Goal: Task Accomplishment & Management: Manage account settings

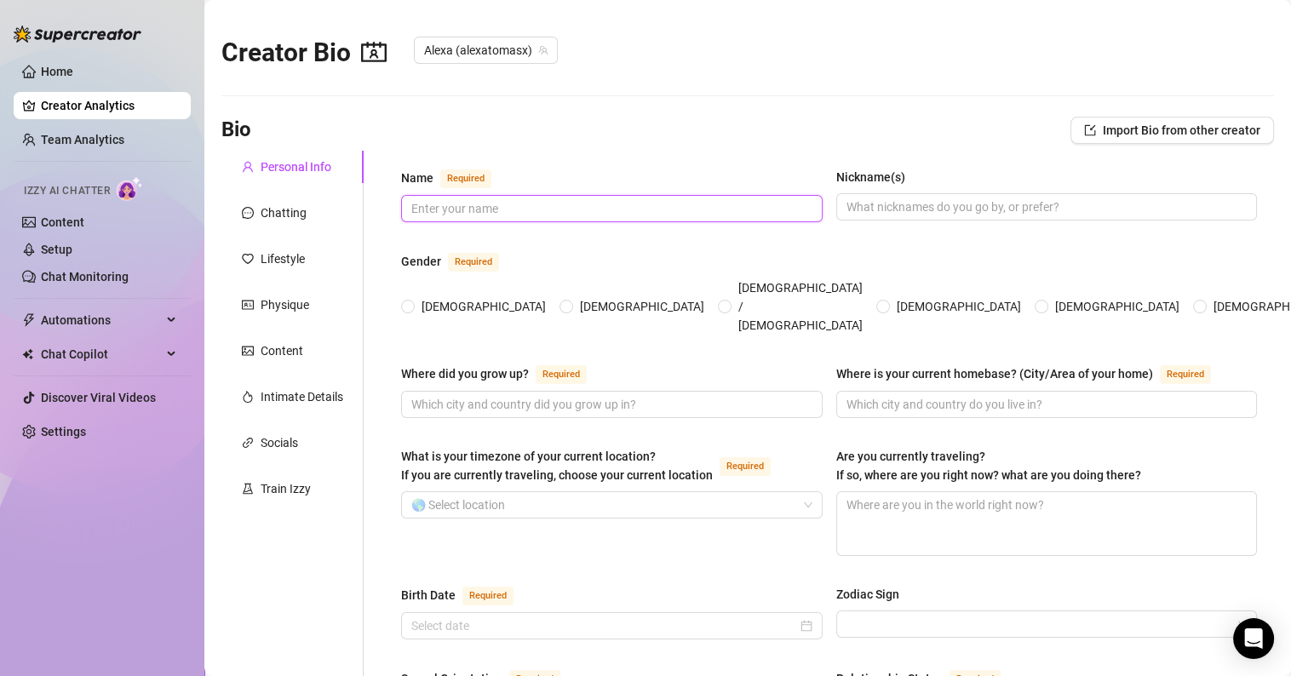
click at [481, 206] on input "Name Required" at bounding box center [610, 208] width 398 height 19
type input "[PERSON_NAME]"
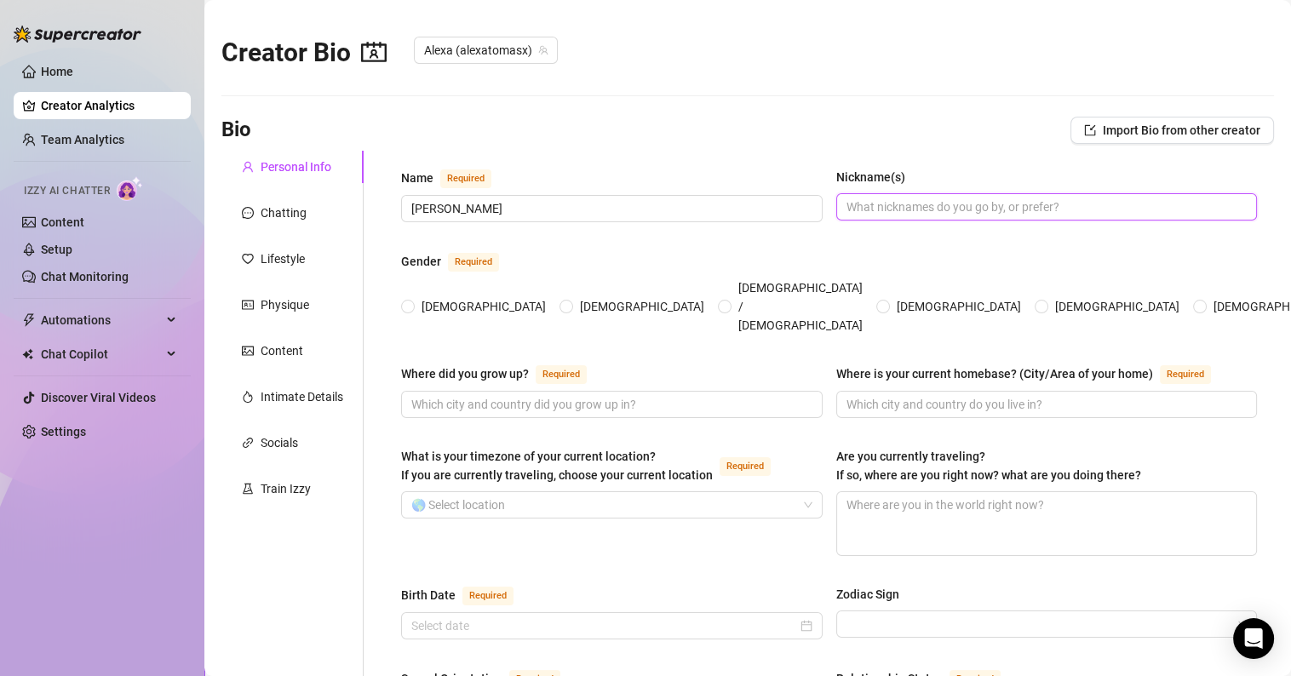
click at [931, 202] on input "Nickname(s)" at bounding box center [1046, 207] width 398 height 19
type input "Alexa"
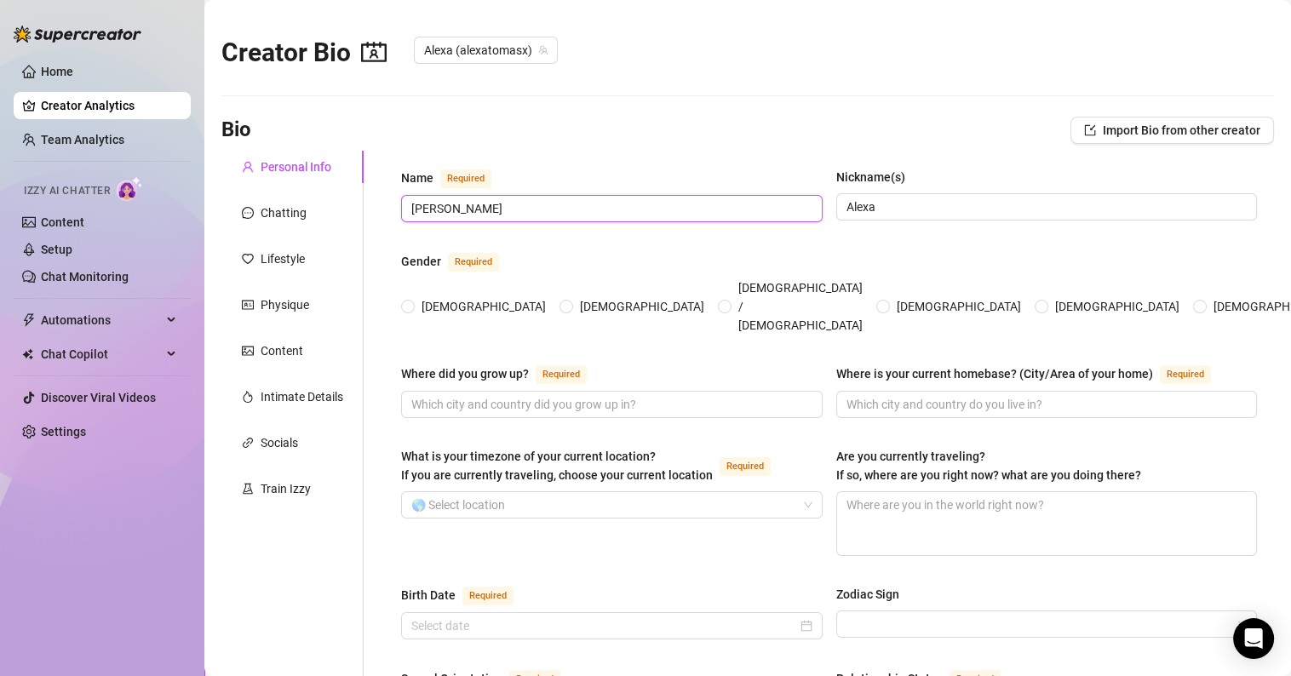
drag, startPoint x: 457, startPoint y: 207, endPoint x: 405, endPoint y: 215, distance: 52.5
click at [405, 215] on span "[PERSON_NAME]" at bounding box center [612, 208] width 422 height 27
click at [458, 205] on input "mi nombre real es [PERSON_NAME], pero en el porno se me conoce como [PERSON_NAM…" at bounding box center [610, 208] width 398 height 19
drag, startPoint x: 589, startPoint y: 207, endPoint x: 619, endPoint y: 211, distance: 31.0
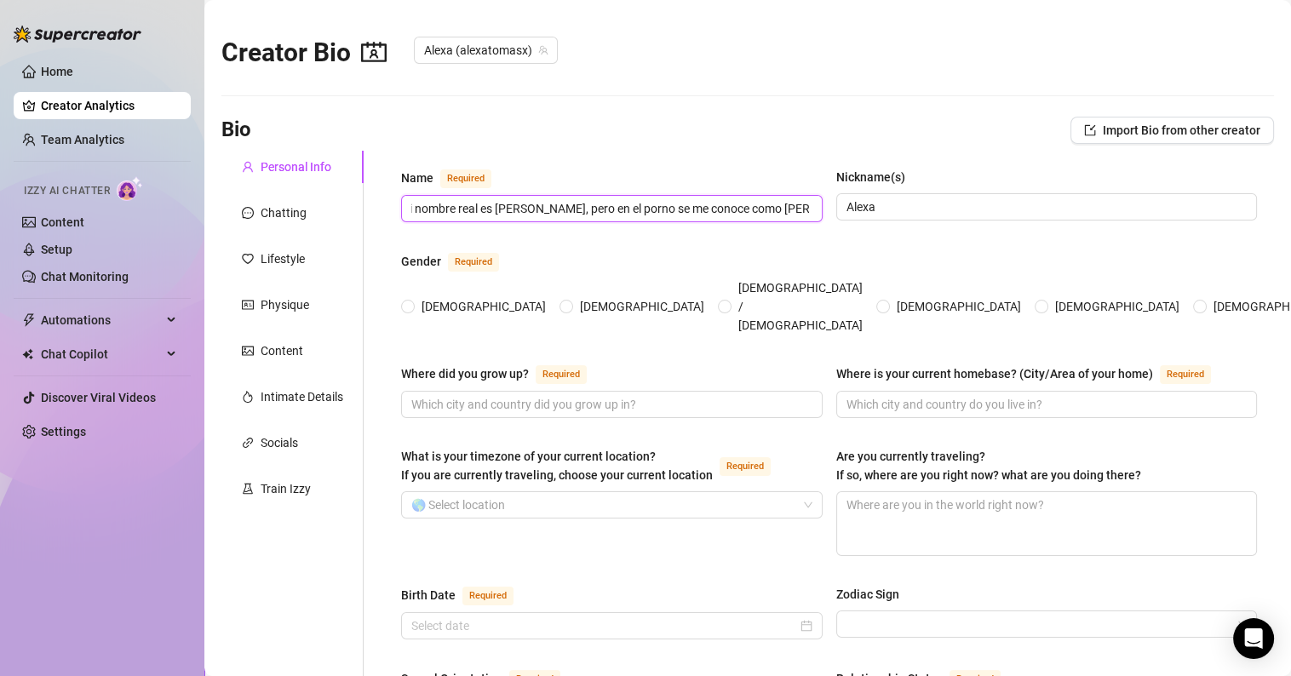
click at [619, 211] on input "mi nombre real es [PERSON_NAME], pero en el porno se me conoce como [PERSON_NAM…" at bounding box center [610, 208] width 398 height 19
type input "mi nombre real es [PERSON_NAME], pero en el cine para adultos se me conoce como…"
click at [411, 302] on input "[DEMOGRAPHIC_DATA]" at bounding box center [408, 307] width 7 height 11
radio input "true"
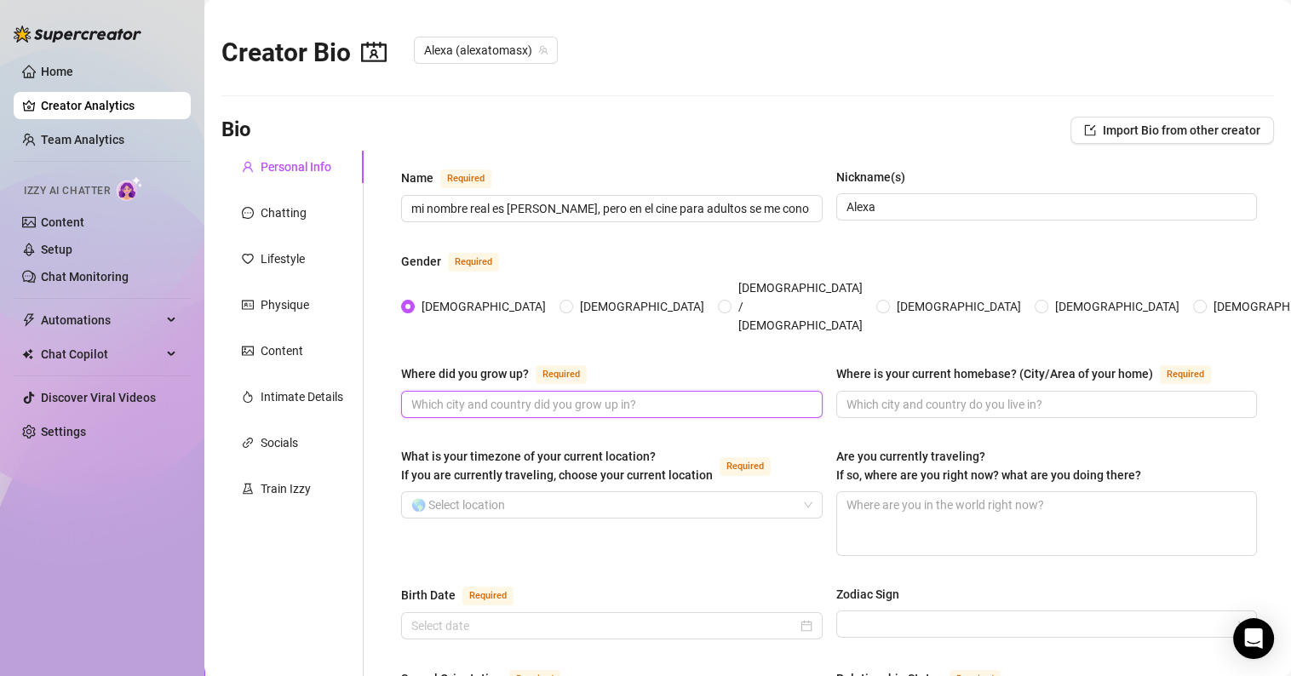
click at [513, 395] on input "Where did you grow up? Required" at bounding box center [610, 404] width 398 height 19
drag, startPoint x: 423, startPoint y: 210, endPoint x: 392, endPoint y: 216, distance: 32.2
type input "Mi nombre real es [PERSON_NAME], pero en el cine para adultos se me conoce como…"
click at [456, 395] on input "Where did you grow up? Required" at bounding box center [610, 404] width 398 height 19
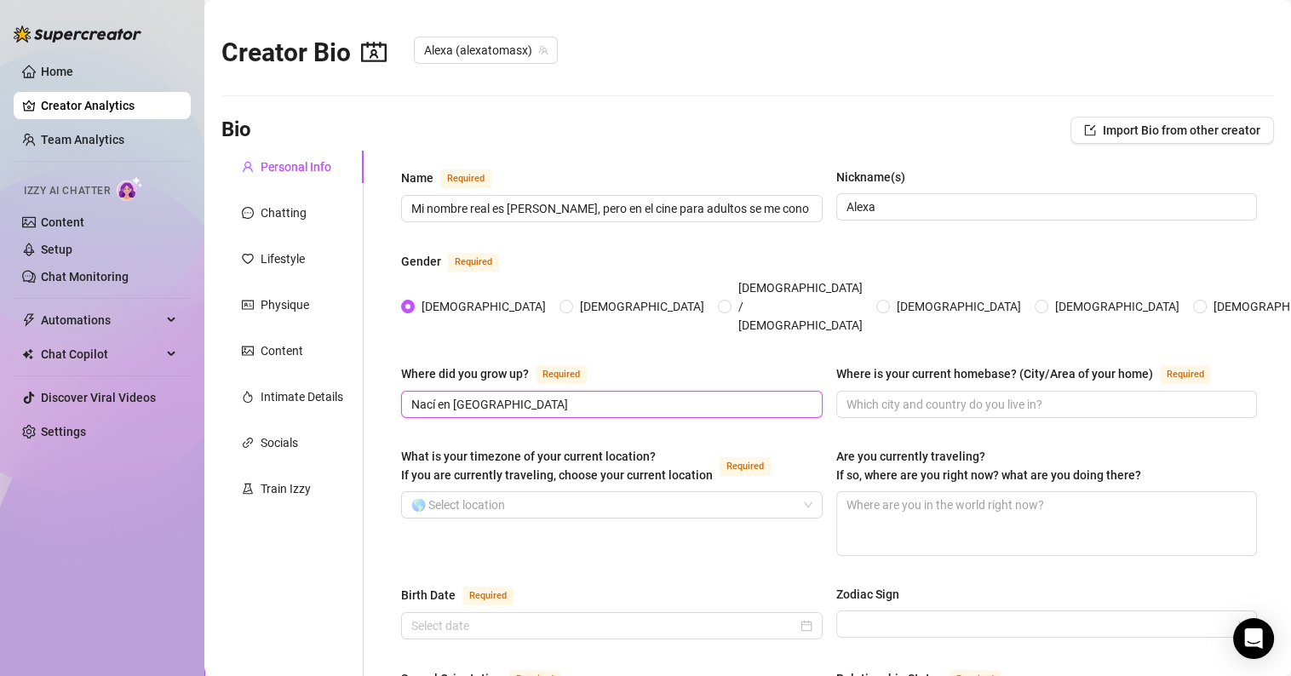
click at [451, 395] on input "Nací en [GEOGRAPHIC_DATA]" at bounding box center [610, 404] width 398 height 19
click at [599, 395] on input "Nací en la provincia de [GEOGRAPHIC_DATA]" at bounding box center [610, 404] width 398 height 19
drag, startPoint x: 657, startPoint y: 369, endPoint x: 832, endPoint y: 373, distance: 175.5
click at [832, 373] on div "Where did you grow up? Required Nací en la provincia de [GEOGRAPHIC_DATA], pais…" at bounding box center [829, 399] width 856 height 70
type input "Nací en la provincia de [GEOGRAPHIC_DATA], pais [GEOGRAPHIC_DATA]."
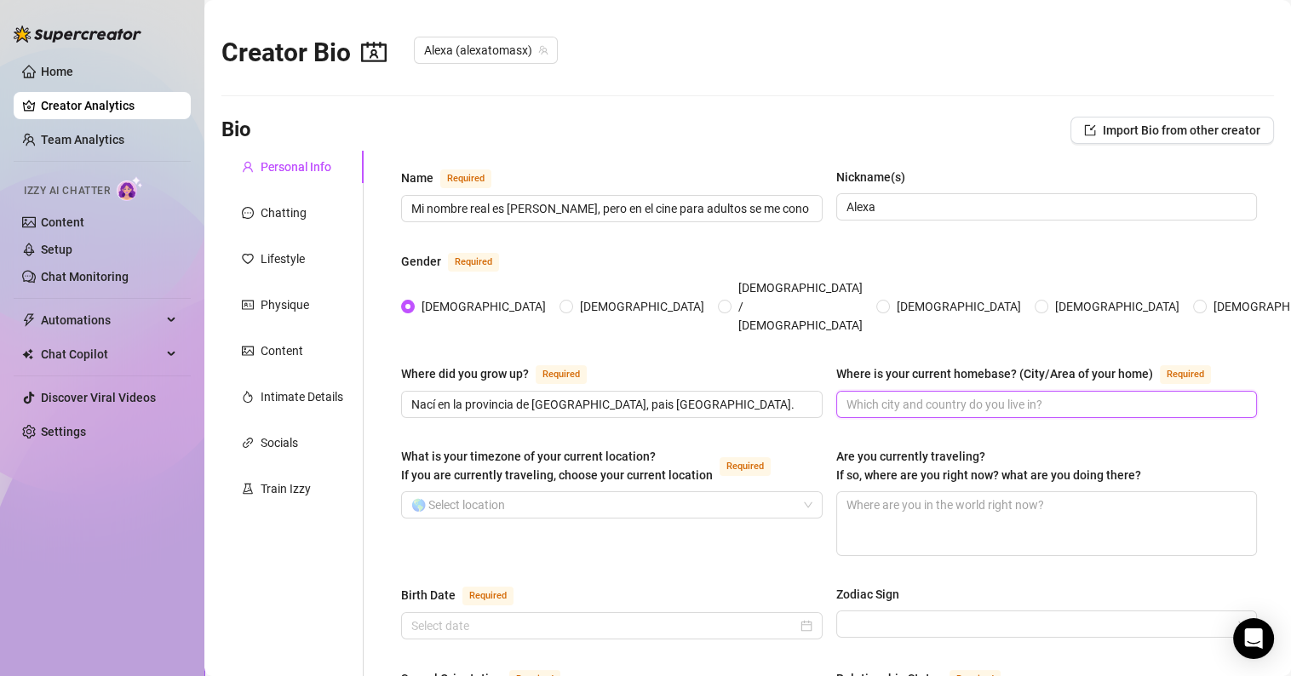
click at [902, 395] on input "Where is your current homebase? (City/Area of your home) Required" at bounding box center [1046, 404] width 398 height 19
click at [902, 395] on input "Me mudé a [GEOGRAPHIC_DATA] a principios del 2025" at bounding box center [1046, 404] width 398 height 19
click at [1096, 395] on input "Me mudé a vivir a [GEOGRAPHIC_DATA] a principios del 2025" at bounding box center [1046, 404] width 398 height 19
type input "Me mudé a vivir a [GEOGRAPHIC_DATA] a principios del 2025, a la provincia de [G…"
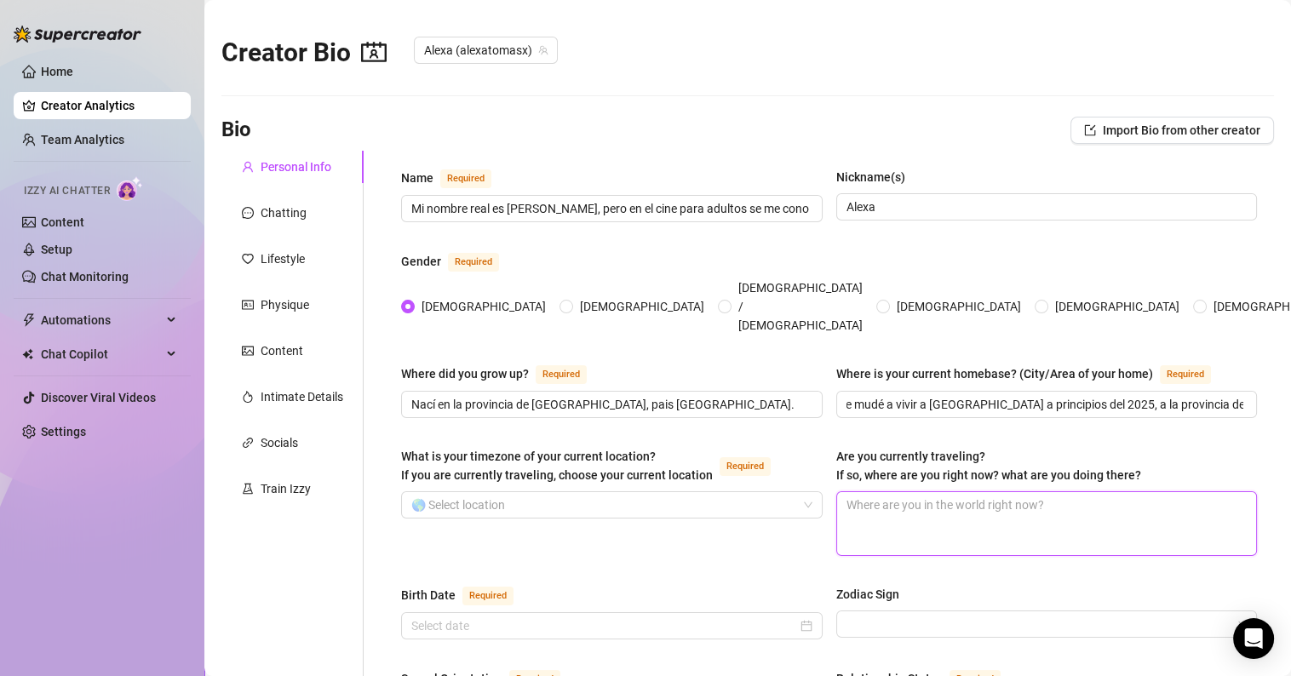
click at [924, 492] on textarea "Are you currently traveling? If so, where are you right now? what are you doing…" at bounding box center [1047, 523] width 420 height 63
click at [504, 492] on input "What is your timezone of your current location? If you are currently traveling,…" at bounding box center [604, 505] width 386 height 26
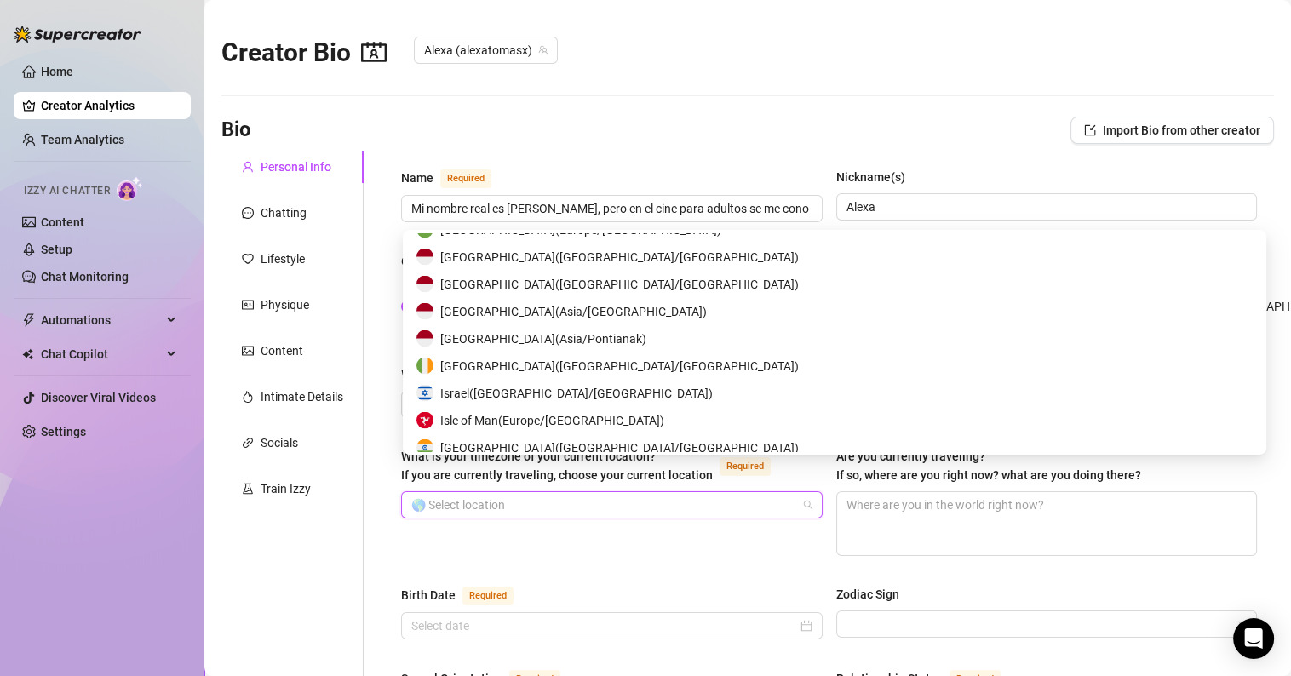
scroll to position [3746, 0]
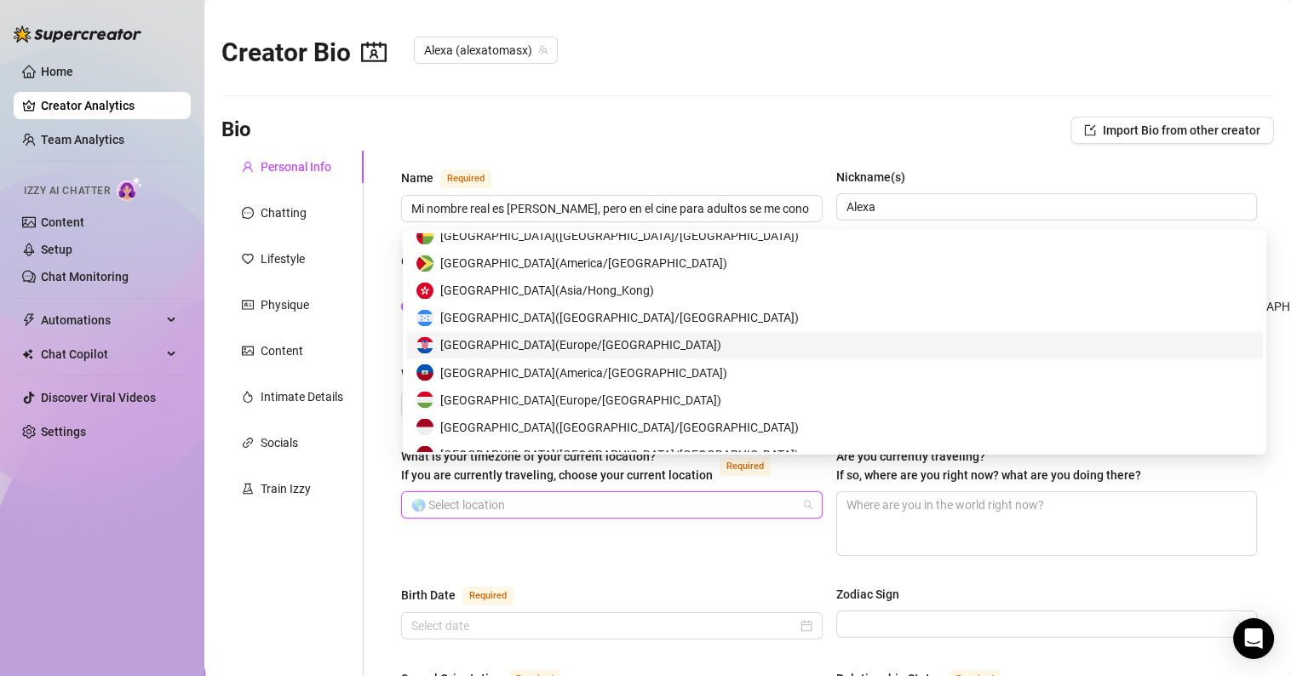
click at [473, 343] on span "[GEOGRAPHIC_DATA] ( [GEOGRAPHIC_DATA]/[GEOGRAPHIC_DATA] )" at bounding box center [580, 345] width 281 height 19
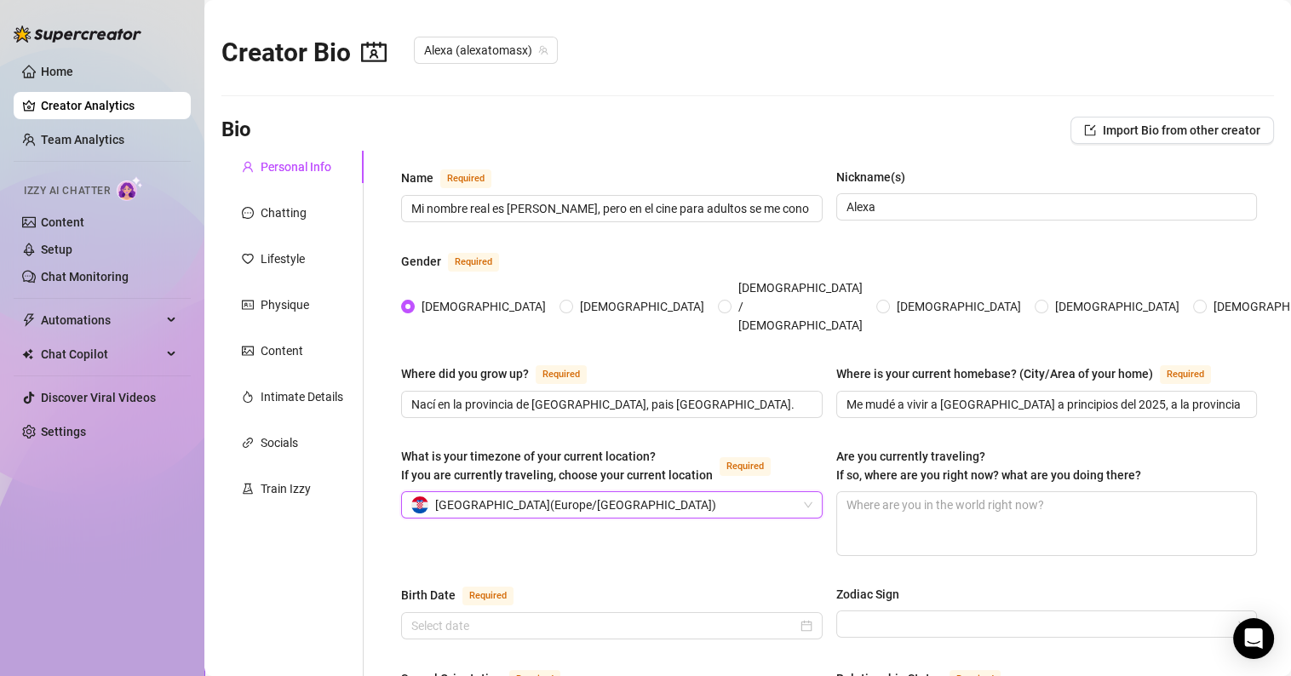
click at [564, 526] on div "What is your timezone of your current location? If you are currently traveling,…" at bounding box center [829, 509] width 856 height 124
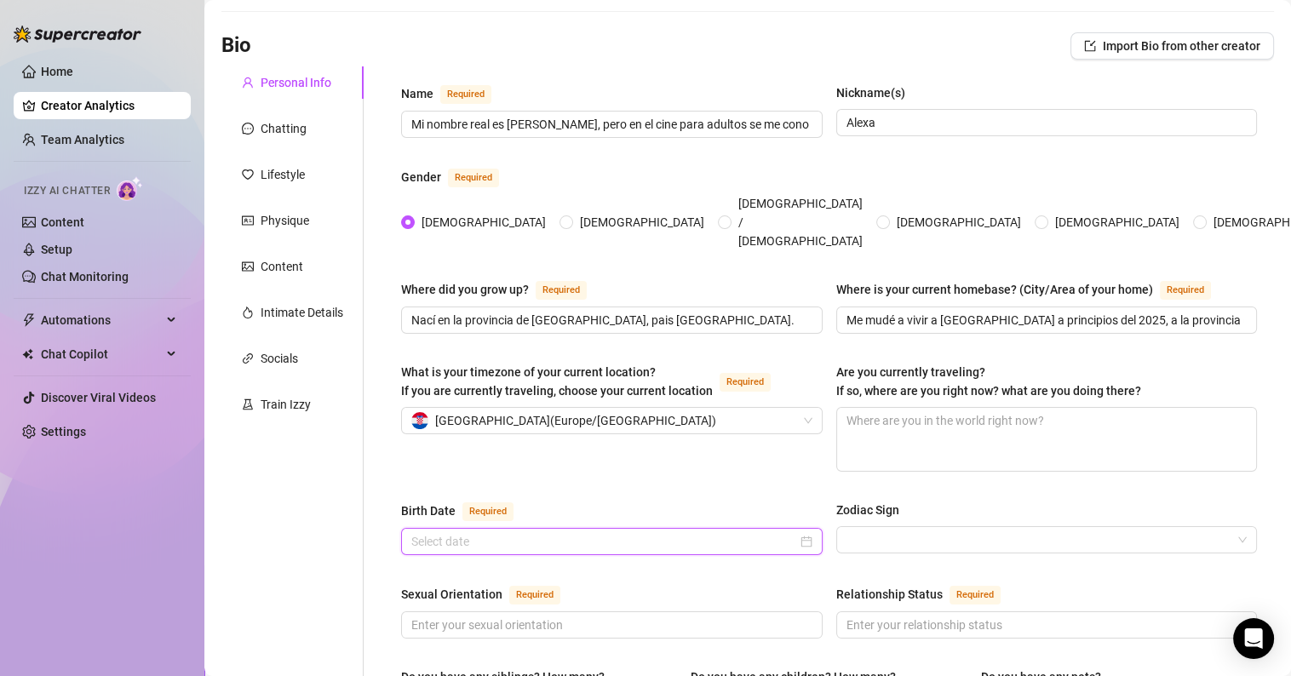
click at [528, 532] on input "Birth Date Required" at bounding box center [604, 541] width 386 height 19
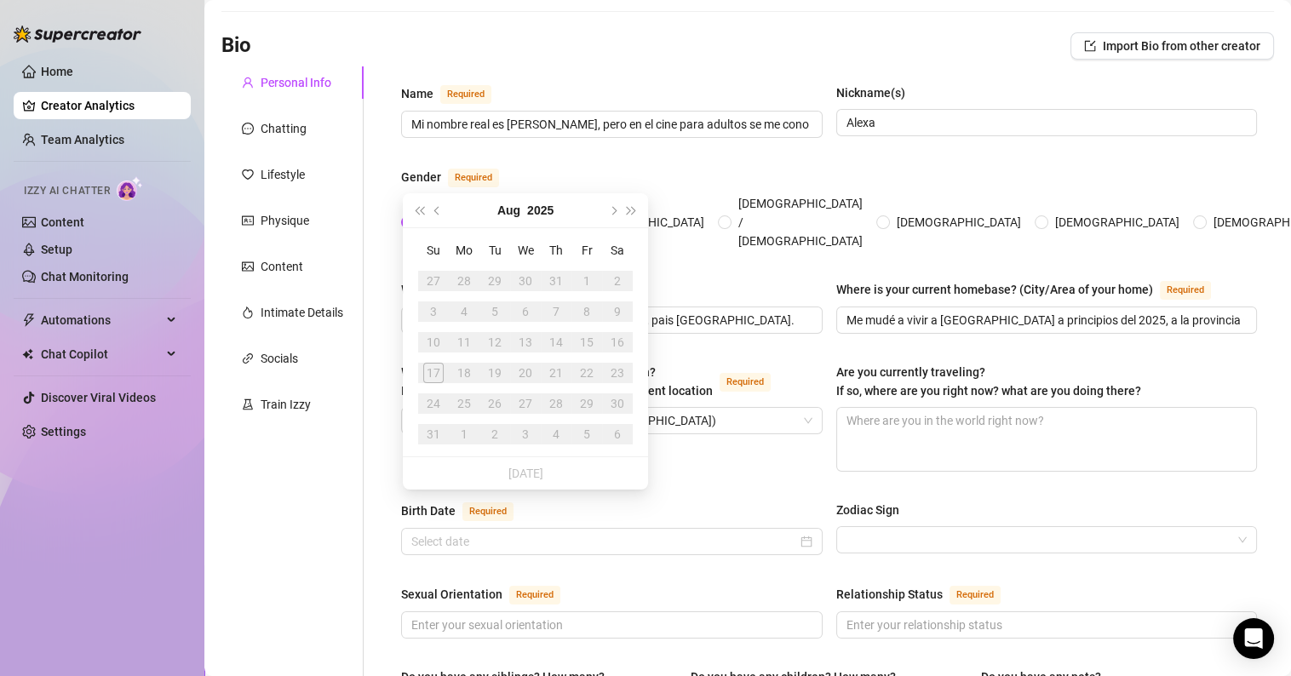
click at [526, 204] on div "[DATE]" at bounding box center [525, 210] width 155 height 34
click at [540, 207] on button "2025" at bounding box center [540, 210] width 26 height 34
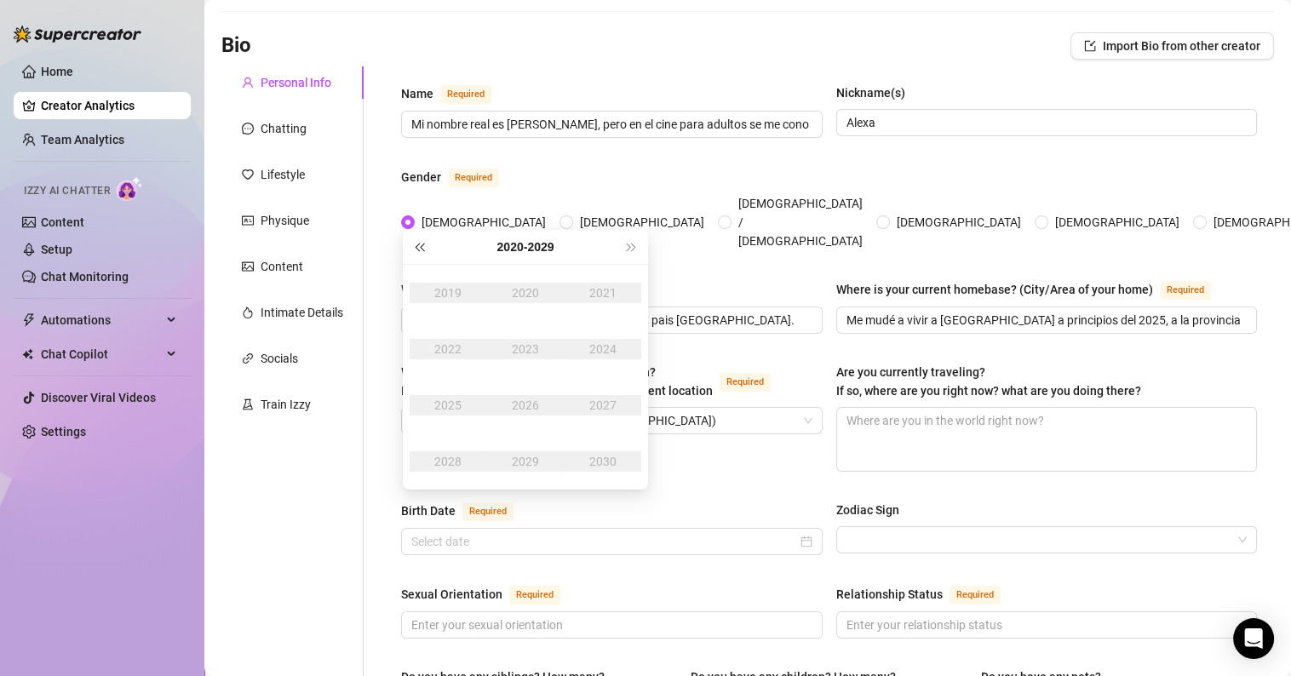
click at [419, 247] on span "Last year (Control + left)" at bounding box center [419, 247] width 9 height 9
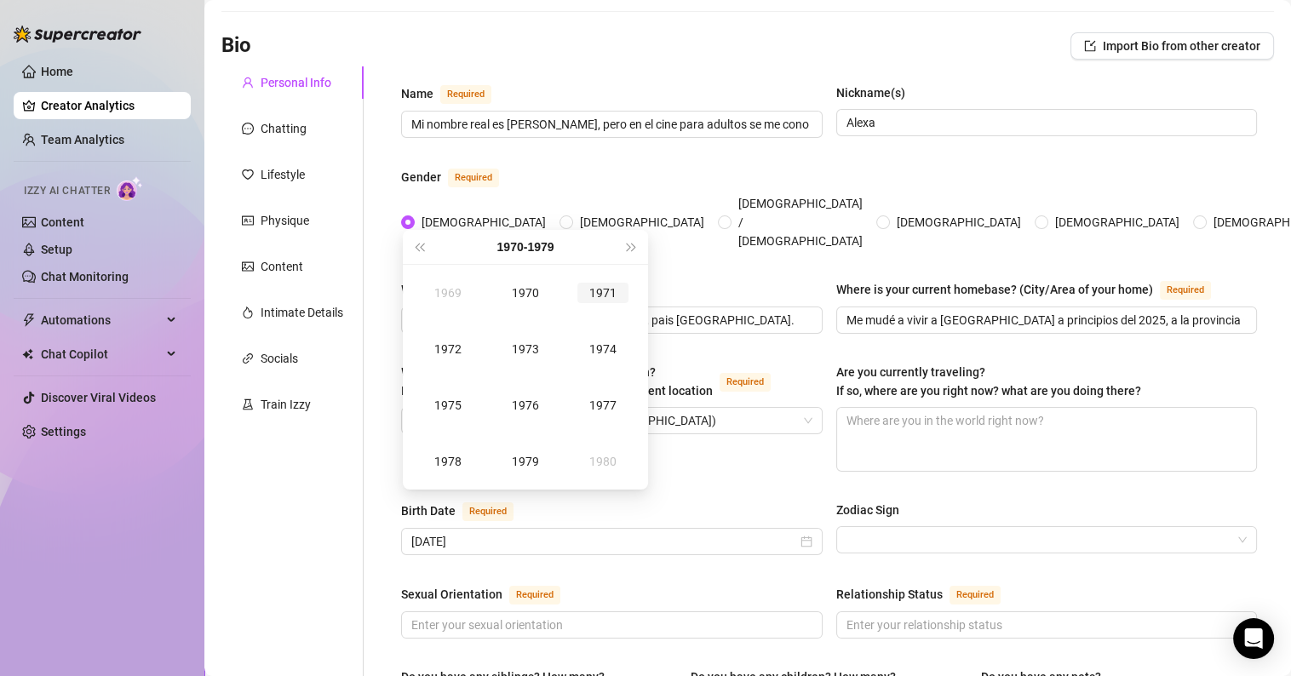
type input "[DATE]"
click at [628, 250] on button "Next year (Control + right)" at bounding box center [632, 247] width 19 height 34
click at [449, 400] on div "1985" at bounding box center [448, 405] width 51 height 20
click at [594, 290] on div "Mar" at bounding box center [603, 293] width 51 height 20
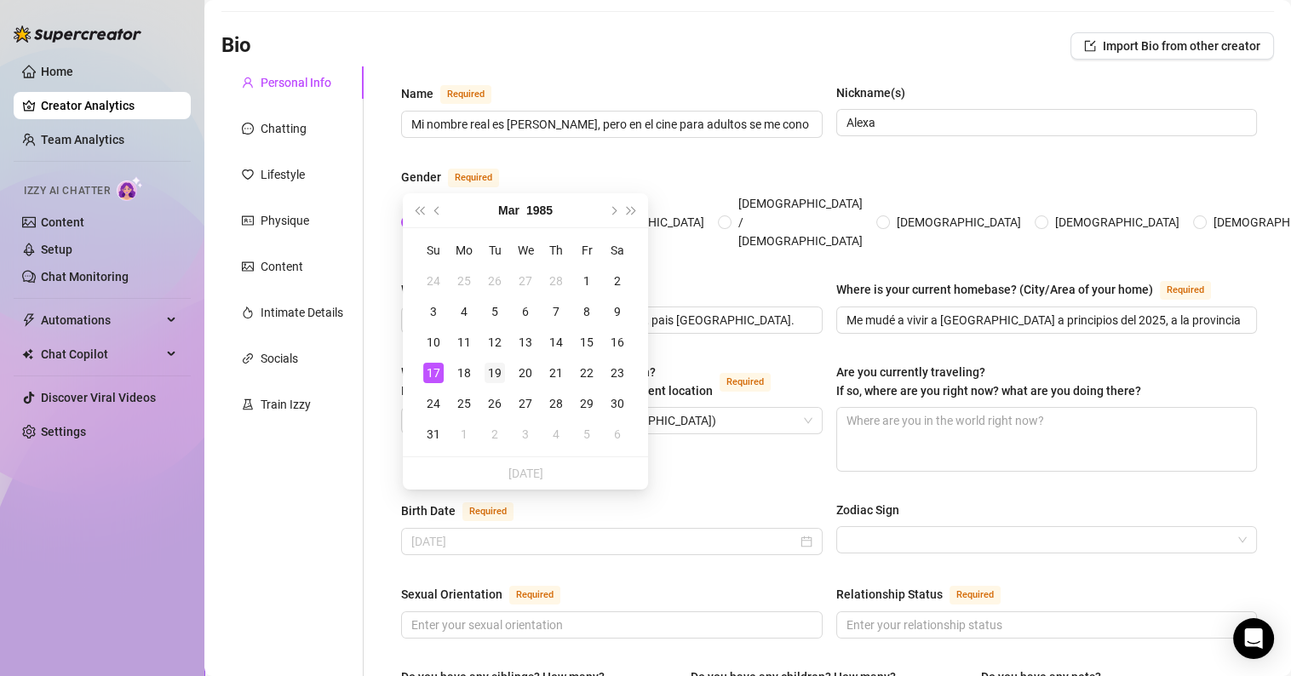
type input "[DATE]"
click at [495, 367] on div "19" at bounding box center [495, 373] width 20 height 20
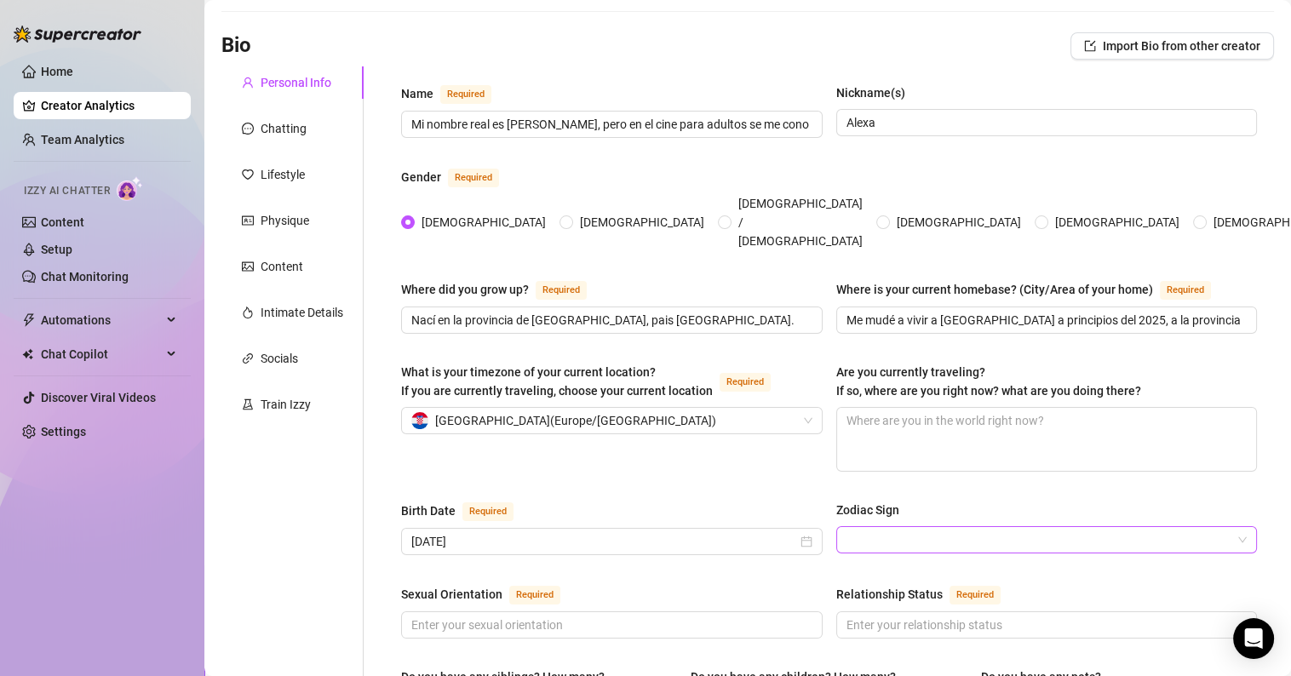
click at [877, 527] on input "Zodiac Sign" at bounding box center [1040, 540] width 386 height 26
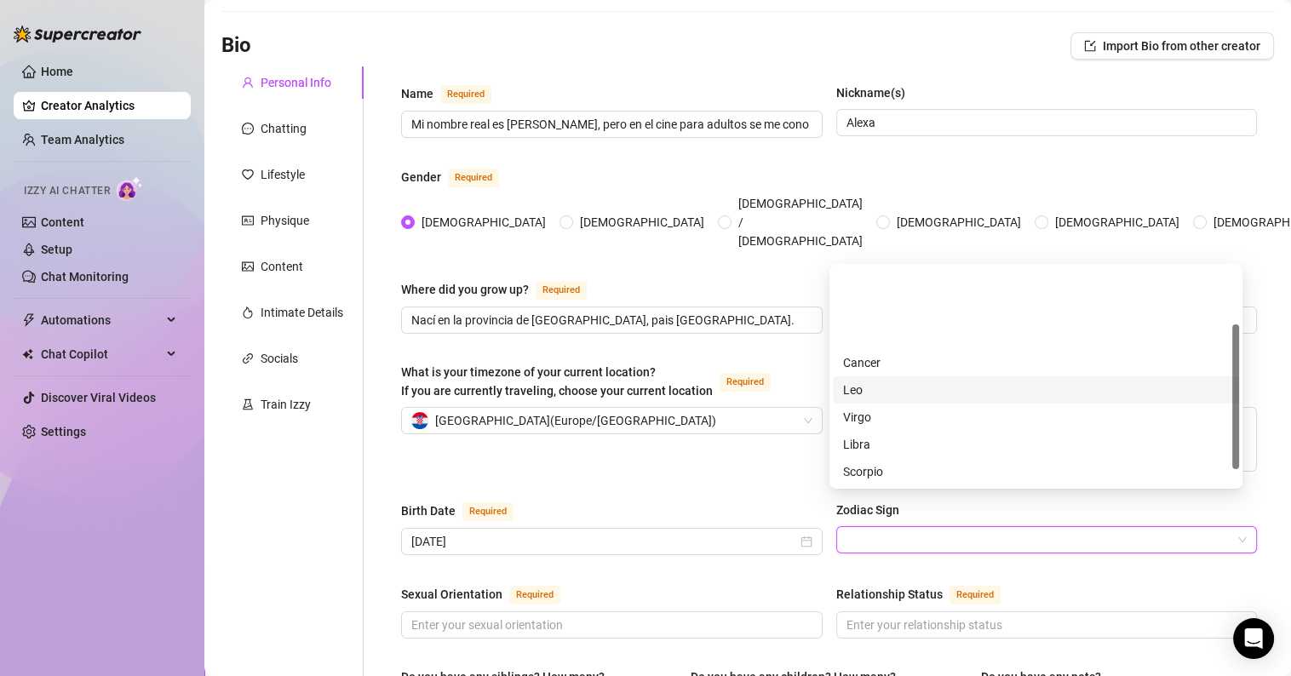
scroll to position [108, 0]
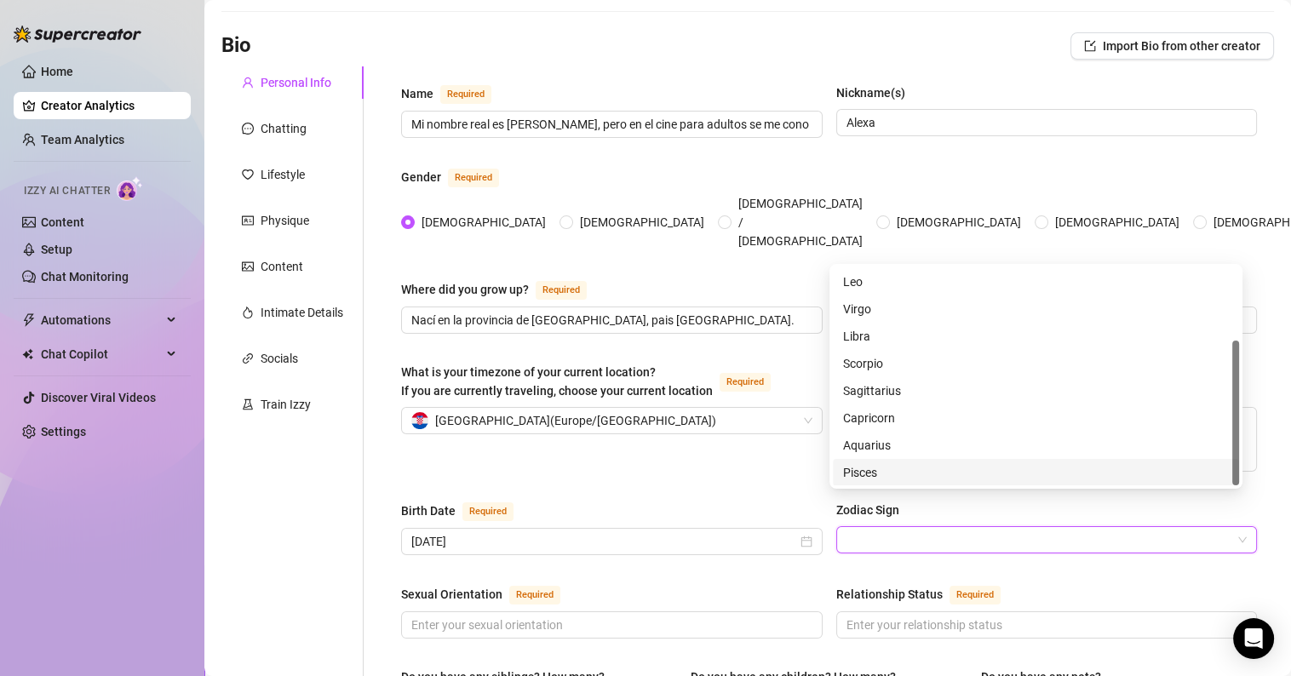
click at [849, 474] on div "Pisces" at bounding box center [1036, 472] width 386 height 19
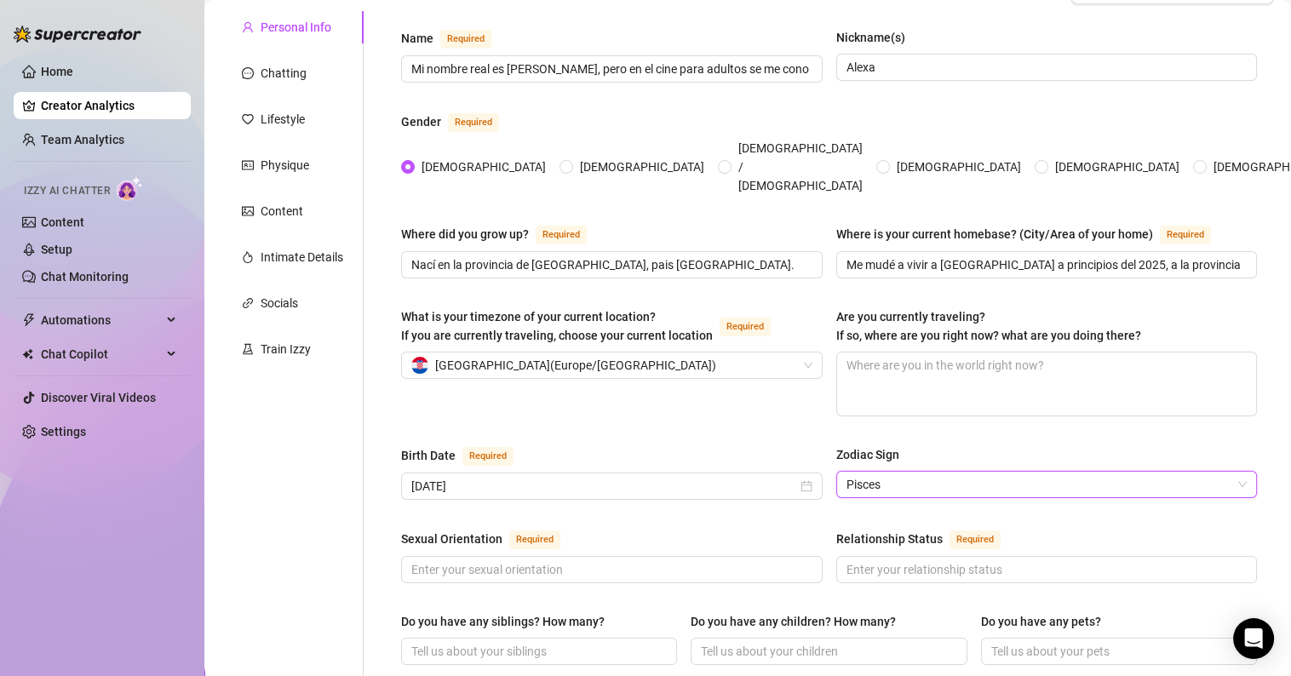
scroll to position [170, 0]
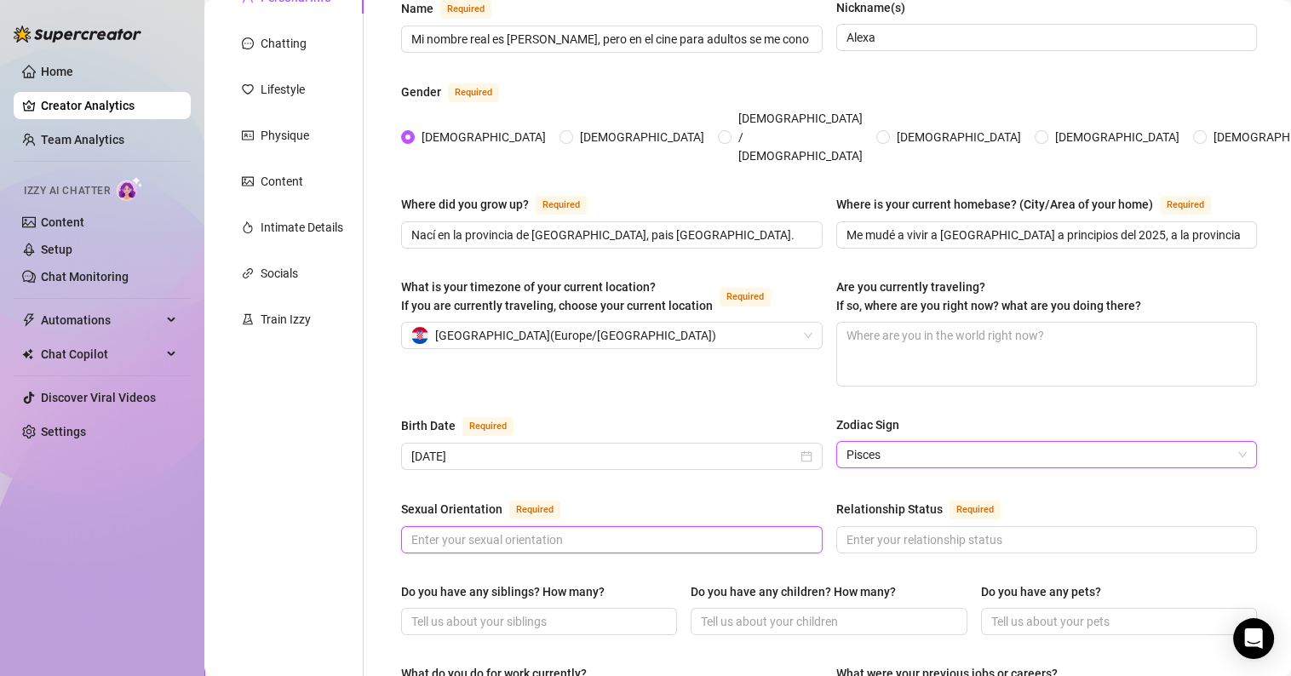
click at [520, 531] on input "Sexual Orientation Required" at bounding box center [610, 540] width 398 height 19
click at [930, 531] on input "Relationship Status Required" at bounding box center [1046, 540] width 398 height 19
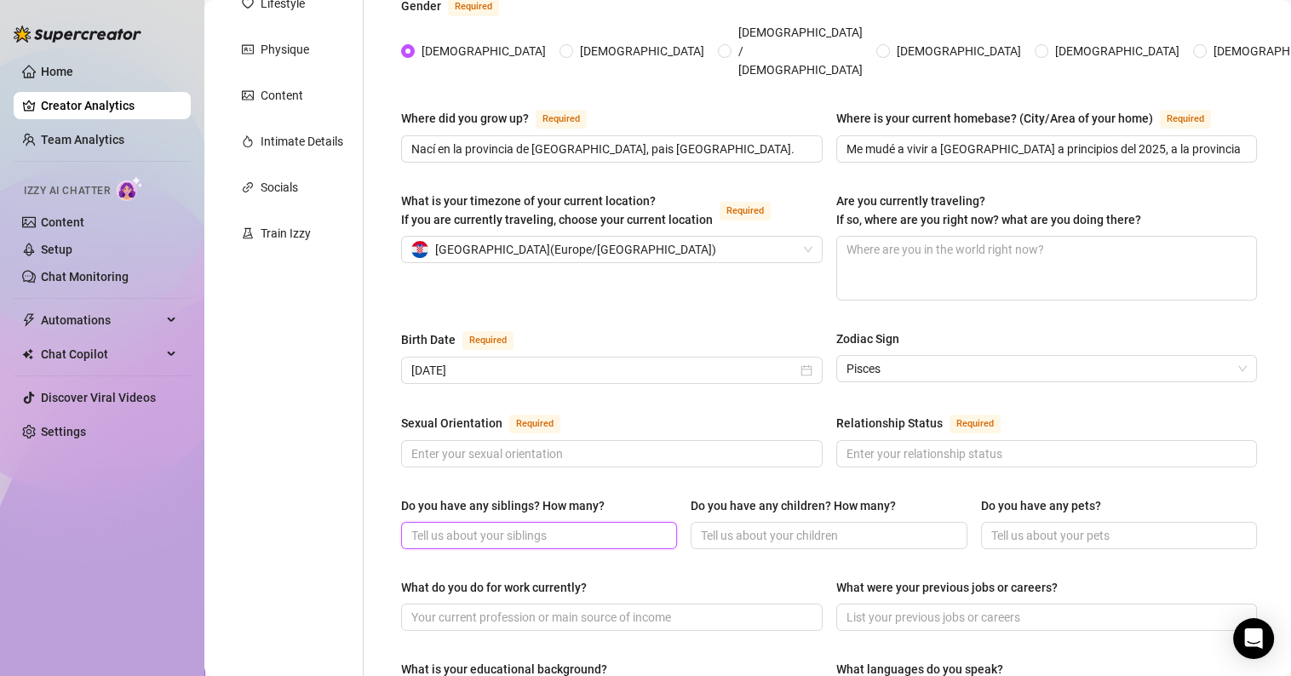
click at [538, 526] on input "Do you have any siblings? How many?" at bounding box center [537, 535] width 252 height 19
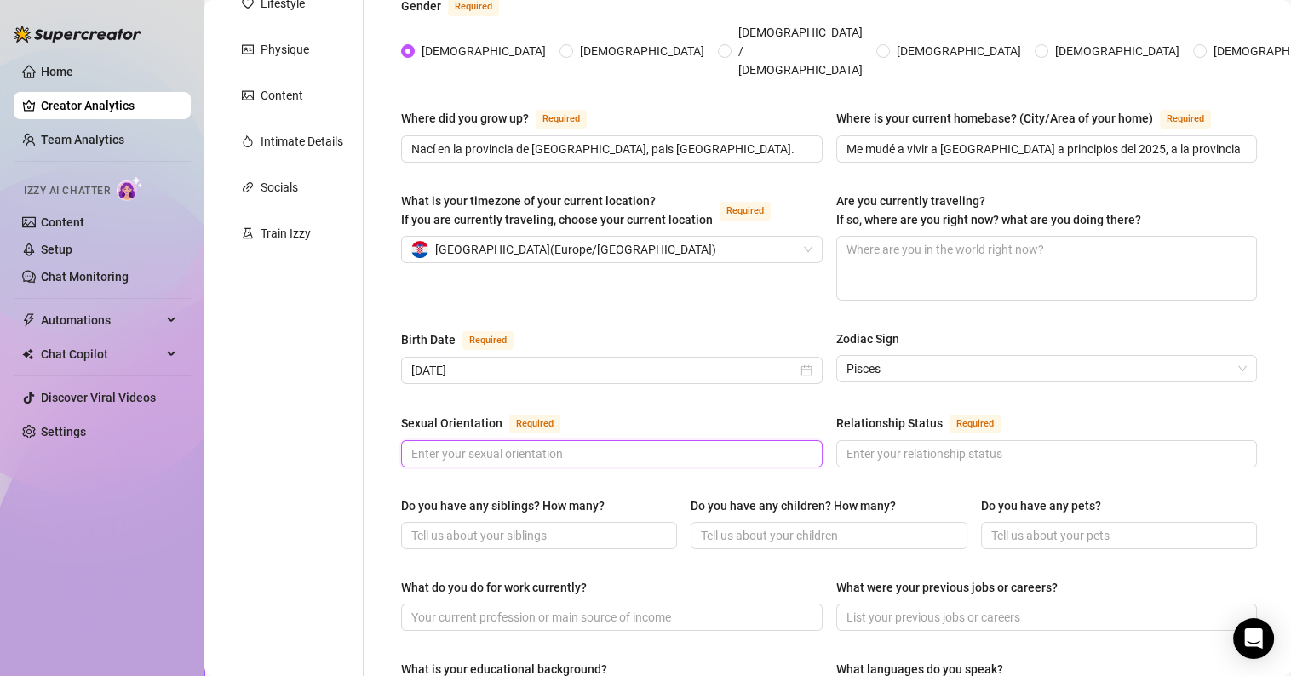
click at [561, 445] on input "Sexual Orientation Required" at bounding box center [610, 454] width 398 height 19
click at [658, 445] on input "Soy [DEMOGRAPHIC_DATA], pero no me importa tener sxo con mujeres" at bounding box center [610, 454] width 398 height 19
click at [654, 445] on input "Soy [DEMOGRAPHIC_DATA], pero no me importa tener sxo con mujeres" at bounding box center [610, 454] width 398 height 19
type input "Soy [DEMOGRAPHIC_DATA], pero no me importa tener sexo con mujeres"
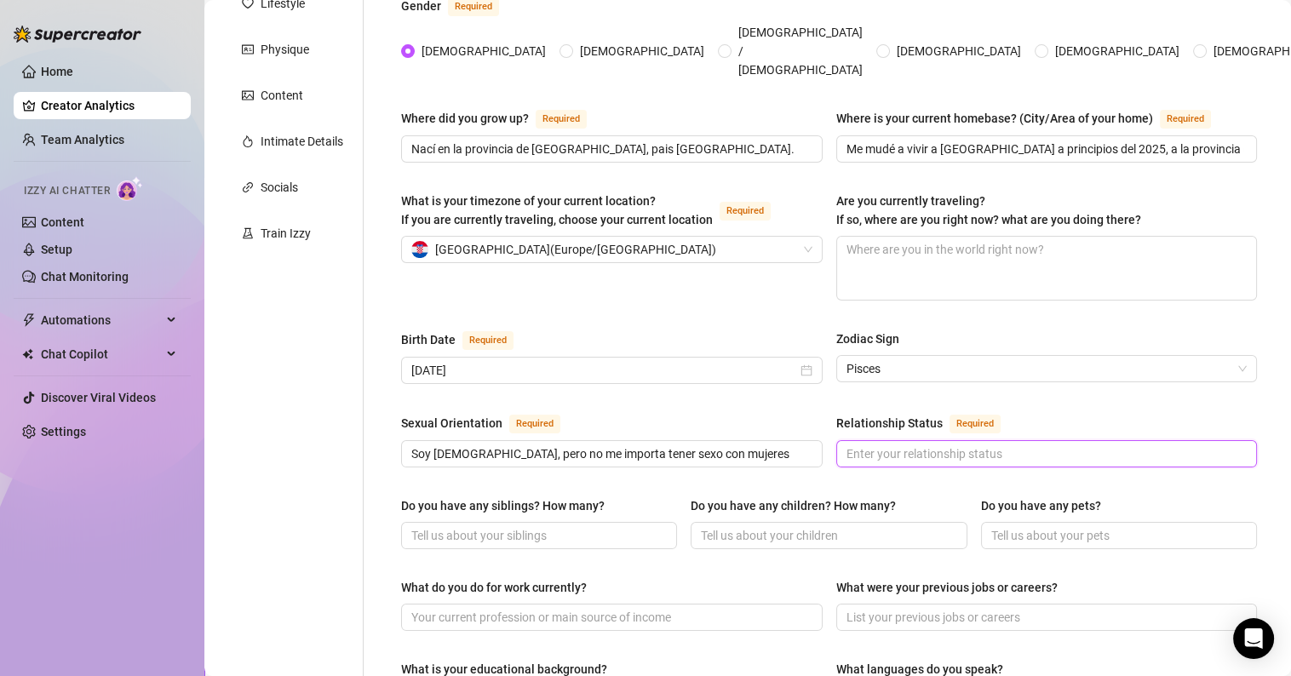
click at [908, 445] on input "Relationship Status Required" at bounding box center [1046, 454] width 398 height 19
drag, startPoint x: 1033, startPoint y: 420, endPoint x: 1055, endPoint y: 419, distance: 21.3
click at [1055, 445] on input "Tengo pareja, es un chico de [GEOGRAPHIC_DATA], pero no me gusta decirlo, prefi…" at bounding box center [1020, 454] width 347 height 19
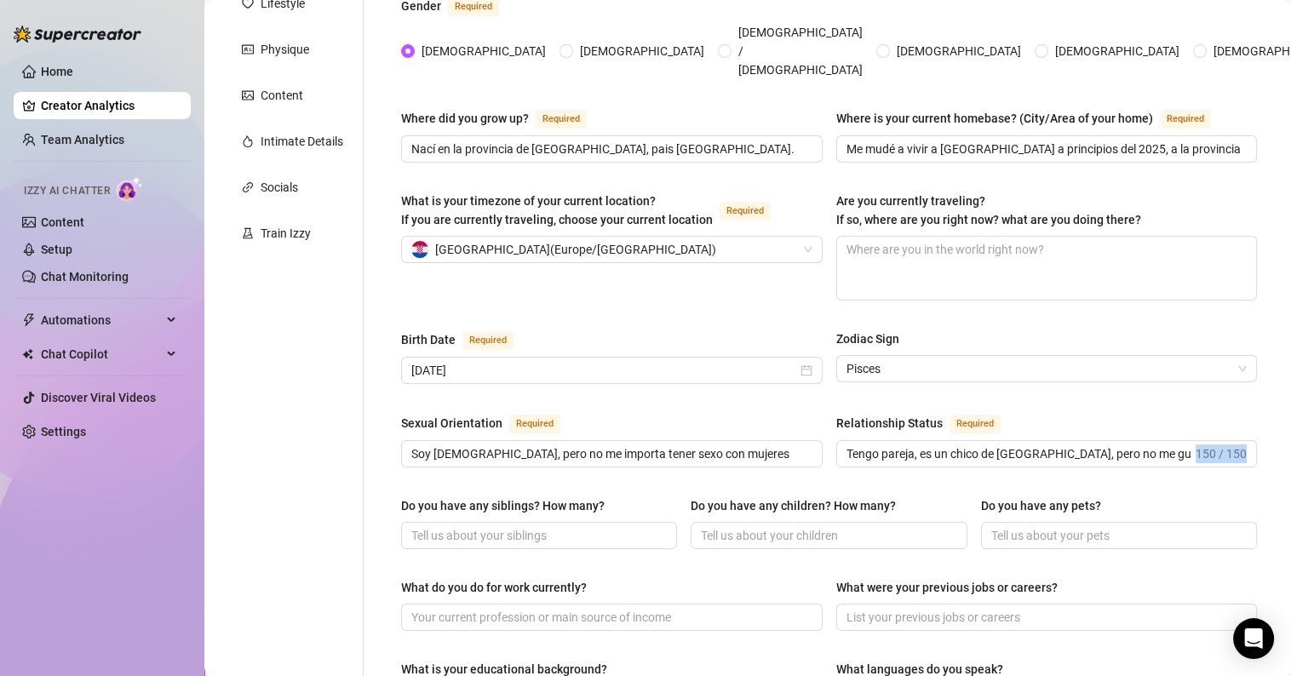
drag, startPoint x: 1177, startPoint y: 418, endPoint x: 960, endPoint y: 437, distance: 218.0
click at [965, 440] on div "Sexual Orientation Required Soy [DEMOGRAPHIC_DATA], pero no me importa tener se…" at bounding box center [829, 448] width 856 height 70
drag, startPoint x: 969, startPoint y: 418, endPoint x: 784, endPoint y: 445, distance: 186.7
click at [784, 445] on div "Sexual Orientation Required Soy [DEMOGRAPHIC_DATA], pero no me importa tener se…" at bounding box center [829, 448] width 856 height 70
click at [952, 445] on input "Tengo pareja, es un chico de [GEOGRAPHIC_DATA], pero no me gusta decirlo, prefi…" at bounding box center [1020, 454] width 347 height 19
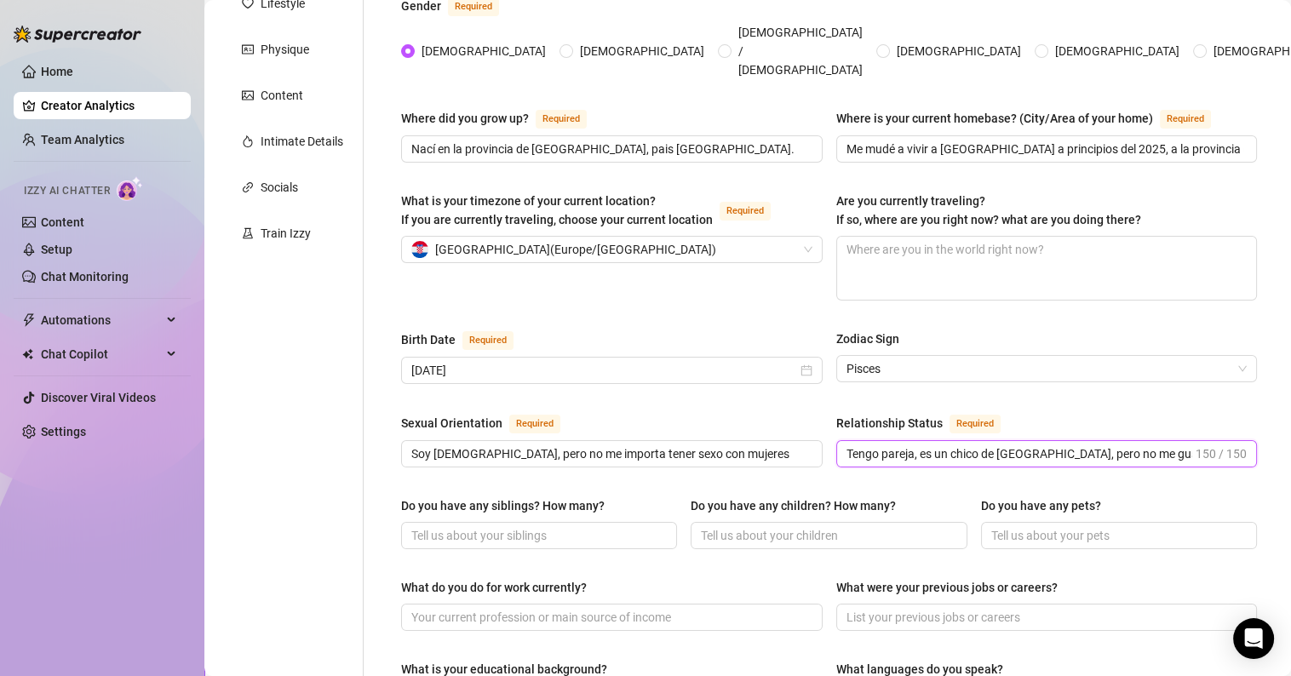
drag, startPoint x: 933, startPoint y: 420, endPoint x: 866, endPoint y: 428, distance: 67.8
click at [866, 440] on span "Tengo pareja, es un chico de [GEOGRAPHIC_DATA], pero no me gusta decirlo, prefi…" at bounding box center [1048, 453] width 422 height 27
click at [935, 445] on input "Tengo pareja, es un chico de [GEOGRAPHIC_DATA], pero no me gusta decirlo, prefi…" at bounding box center [1020, 454] width 347 height 19
drag, startPoint x: 935, startPoint y: 419, endPoint x: 823, endPoint y: 424, distance: 111.7
click at [823, 424] on div "Sexual Orientation Required Soy [DEMOGRAPHIC_DATA], pero no me importa tener se…" at bounding box center [829, 448] width 856 height 70
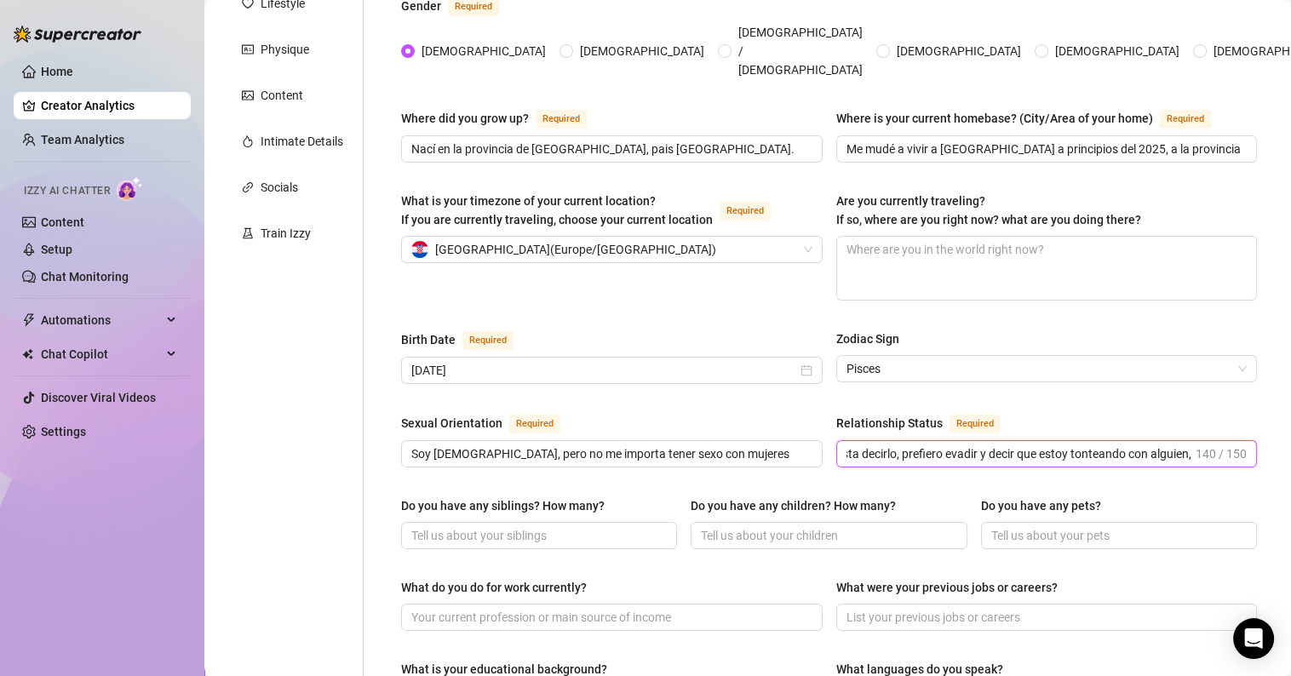
scroll to position [0, 395]
drag, startPoint x: 1079, startPoint y: 417, endPoint x: 1243, endPoint y: 409, distance: 163.7
click at [1243, 409] on div "Name Required Mi nombre real es [PERSON_NAME], pero en el cine para adultos se …" at bounding box center [829, 600] width 890 height 1411
click at [1138, 445] on input "estoy con chico de [GEOGRAPHIC_DATA], pero no me gusta decirlo, prefiero evadir…" at bounding box center [1020, 454] width 347 height 19
drag, startPoint x: 1026, startPoint y: 419, endPoint x: 1054, endPoint y: 416, distance: 28.3
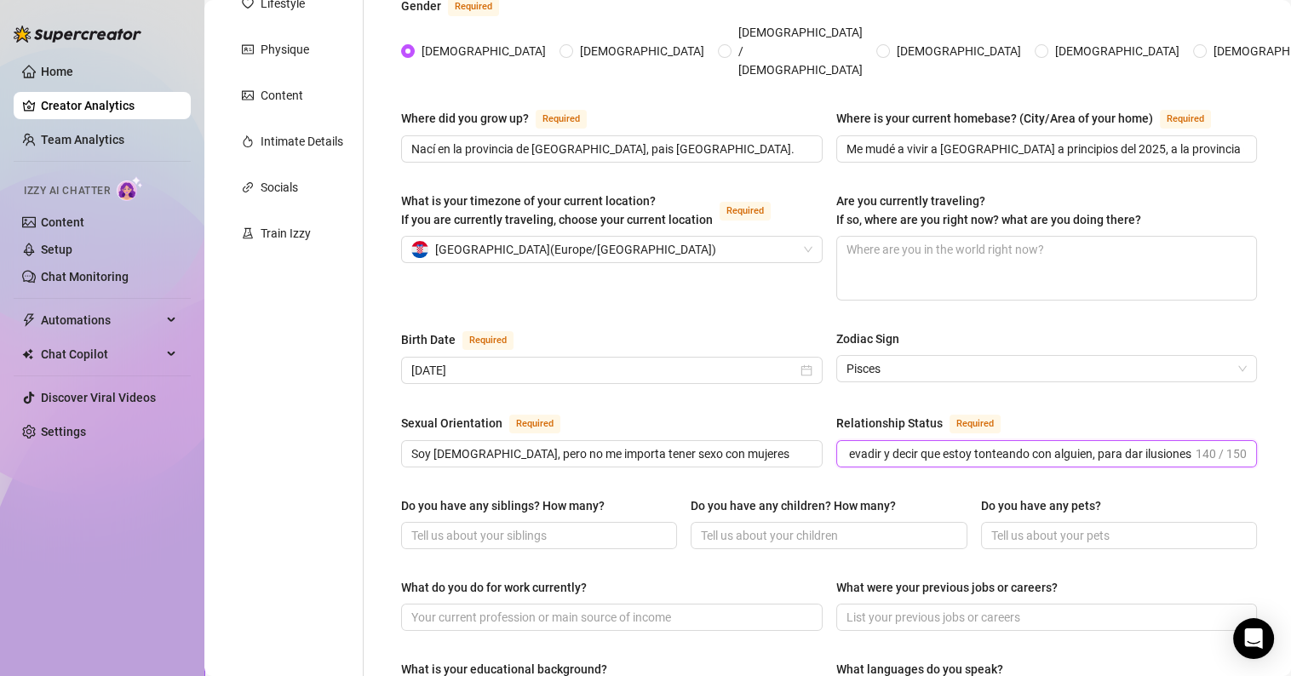
click at [1054, 445] on input "estoy con chico de [GEOGRAPHIC_DATA], pero no me gusta decirlo, prefiero evadir…" at bounding box center [1020, 454] width 347 height 19
drag, startPoint x: 1162, startPoint y: 418, endPoint x: 1257, endPoint y: 417, distance: 95.4
click at [1257, 417] on div "Name Required Mi nombre real es [PERSON_NAME], pero en el cine para adultos se …" at bounding box center [829, 600] width 890 height 1411
click at [1196, 445] on span "140 / 150" at bounding box center [1221, 454] width 51 height 19
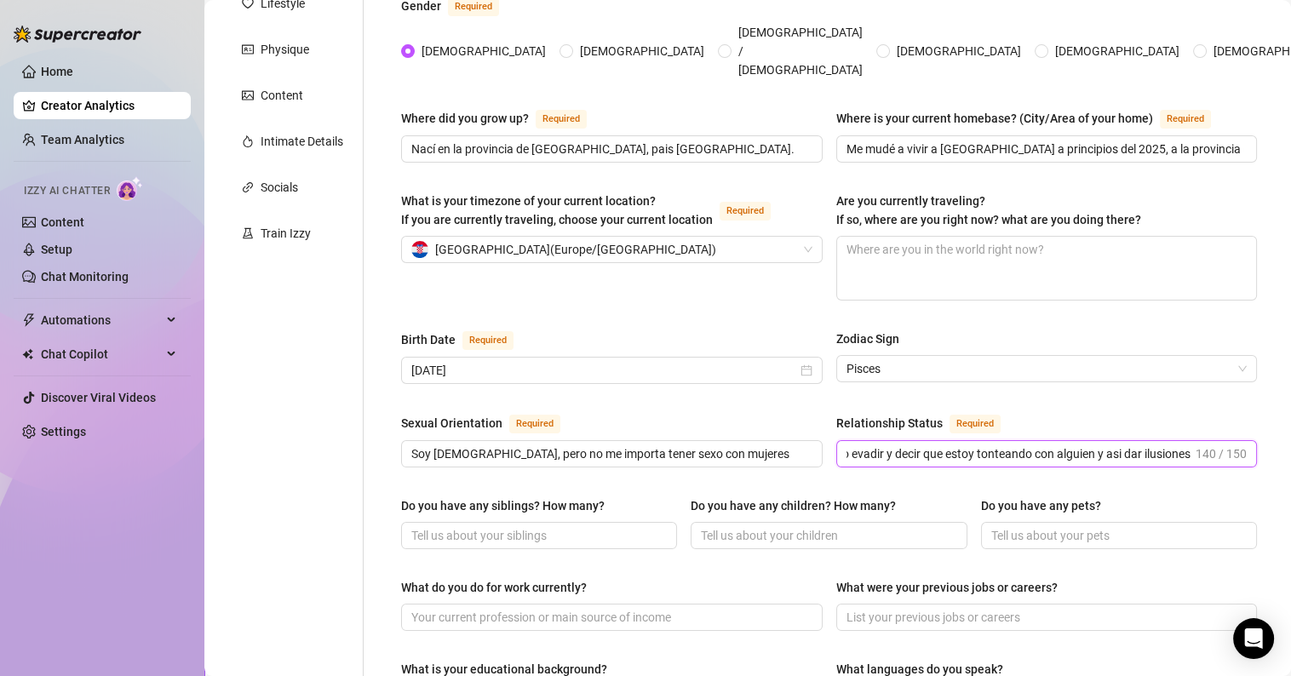
scroll to position [0, 0]
click at [1175, 445] on input "estoy con chico de [GEOGRAPHIC_DATA], pero no me gusta decirlo, prefiero evadir…" at bounding box center [1020, 454] width 347 height 19
drag, startPoint x: 1169, startPoint y: 415, endPoint x: 1265, endPoint y: 404, distance: 96.9
click at [1265, 404] on main "Creator Bio [PERSON_NAME] (alexatomasx) Bio Import Bio from other creator Perso…" at bounding box center [747, 585] width 1087 height 1682
click at [1097, 440] on span "estoy con chico de [GEOGRAPHIC_DATA], pero no me gusta decirlo, prefiero evadir…" at bounding box center [1048, 453] width 422 height 27
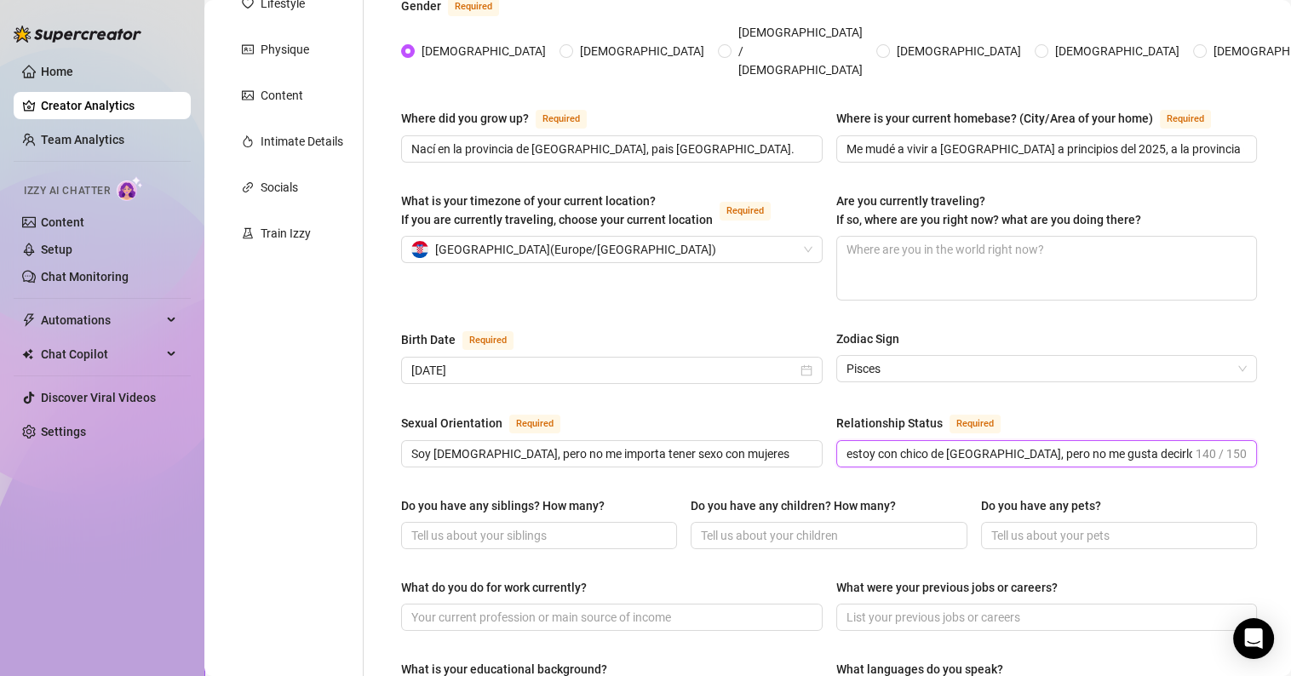
click at [1102, 445] on input "estoy con chico de [GEOGRAPHIC_DATA], pero no me gusta decirlo, prefiero evadir…" at bounding box center [1020, 454] width 347 height 19
drag, startPoint x: 1107, startPoint y: 417, endPoint x: 1245, endPoint y: 410, distance: 138.2
click at [1270, 411] on main "Creator Bio [PERSON_NAME] (alexatomasx) Bio Import Bio from other creator Perso…" at bounding box center [747, 585] width 1087 height 1682
click at [1161, 445] on input "estoy con chico de [GEOGRAPHIC_DATA], pero no me gusta decirlo, prefiero evadir…" at bounding box center [1020, 454] width 347 height 19
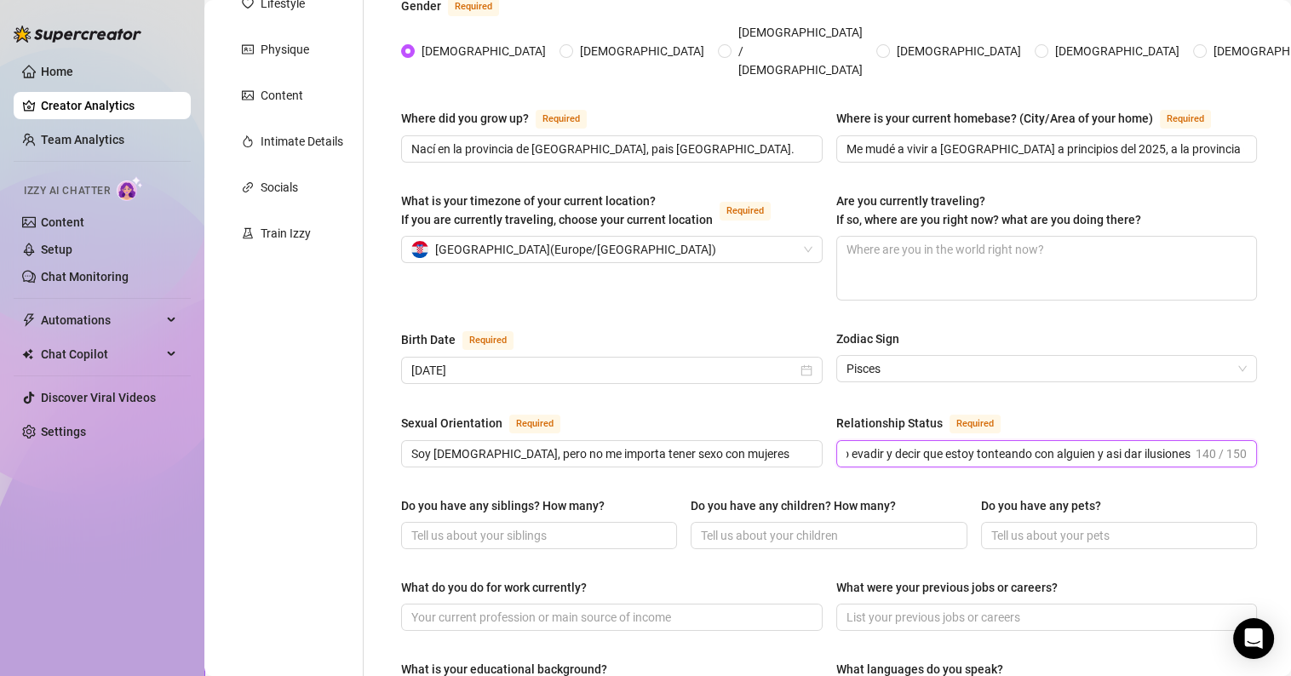
click at [1175, 445] on input "estoy con chico de [GEOGRAPHIC_DATA], pero no me gusta decirlo, prefiero evadir…" at bounding box center [1020, 454] width 347 height 19
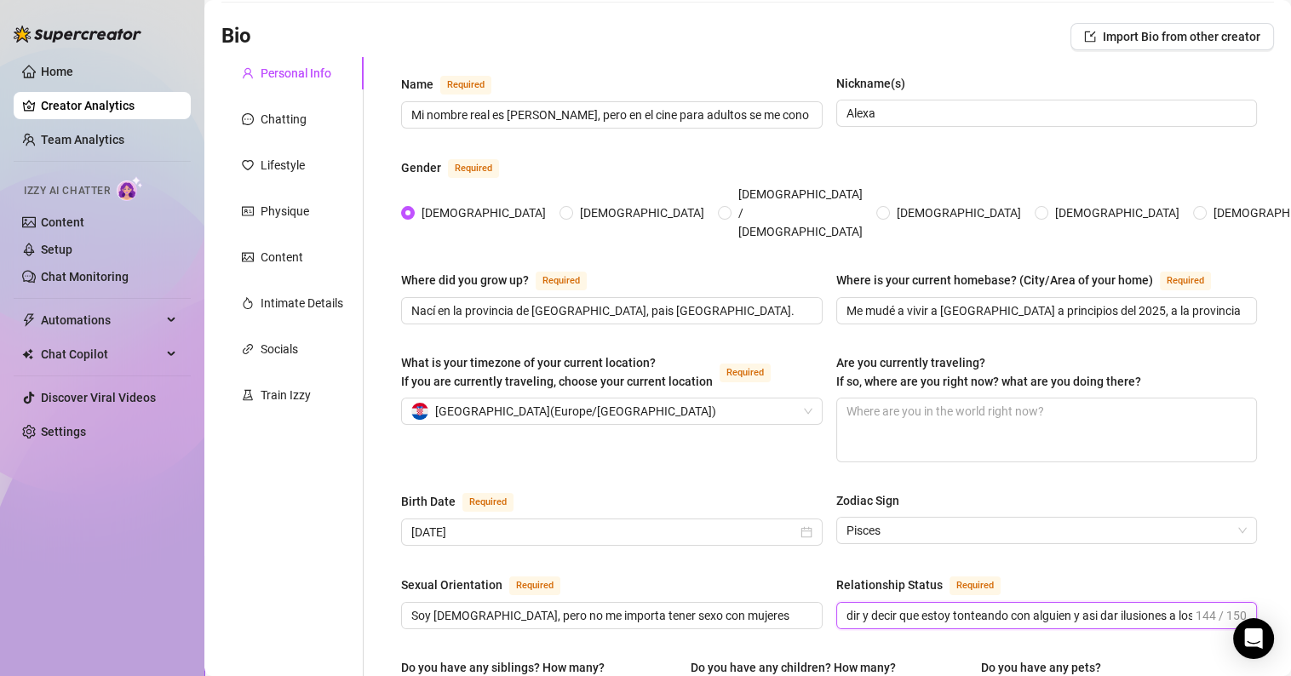
scroll to position [256, 0]
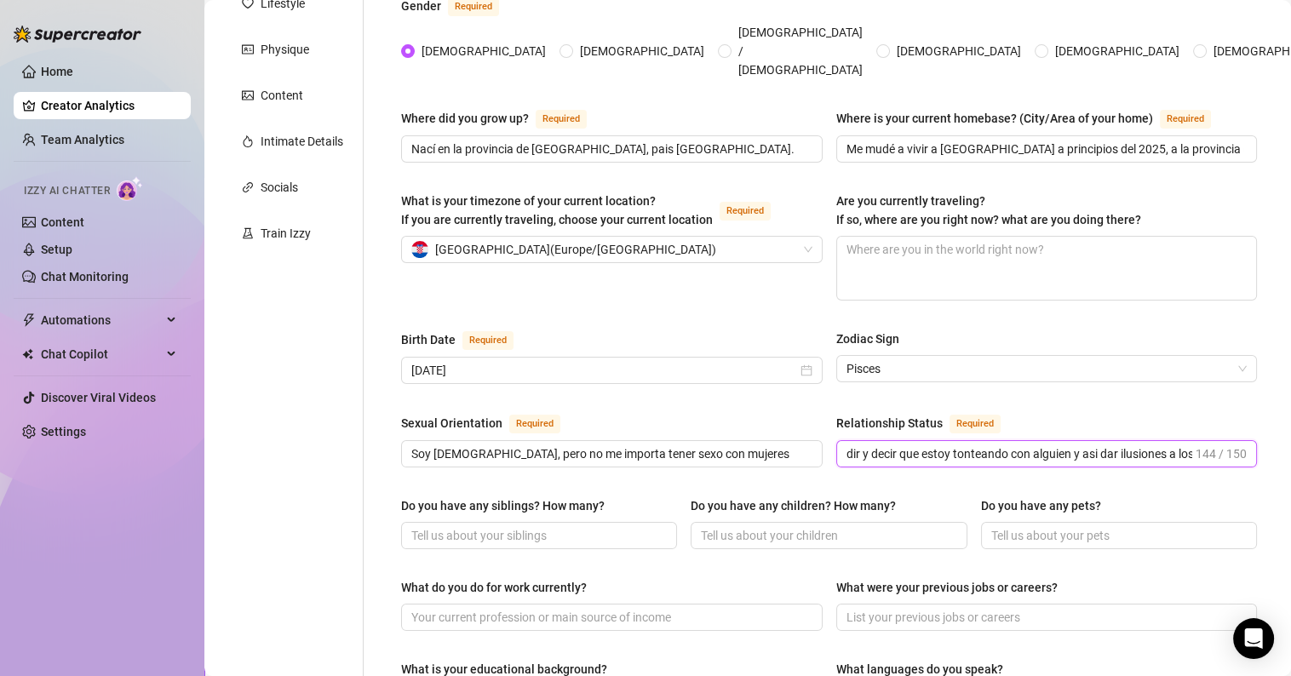
drag, startPoint x: 1134, startPoint y: 416, endPoint x: 1195, endPoint y: 417, distance: 61.3
click at [1195, 440] on span "estoy con chico de [GEOGRAPHIC_DATA], pero no me gusta decirlo, prefiero evadir…" at bounding box center [1048, 453] width 422 height 27
type input "estoy con chico de [GEOGRAPHIC_DATA], pero no me gusta decirlo, prefiero evadir…"
click at [900, 451] on div "Name Required Mi nombre real es [PERSON_NAME], pero en el cine para adultos se …" at bounding box center [829, 600] width 856 height 1377
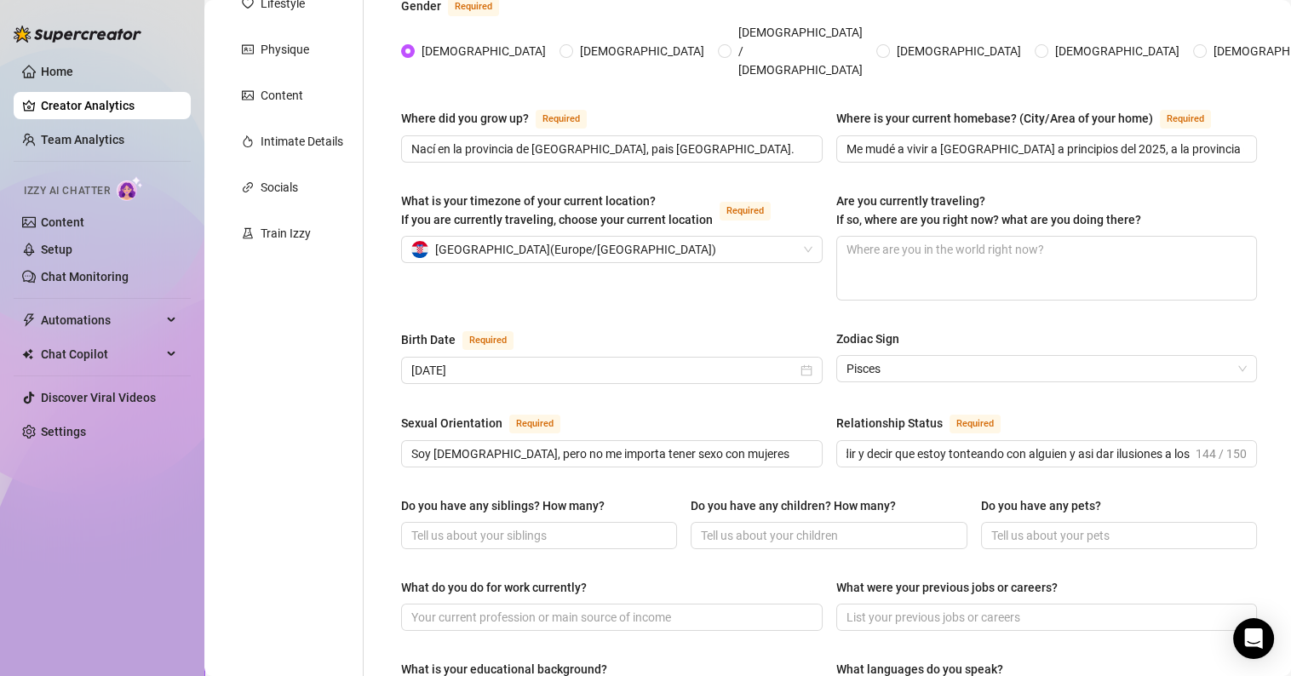
scroll to position [0, 0]
click at [476, 526] on input "Do you have any siblings? How many?" at bounding box center [537, 535] width 252 height 19
type input "Tengo un hermano menor por 5 años, tiene el cuerpo entero tatuado y vive en [GE…"
click at [750, 526] on input "Do you have any children? How many?" at bounding box center [827, 535] width 252 height 19
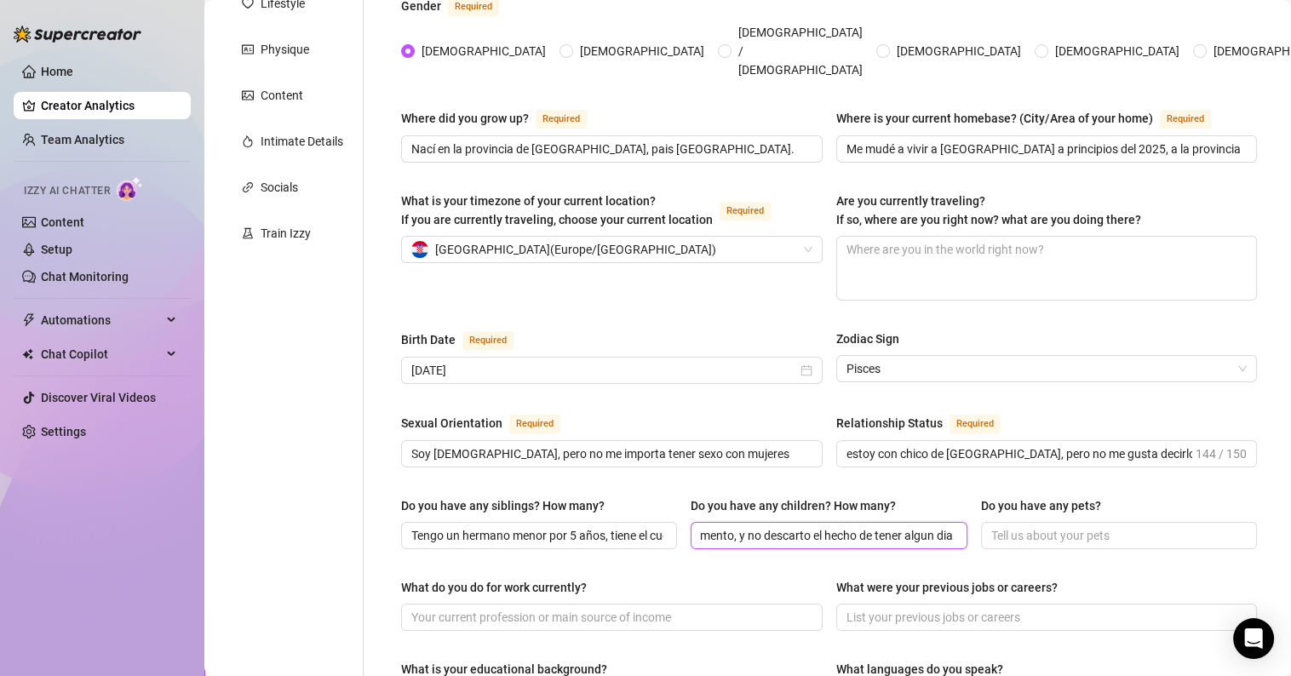
scroll to position [0, 95]
type input "no tengo de momento, y no descarto el hecho de tener algun dia"
click at [964, 525] on div "Do you have any siblings? How many? Tengo un hermano menor por 5 años, tiene el…" at bounding box center [829, 531] width 856 height 68
click at [1020, 526] on input "Do you have any pets?" at bounding box center [1118, 535] width 252 height 19
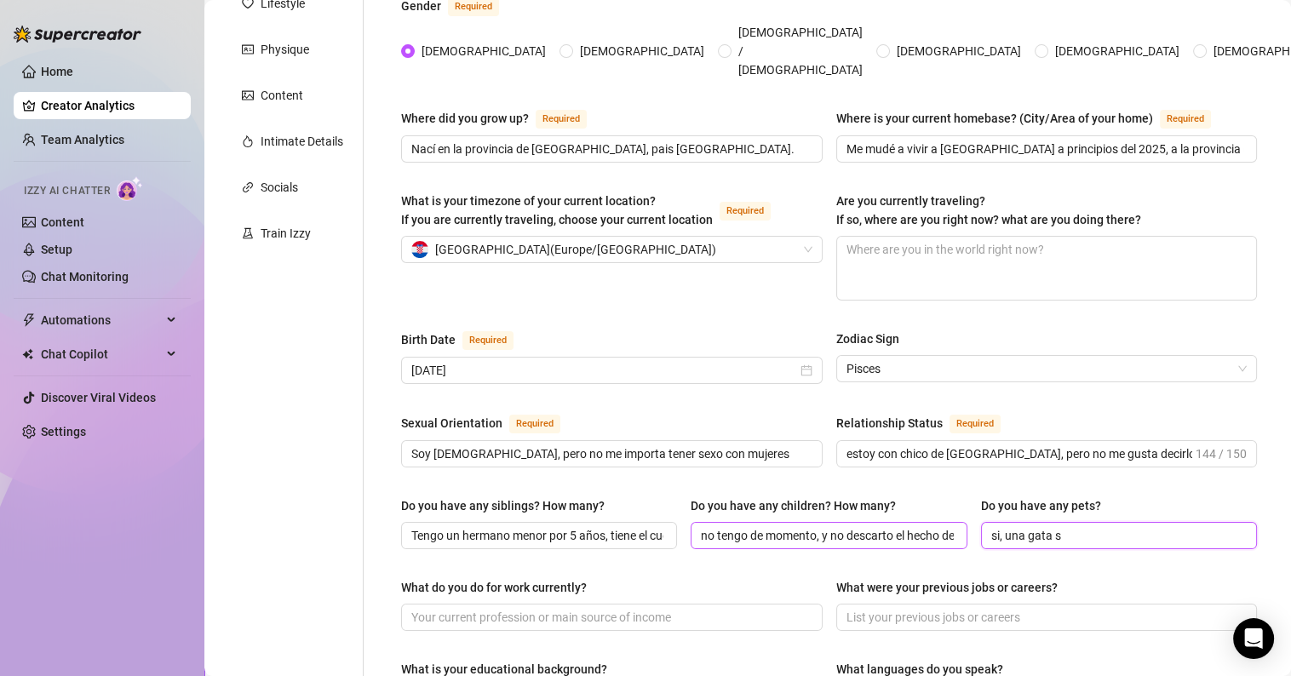
drag, startPoint x: 1003, startPoint y: 497, endPoint x: 913, endPoint y: 511, distance: 90.6
click at [913, 511] on div "Do you have any siblings? How many? Tengo un hermano menor por 5 años, tiene el…" at bounding box center [829, 531] width 856 height 68
click at [1048, 526] on input "una gata s" at bounding box center [1118, 535] width 252 height 19
click at [1163, 526] on input "una gata Sphynx, se llama Zila y es sin pelo. Hace muchos añostuve un Loro" at bounding box center [1118, 535] width 252 height 19
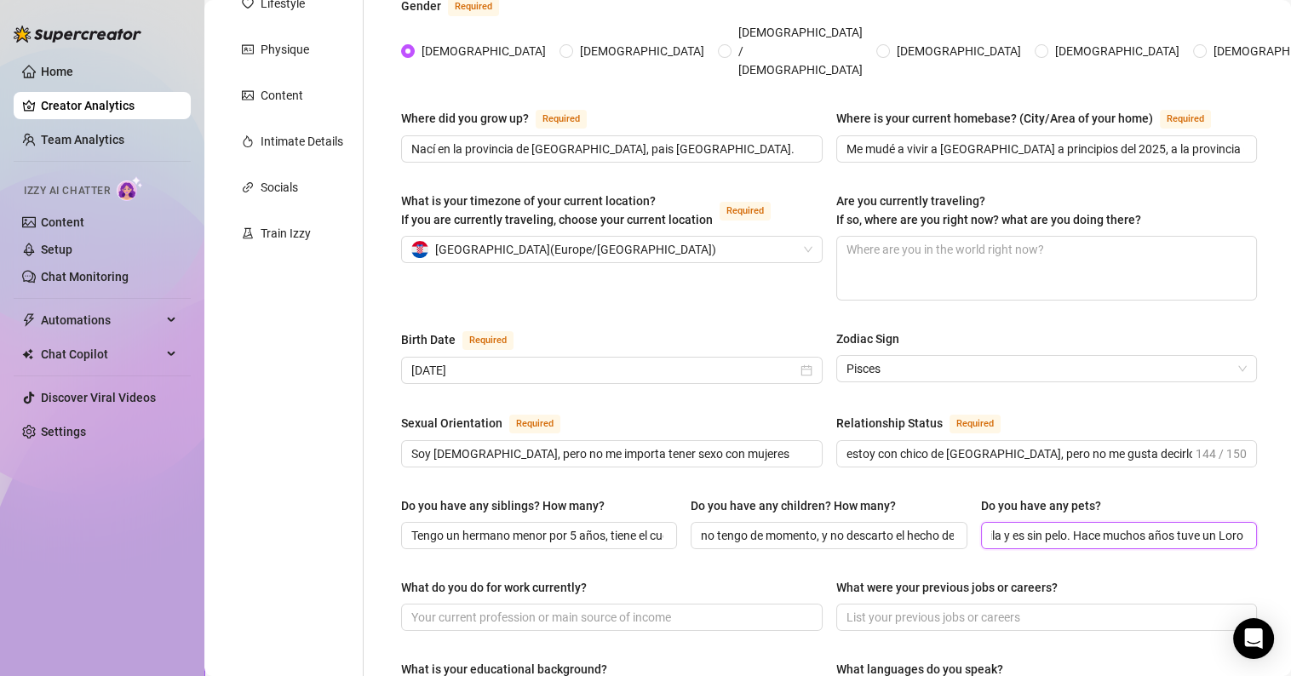
scroll to position [0, 158]
drag, startPoint x: 1207, startPoint y: 502, endPoint x: 1262, endPoint y: 493, distance: 56.0
click at [1262, 493] on main "Creator Bio [PERSON_NAME] (alexatomasx) Bio Import Bio from other creator Perso…" at bounding box center [747, 585] width 1087 height 1682
click at [1222, 526] on input "una gata Sphynx, se llama Zila y es sin pelo. Hace muchos años tuve un Loro" at bounding box center [1118, 535] width 252 height 19
click at [1229, 522] on span "una gata Sphynx, se llama Zila y es sin pelo. Hace muchos años tuve un Loro" at bounding box center [1119, 535] width 276 height 27
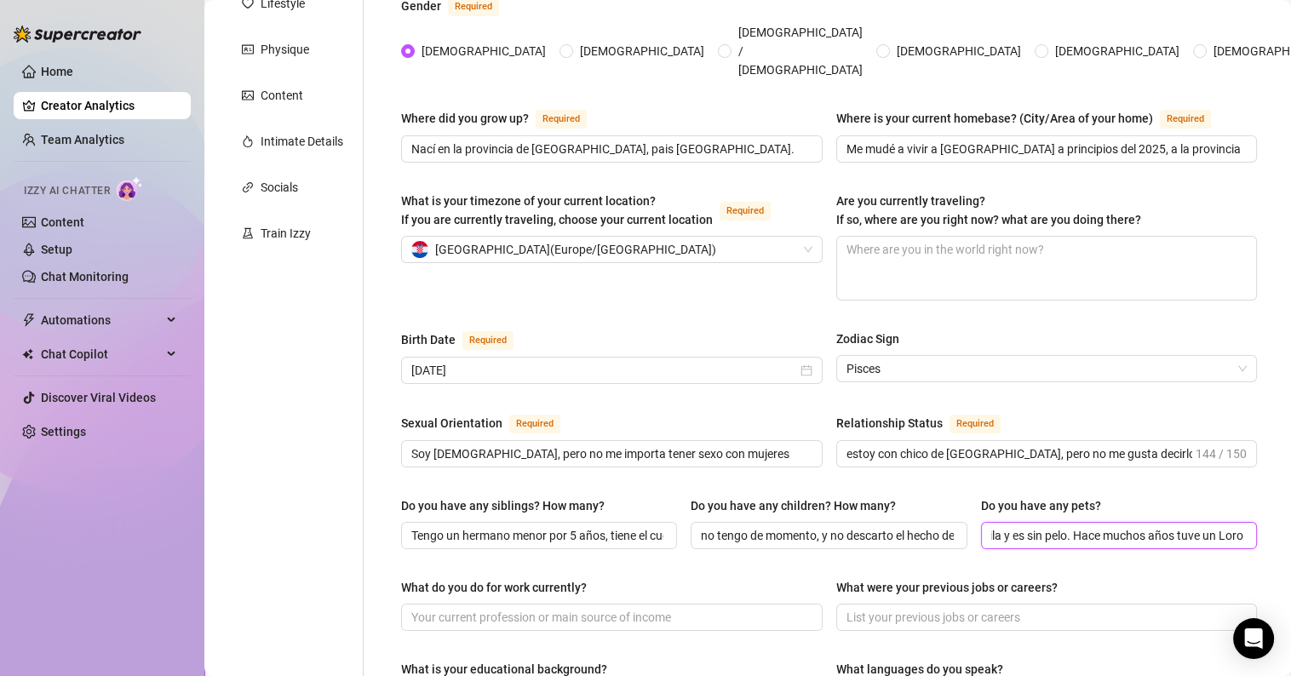
click at [1225, 526] on input "una gata Sphynx, se llama Zila y es sin pelo. Hace muchos años tuve un Loro" at bounding box center [1118, 535] width 252 height 19
click at [1228, 526] on input "una gata Sphynx, se llama Zila y es sin pelo. Hace muchos años tuve un Loro" at bounding box center [1118, 535] width 252 height 19
drag, startPoint x: 1228, startPoint y: 499, endPoint x: 892, endPoint y: 521, distance: 337.2
click at [892, 521] on div "Do you have any siblings? How many? Tengo un hermano menor por 5 años, tiene el…" at bounding box center [829, 531] width 856 height 68
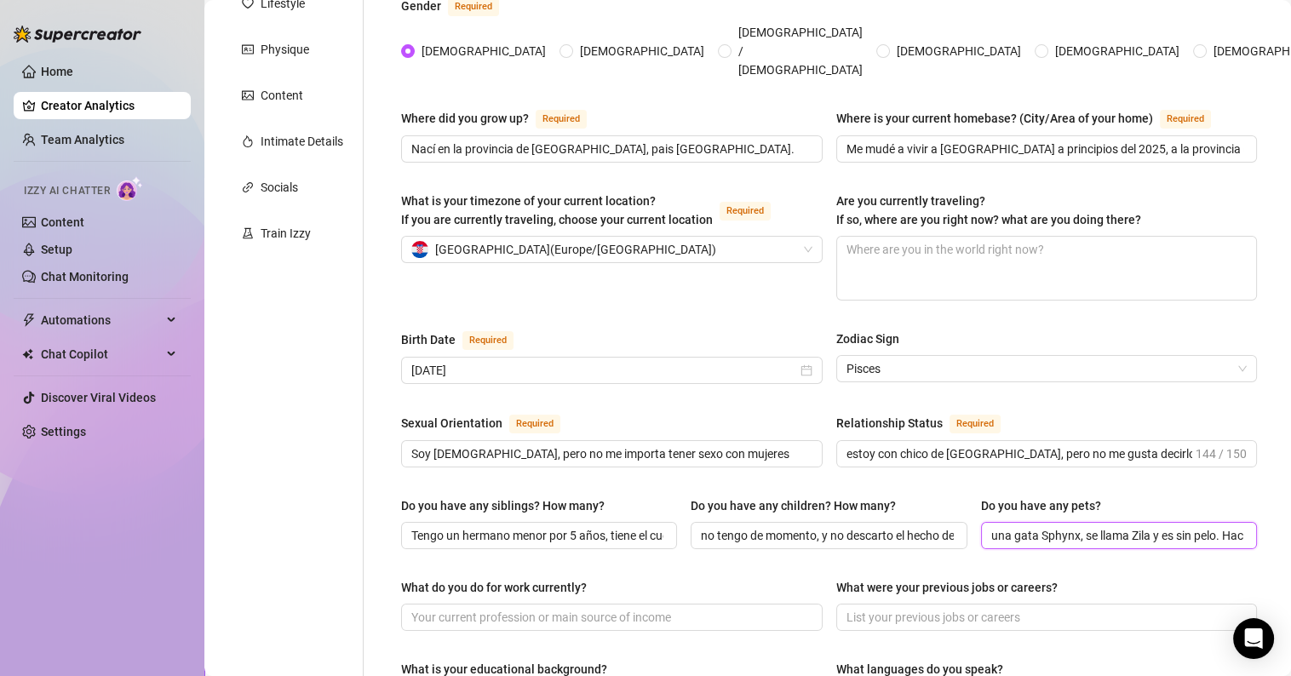
click at [992, 526] on input "una gata Sphynx, se llama Zila y es sin pelo. Hace muchos años tuve un Loro lla…" at bounding box center [1118, 535] width 252 height 19
click at [1063, 526] on input "Tengo una gata Sphynx, se llama Zila y es sin pelo. Hace muchos años tuve un Lo…" at bounding box center [1118, 535] width 252 height 19
drag, startPoint x: 985, startPoint y: 498, endPoint x: 1055, endPoint y: 552, distance: 88.1
click at [1055, 552] on div "Name Required Mi nombre real es [PERSON_NAME], pero en el cine para adultos se …" at bounding box center [829, 600] width 856 height 1377
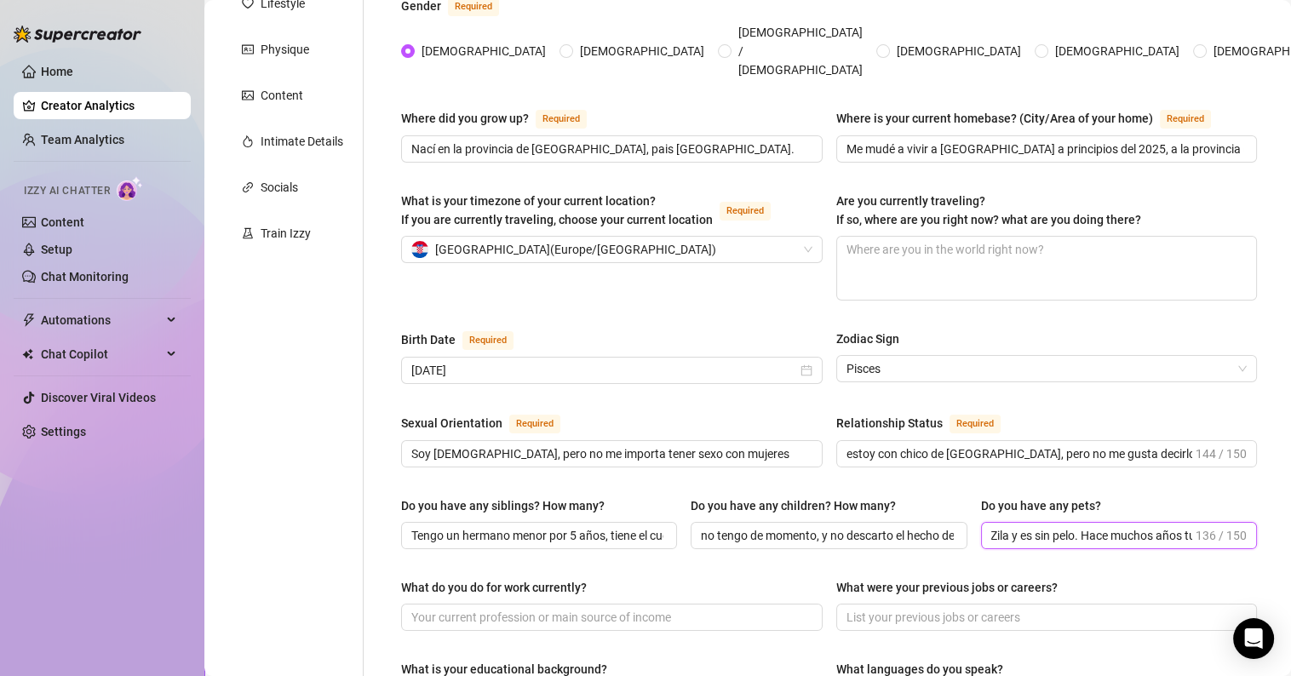
drag, startPoint x: 1041, startPoint y: 496, endPoint x: 1054, endPoint y: 501, distance: 13.8
click at [1040, 526] on input "Tengo una gata de la raza Sphynx, se llama Zila y es sin pelo. Hace muchos años…" at bounding box center [1092, 535] width 201 height 19
click at [1052, 526] on input "Tengo una gata de la raza Sphynx, se llama Zila y es sin pelo. Hace muchos años…" at bounding box center [1092, 535] width 201 height 19
click at [1079, 526] on input "Tengo una gata de la raza Sphynx, se llama Zila y es sin pelo. Hace muchos años…" at bounding box center [1092, 535] width 201 height 19
click at [1029, 526] on input "Tengo una gata de la raza Sphynx, se llama Zila y es sin pelo. Hace muchos años…" at bounding box center [1092, 535] width 201 height 19
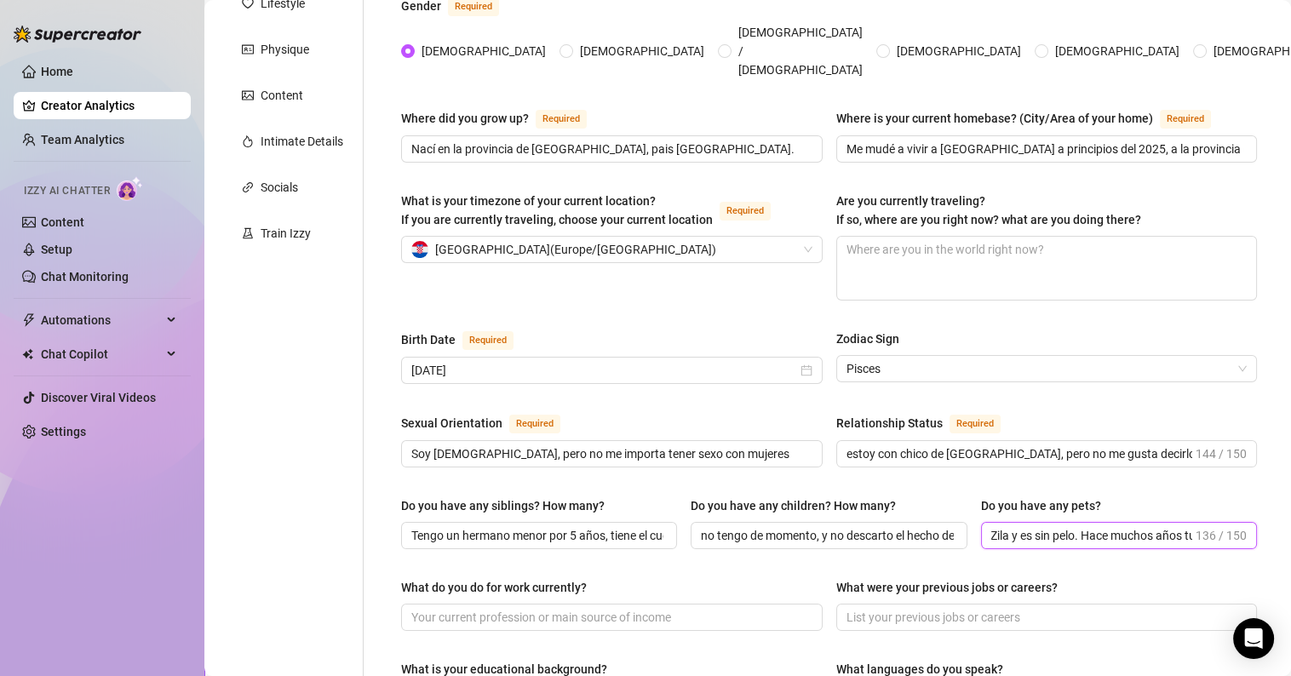
drag, startPoint x: 1014, startPoint y: 501, endPoint x: 1044, endPoint y: 503, distance: 30.8
click at [1044, 526] on input "Tengo una gata de la raza Sphynx, se llama Zila y es sin pelo. Hace muchos años…" at bounding box center [1092, 535] width 201 height 19
click at [960, 578] on div "What were your previous jobs or careers?" at bounding box center [947, 587] width 221 height 19
click at [960, 608] on input "What were your previous jobs or careers?" at bounding box center [1046, 617] width 398 height 19
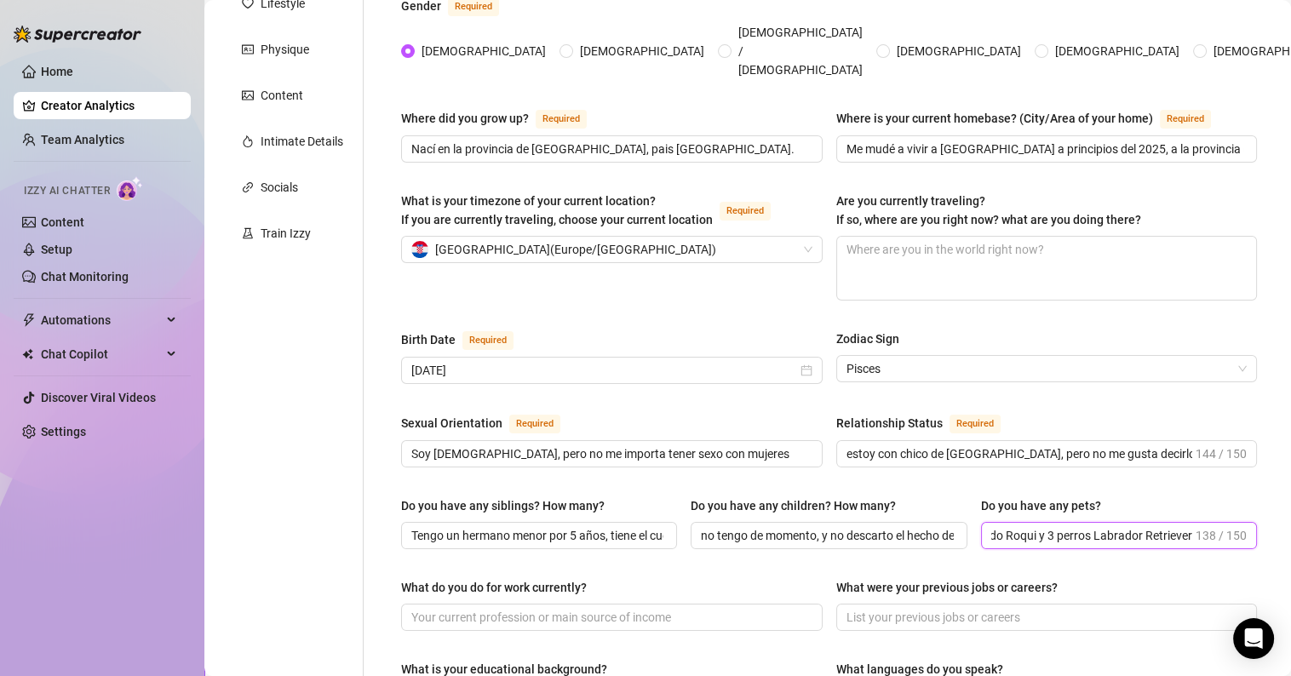
drag, startPoint x: 982, startPoint y: 496, endPoint x: 1245, endPoint y: 502, distance: 262.4
click at [1245, 502] on div "Name Required Mi nombre real es [PERSON_NAME], pero en el cine para adultos se …" at bounding box center [829, 600] width 890 height 1411
click at [996, 526] on input "Tengo una gata de la raza Sphynx, se llama Zila y no tiene pelo. Hace muchos añ…" at bounding box center [1092, 535] width 201 height 19
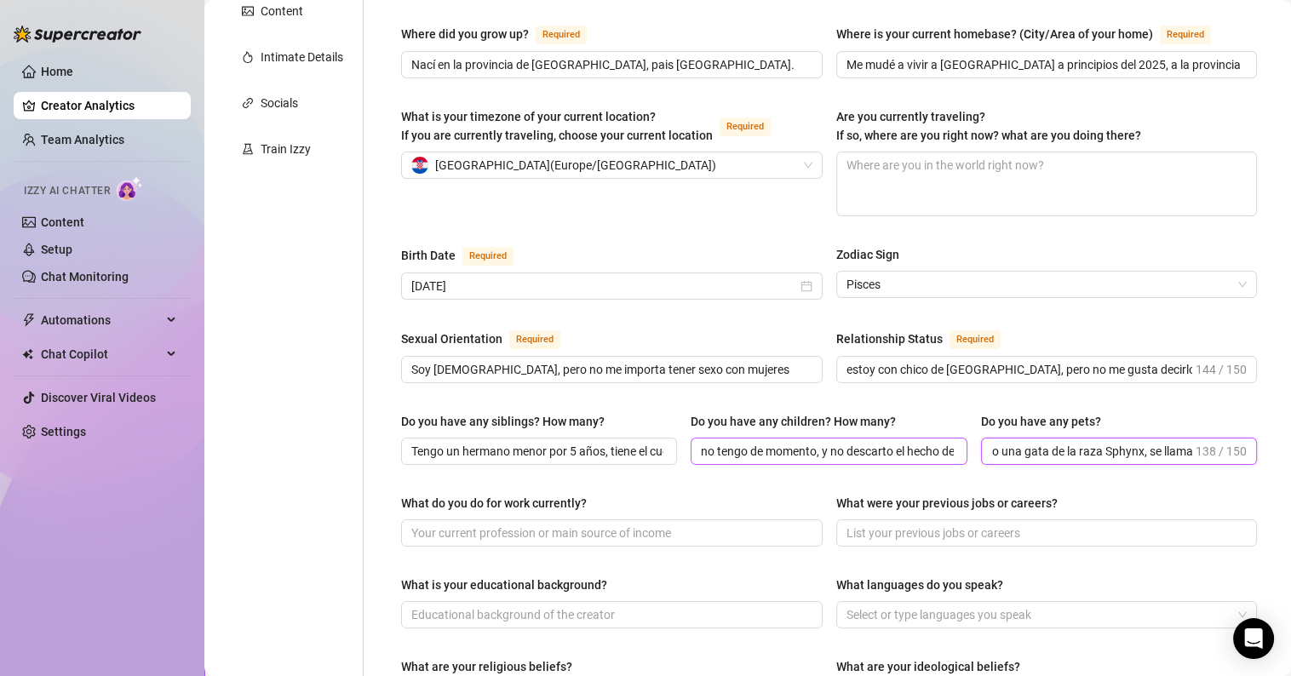
scroll to position [0, 0]
drag, startPoint x: 988, startPoint y: 416, endPoint x: 917, endPoint y: 420, distance: 70.8
click at [917, 420] on div "Do you have any siblings? How many? Tengo un hermano menor por 5 años, tiene el…" at bounding box center [829, 446] width 856 height 68
click at [981, 438] on span "Tengo una gata de la raza Sphynx, se llama Zila y no tiene pelo. Hace muchos añ…" at bounding box center [1119, 451] width 276 height 27
click at [992, 442] on input "Tengo una gata de la raza Sphynx, se llama Zila y no tiene pelo. Hace muchos añ…" at bounding box center [1092, 451] width 201 height 19
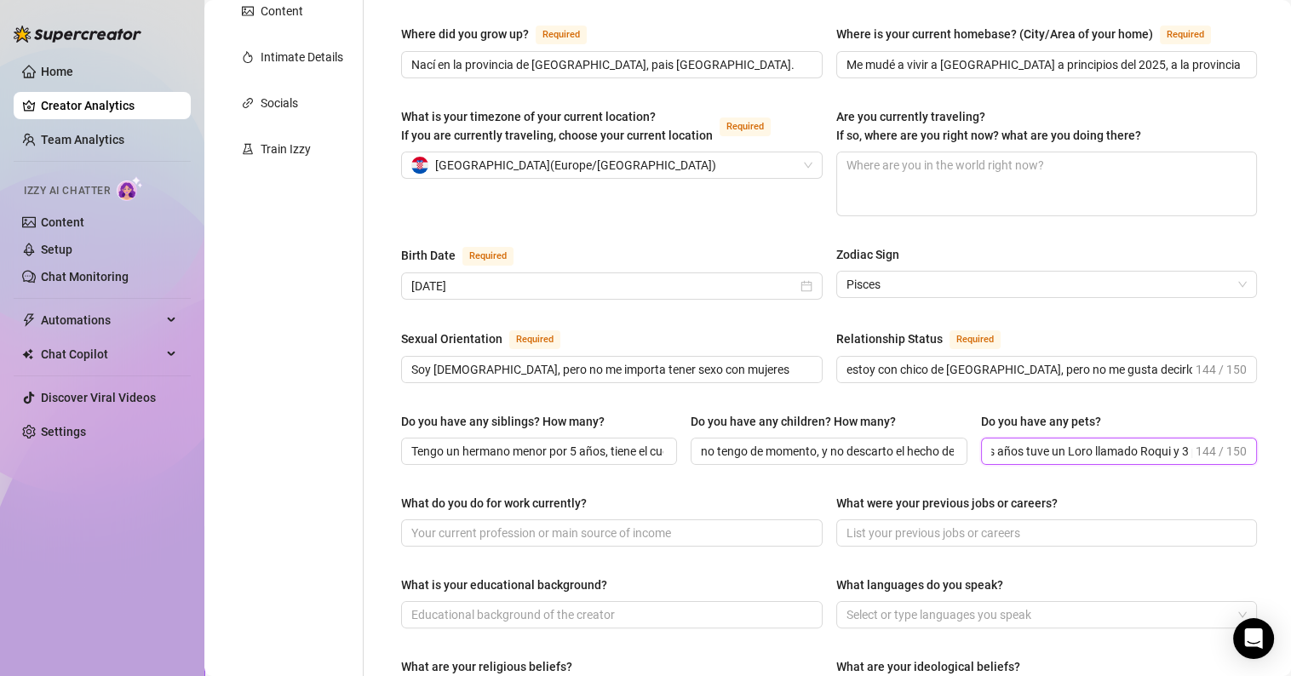
scroll to position [0, 585]
drag, startPoint x: 985, startPoint y: 416, endPoint x: 1219, endPoint y: 489, distance: 245.5
click at [1254, 484] on div "Name Required Mi nombre real es [PERSON_NAME], pero en el cine para adultos se …" at bounding box center [829, 516] width 890 height 1411
type input "Ahora Tengo una gata de la raza Sphynx, se llama Zila y no tiene pelo. Hace muc…"
drag, startPoint x: 1028, startPoint y: 424, endPoint x: 1018, endPoint y: 417, distance: 12.3
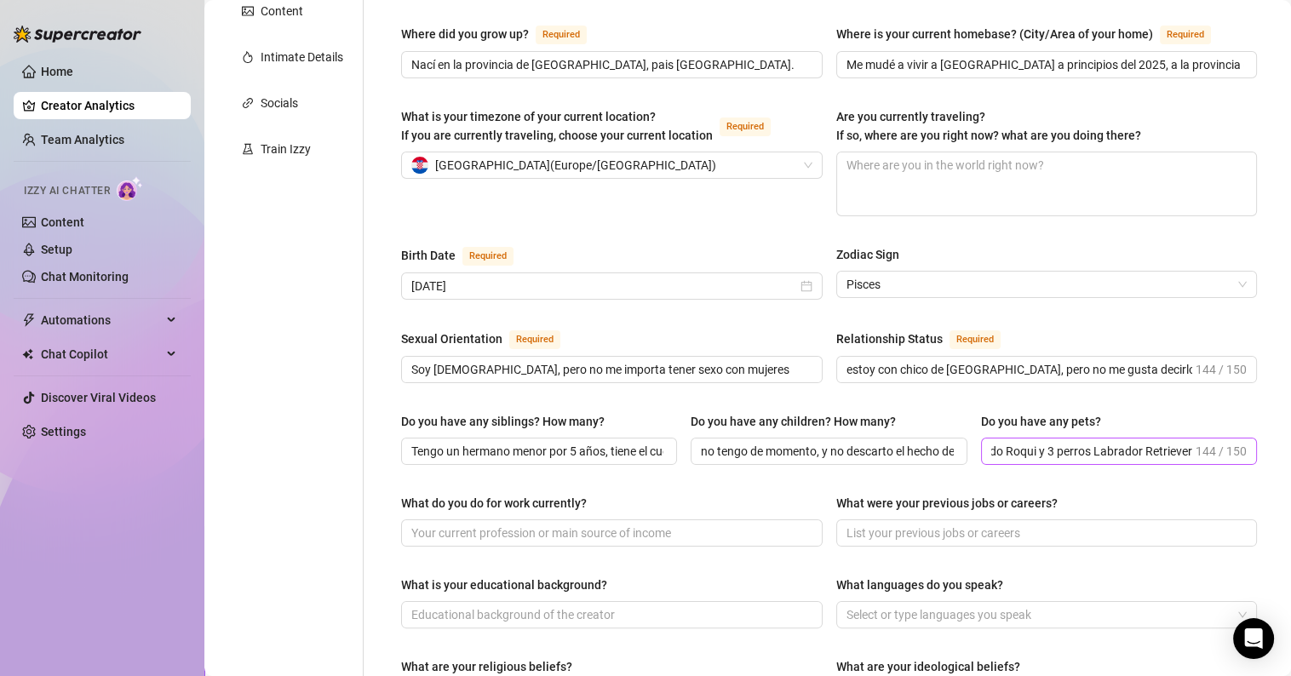
click at [1027, 438] on span "Ahora Tengo una gata de la raza Sphynx, se llama Zila y no tiene pelo. Hace muc…" at bounding box center [1119, 451] width 276 height 27
click at [1020, 442] on input "Ahora Tengo una gata de la raza Sphynx, se llama Zila y no tiene pelo. Hace muc…" at bounding box center [1092, 451] width 201 height 19
click at [1013, 442] on input "Ahora Tengo una gata de la raza Sphynx, se llama Zila y no tiene pelo. Hace muc…" at bounding box center [1092, 451] width 201 height 19
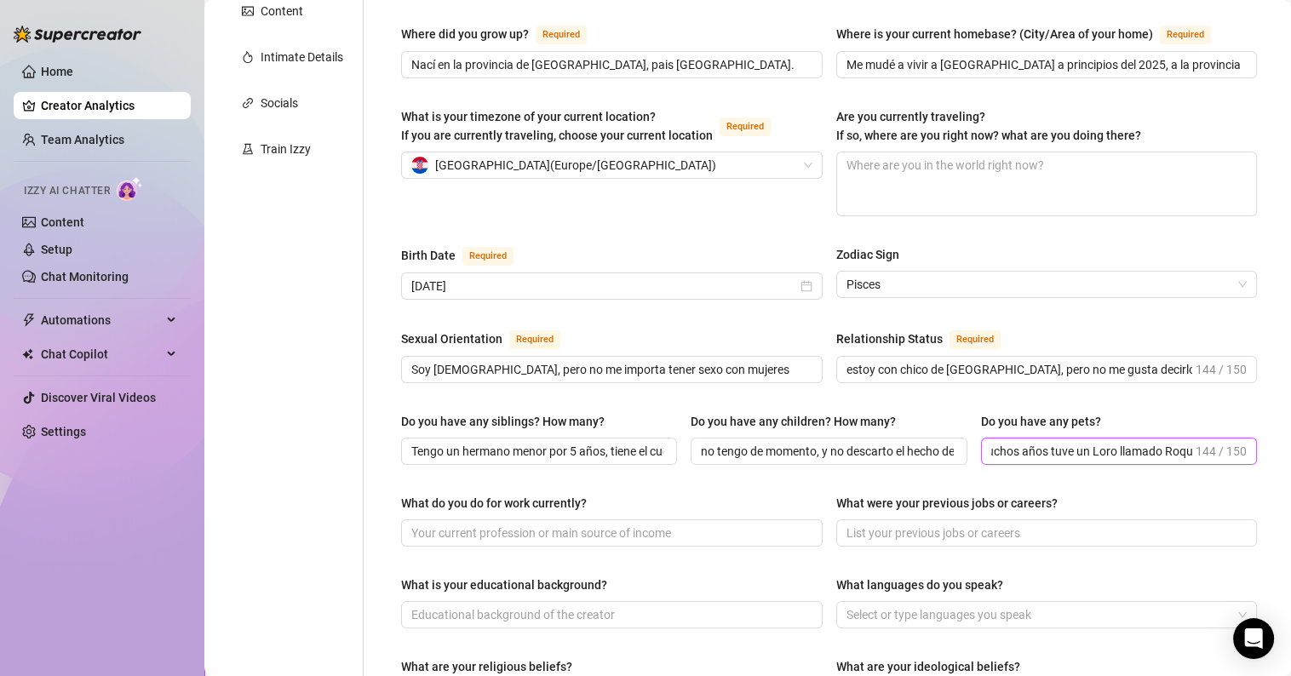
drag, startPoint x: 983, startPoint y: 412, endPoint x: 1084, endPoint y: 455, distance: 109.2
click at [1100, 452] on div "Name Required Mi nombre real es [PERSON_NAME], pero en el cine para adultos se …" at bounding box center [829, 516] width 856 height 1377
click at [819, 442] on div "Do you have any siblings? How many? Tengo un hermano menor por 5 años, tiene el…" at bounding box center [829, 446] width 856 height 68
click at [875, 603] on div at bounding box center [1038, 615] width 397 height 24
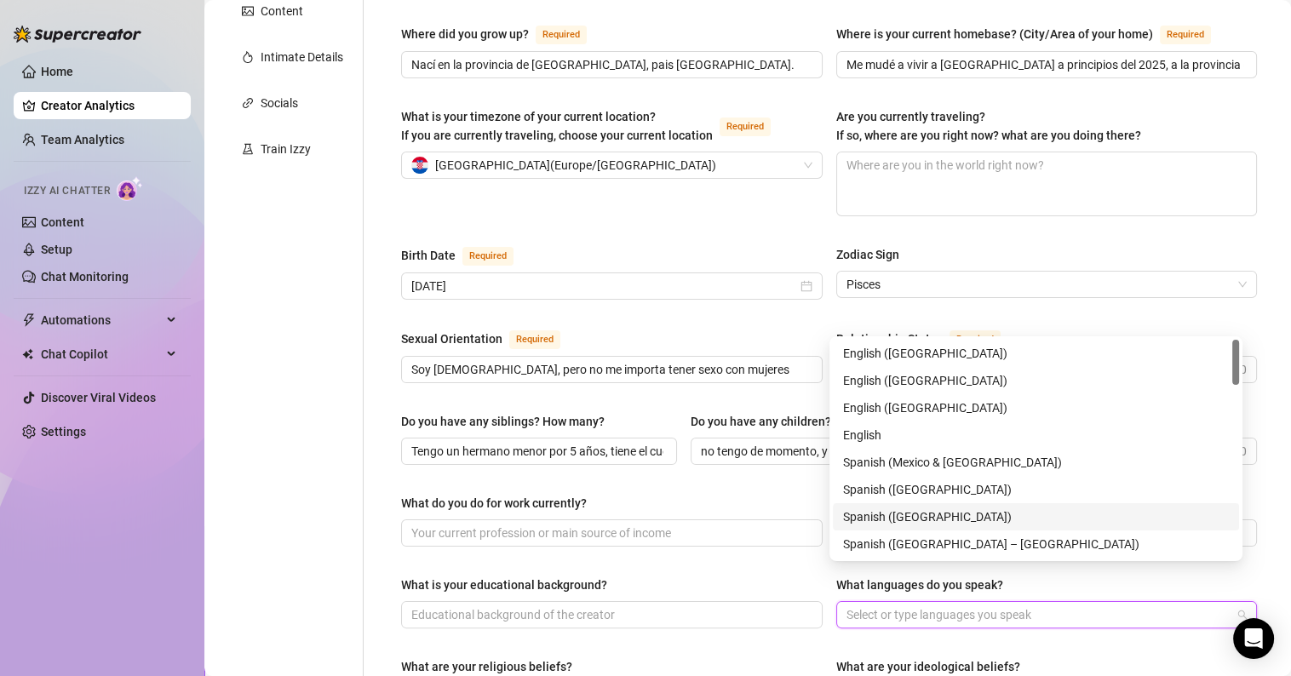
click at [916, 513] on div "Spanish ([GEOGRAPHIC_DATA])" at bounding box center [1036, 517] width 386 height 19
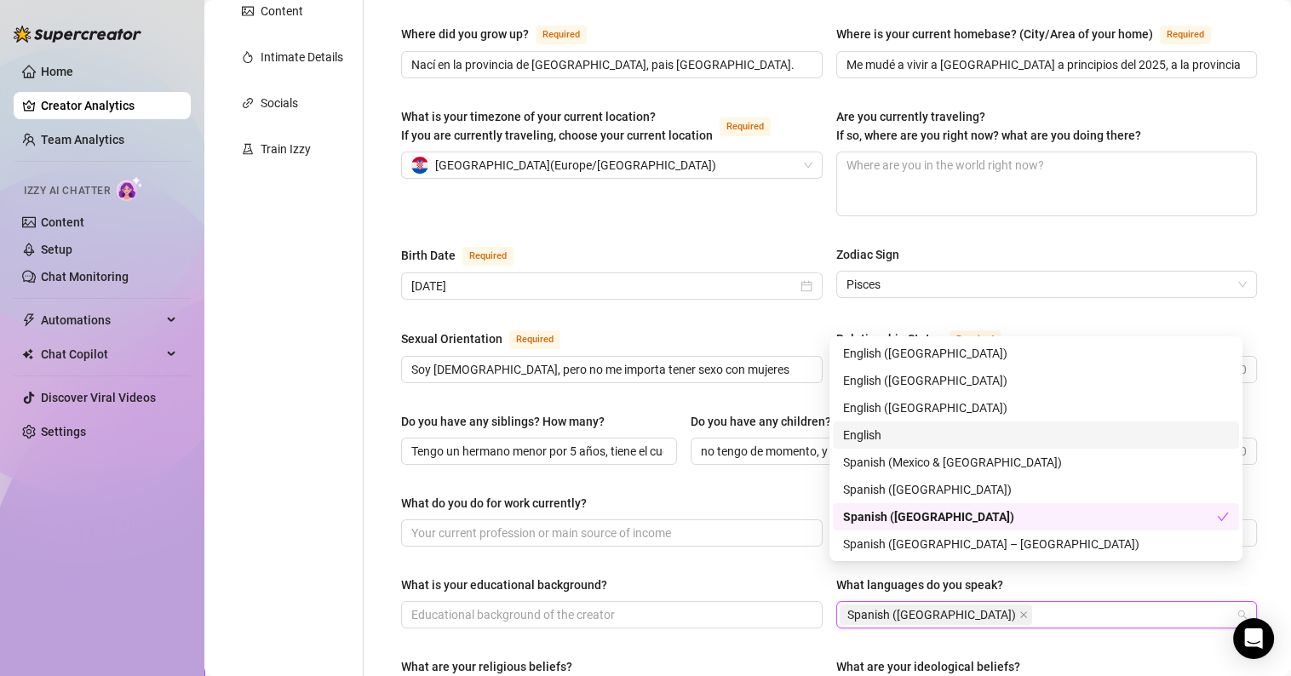
click at [872, 434] on div "English" at bounding box center [1036, 435] width 386 height 19
click at [873, 607] on div "Name Required Mi nombre real es [PERSON_NAME], pero en el cine para adultos se …" at bounding box center [829, 516] width 856 height 1377
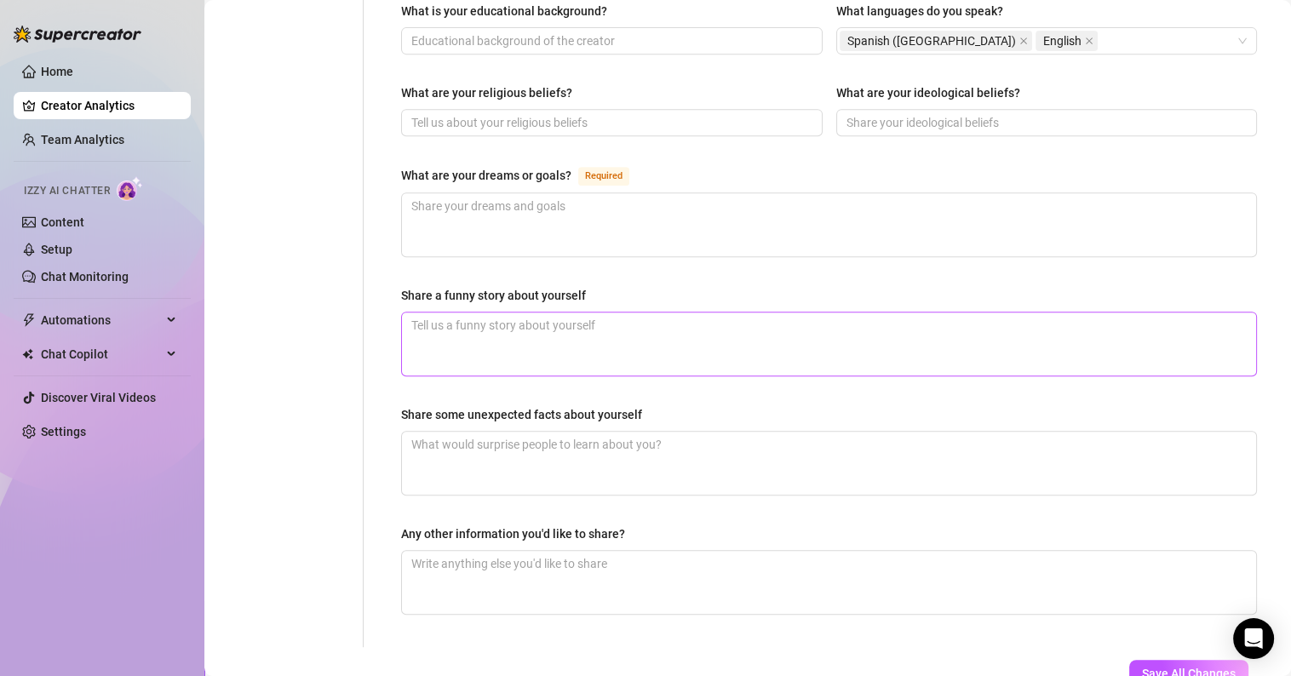
scroll to position [967, 0]
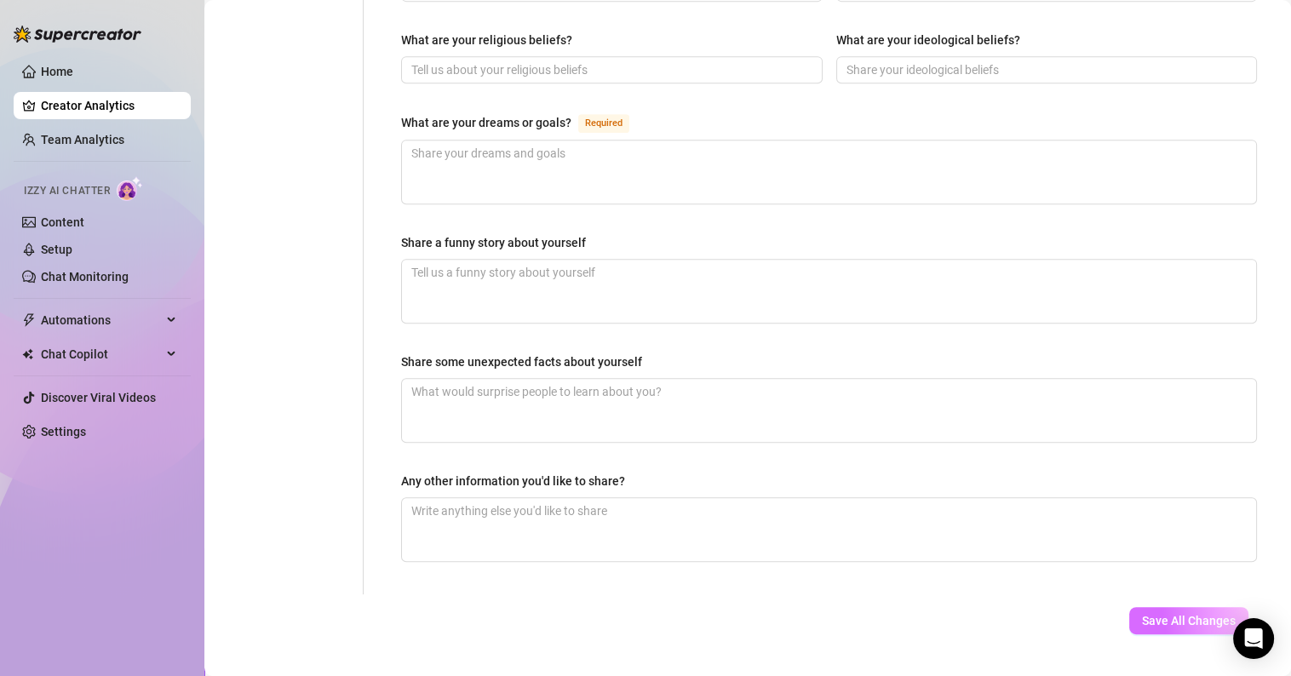
click at [1156, 614] on span "Save All Changes" at bounding box center [1189, 621] width 94 height 14
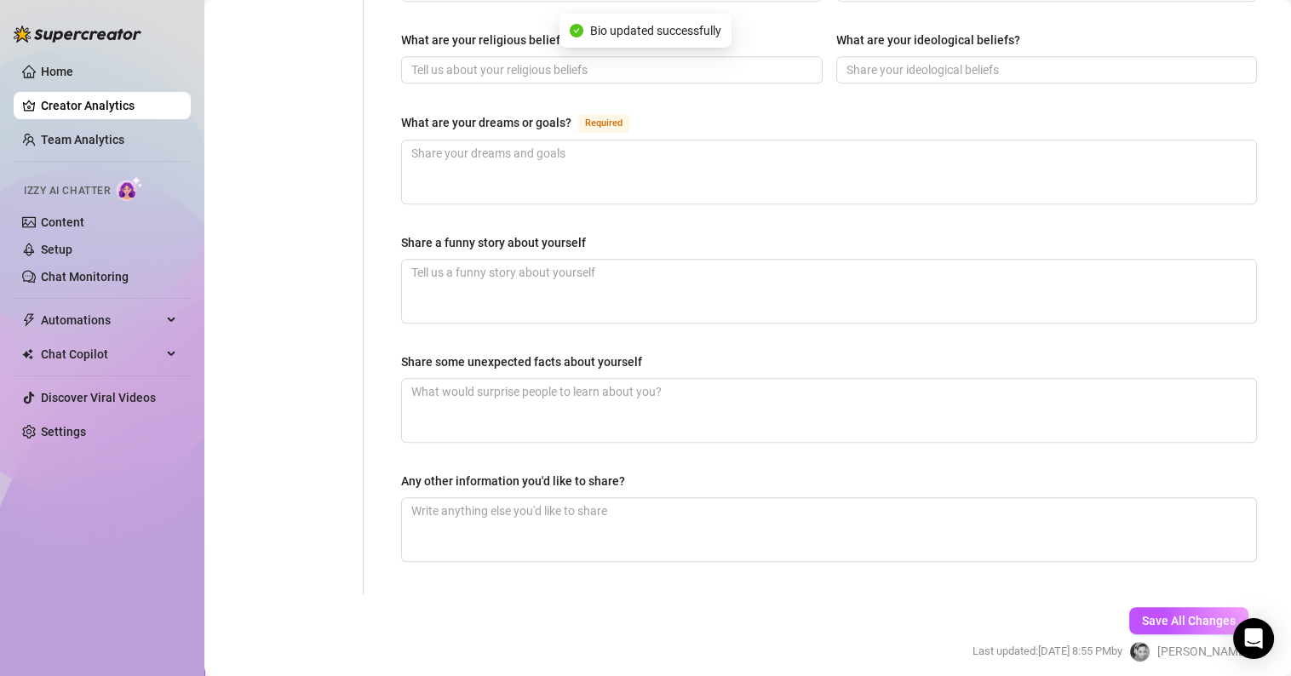
type input "Nací en la provincia de [GEOGRAPHIC_DATA], pais [GEOGRAPHIC_DATA]."
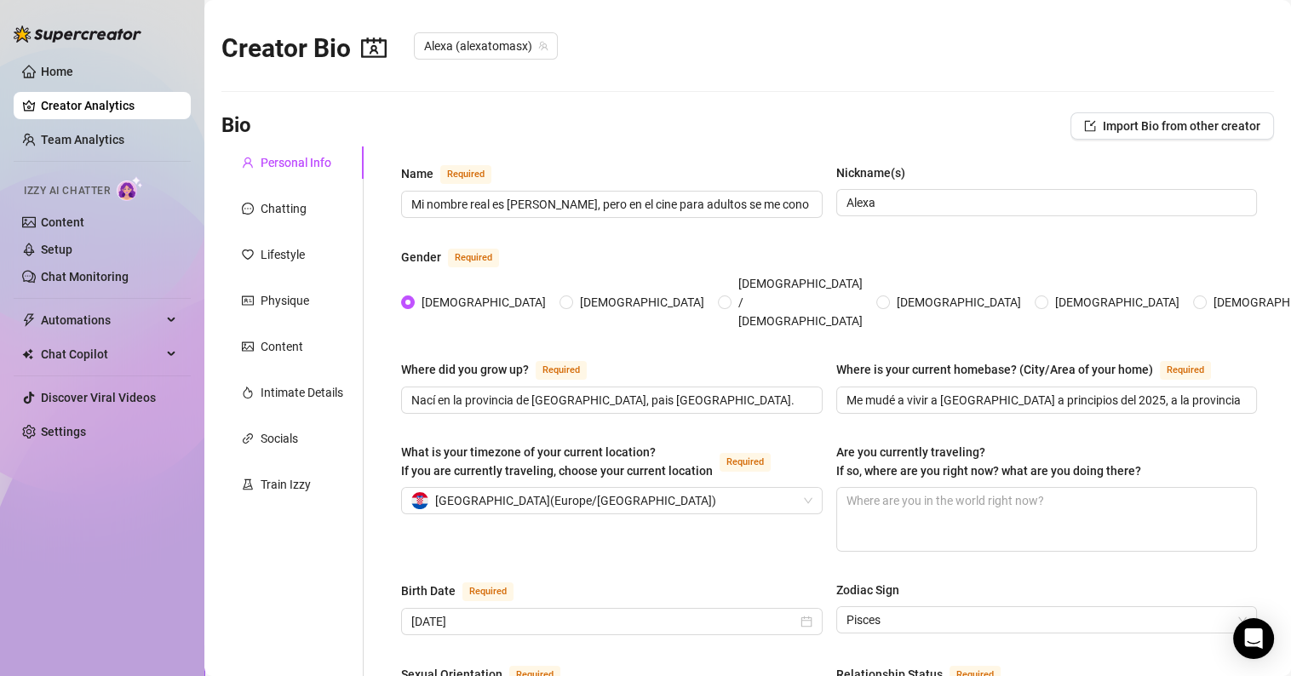
scroll to position [0, 0]
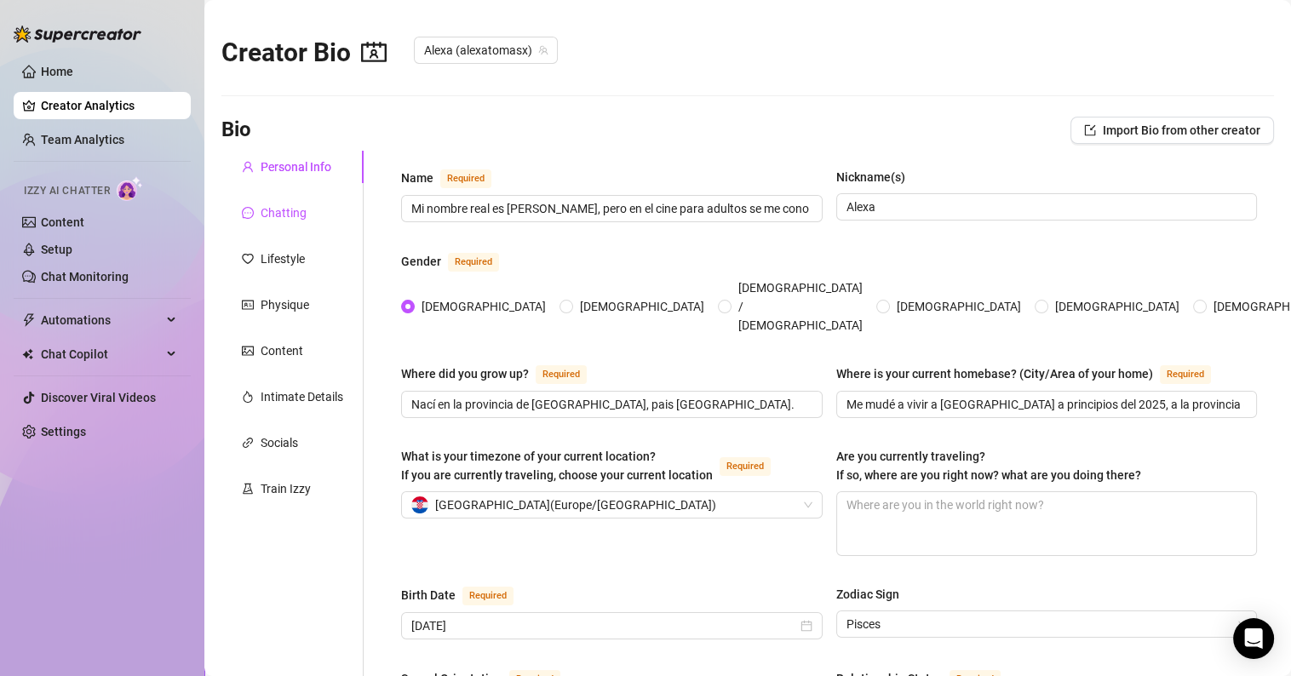
click at [267, 217] on div "Chatting" at bounding box center [284, 213] width 46 height 19
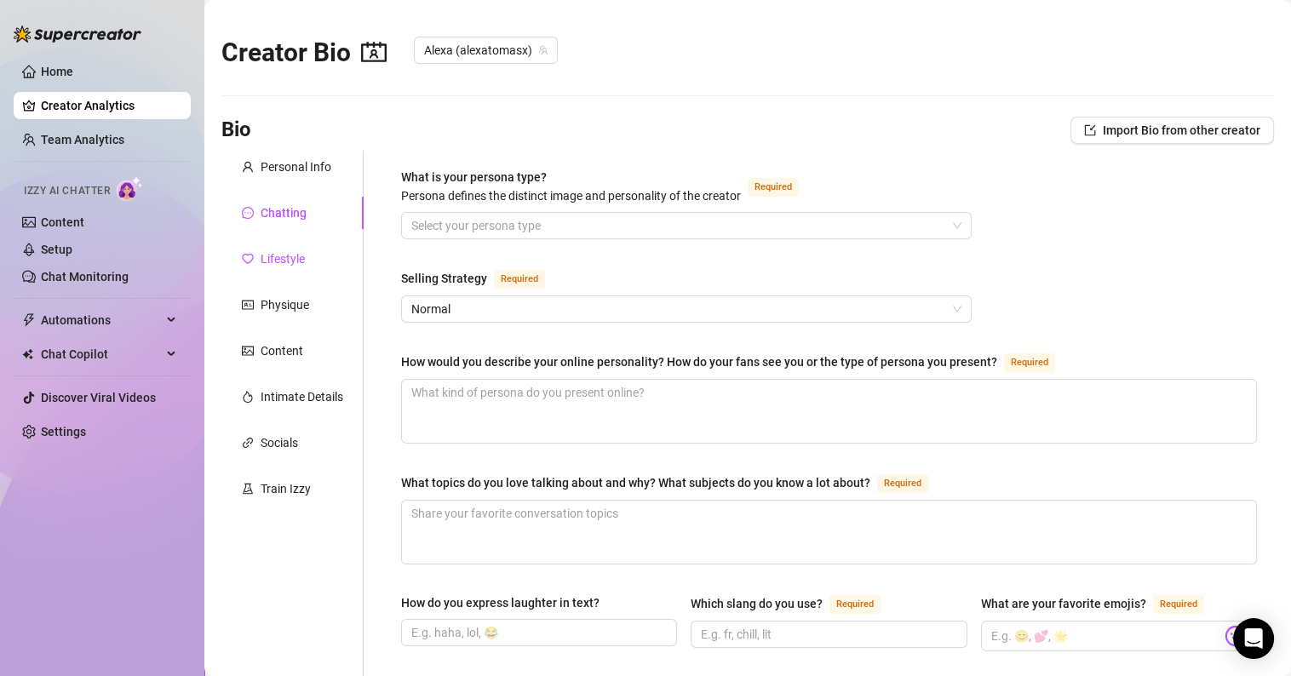
click at [275, 261] on div "Lifestyle" at bounding box center [283, 259] width 44 height 19
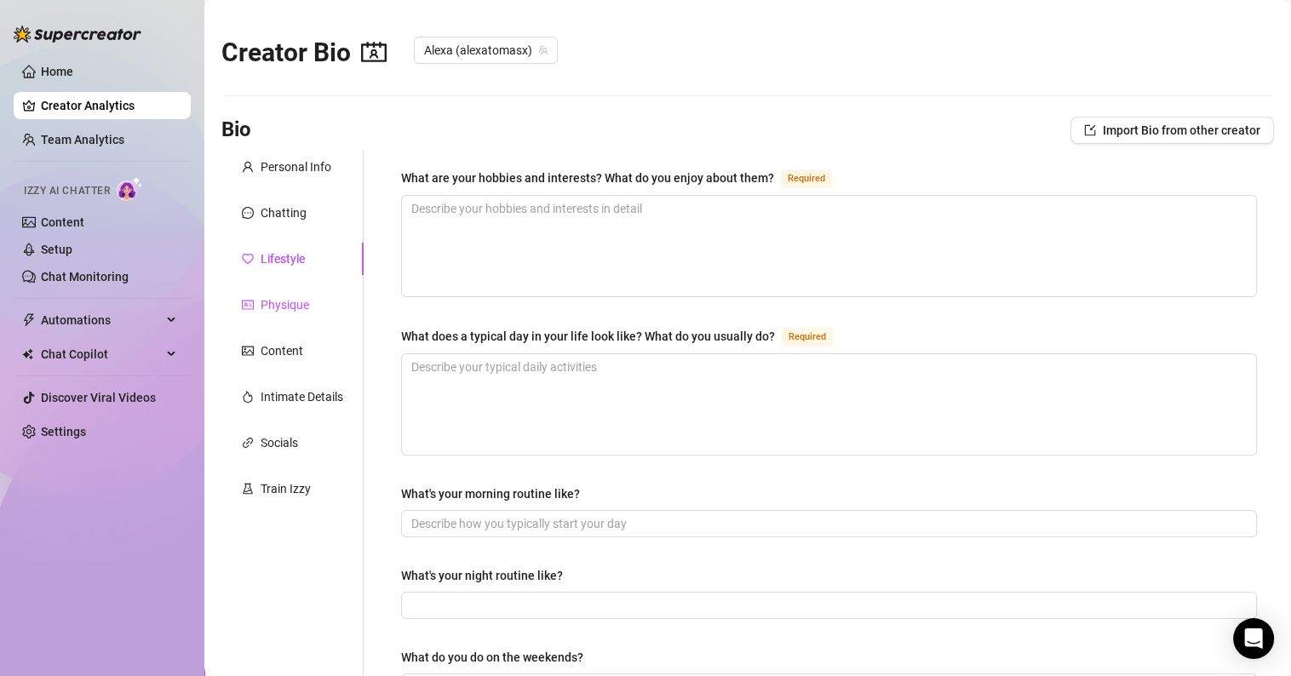
click at [272, 305] on div "Physique" at bounding box center [285, 305] width 49 height 19
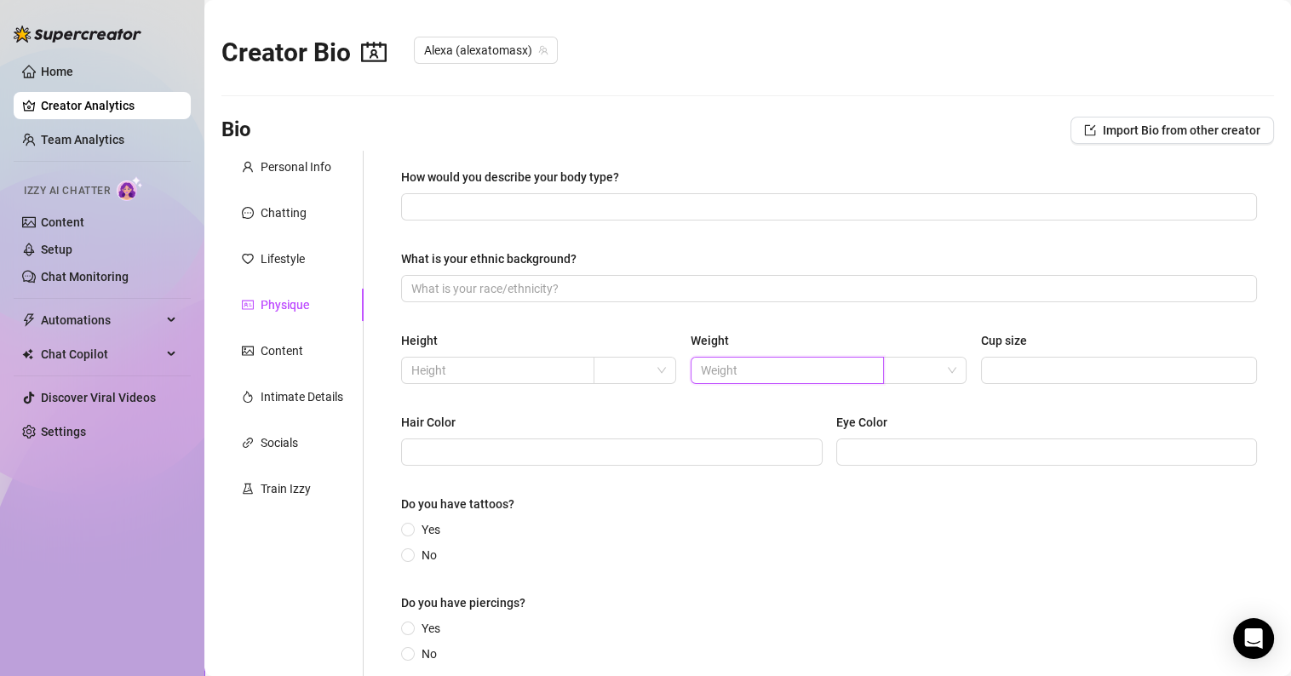
click at [736, 369] on input "text" at bounding box center [786, 370] width 170 height 19
click at [927, 373] on span at bounding box center [925, 371] width 62 height 26
click at [909, 400] on div "kg" at bounding box center [917, 404] width 54 height 19
click at [753, 377] on input "56kilos" at bounding box center [786, 370] width 170 height 19
type input "56"
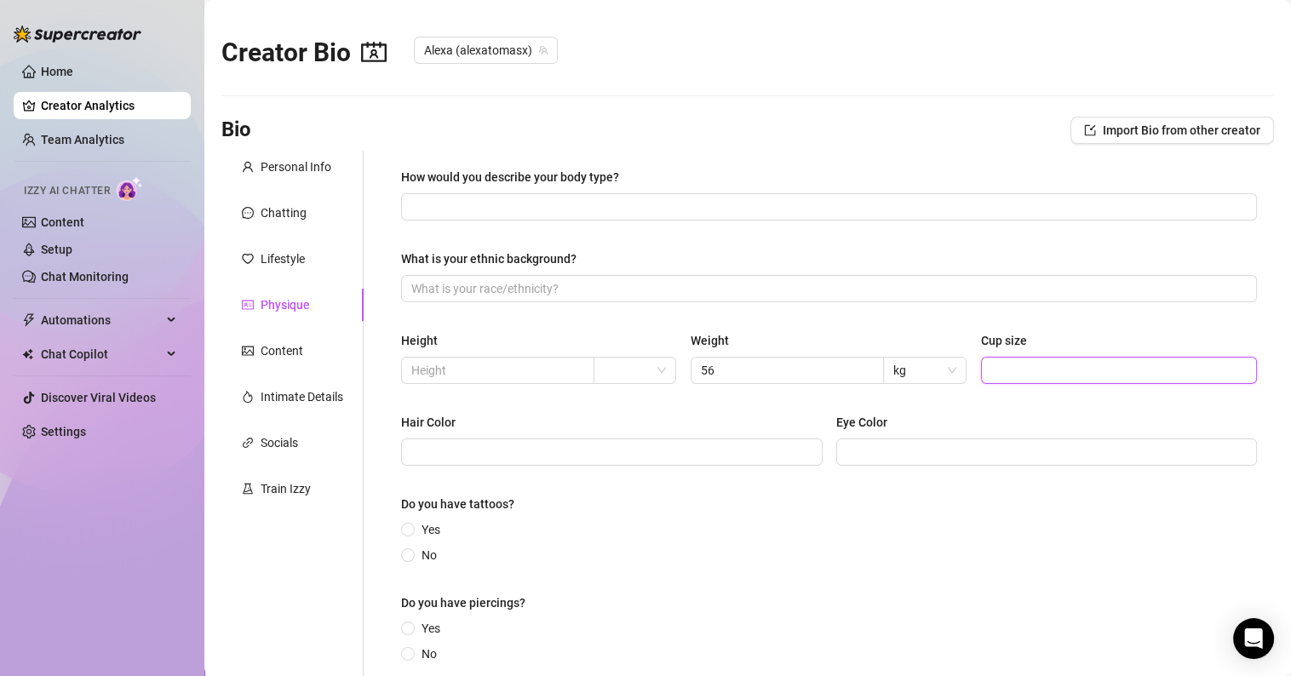
click at [1011, 365] on input "Cup size" at bounding box center [1118, 370] width 252 height 19
click at [650, 365] on span at bounding box center [635, 371] width 62 height 26
click at [615, 399] on div "cm" at bounding box center [633, 404] width 54 height 19
click at [500, 380] on span at bounding box center [497, 370] width 193 height 27
type input "170"
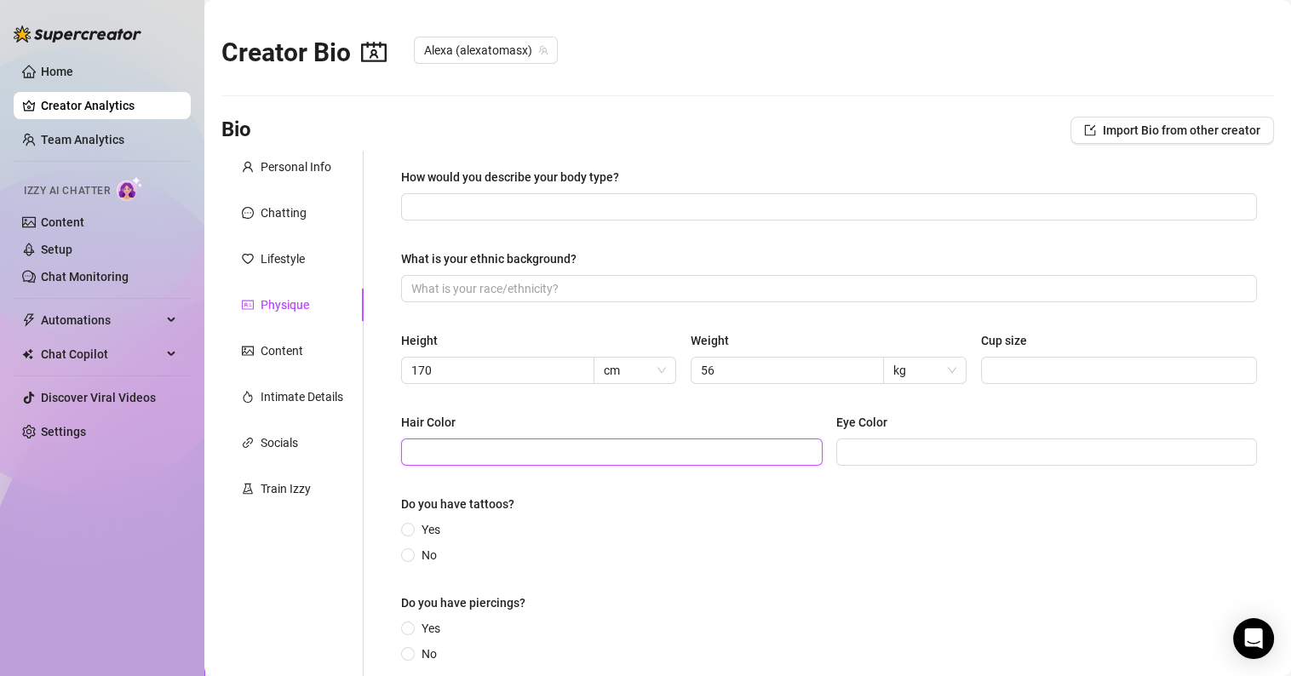
click at [481, 445] on input "Hair Color" at bounding box center [610, 452] width 398 height 19
type input "Dark Brown"
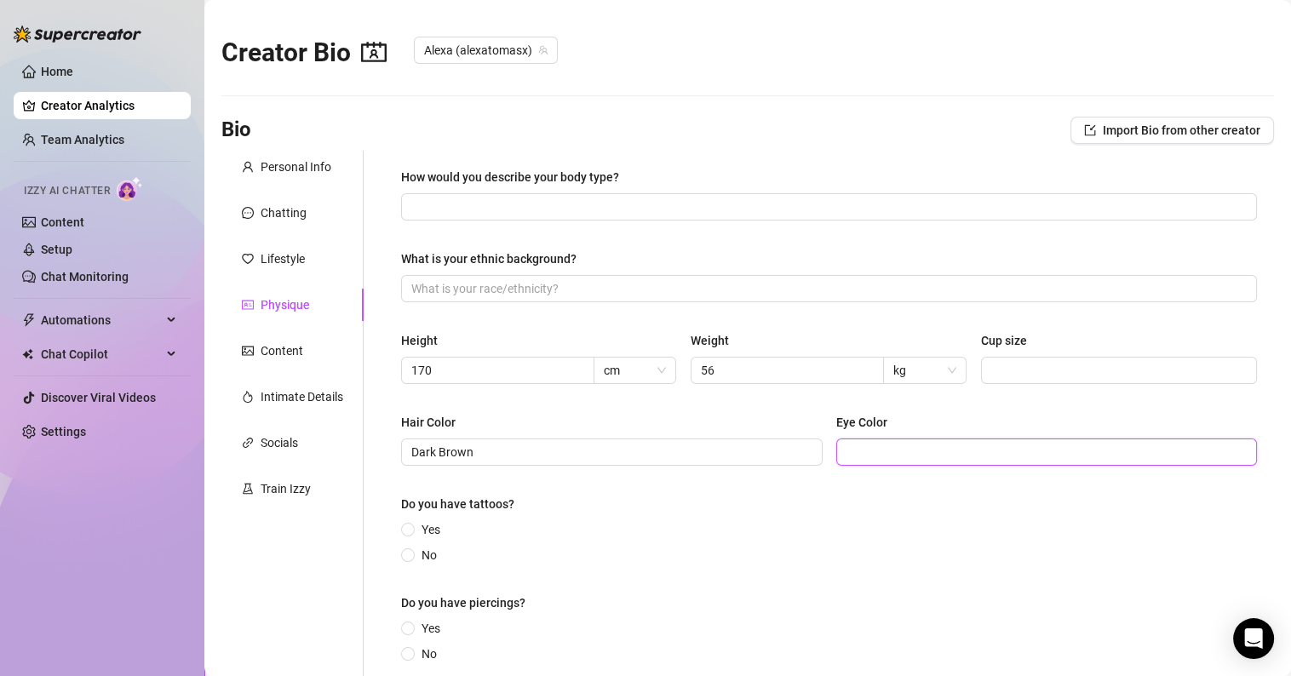
click at [867, 456] on input "Eye Color" at bounding box center [1046, 452] width 398 height 19
type input "[PERSON_NAME]"
click at [406, 553] on span at bounding box center [408, 556] width 14 height 14
click at [406, 553] on input "No" at bounding box center [408, 556] width 7 height 11
radio input "true"
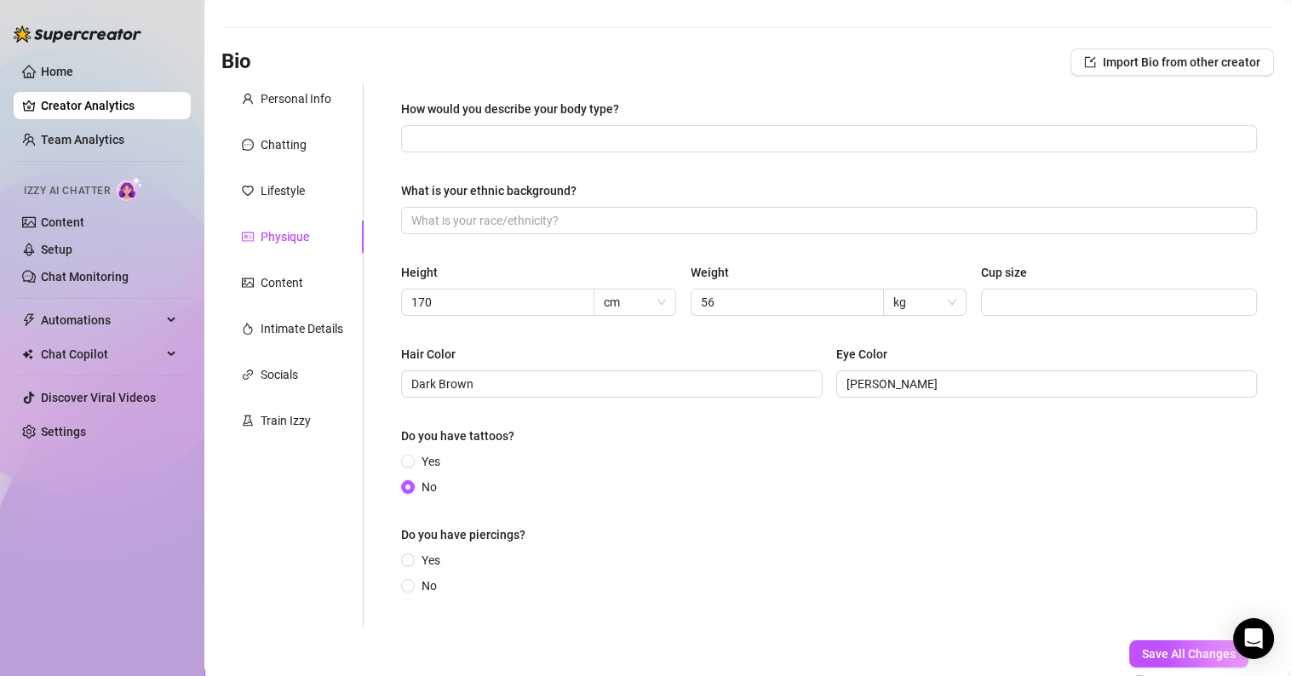
scroll to position [168, 0]
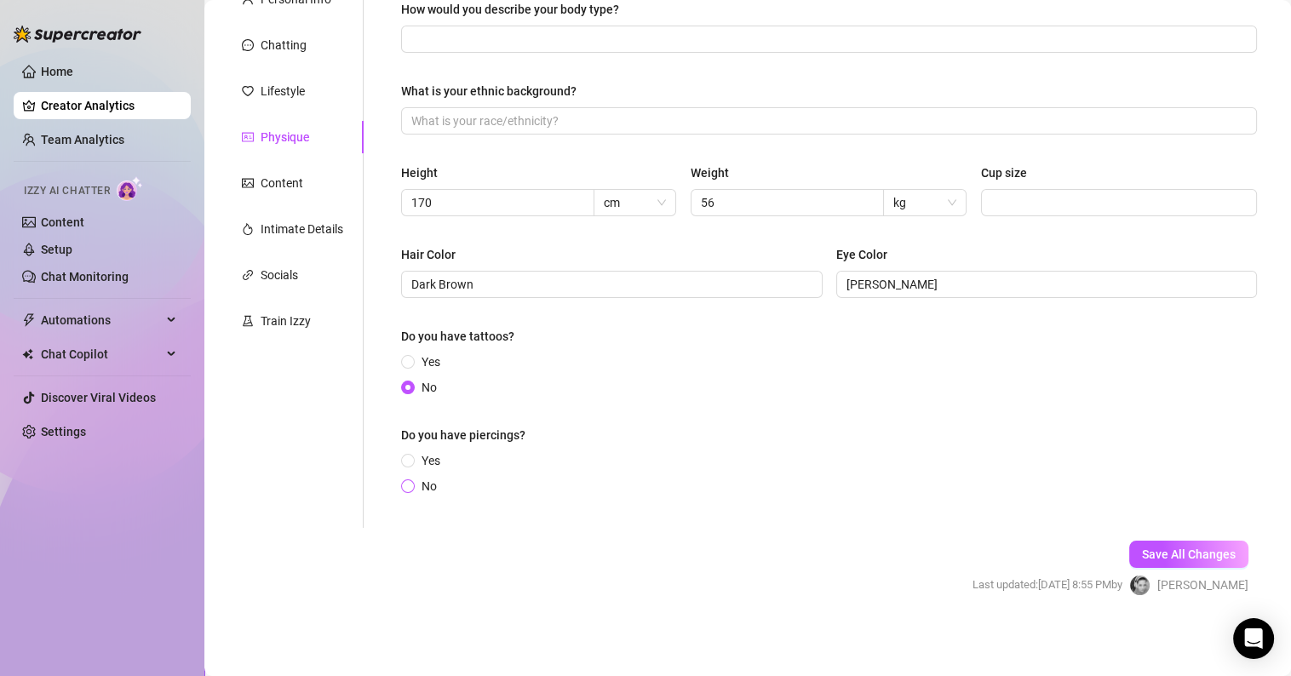
click at [412, 484] on input "No" at bounding box center [408, 487] width 7 height 11
radio input "true"
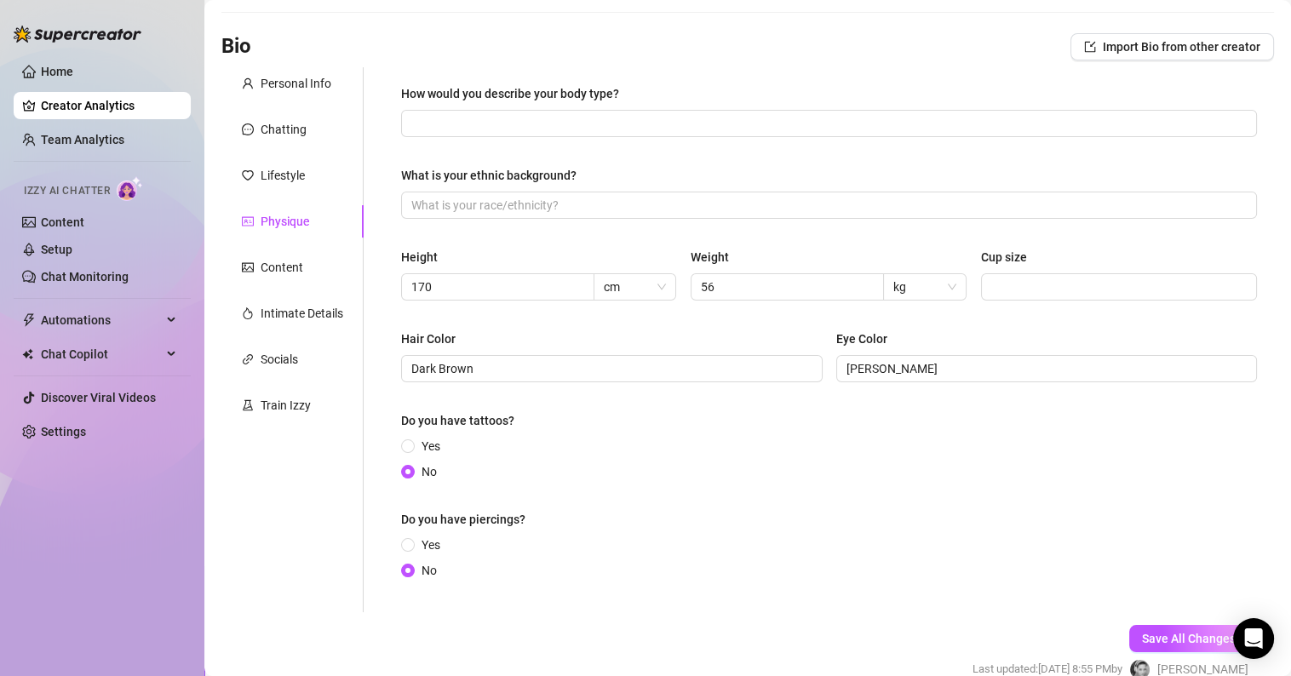
scroll to position [0, 0]
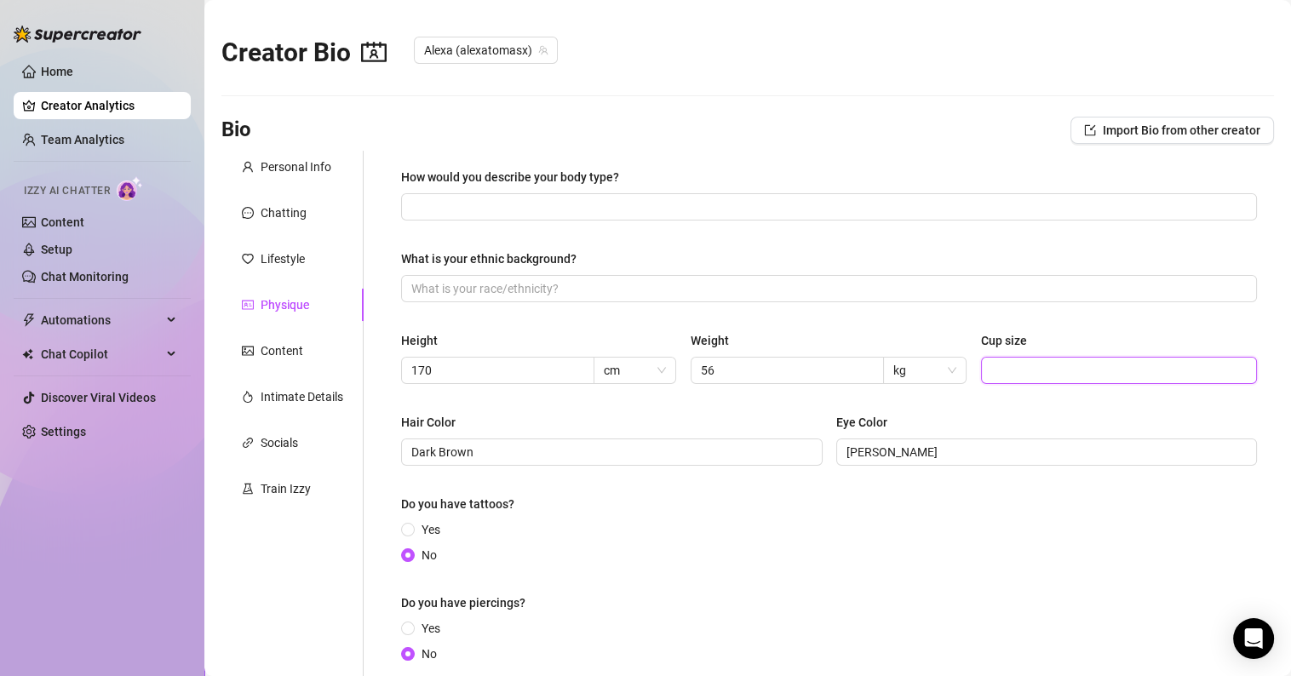
click at [1003, 367] on input "Cup size" at bounding box center [1118, 370] width 252 height 19
type input "90 C"
click at [513, 327] on div "How would you describe your body type? What is your ethnic background? Height 1…" at bounding box center [829, 423] width 856 height 511
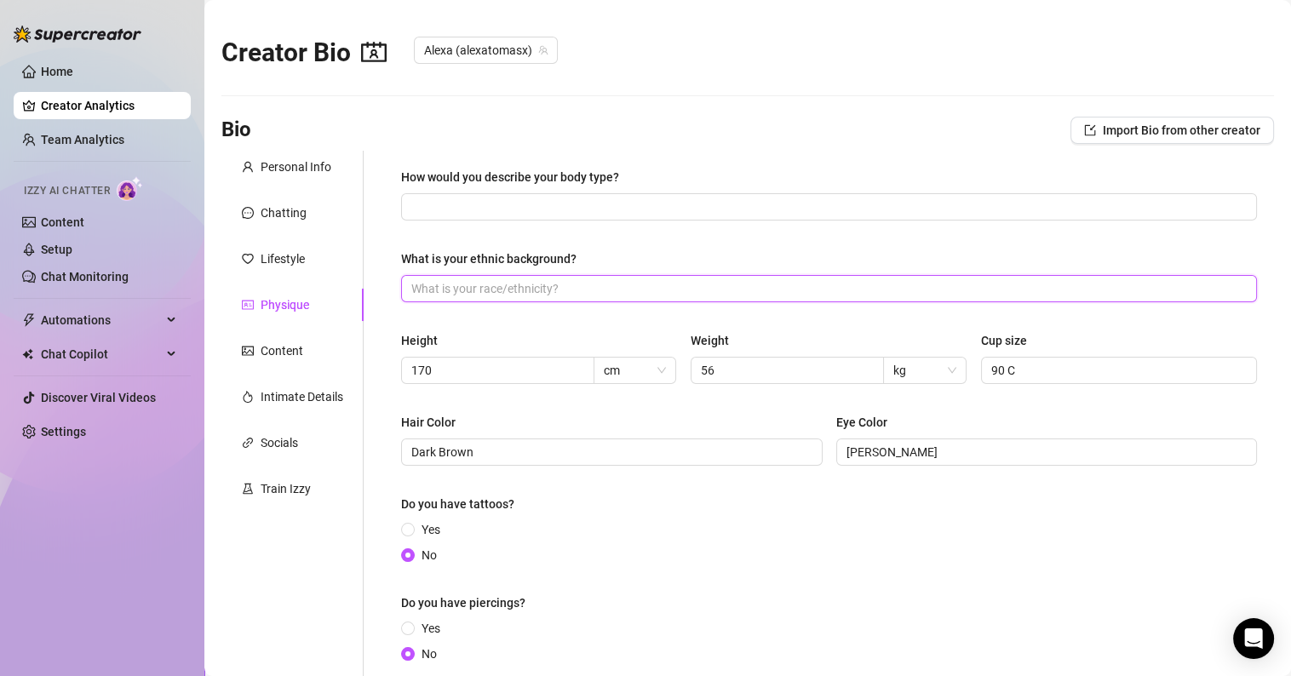
click at [492, 290] on input "What is your ethnic background?" at bounding box center [827, 288] width 832 height 19
type input "caucasian"
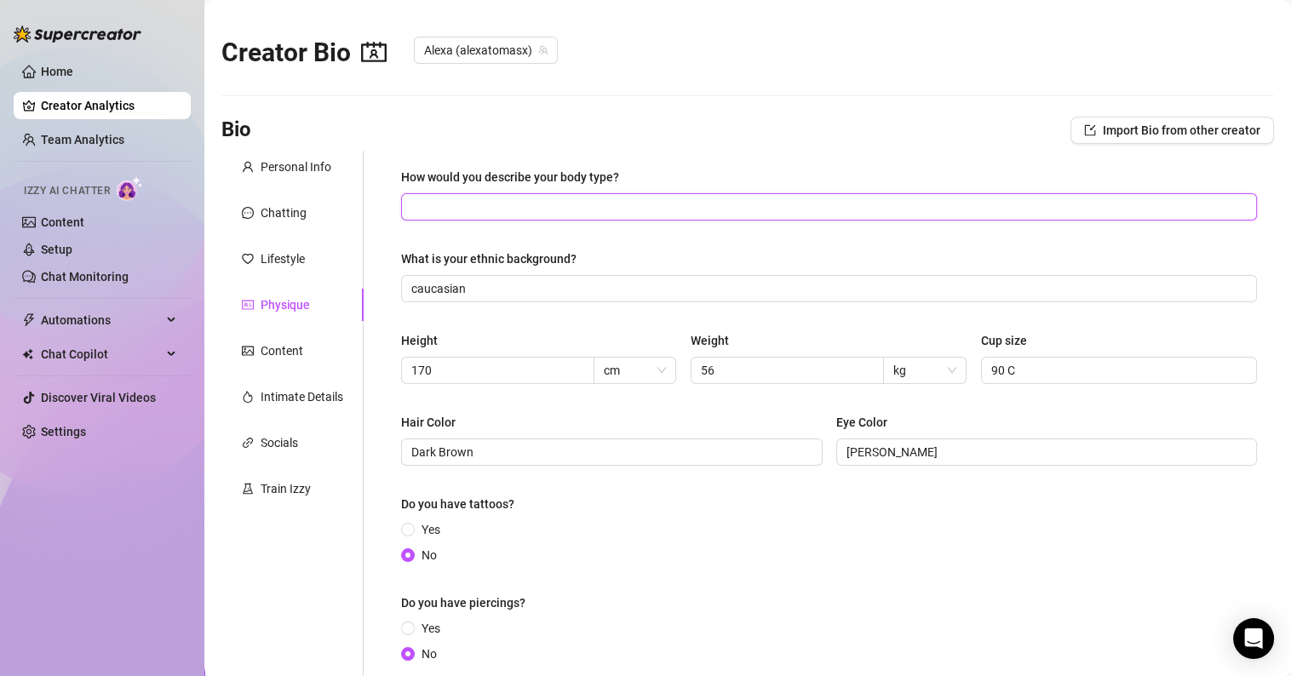
click at [467, 199] on input "How would you describe your body type?" at bounding box center [827, 207] width 832 height 19
click at [455, 202] on input "How would you describe your body type?" at bounding box center [827, 207] width 832 height 19
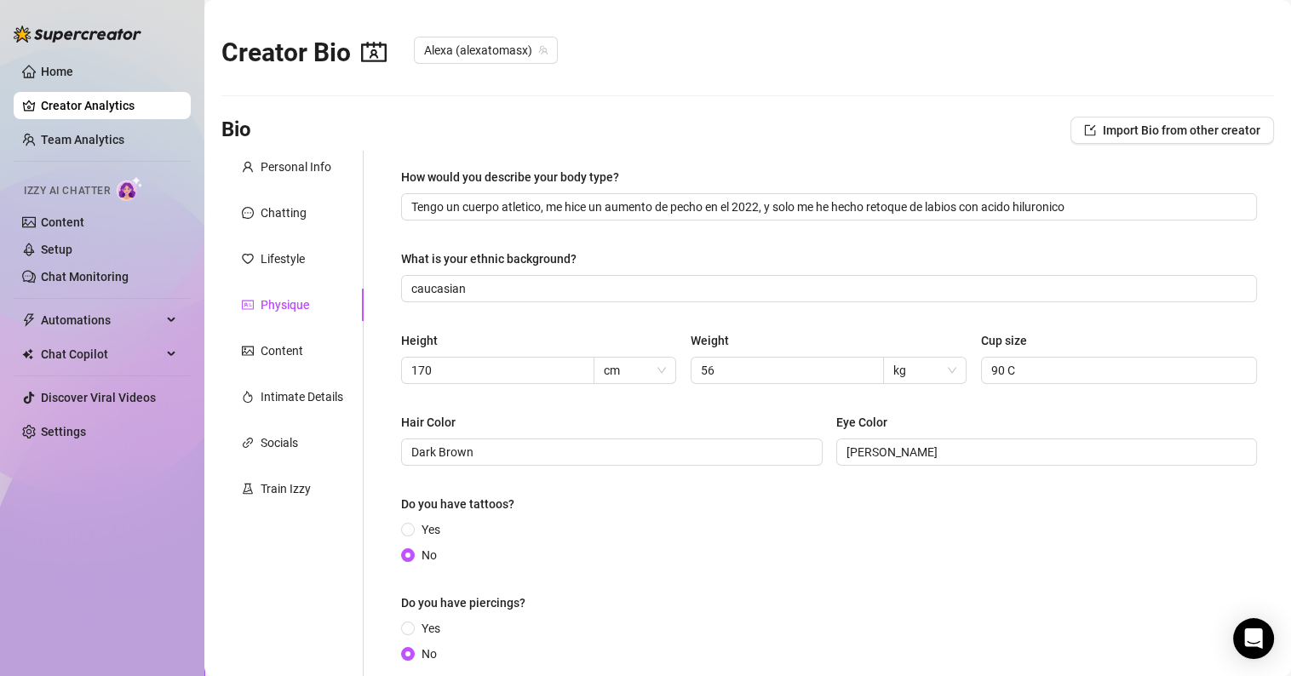
click at [1109, 231] on div "How would you describe your body type? Tengo un cuerpo atletico, me hice un aum…" at bounding box center [829, 423] width 856 height 511
click at [1096, 205] on input "Tengo un cuerpo atletico, me hice un aumento de pecho en el 2022, y solo me he …" at bounding box center [827, 207] width 832 height 19
drag, startPoint x: 1088, startPoint y: 207, endPoint x: 377, endPoint y: 245, distance: 712.3
click at [377, 245] on div "How would you describe your body type? Tengo un cuerpo atletico, me hice un aum…" at bounding box center [819, 423] width 911 height 545
drag, startPoint x: 465, startPoint y: 208, endPoint x: 766, endPoint y: 245, distance: 303.0
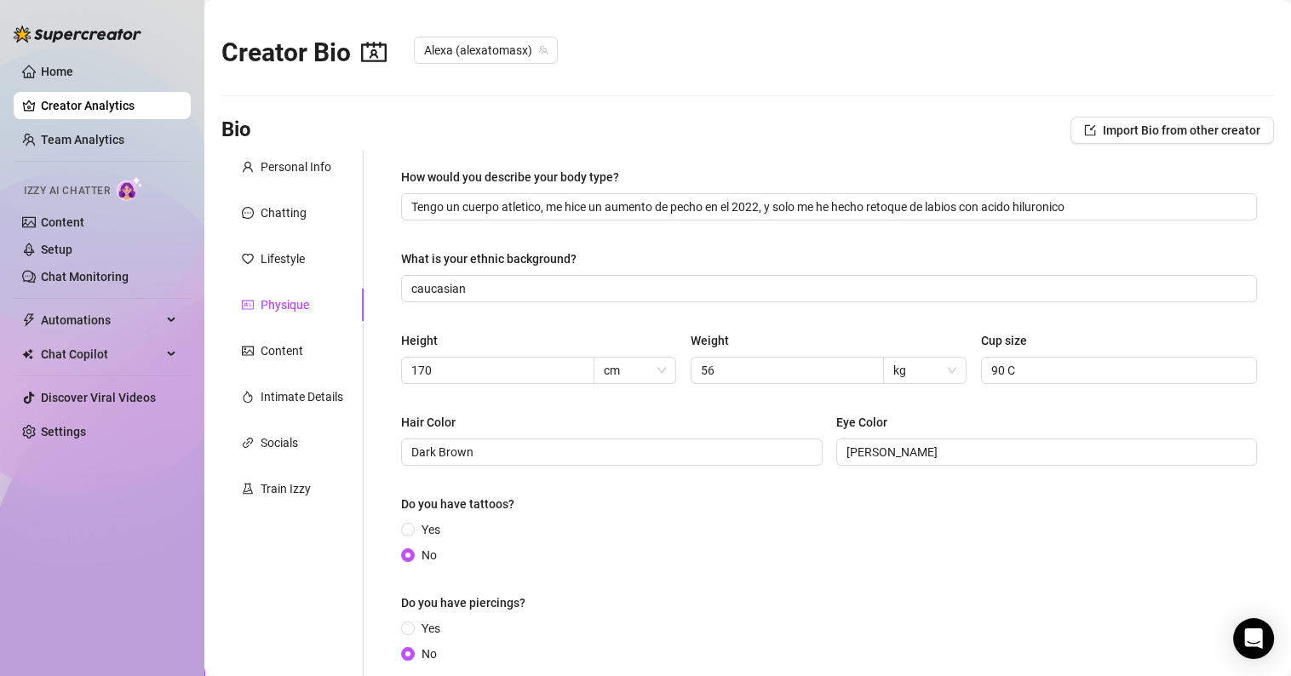
click at [758, 246] on div "How would you describe your body type? Tengo un cuerpo atletico, me hice un aum…" at bounding box center [829, 423] width 856 height 511
click at [1041, 207] on input "Tengo un cuerpo atletico, me hice un aumento de pecho en el 2022, y solo me he …" at bounding box center [827, 207] width 832 height 19
click at [1067, 204] on input "Tengo un cuerpo atletico, me hice un aumento de pecho en el 2022, y solo me he …" at bounding box center [827, 207] width 832 height 19
click at [957, 229] on div "How would you describe your body type? Tengo un cuerpo atletico, me hice un aum…" at bounding box center [829, 423] width 856 height 511
click at [1076, 187] on div "How would you describe your body type?" at bounding box center [829, 181] width 856 height 26
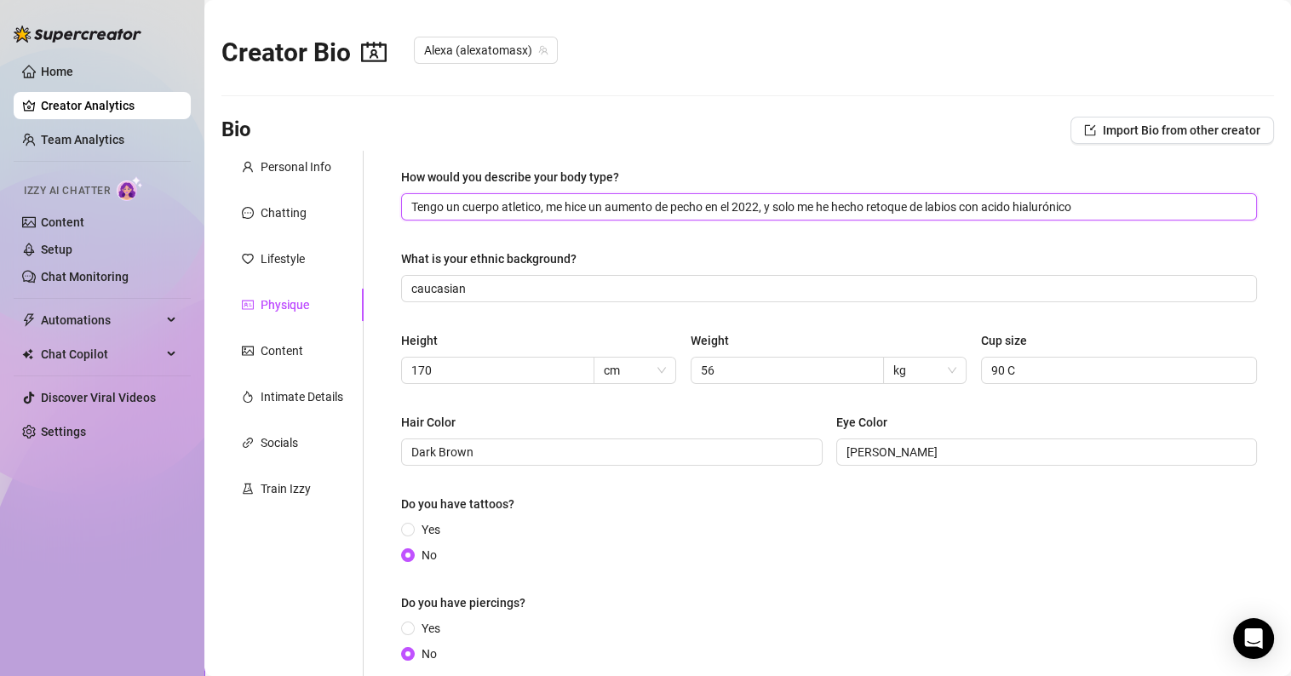
click at [1091, 199] on input "Tengo un cuerpo atletico, me hice un aumento de pecho en el 2022, y solo me he …" at bounding box center [827, 207] width 832 height 19
drag, startPoint x: 1067, startPoint y: 205, endPoint x: 480, endPoint y: 199, distance: 587.8
click at [392, 194] on div "How would you describe your body type? Tengo un cuerpo atletico, me hice un aum…" at bounding box center [829, 423] width 890 height 545
click at [904, 212] on input "Tengo un cuerpo atletico, me hice un aumento de pecho en el 2022, y solo me he …" at bounding box center [827, 207] width 832 height 19
click at [1023, 207] on input "Tengo un cuerpo atletico, me hice un aumento de pecho en el 2022, y solo me he …" at bounding box center [827, 207] width 832 height 19
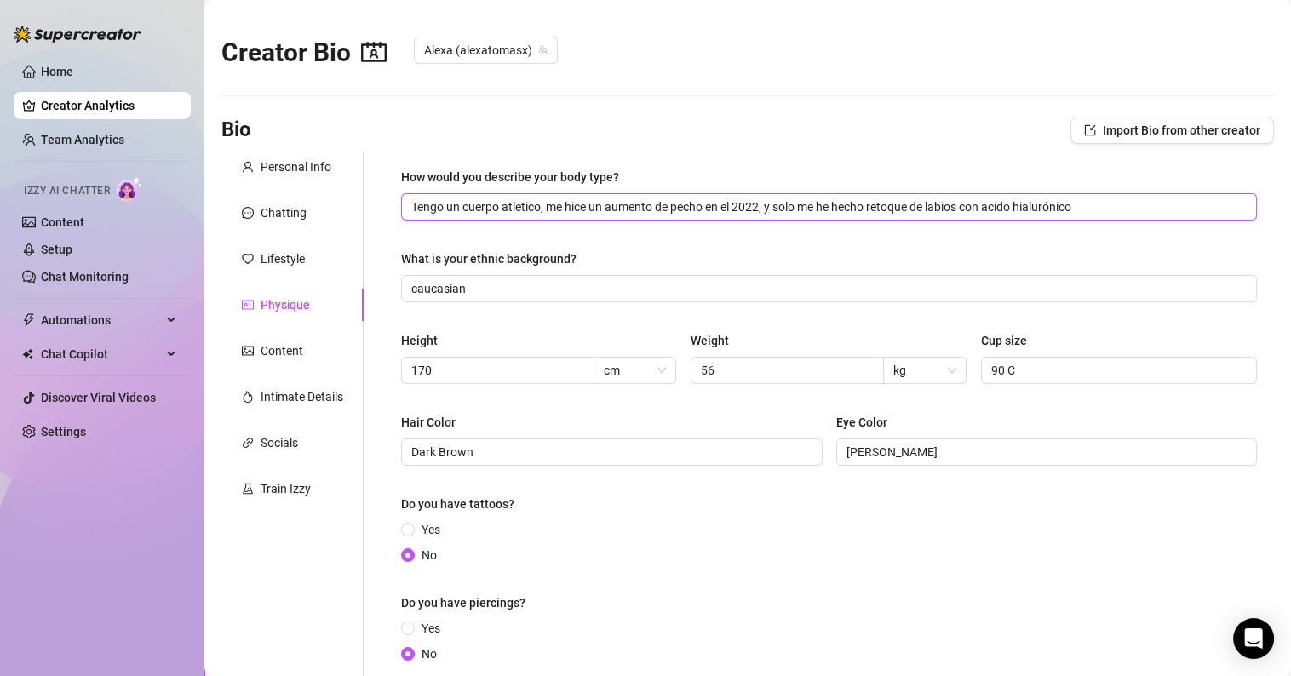
click at [1068, 205] on input "Tengo un cuerpo atletico, me hice un aumento de pecho en el 2022, y solo me he …" at bounding box center [827, 207] width 832 height 19
click at [1084, 208] on input "Tengo un cuerpo atletico, me hice un aumento de pecho en el 2022, y solo me he …" at bounding box center [827, 207] width 832 height 19
click at [1090, 198] on input "Tengo un cuerpo atletico, me hice un aumento de pecho en el 2022, y solo me he …" at bounding box center [827, 207] width 832 height 19
click at [523, 203] on input "Tengo un cuerpo atletico, me hice un aumento de pecho en el 2022, y solo me he …" at bounding box center [827, 207] width 832 height 19
click at [697, 247] on div "How would you describe your body type? Tengo un cuerpo atlético, me hice un aum…" at bounding box center [829, 423] width 856 height 511
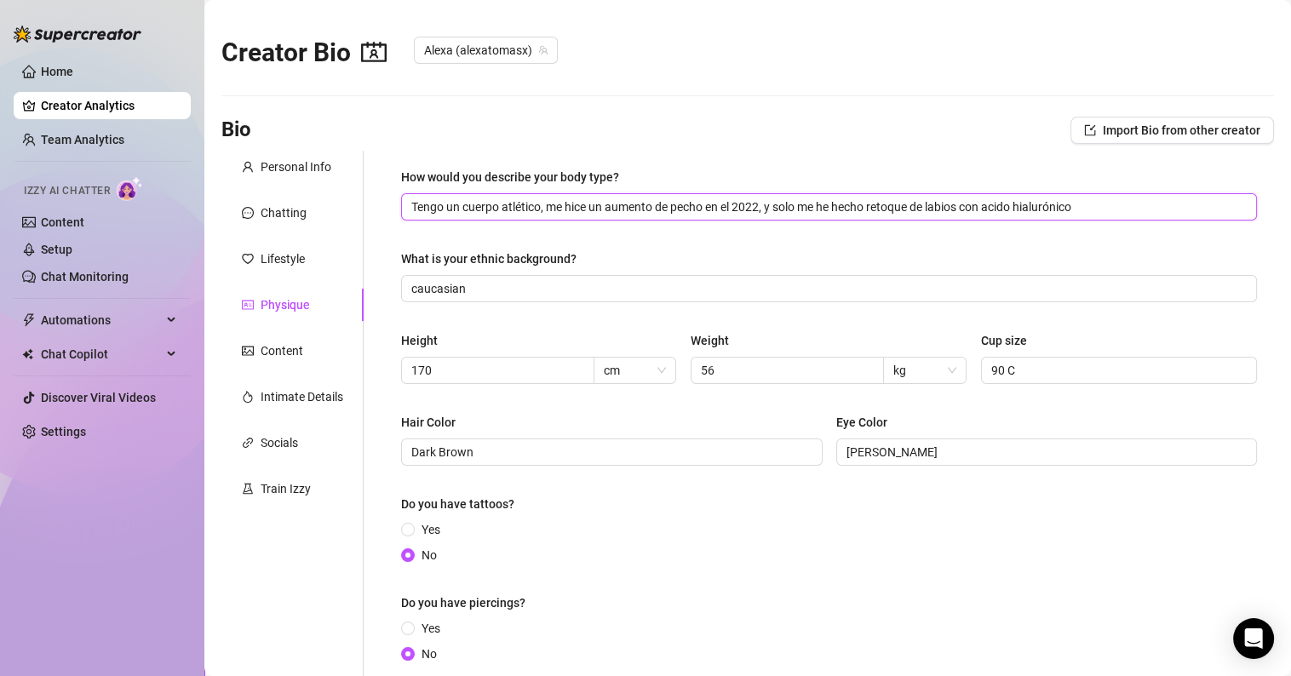
click at [744, 210] on input "Tengo un cuerpo atlético, me hice un aumento de pecho en el 2022, y solo me he …" at bounding box center [827, 207] width 832 height 19
click at [768, 231] on div "How would you describe your body type? Tengo un cuerpo atlético, me hice un aum…" at bounding box center [829, 423] width 856 height 511
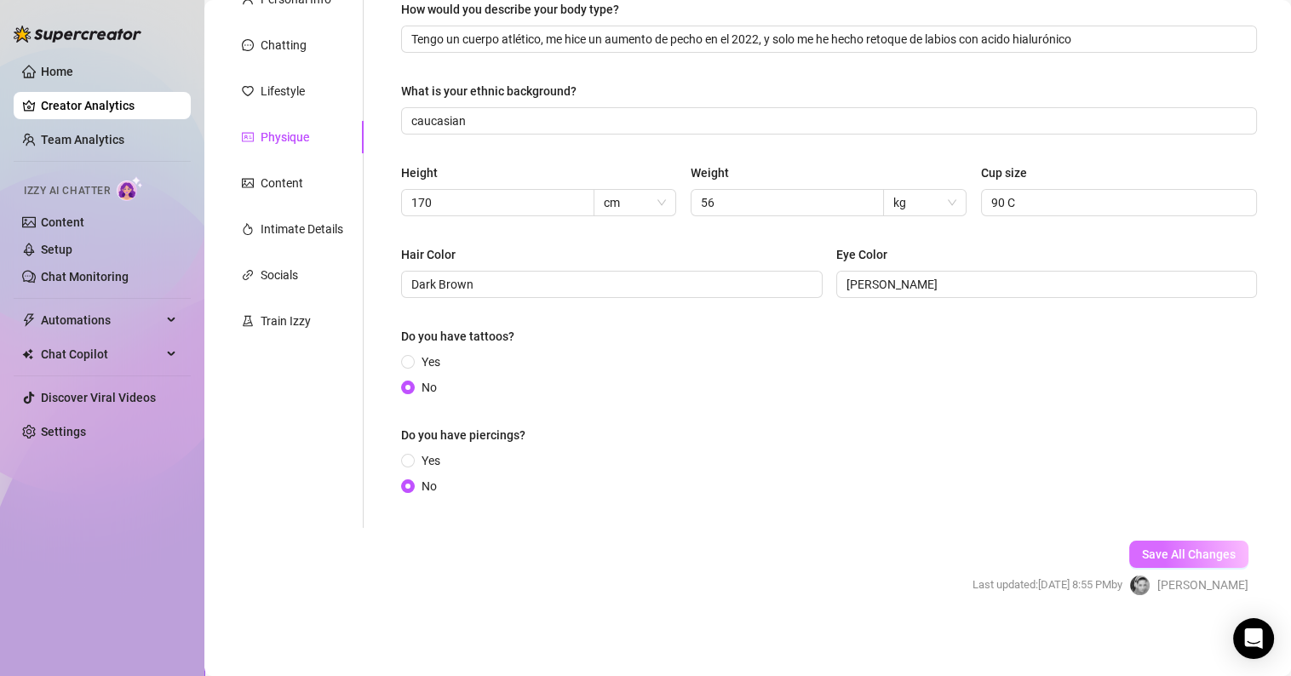
click at [1176, 552] on span "Save All Changes" at bounding box center [1189, 555] width 94 height 14
type input "Tengo un cuerpo atlético, me hice un aumento de pecho en el 2022, y solo me he …"
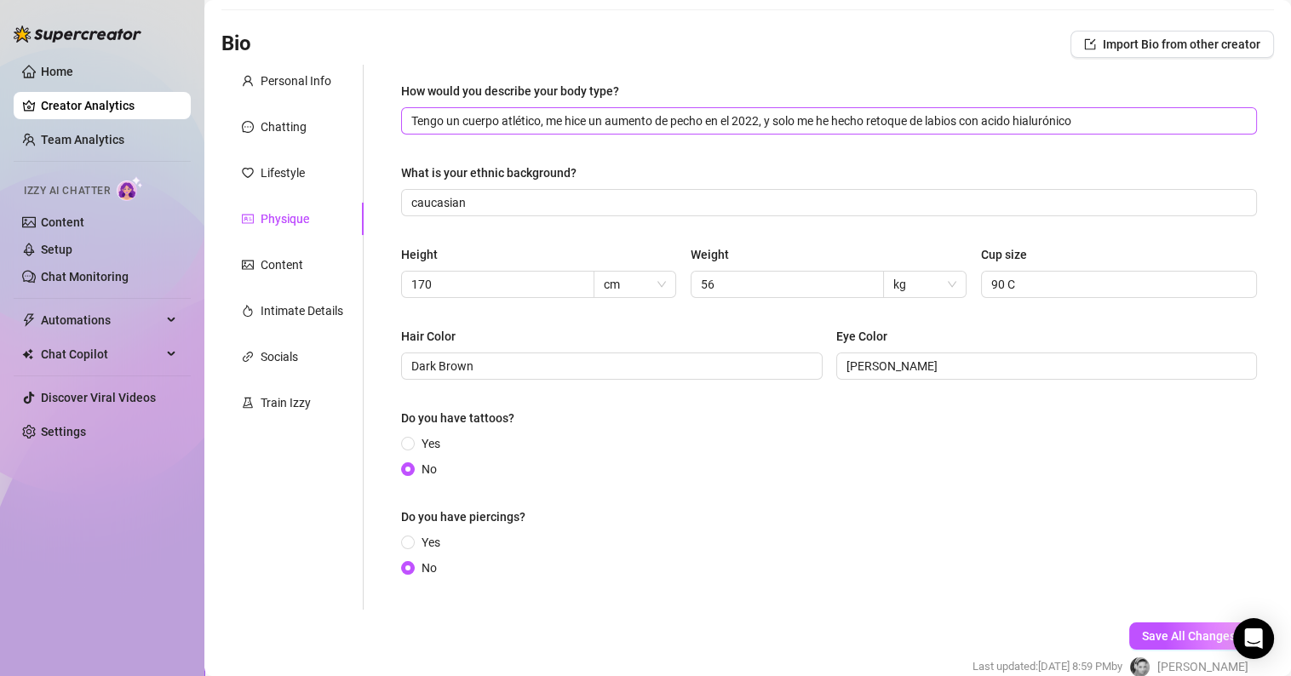
scroll to position [0, 0]
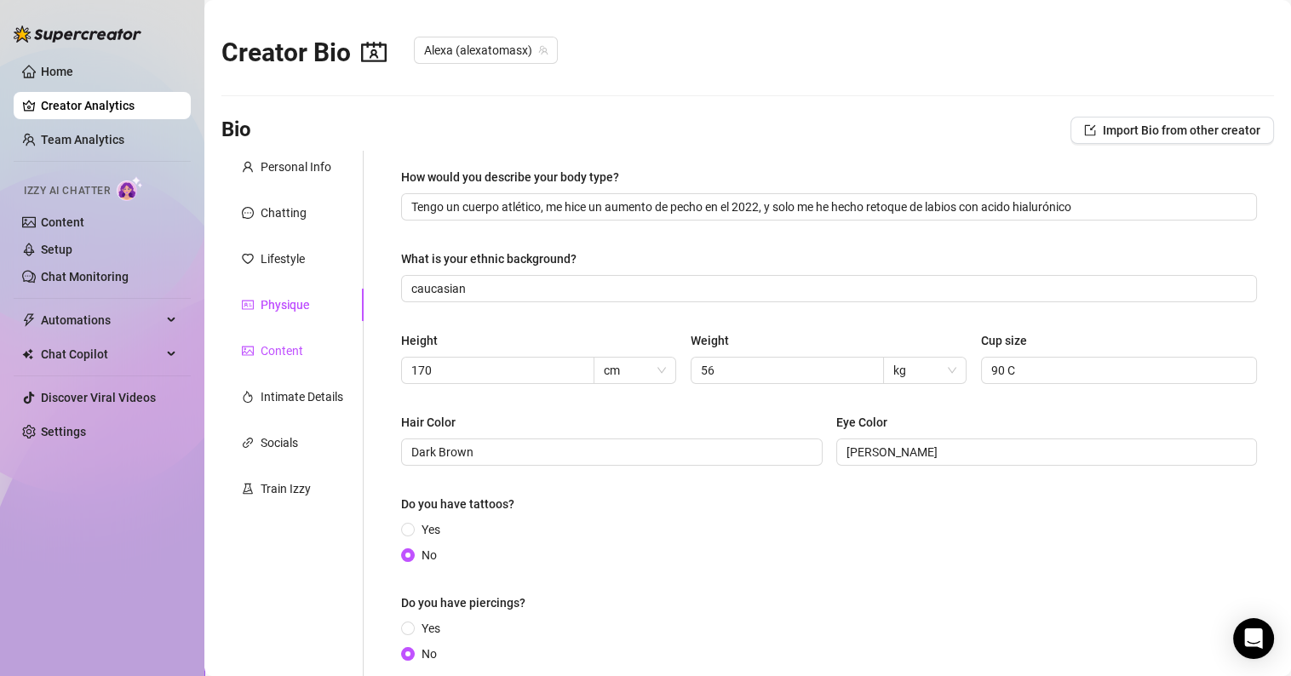
click at [274, 348] on div "Content" at bounding box center [282, 351] width 43 height 19
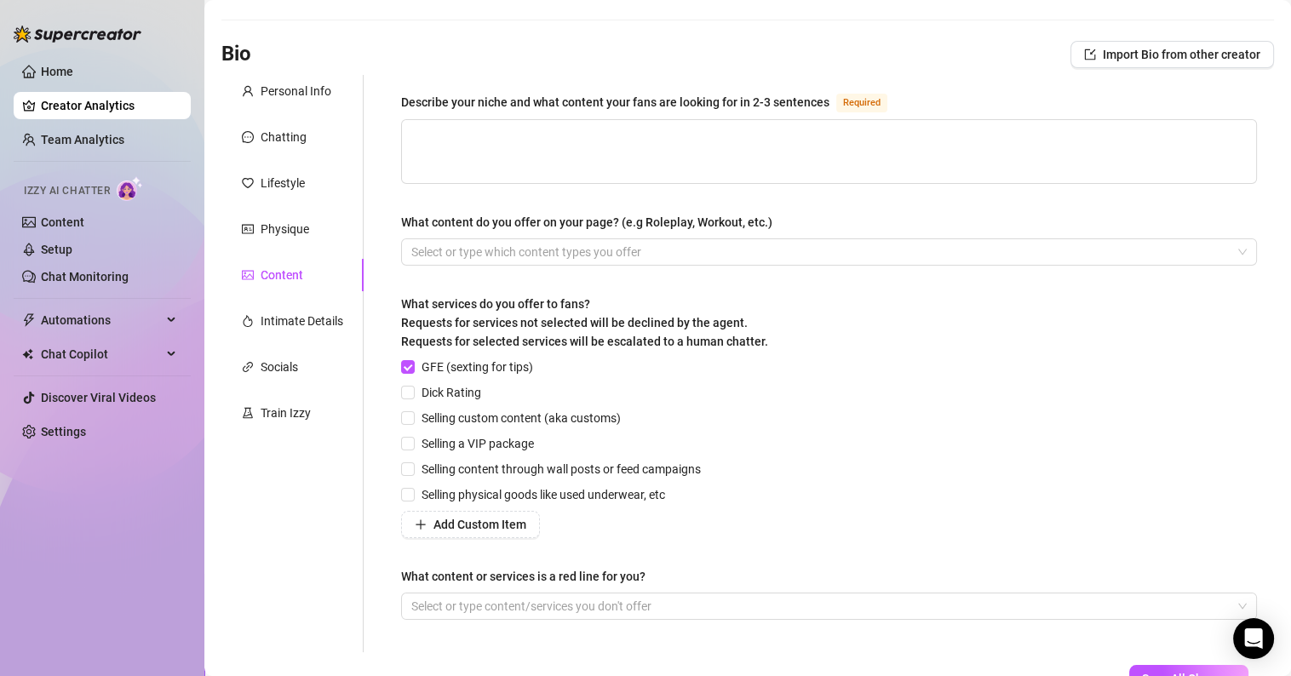
scroll to position [170, 0]
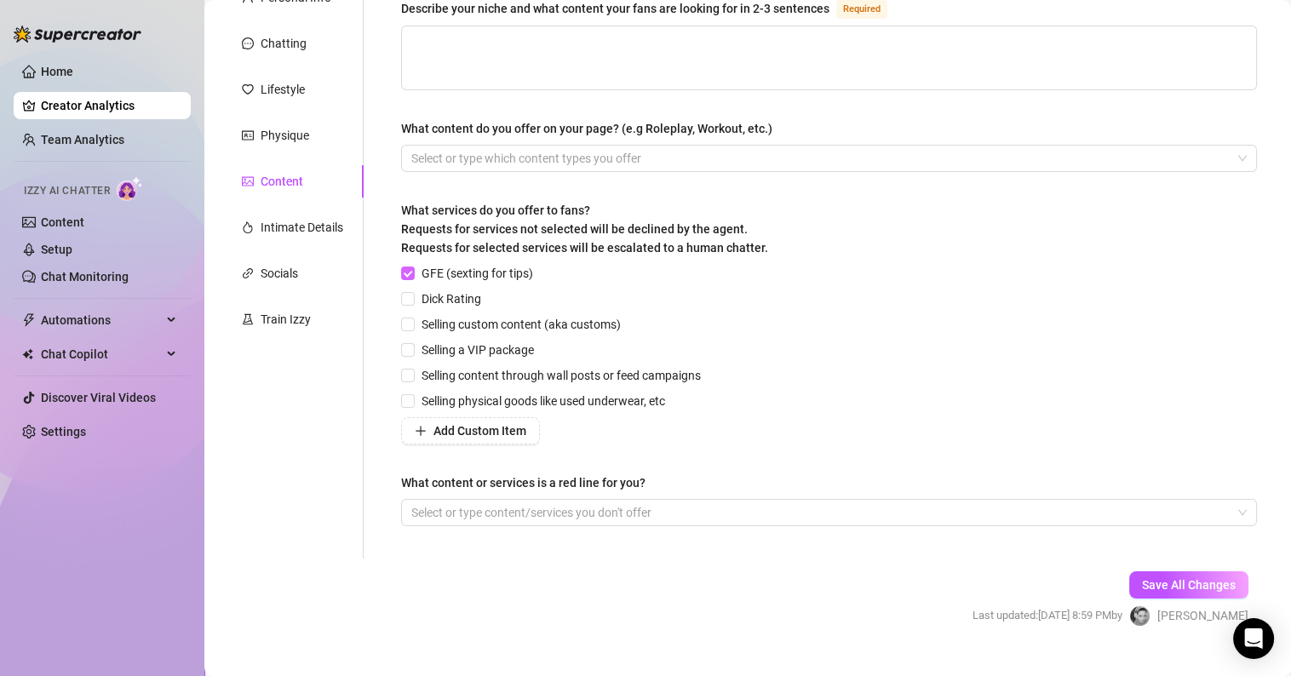
click at [404, 273] on input "GFE (sexting for tips)" at bounding box center [407, 273] width 12 height 12
checkbox input "false"
click at [412, 321] on input "Selling custom content (aka customs)" at bounding box center [407, 324] width 12 height 12
checkbox input "true"
click at [410, 348] on input "Selling a VIP package" at bounding box center [407, 349] width 12 height 12
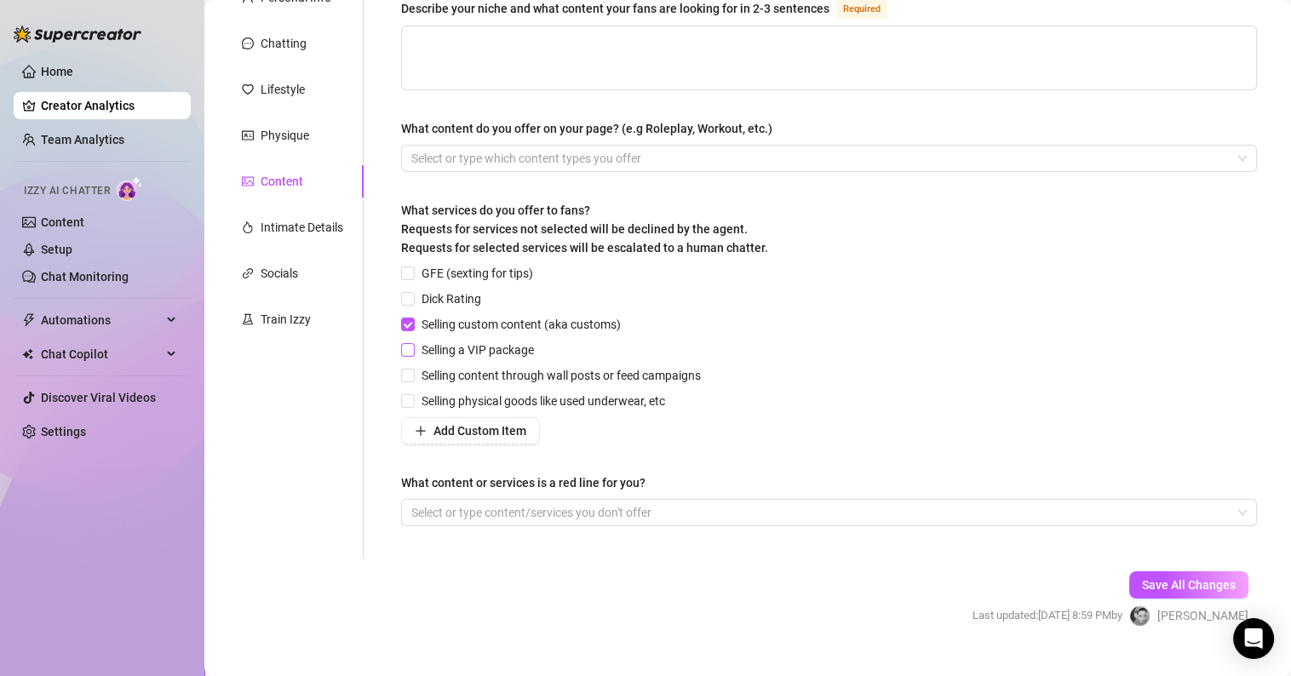
checkbox input "true"
click at [411, 369] on input "Selling content through wall posts or feed campaigns" at bounding box center [407, 375] width 12 height 12
checkbox input "true"
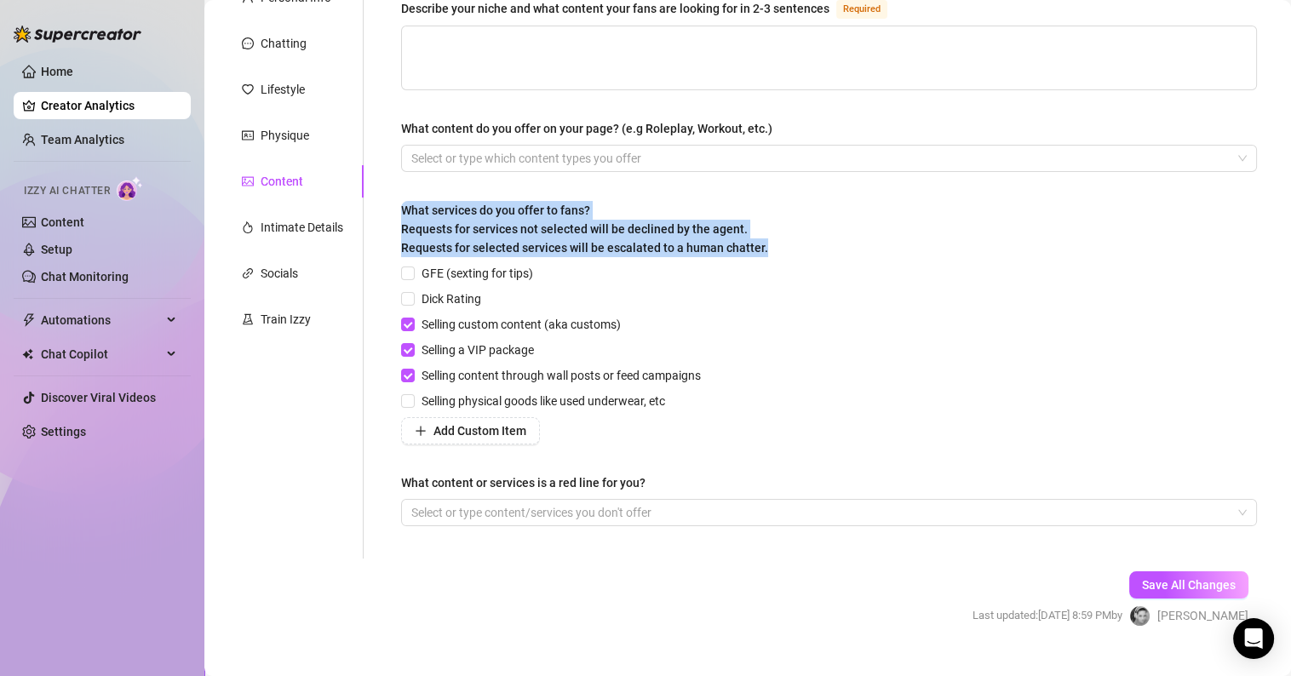
drag, startPoint x: 773, startPoint y: 246, endPoint x: 403, endPoint y: 203, distance: 373.1
click at [403, 203] on label "What services do you offer to fans? Requests for services not selected will be …" at bounding box center [590, 229] width 379 height 56
copy span "What services do you offer to fans? Requests for services not selected will be …"
click at [411, 401] on input "Selling physical goods like used underwear, etc" at bounding box center [407, 400] width 12 height 12
checkbox input "true"
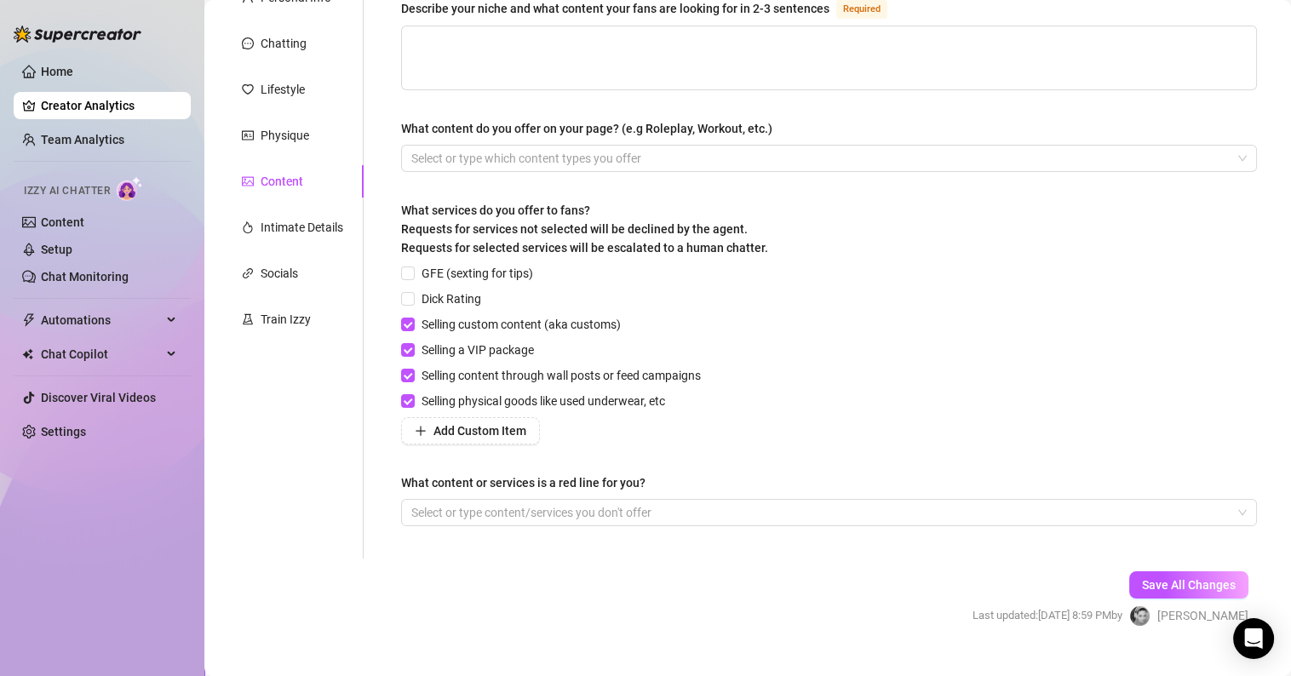
click at [753, 310] on div "GFE (sexting for tips) Dick Rating Selling custom content (aka customs) Selling…" at bounding box center [829, 354] width 856 height 181
click at [403, 271] on input "GFE (sexting for tips)" at bounding box center [407, 273] width 12 height 12
checkbox input "true"
click at [465, 428] on span "Add Custom Item" at bounding box center [480, 431] width 93 height 14
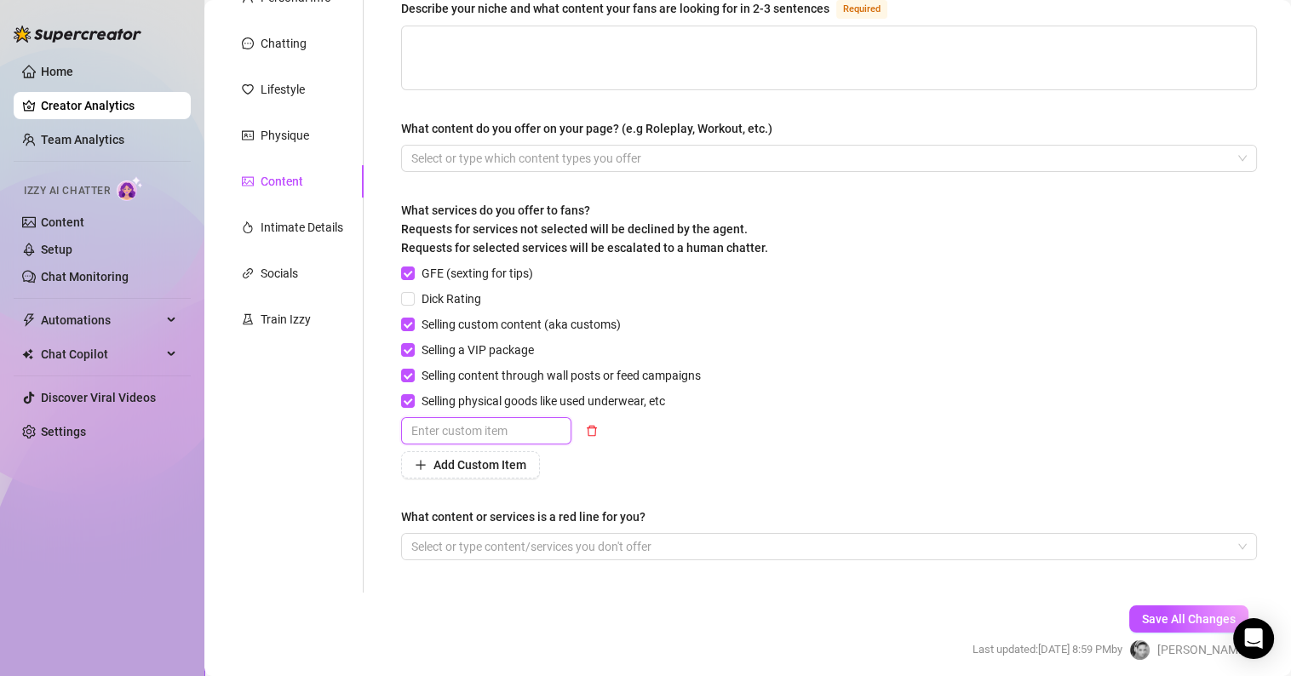
click at [460, 428] on input "text" at bounding box center [486, 430] width 170 height 27
click at [485, 423] on input "Selling" at bounding box center [486, 430] width 170 height 27
paste input "audio notes"
type input "Selling audio notes"
click at [492, 463] on span "Add Custom Item" at bounding box center [480, 465] width 93 height 14
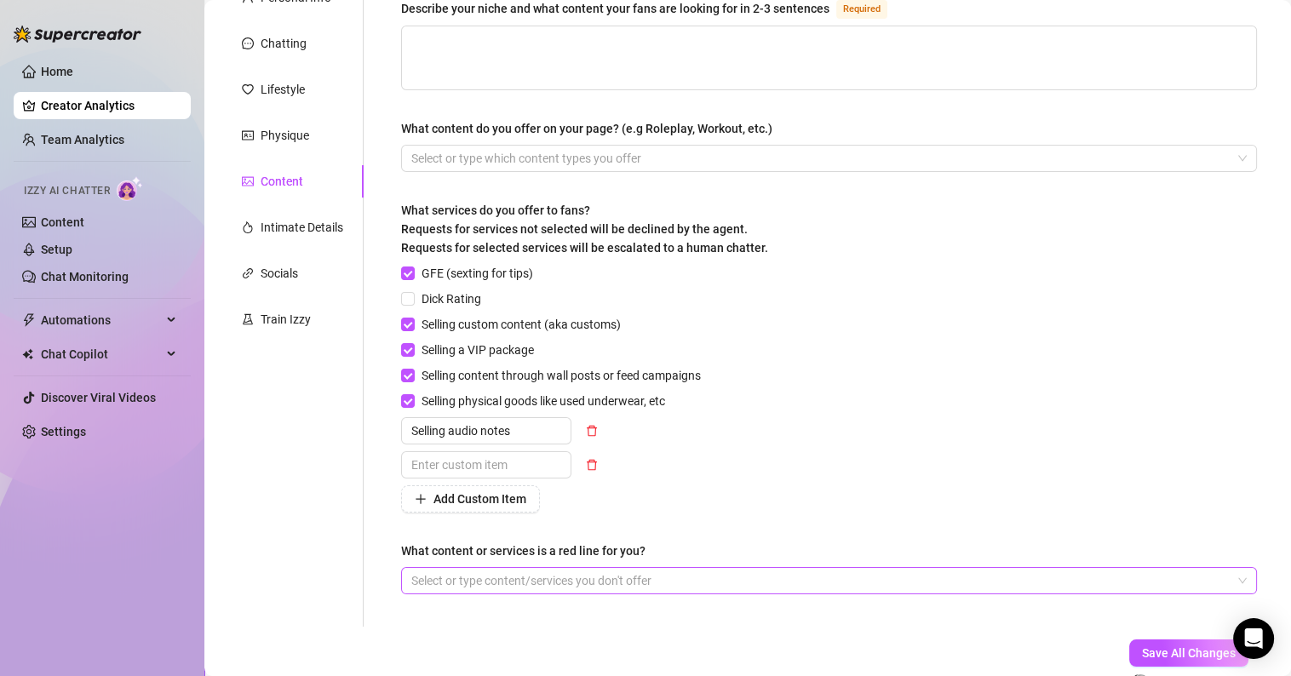
click at [561, 582] on div at bounding box center [820, 581] width 831 height 24
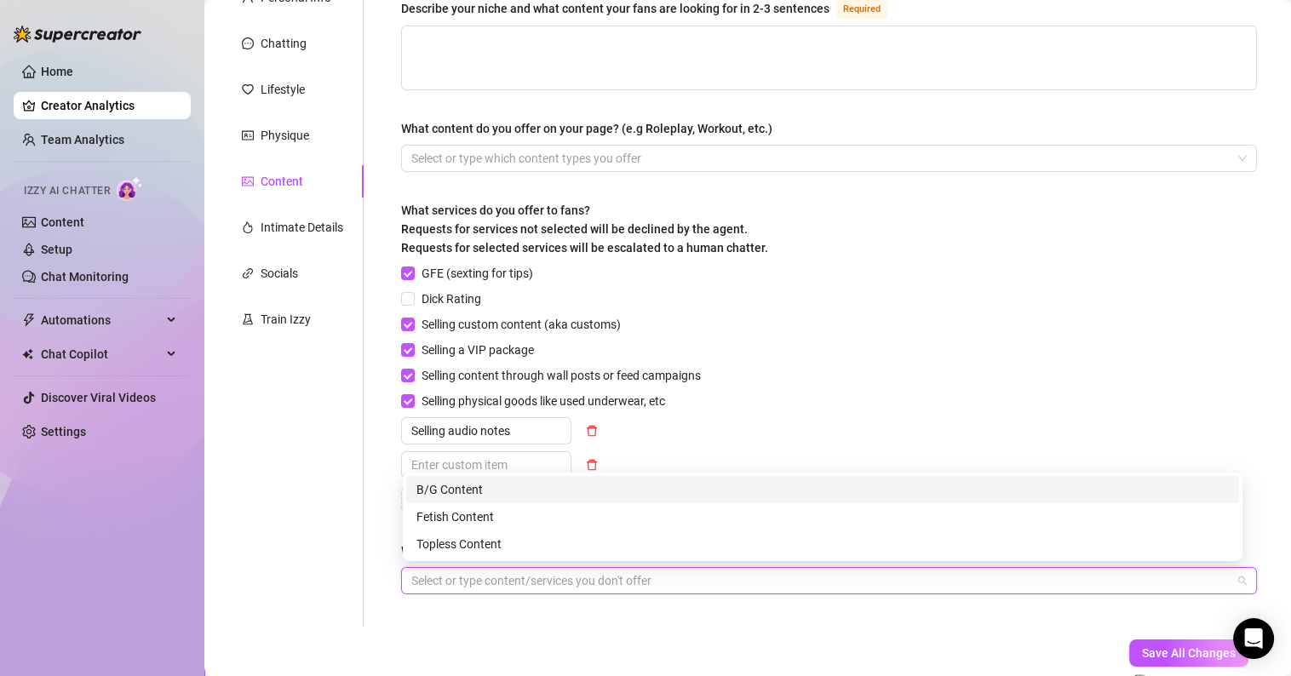
click at [475, 498] on div "B/G Content" at bounding box center [823, 489] width 813 height 19
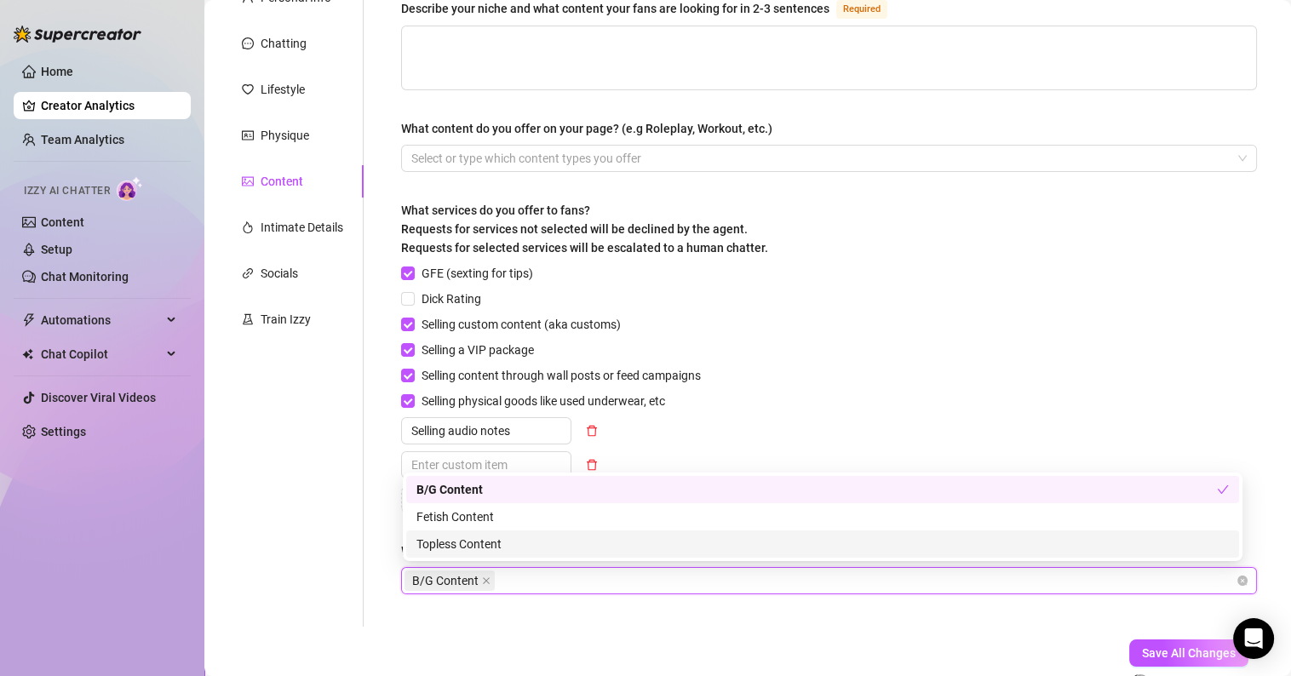
click at [551, 569] on div "B/G Content" at bounding box center [820, 581] width 831 height 24
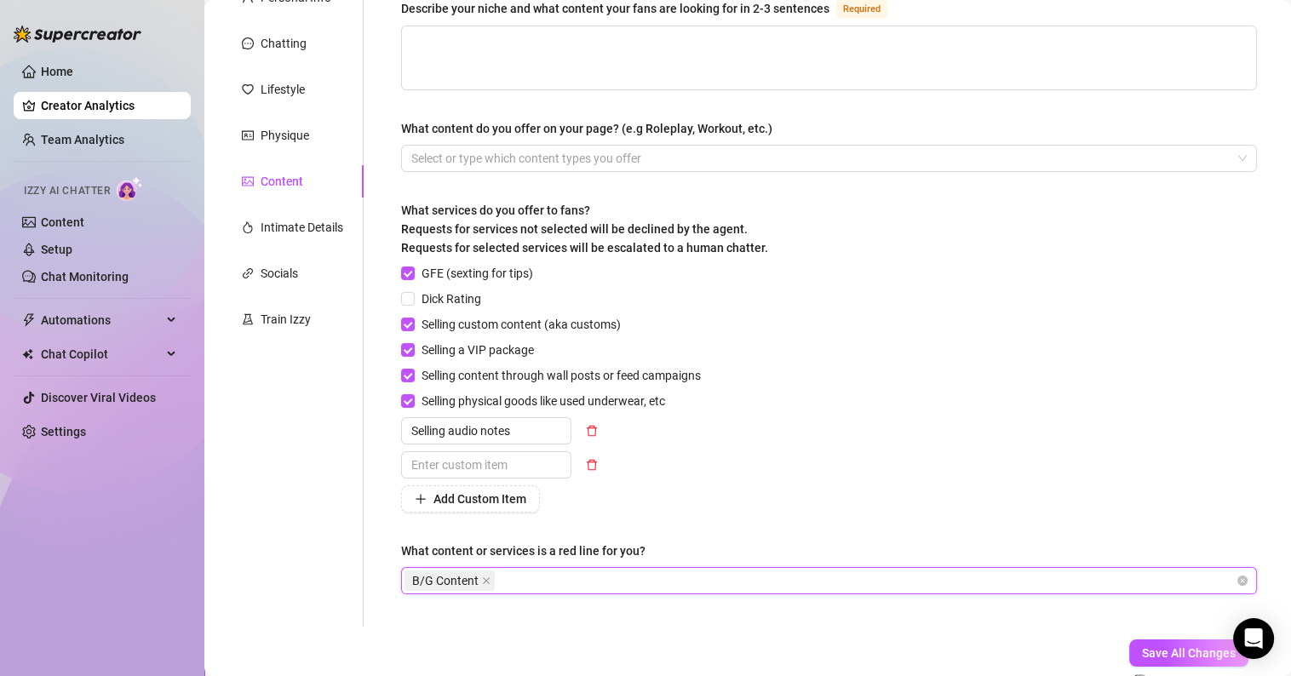
click at [599, 564] on div "What content or services is a red line for you? B/G Content B/G Content" at bounding box center [829, 568] width 856 height 53
click at [587, 575] on div "B/G Content" at bounding box center [820, 581] width 831 height 24
click at [537, 578] on div "B/G Content" at bounding box center [820, 581] width 831 height 24
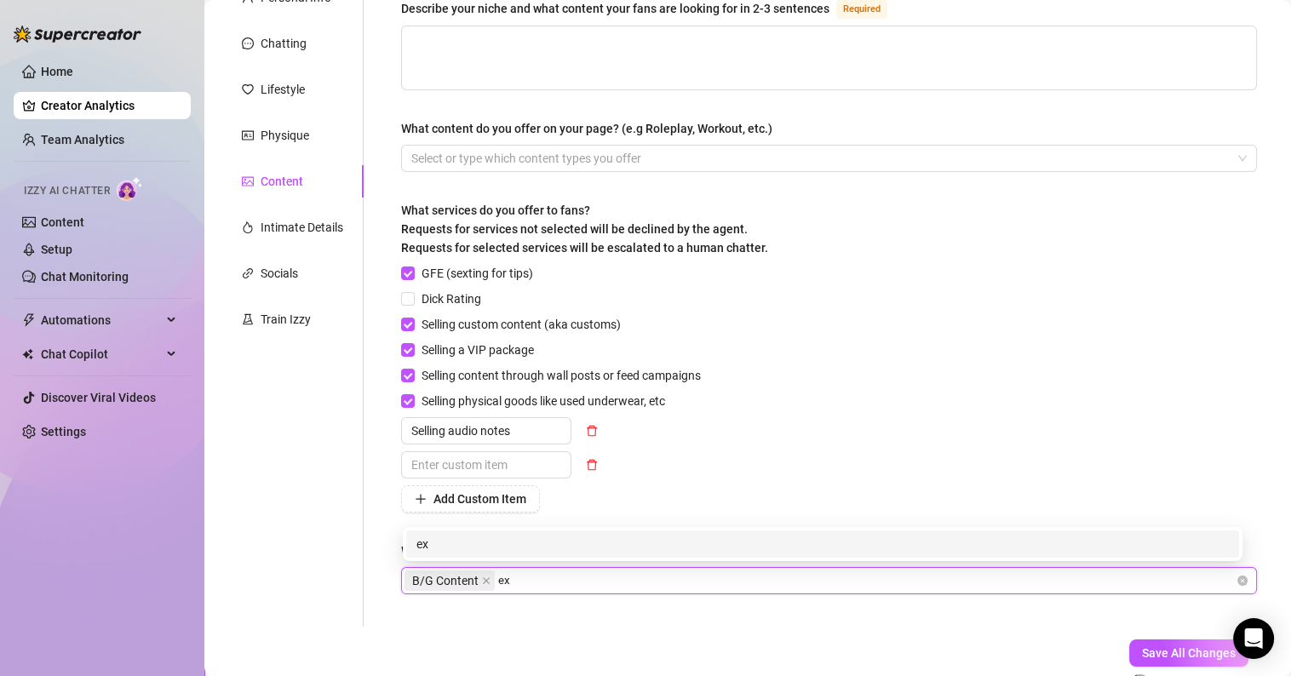
type input "ex"
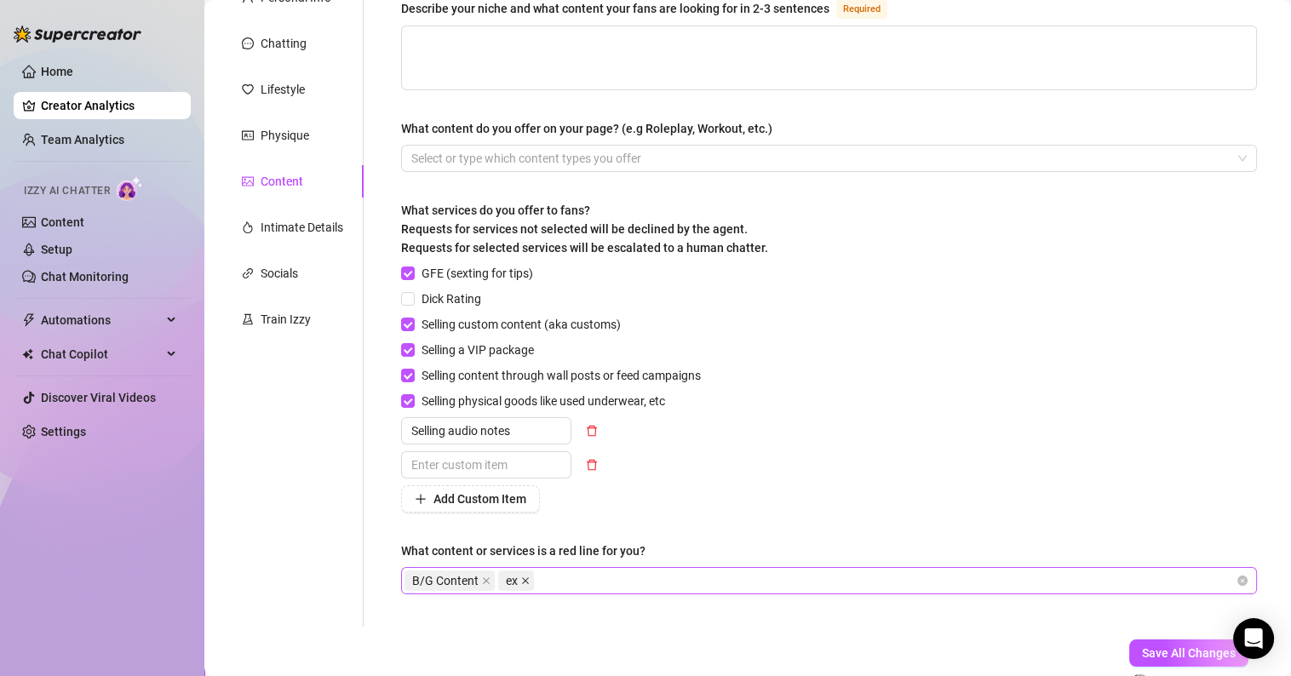
click at [530, 580] on icon "close" at bounding box center [525, 581] width 9 height 9
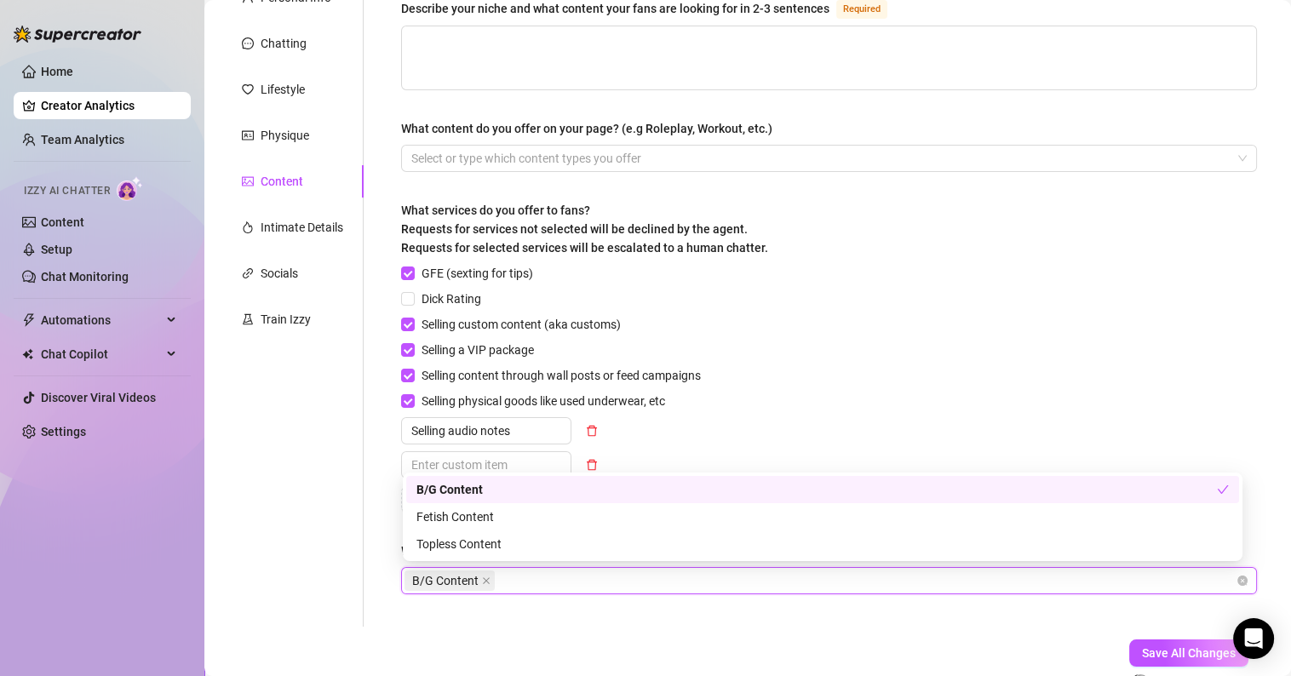
drag, startPoint x: 525, startPoint y: 571, endPoint x: 502, endPoint y: 572, distance: 23.1
click at [502, 572] on input "What content or services is a red line for you?" at bounding box center [499, 581] width 3 height 20
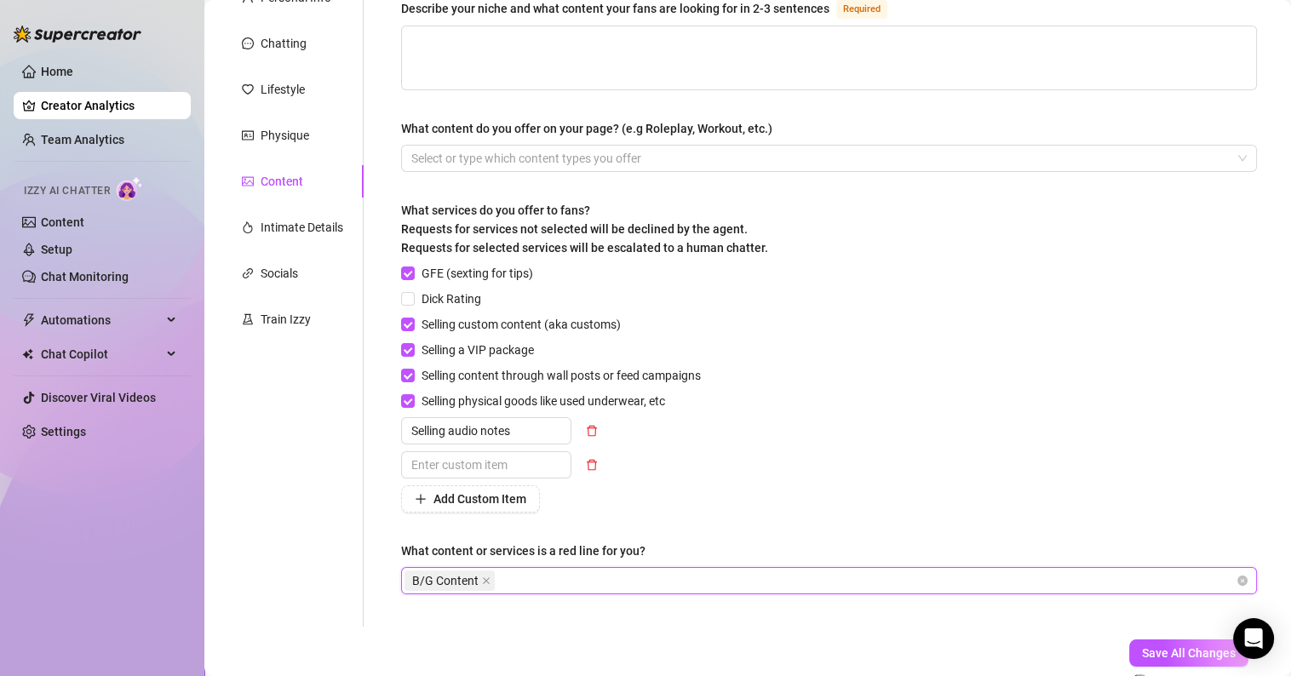
click at [504, 574] on div "B/G Content" at bounding box center [820, 581] width 831 height 24
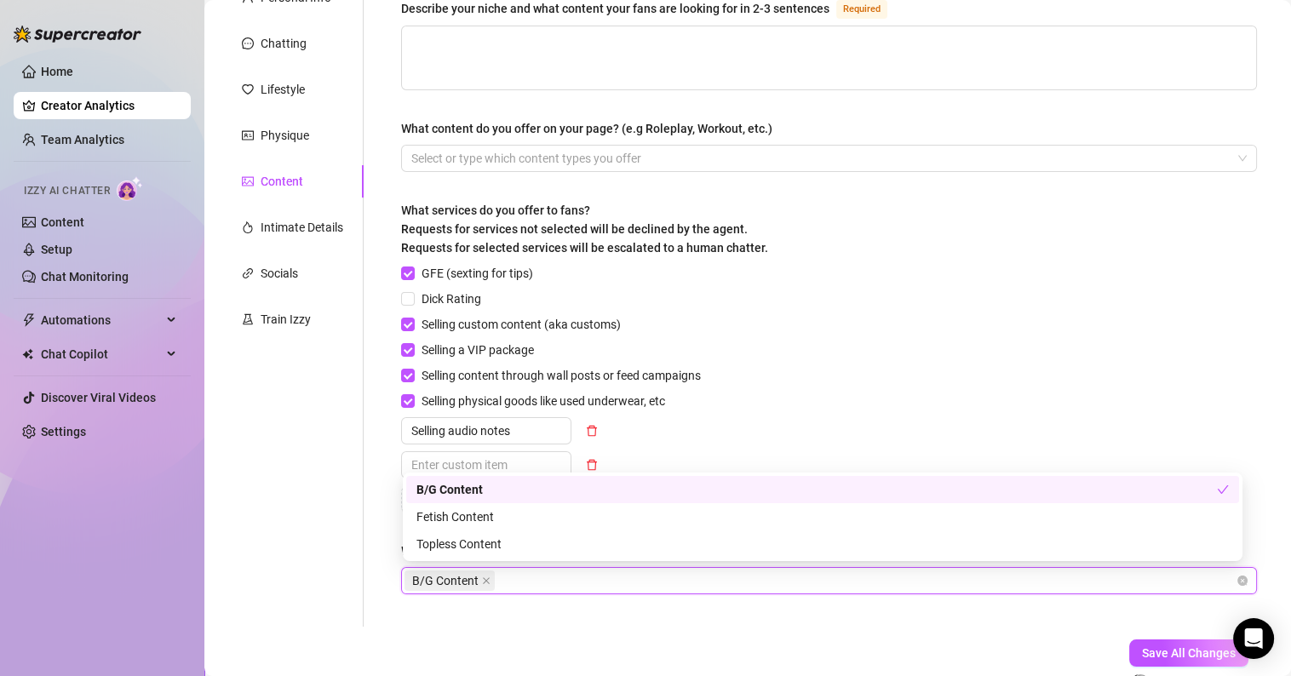
click at [504, 574] on div "B/G Content" at bounding box center [820, 581] width 831 height 24
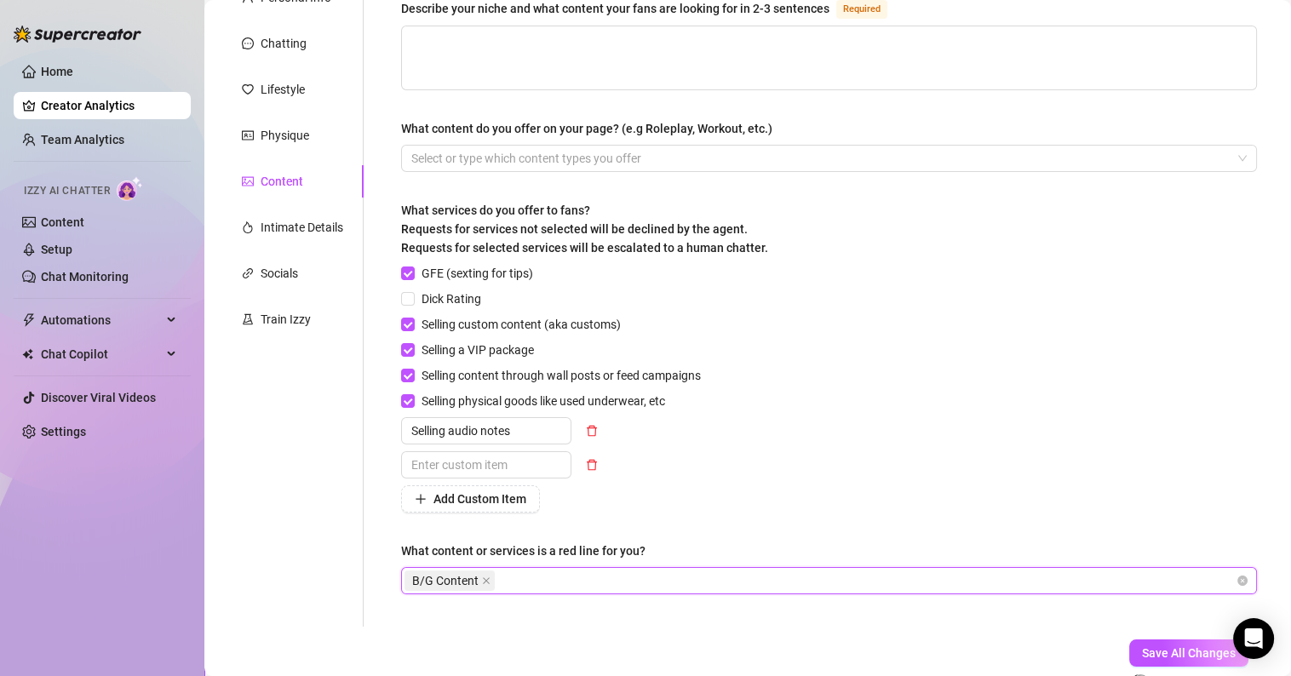
paste input "sexually explicit content"
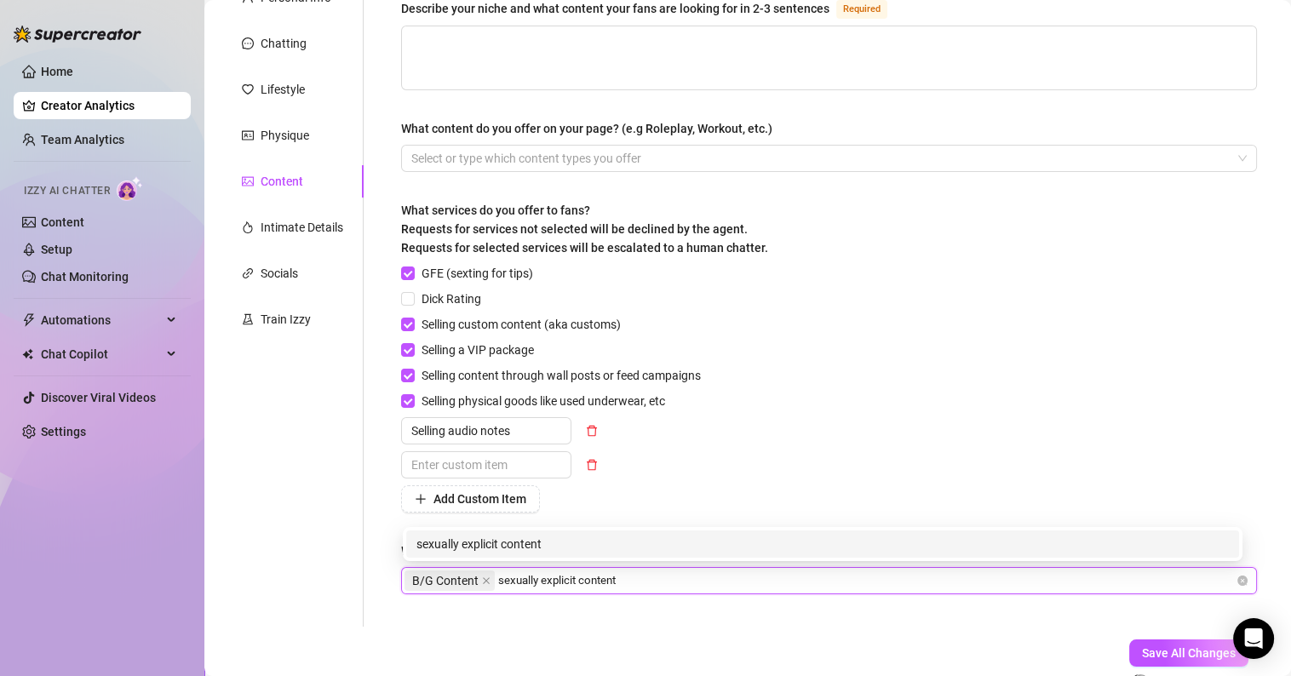
type input "sexually explicit content"
click at [591, 612] on div "Describe your niche and what content your fans are looking for in 2-3 sentences…" at bounding box center [829, 304] width 890 height 646
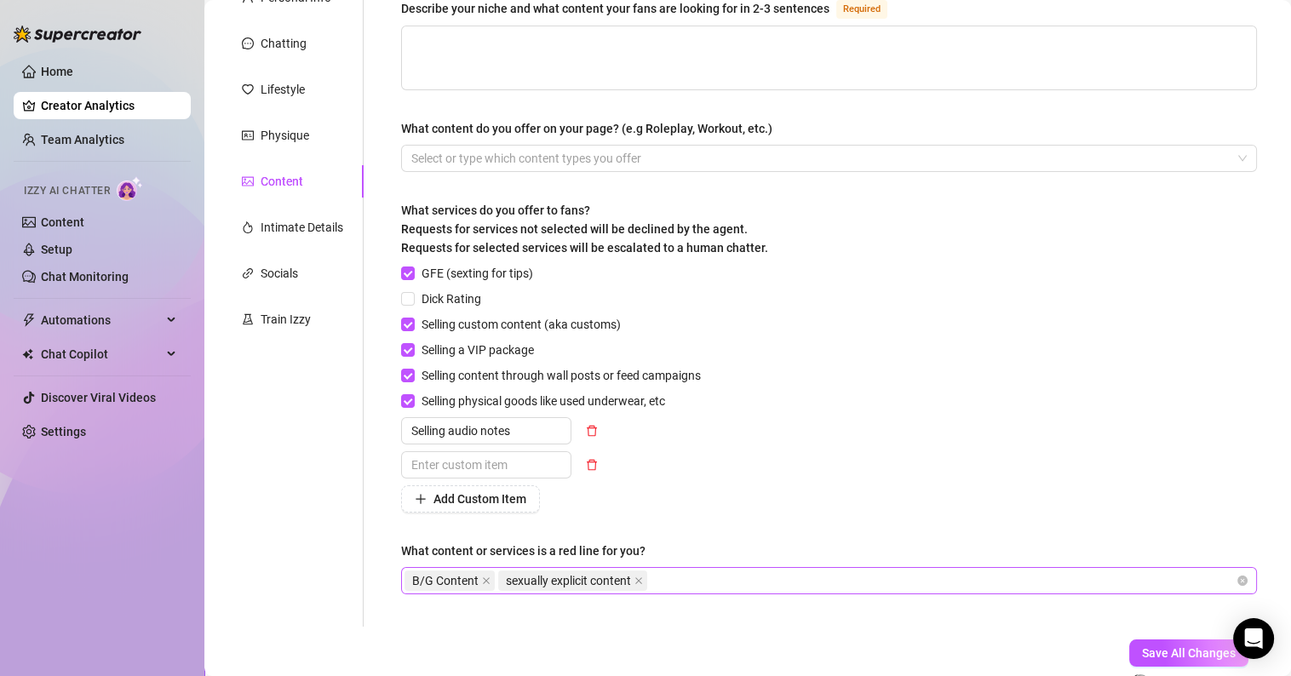
click at [705, 586] on div "B/G Content sexually explicit content" at bounding box center [820, 581] width 831 height 24
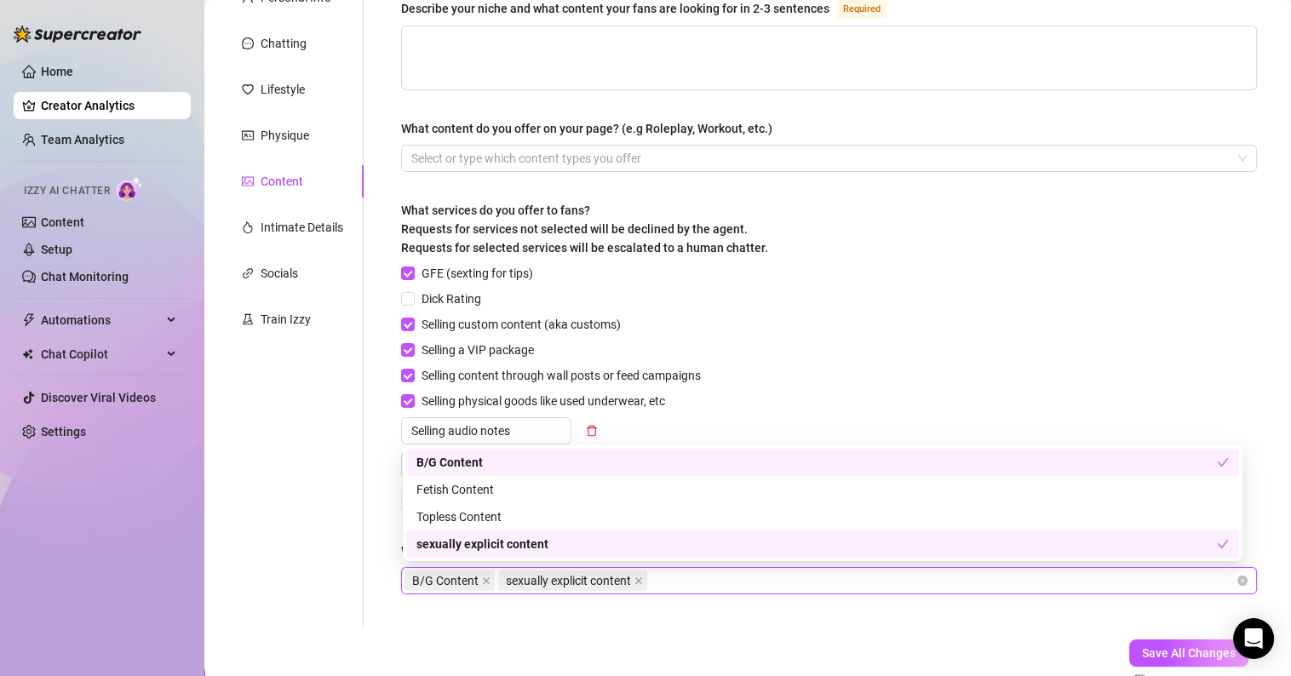
click at [594, 646] on form "Personal Info Chatting Lifestyle Physique Content Intimate Details Socials Trai…" at bounding box center [747, 353] width 1053 height 744
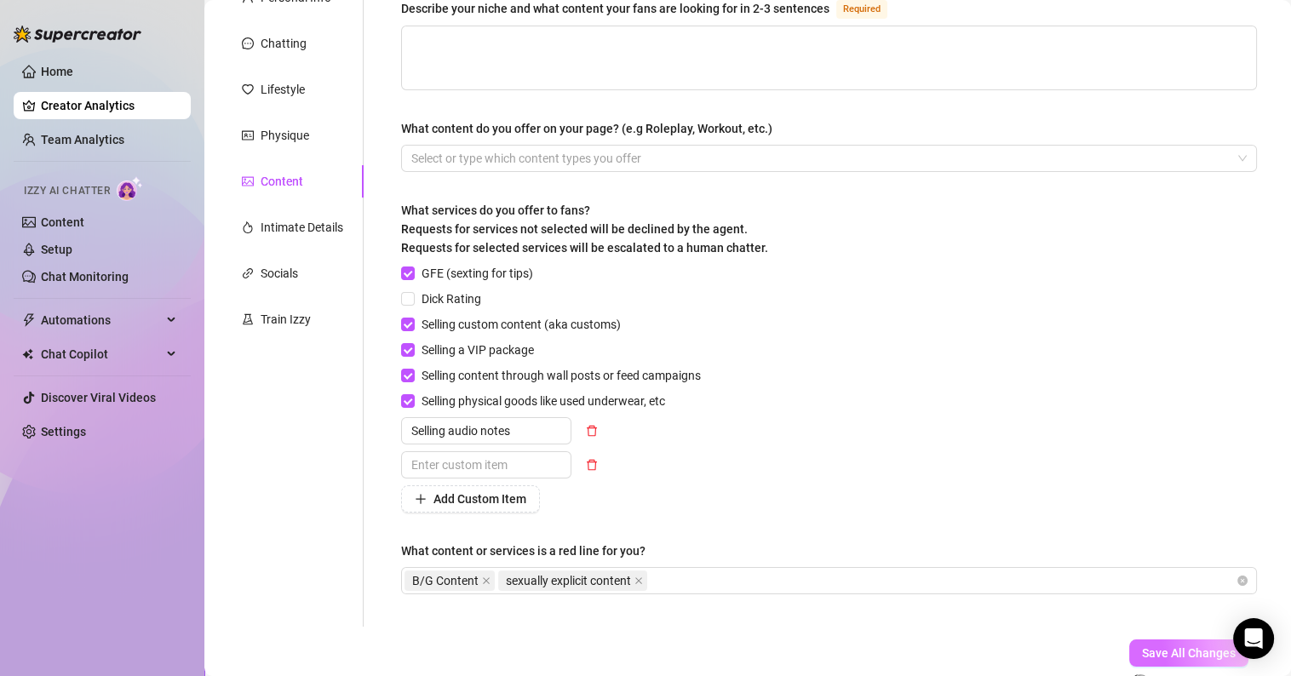
click at [1152, 658] on button "Save All Changes" at bounding box center [1189, 653] width 119 height 27
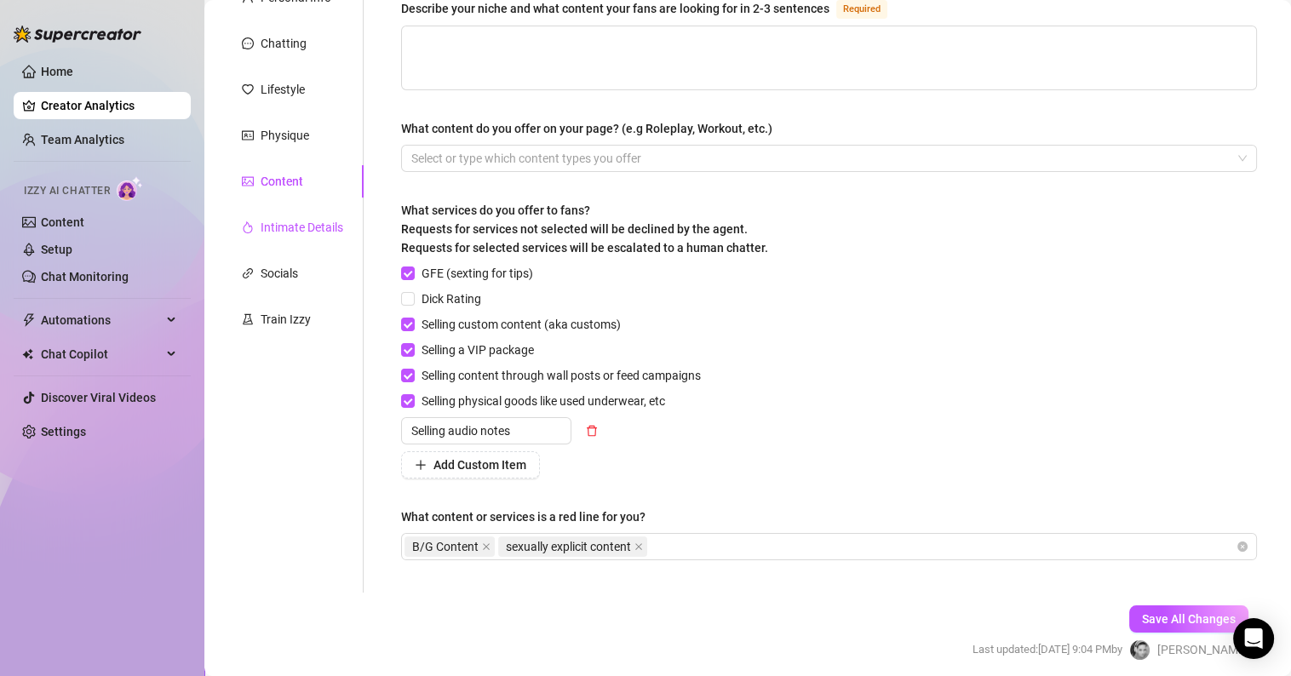
click at [263, 222] on div "Intimate Details" at bounding box center [302, 227] width 83 height 19
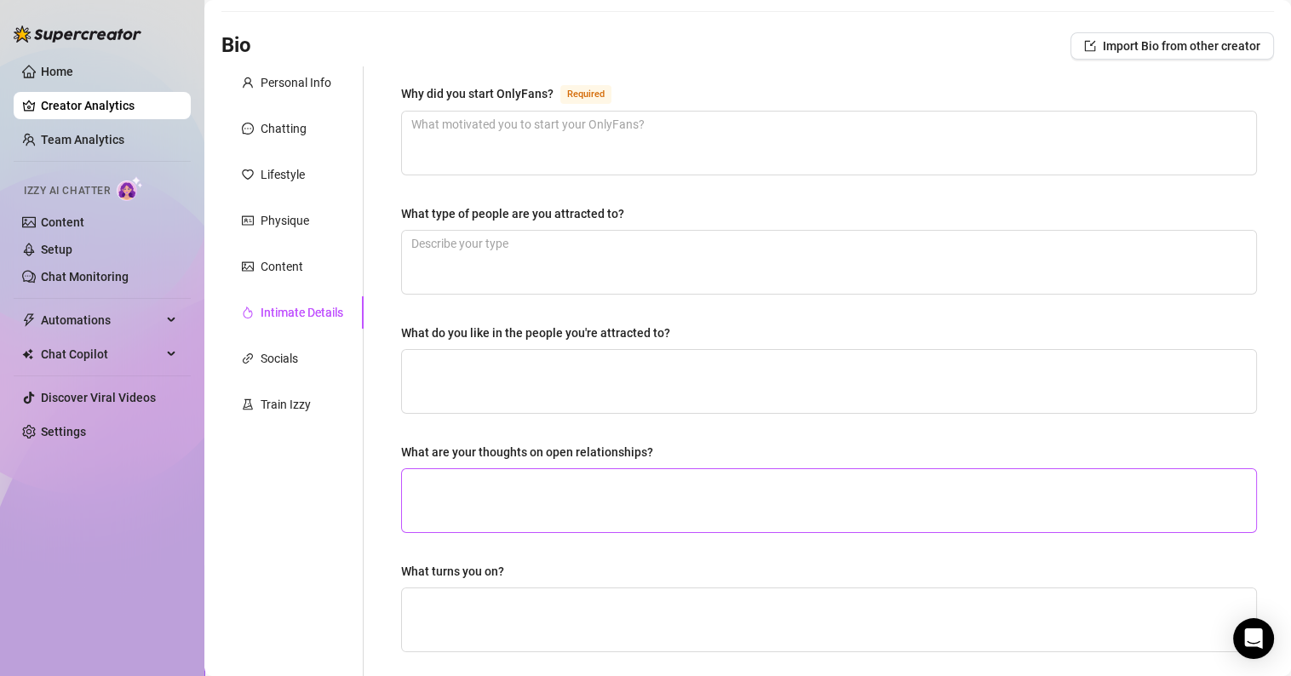
scroll to position [0, 0]
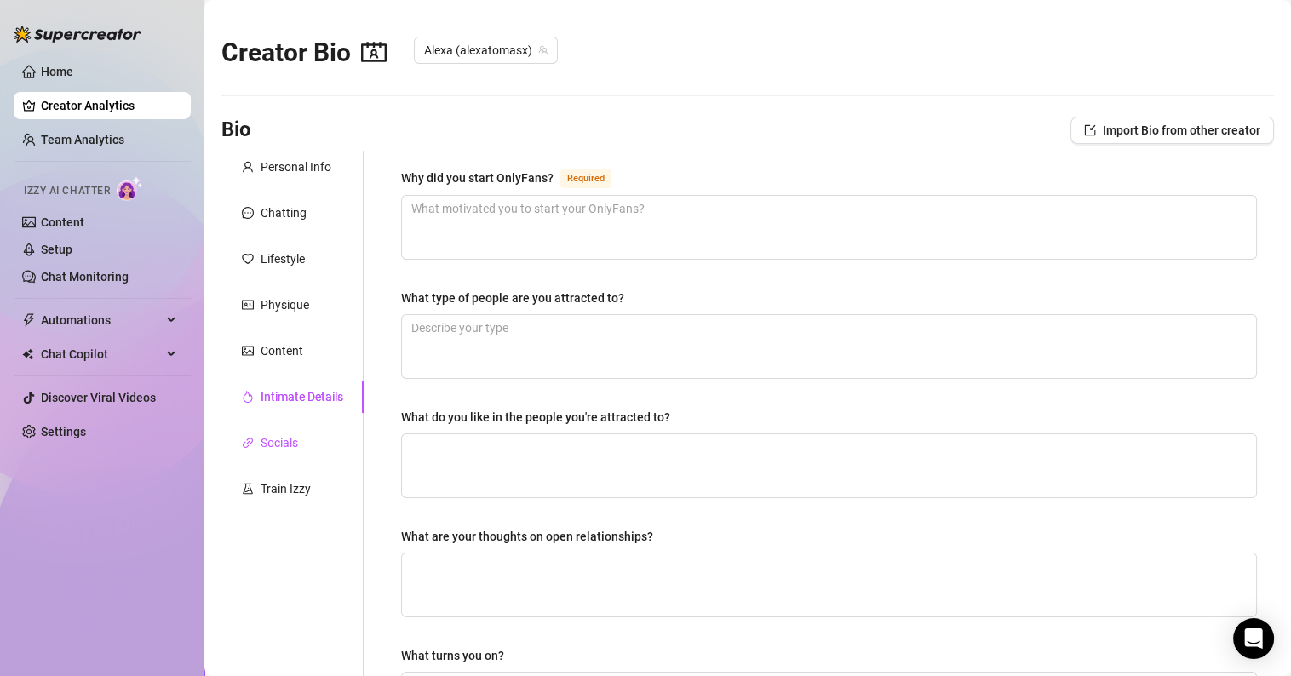
click at [258, 443] on div "Socials" at bounding box center [270, 443] width 56 height 19
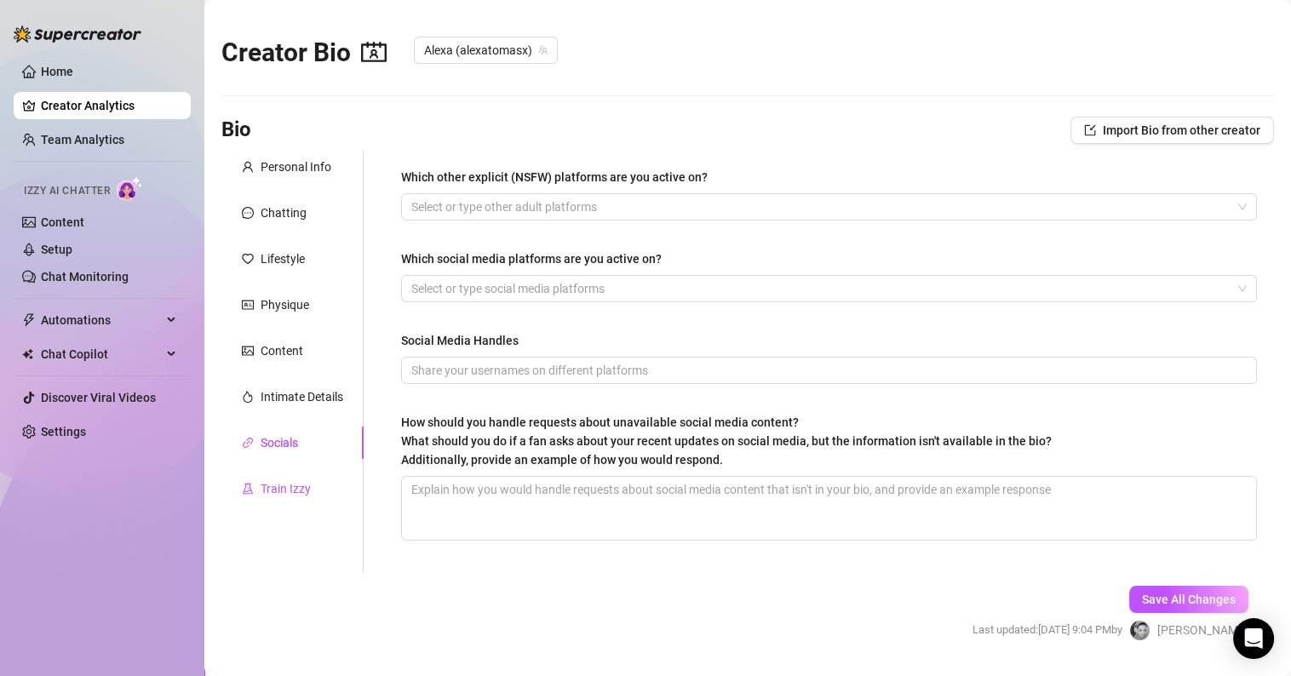
click at [285, 488] on div "Train Izzy" at bounding box center [286, 489] width 50 height 19
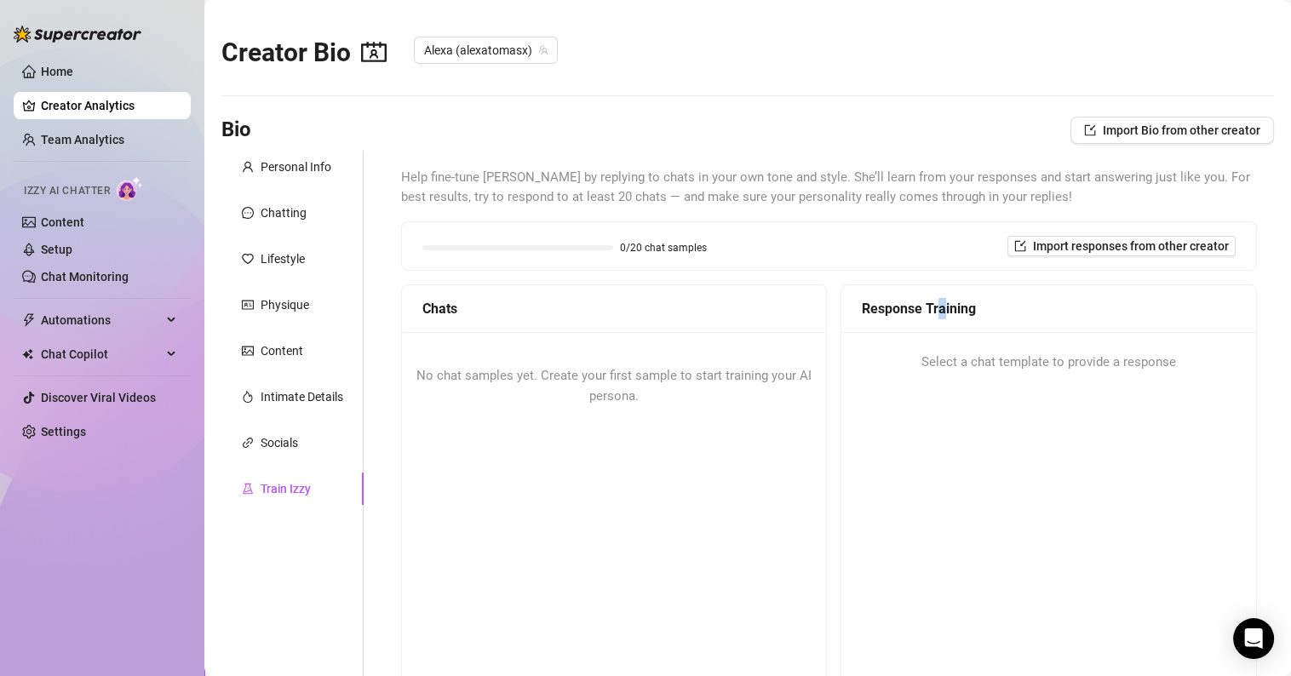
click at [941, 312] on div "Response Training" at bounding box center [1049, 308] width 374 height 21
click at [947, 354] on span "Select a chat template to provide a response" at bounding box center [1049, 363] width 255 height 20
click at [946, 393] on div "Response Training Select a chat template to provide a response" at bounding box center [1049, 498] width 417 height 426
click at [278, 171] on div "Personal Info" at bounding box center [296, 167] width 71 height 19
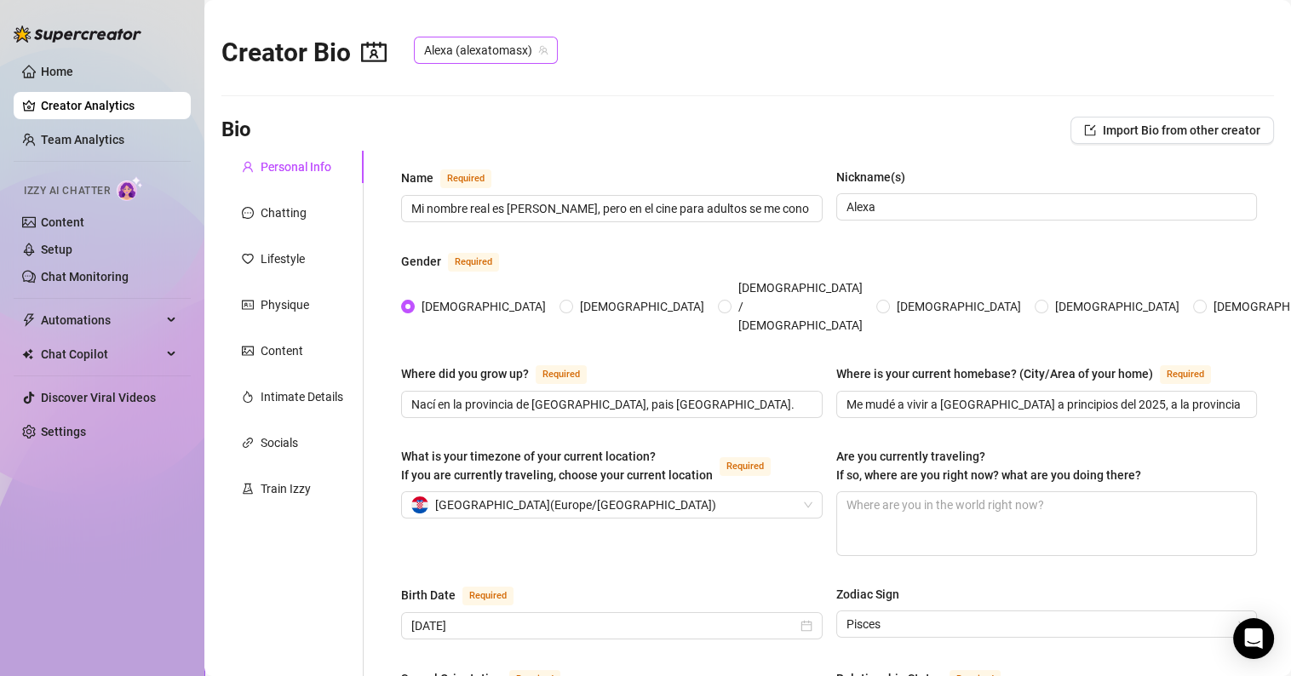
click at [510, 38] on span "Alexa (alexatomasx)" at bounding box center [486, 50] width 124 height 26
click at [615, 68] on div "Creator Bio Alexa (alexatomasx) Alexa (alexatomasx)" at bounding box center [747, 48] width 1053 height 73
click at [83, 360] on span "Chat Copilot" at bounding box center [101, 354] width 121 height 27
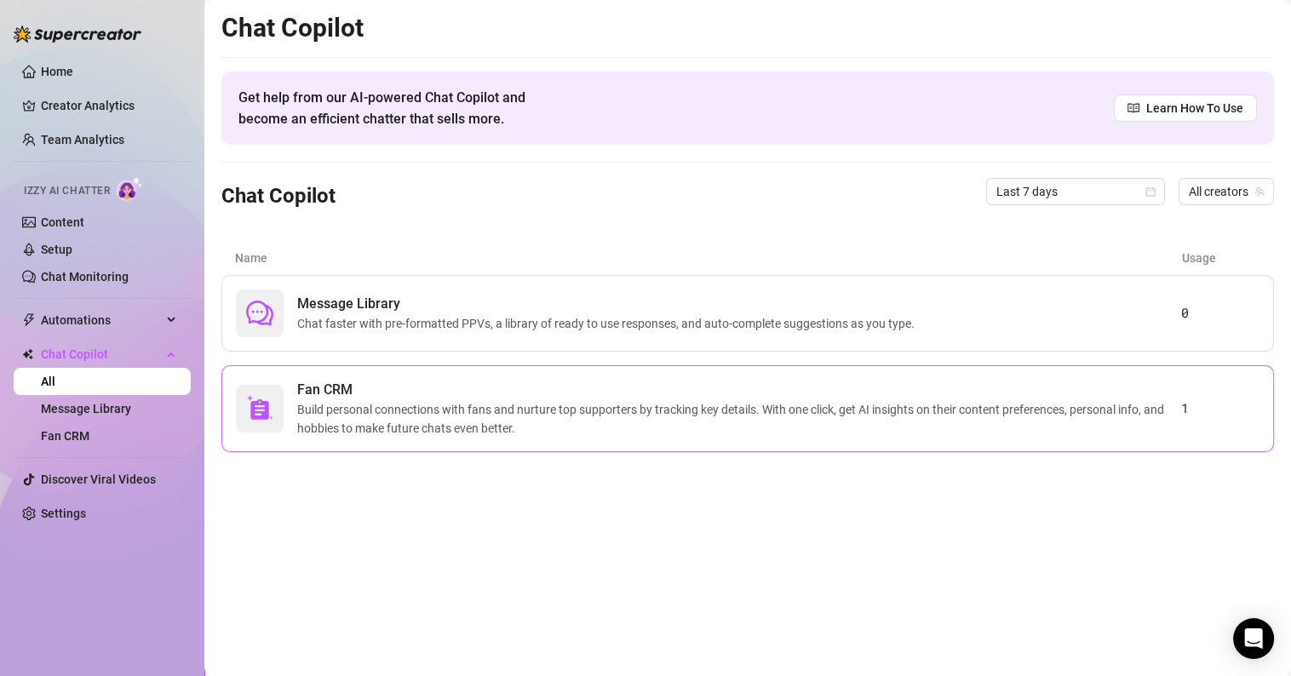
click at [865, 431] on span "Build personal connections with fans and nurture top supporters by tracking key…" at bounding box center [739, 418] width 884 height 37
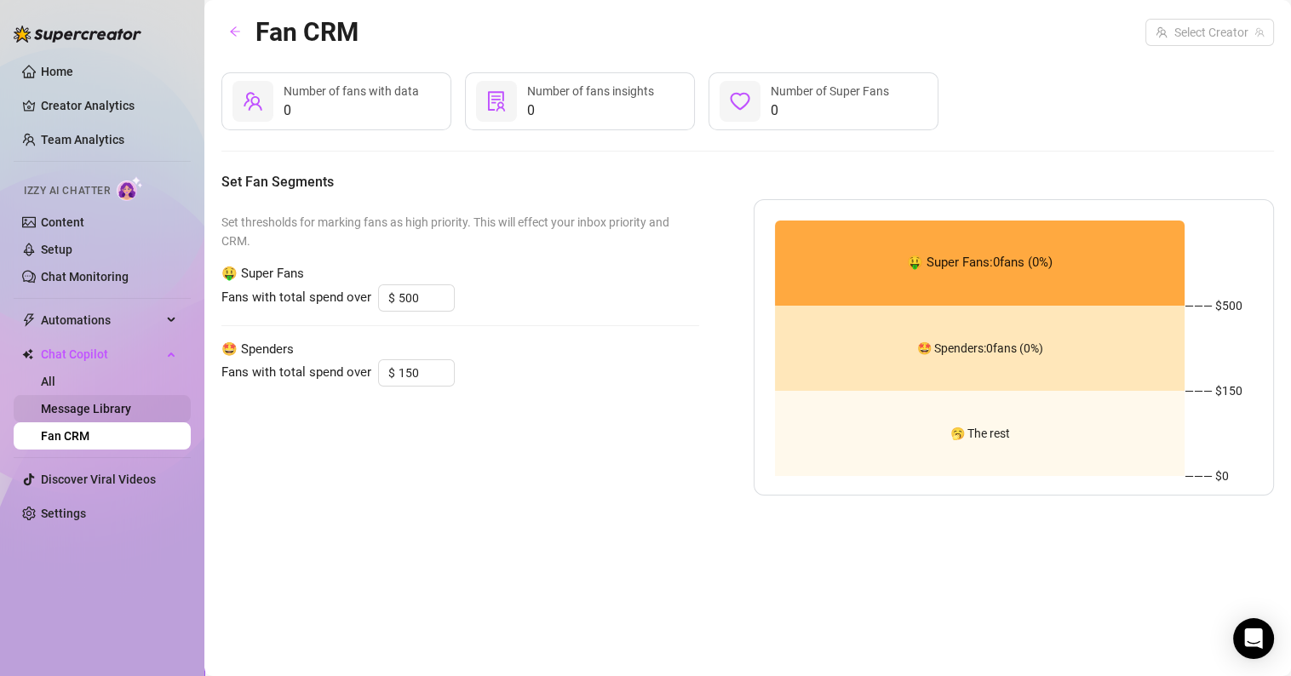
click at [97, 402] on link "Message Library" at bounding box center [86, 409] width 90 height 14
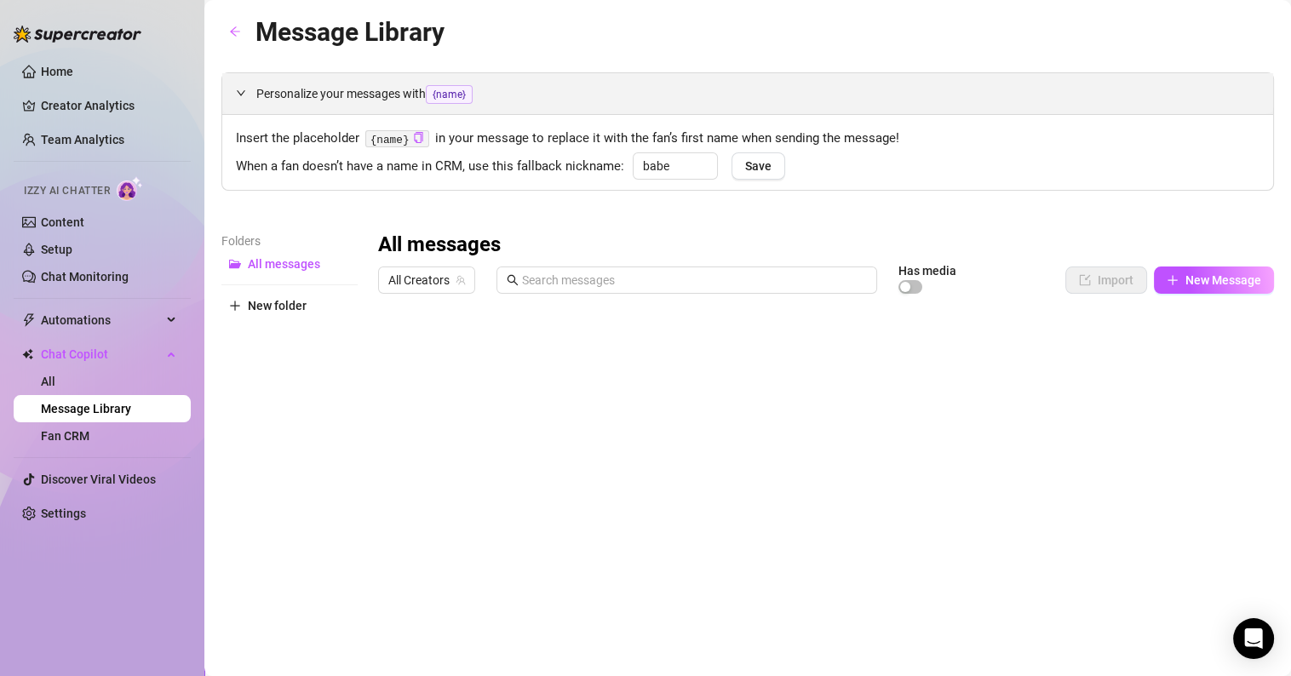
click at [244, 96] on icon "expanded" at bounding box center [241, 93] width 10 height 10
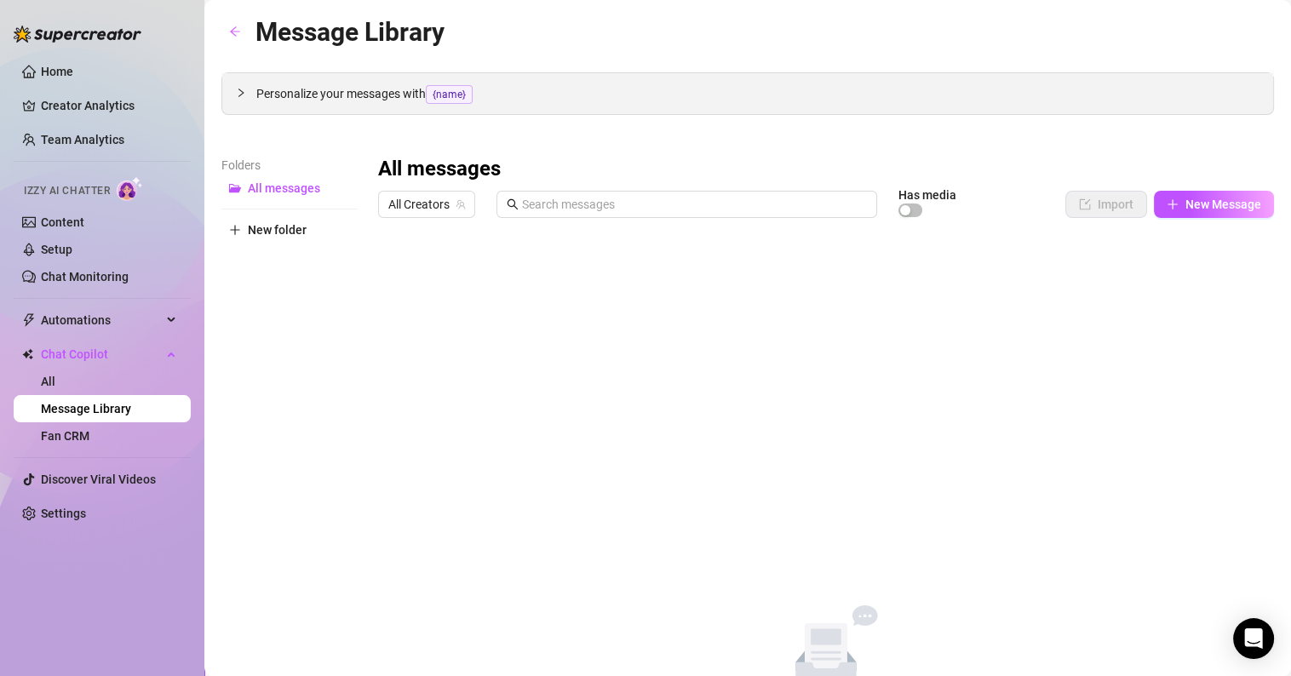
click at [244, 96] on icon "collapsed" at bounding box center [241, 93] width 10 height 10
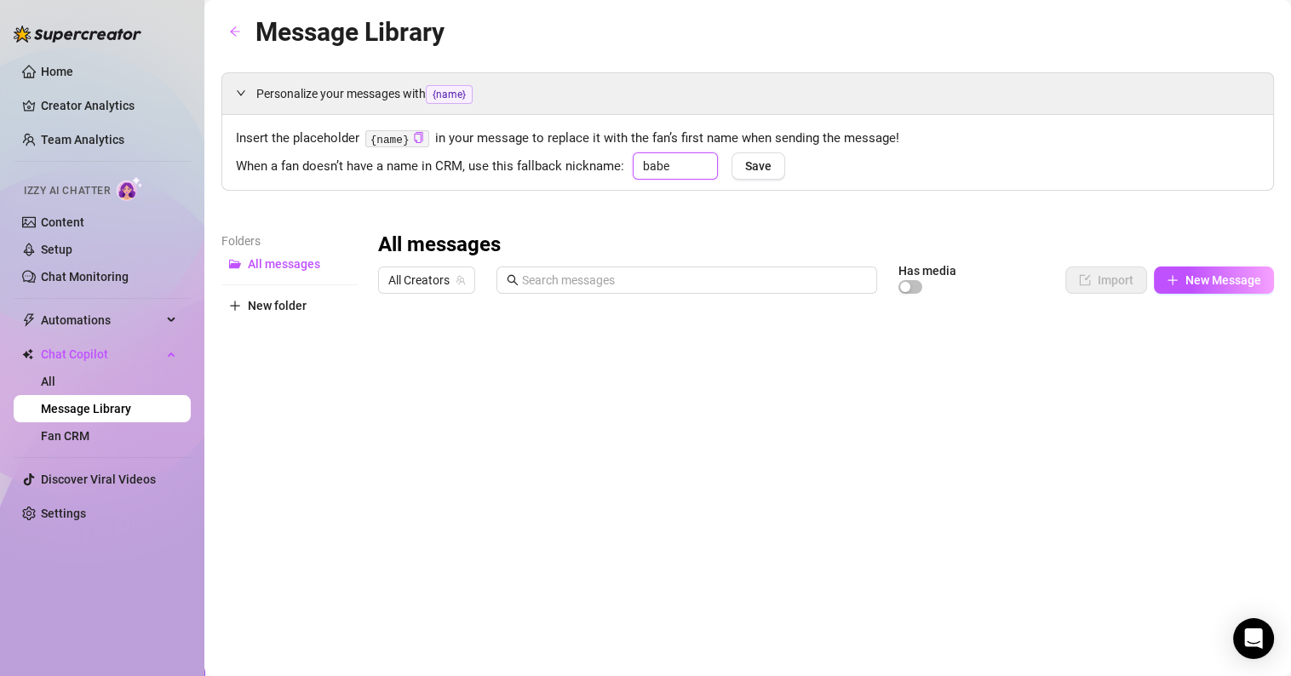
drag, startPoint x: 656, startPoint y: 164, endPoint x: 608, endPoint y: 161, distance: 47.8
click at [608, 161] on div "When a fan doesn’t have a name in CRM, use this fallback nickname: babe Save" at bounding box center [748, 164] width 1024 height 25
click at [670, 161] on input "babe" at bounding box center [675, 165] width 85 height 27
drag, startPoint x: 652, startPoint y: 164, endPoint x: 628, endPoint y: 164, distance: 23.9
click at [628, 164] on div "babe" at bounding box center [671, 165] width 94 height 27
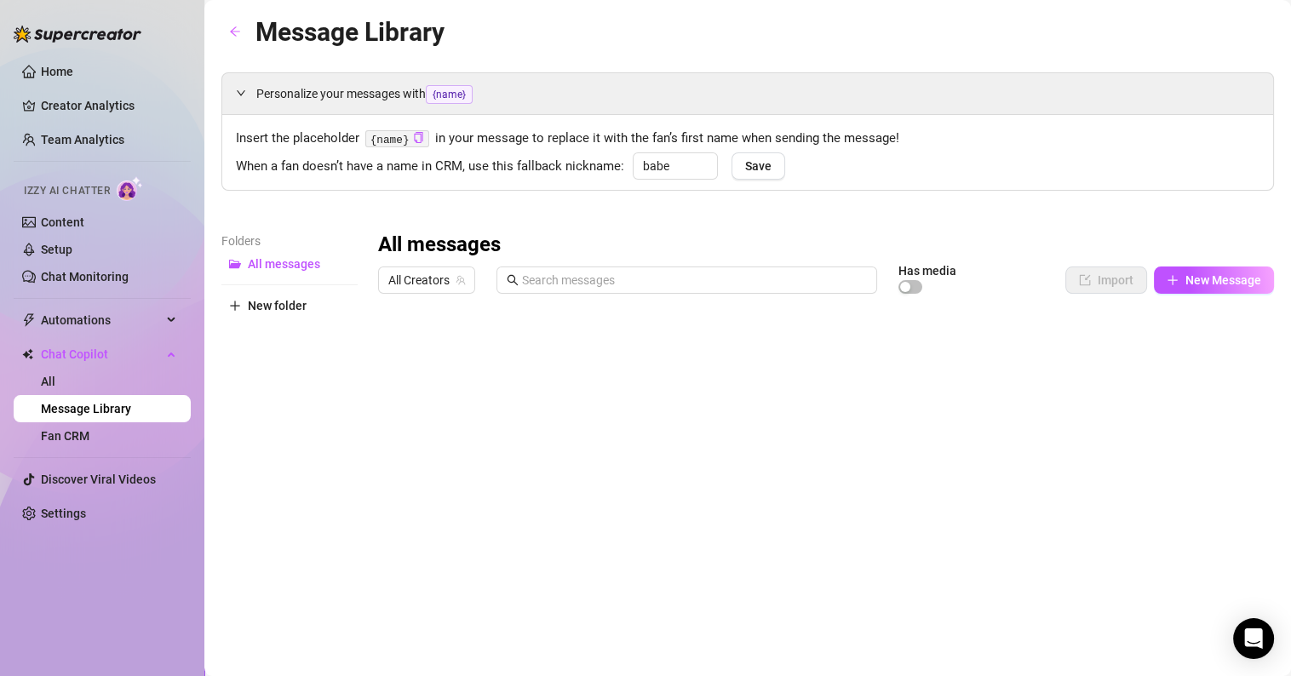
drag, startPoint x: 694, startPoint y: 129, endPoint x: 709, endPoint y: 179, distance: 52.3
click at [694, 135] on span "Insert the placeholder {name} in your message to replace it with the fan’s firs…" at bounding box center [748, 139] width 1024 height 20
drag, startPoint x: 674, startPoint y: 164, endPoint x: 614, endPoint y: 164, distance: 59.6
click at [614, 164] on div "When a fan doesn’t have a name in CRM, use this fallback nickname: babe Save" at bounding box center [748, 164] width 1024 height 25
type input "B"
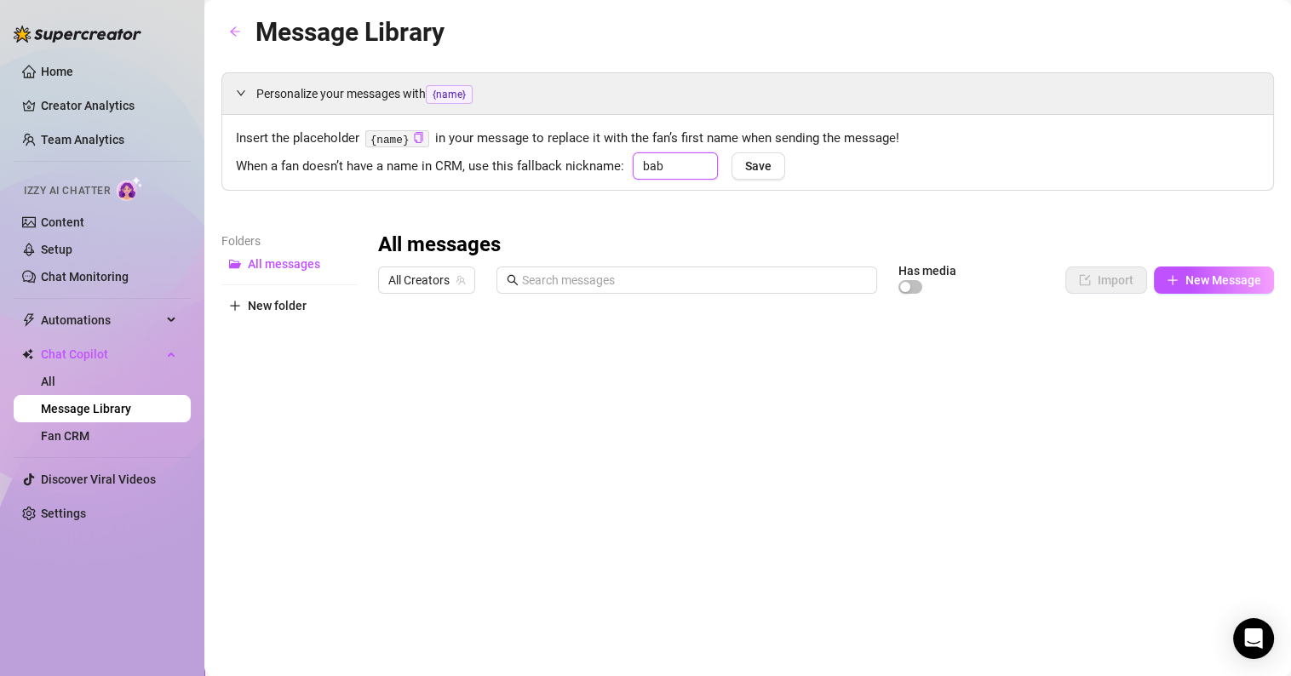
type input "babe"
click at [749, 160] on span "Save" at bounding box center [758, 166] width 26 height 14
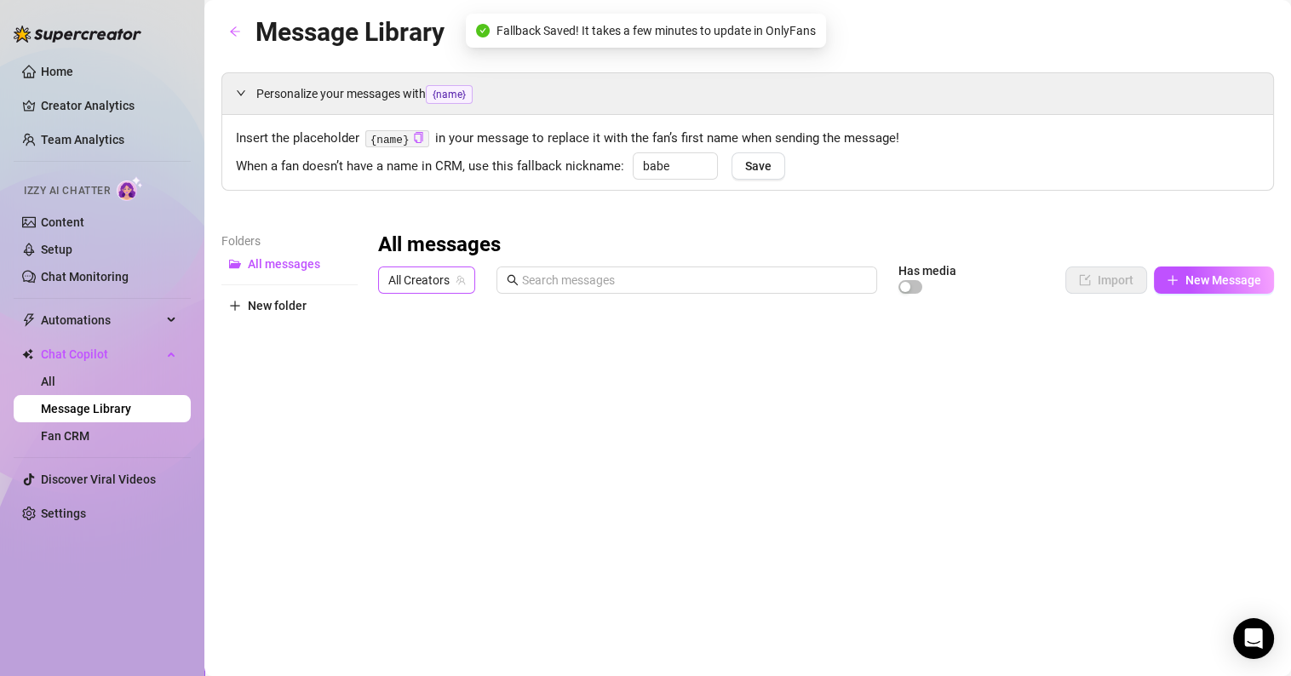
click at [464, 279] on icon "team" at bounding box center [461, 280] width 10 height 10
click at [405, 284] on span "All Creators" at bounding box center [426, 280] width 77 height 26
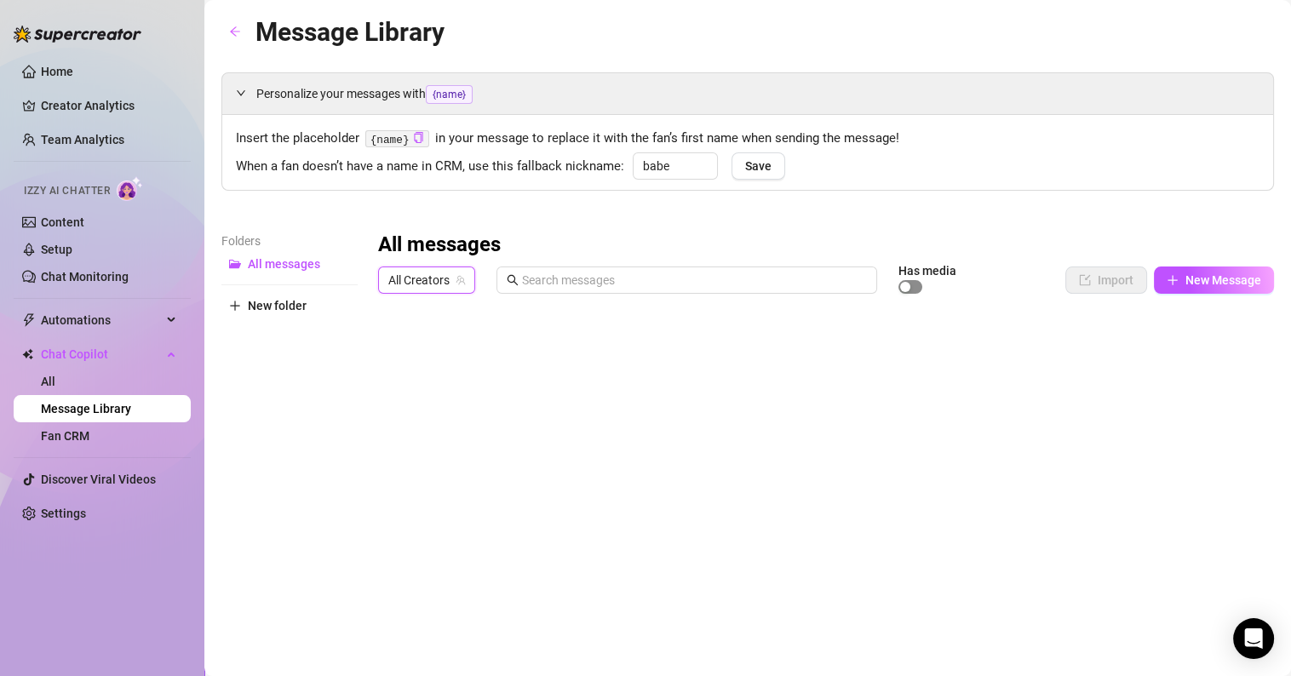
click at [901, 284] on span "button" at bounding box center [911, 287] width 24 height 14
click at [911, 287] on div "button" at bounding box center [916, 287] width 10 height 10
click at [594, 285] on input "text" at bounding box center [694, 280] width 345 height 19
click at [270, 304] on span "New folder" at bounding box center [277, 306] width 59 height 14
click at [296, 290] on input "text" at bounding box center [289, 291] width 136 height 27
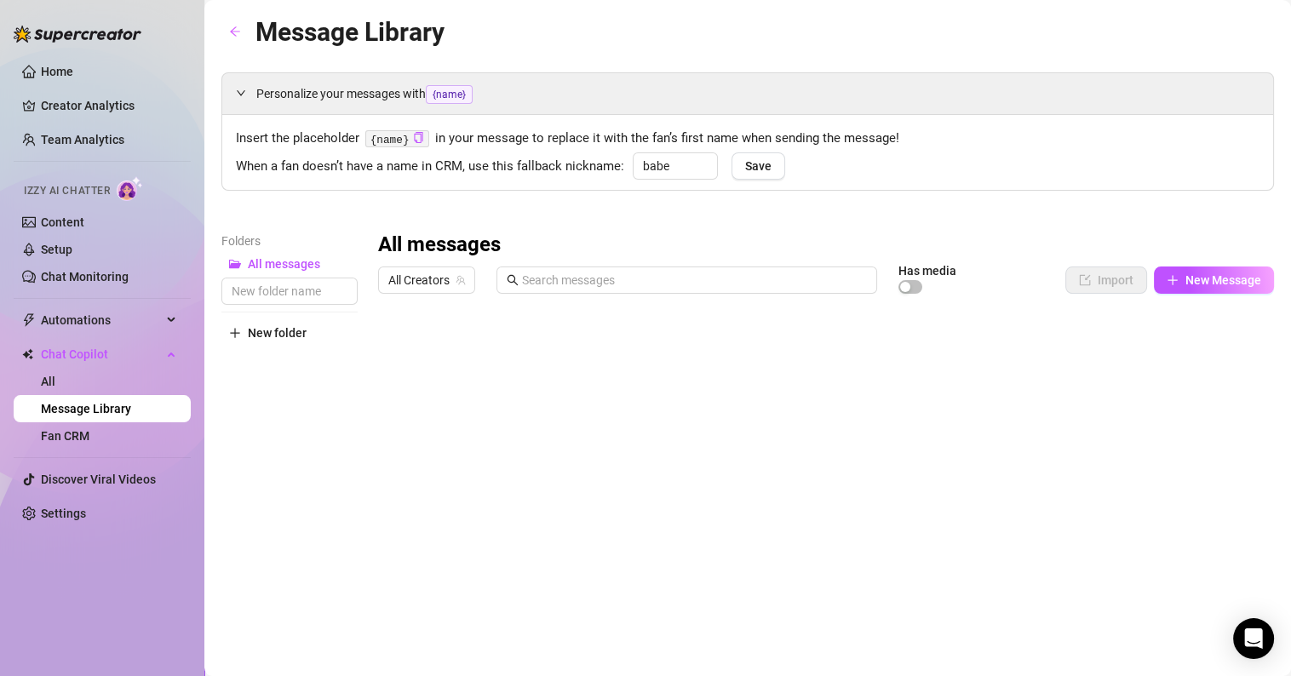
click at [285, 393] on div "Folders All messages New folder" at bounding box center [289, 512] width 136 height 561
click at [286, 288] on span "New Folder" at bounding box center [278, 292] width 61 height 14
click at [292, 267] on span "All messages" at bounding box center [284, 264] width 72 height 14
click at [282, 302] on button "New Folder" at bounding box center [289, 291] width 136 height 27
click at [1186, 277] on span "New Message" at bounding box center [1224, 280] width 76 height 14
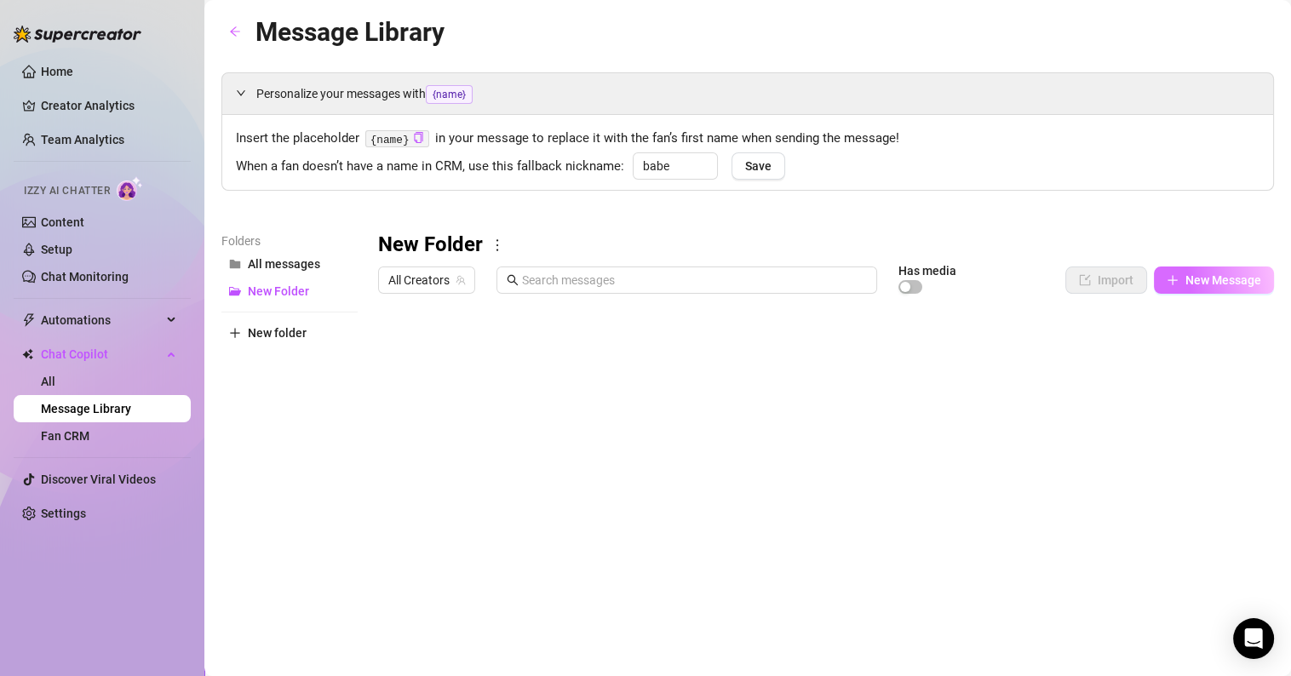
type textarea "Type your message here..."
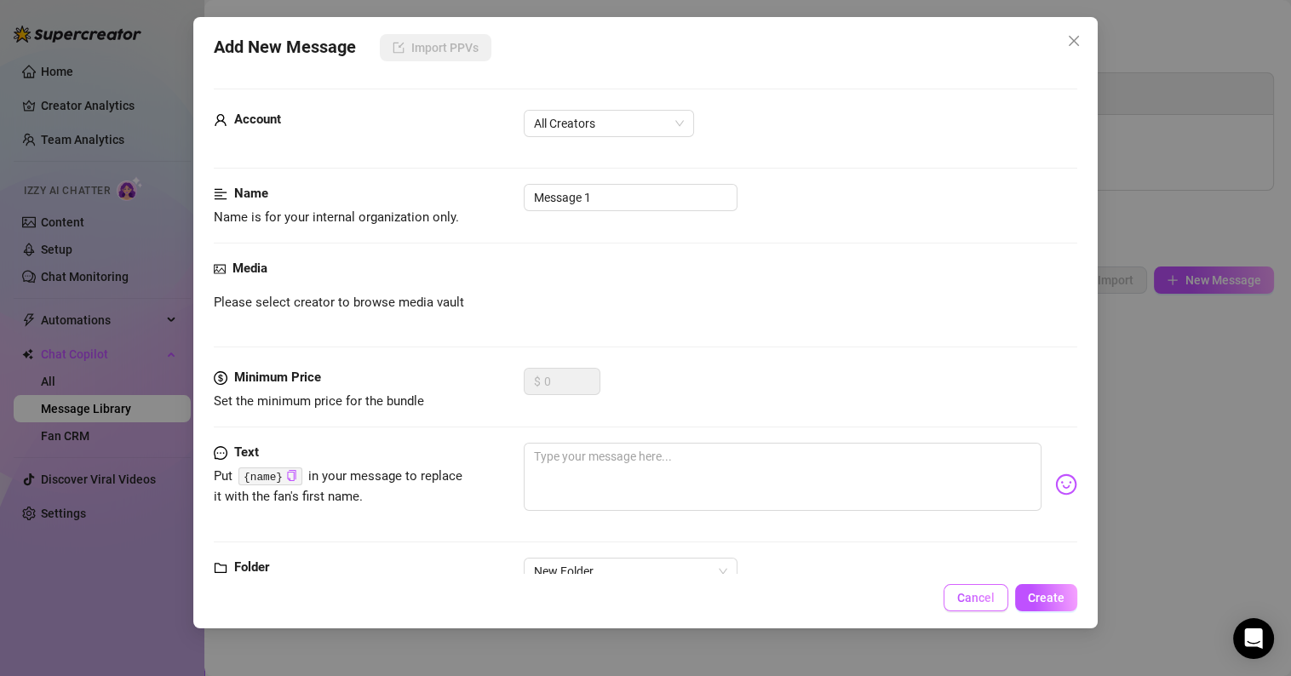
click at [964, 603] on span "Cancel" at bounding box center [976, 598] width 37 height 14
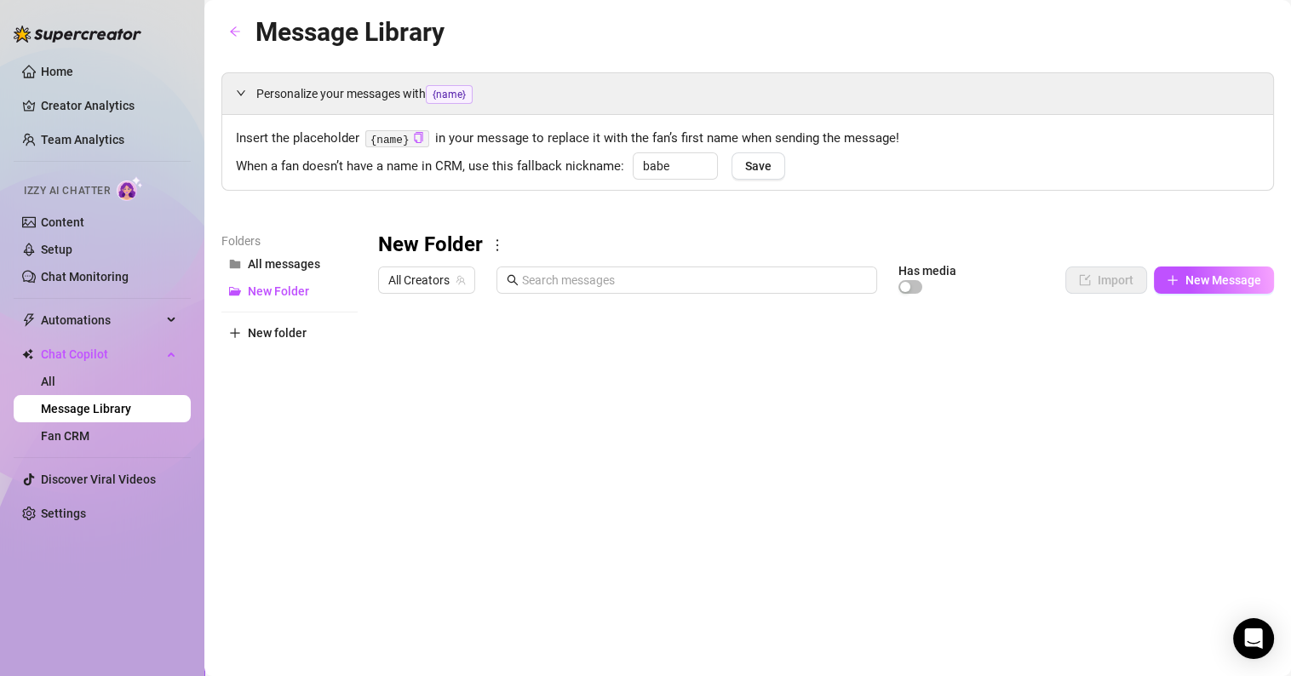
drag, startPoint x: 290, startPoint y: 292, endPoint x: 281, endPoint y: 429, distance: 137.5
click at [281, 429] on div "Folders All messages New Folder New folder" at bounding box center [289, 512] width 136 height 561
click at [283, 262] on span "All messages" at bounding box center [284, 264] width 72 height 14
click at [275, 287] on span "New Folder" at bounding box center [278, 292] width 61 height 14
click at [499, 241] on icon "more" at bounding box center [497, 245] width 15 height 15
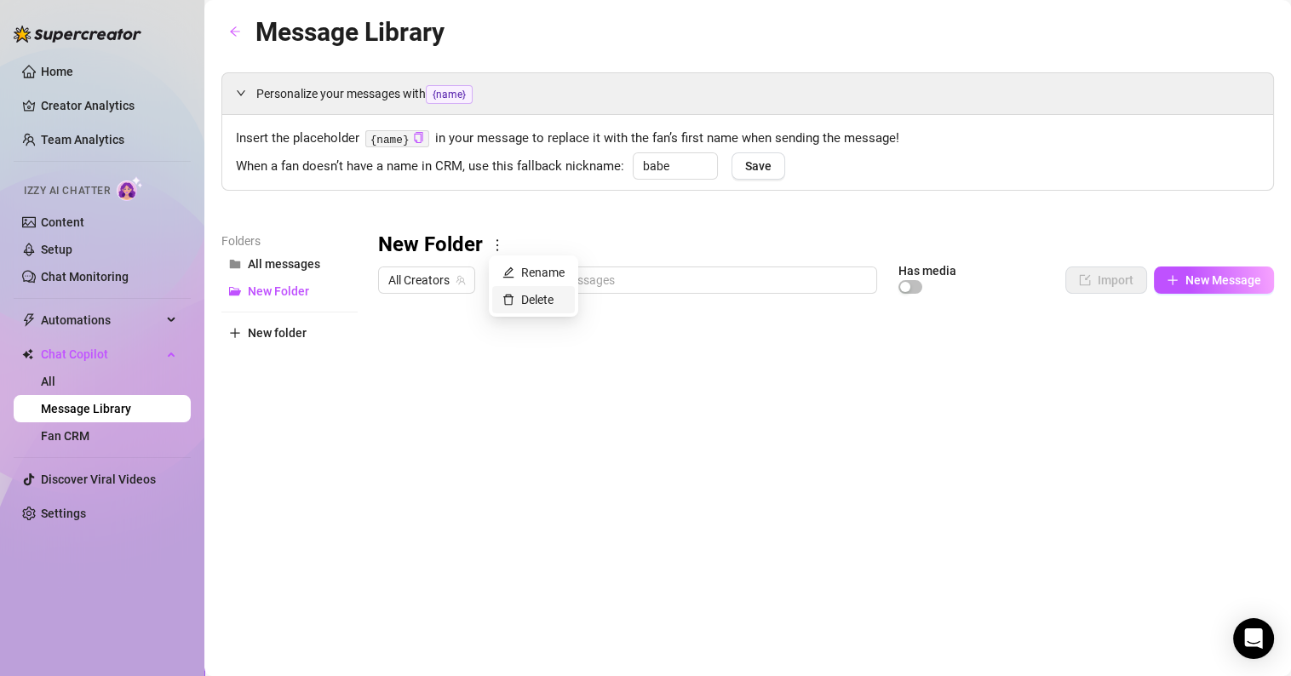
click at [541, 305] on link "Delete" at bounding box center [528, 300] width 51 height 14
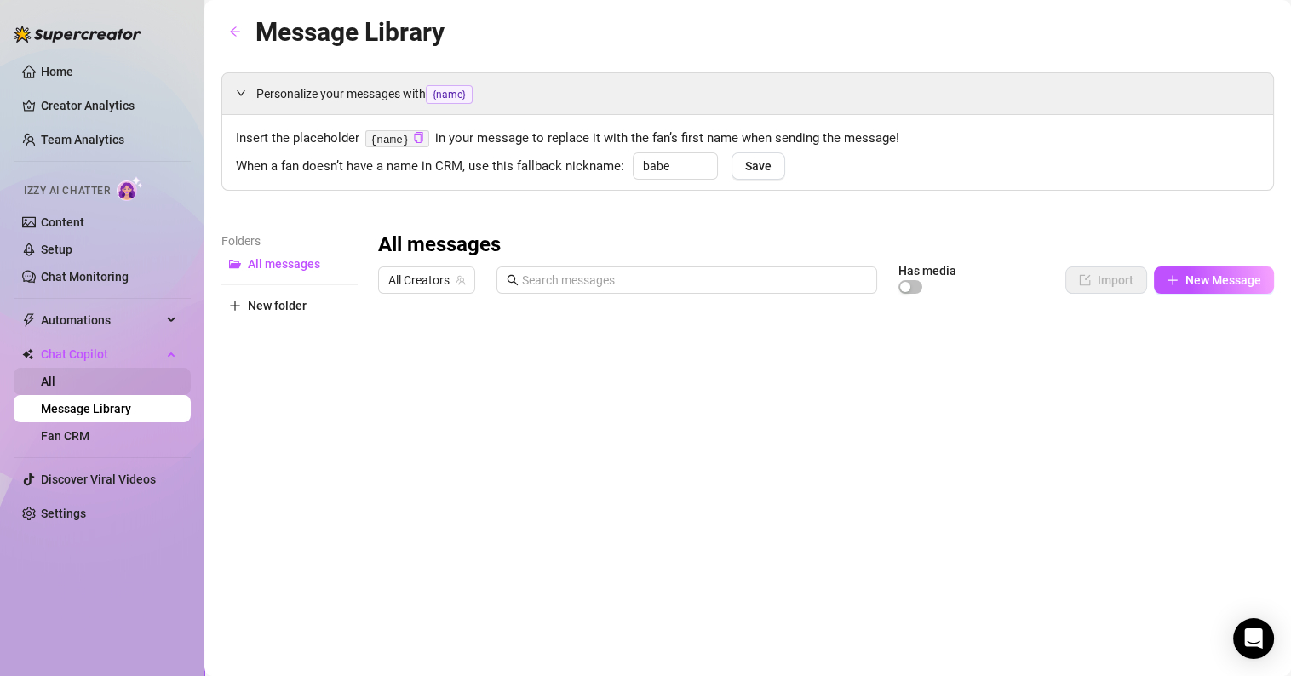
click at [55, 382] on link "All" at bounding box center [48, 382] width 14 height 14
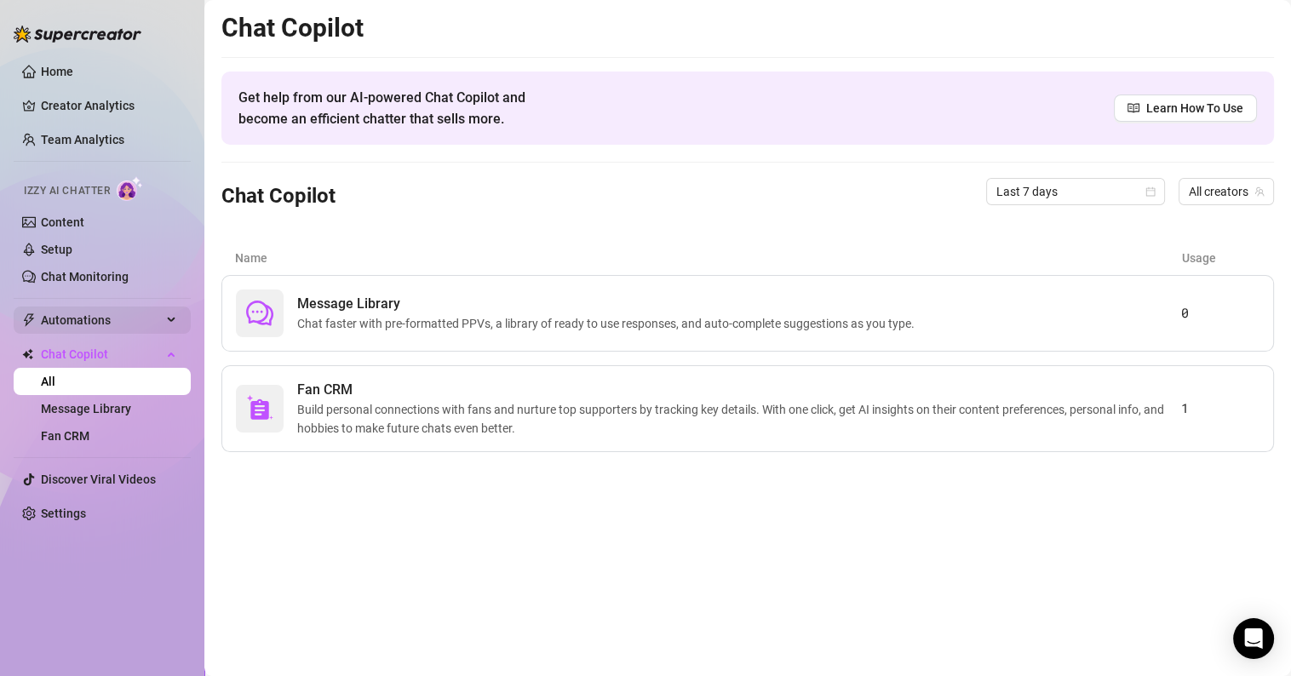
click at [83, 317] on span "Automations" at bounding box center [101, 320] width 121 height 27
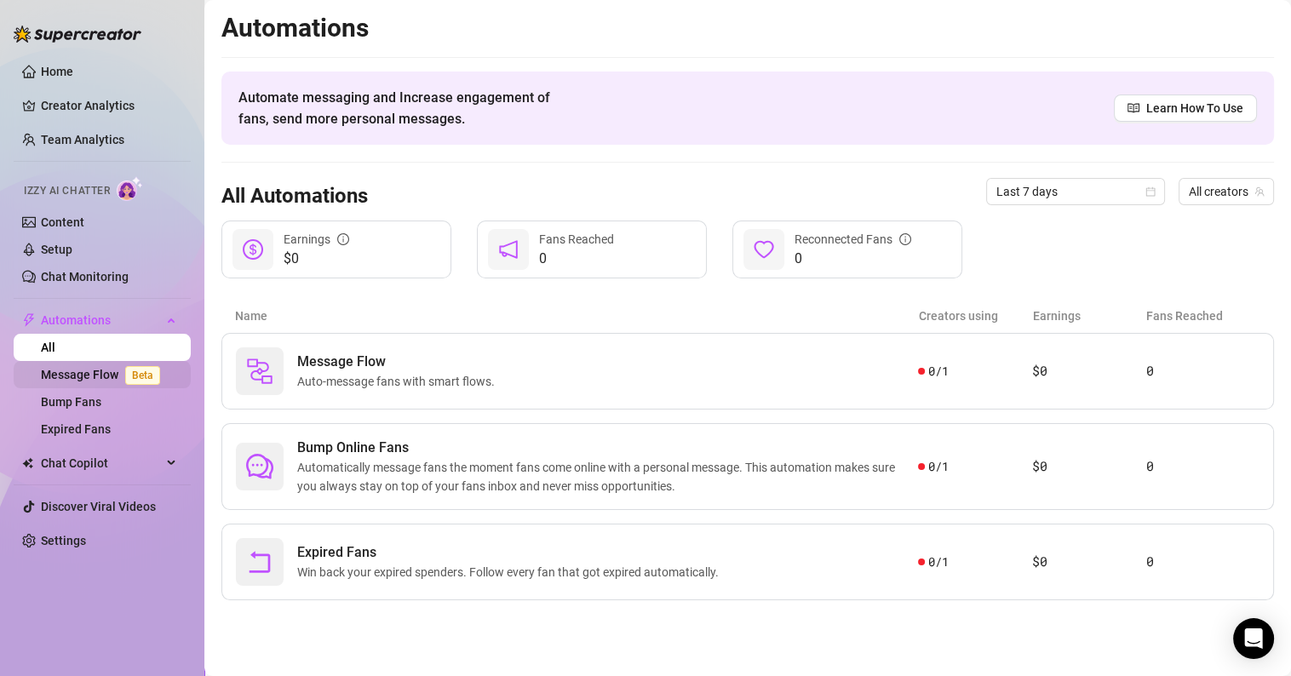
click at [78, 377] on link "Message Flow Beta" at bounding box center [104, 375] width 126 height 14
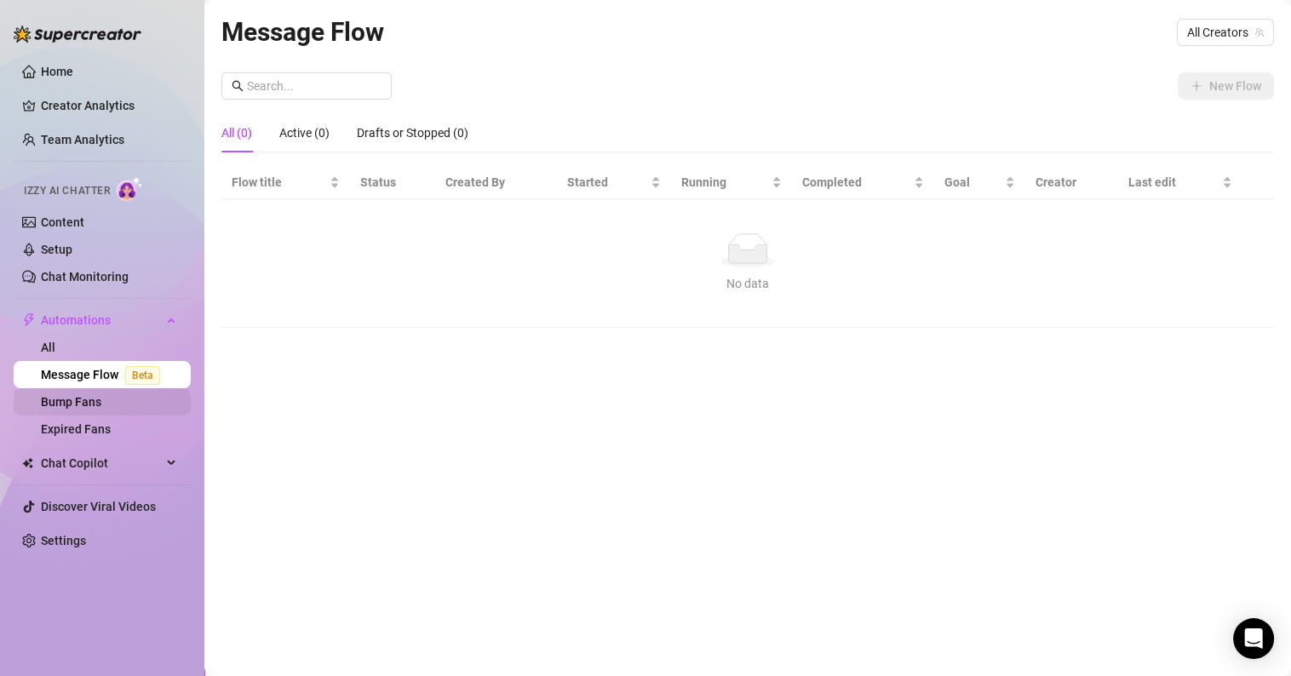
click at [88, 409] on link "Bump Fans" at bounding box center [71, 402] width 60 height 14
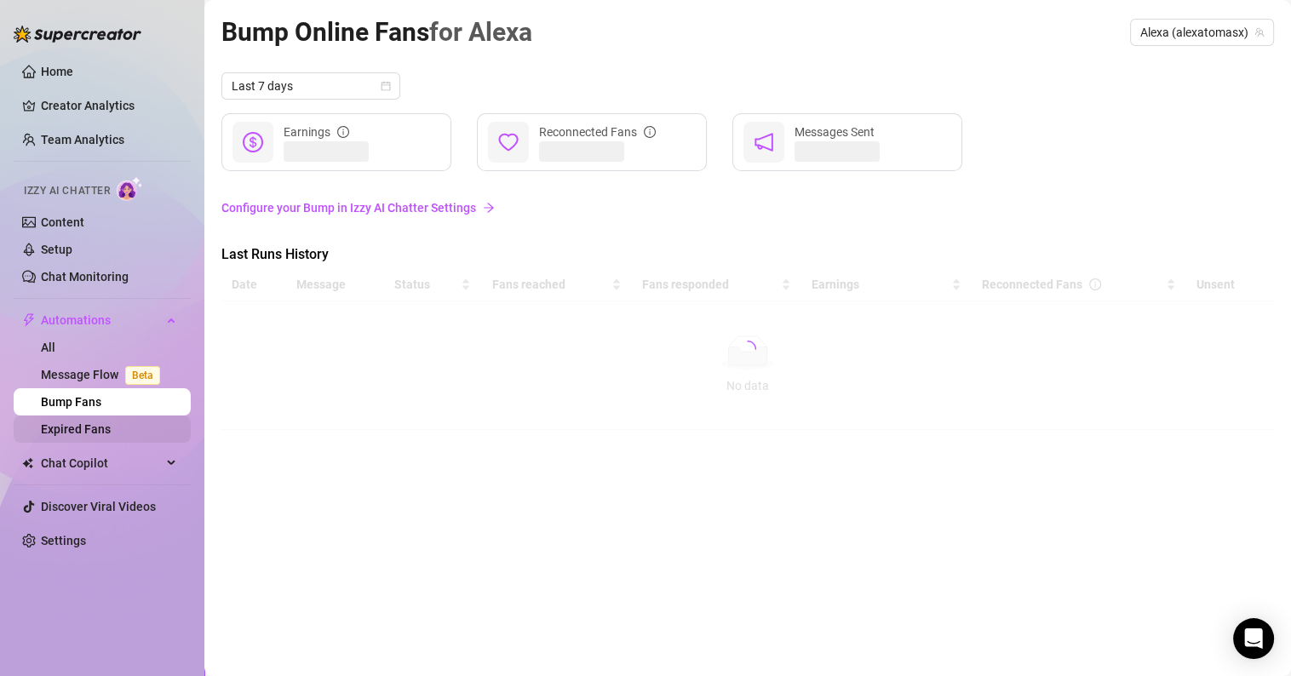
click at [95, 434] on link "Expired Fans" at bounding box center [76, 430] width 70 height 14
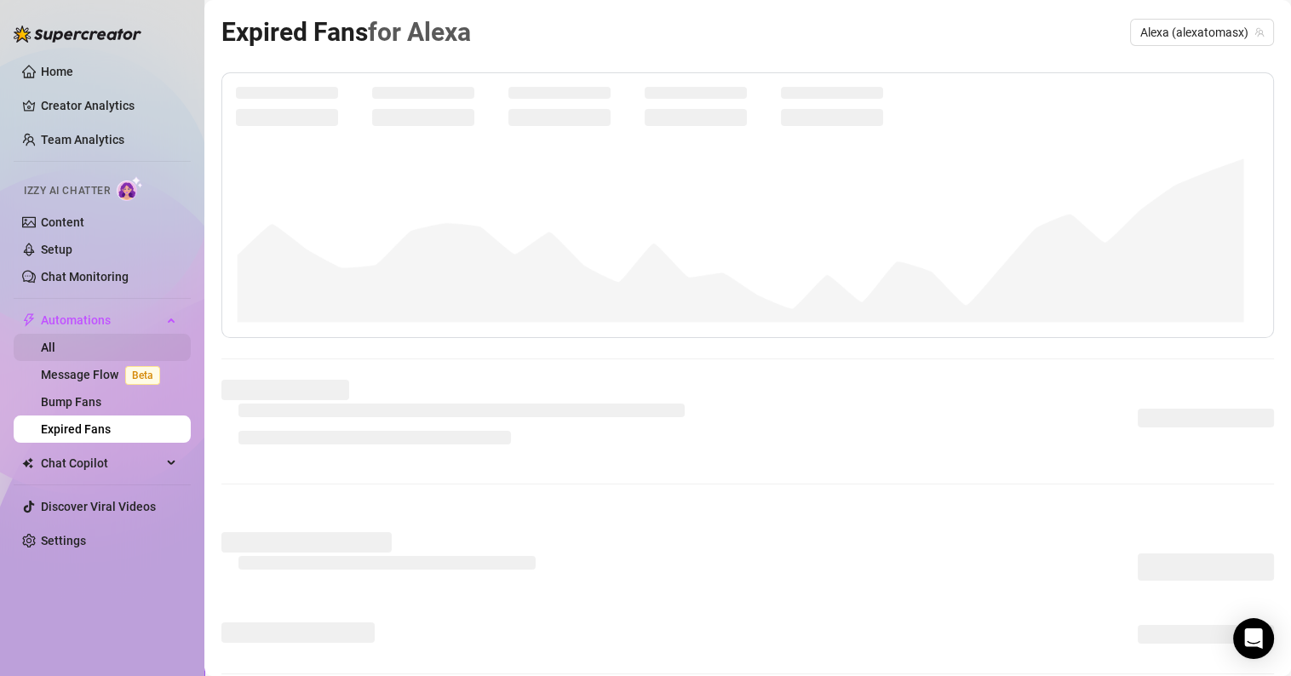
click at [55, 342] on link "All" at bounding box center [48, 348] width 14 height 14
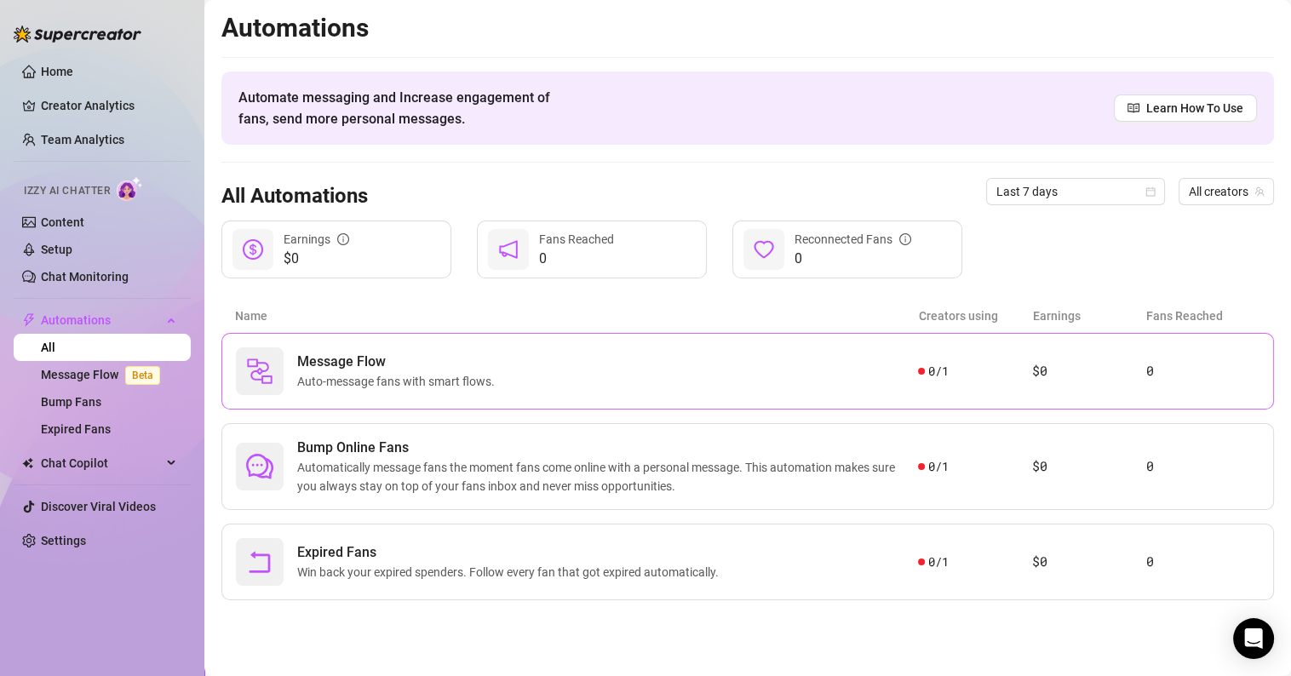
click at [519, 382] on div "Message Flow Auto-message fans with smart flows." at bounding box center [577, 372] width 682 height 48
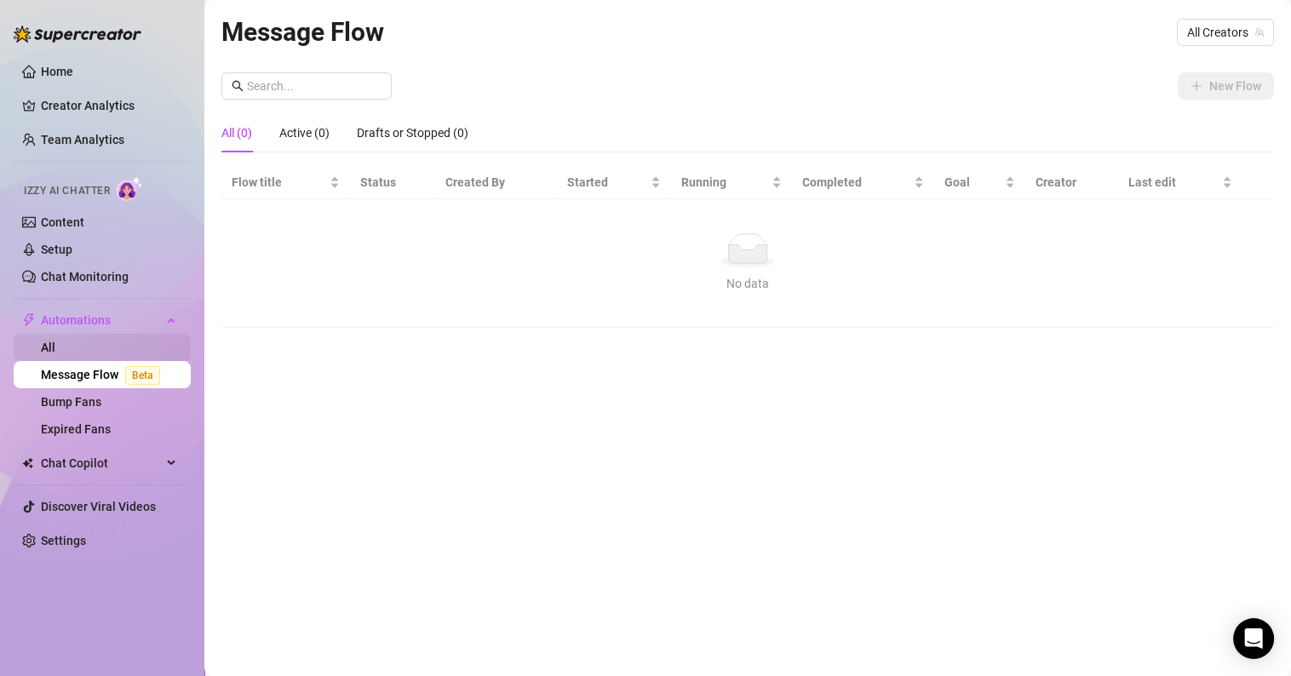
click at [55, 342] on link "All" at bounding box center [48, 348] width 14 height 14
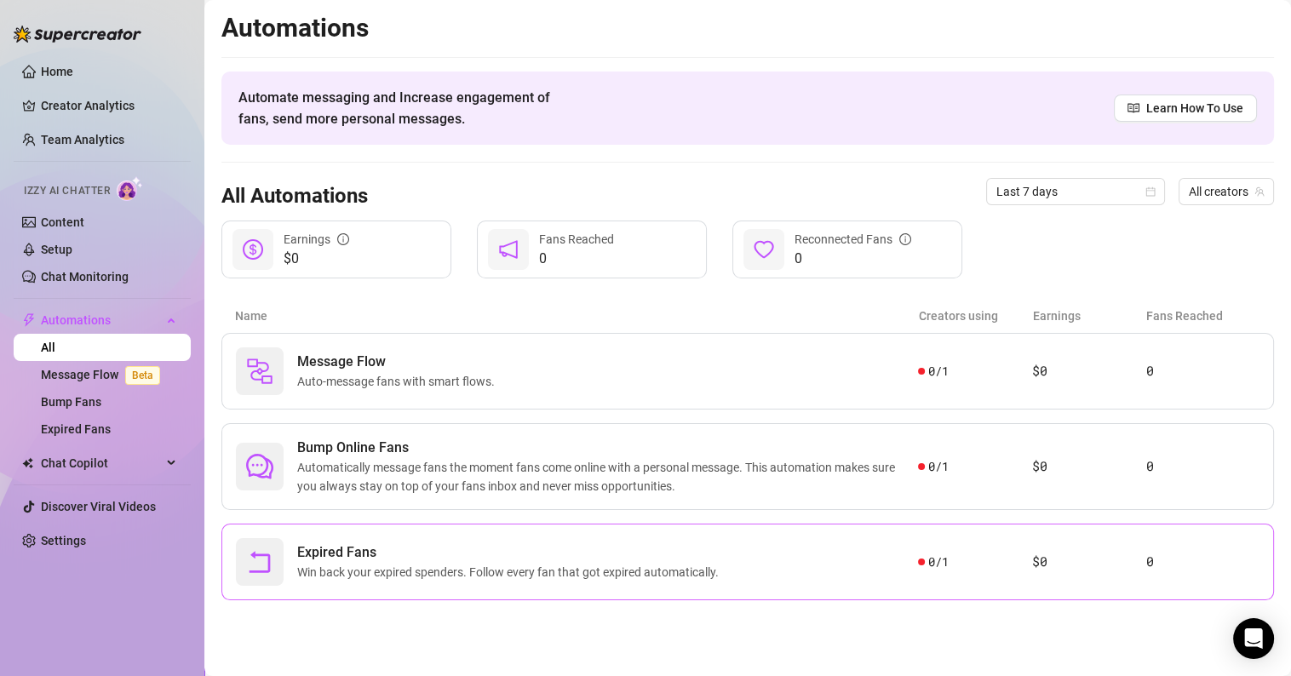
click at [351, 570] on span "Win back your expired spenders. Follow every fan that got expired automatically." at bounding box center [511, 572] width 428 height 19
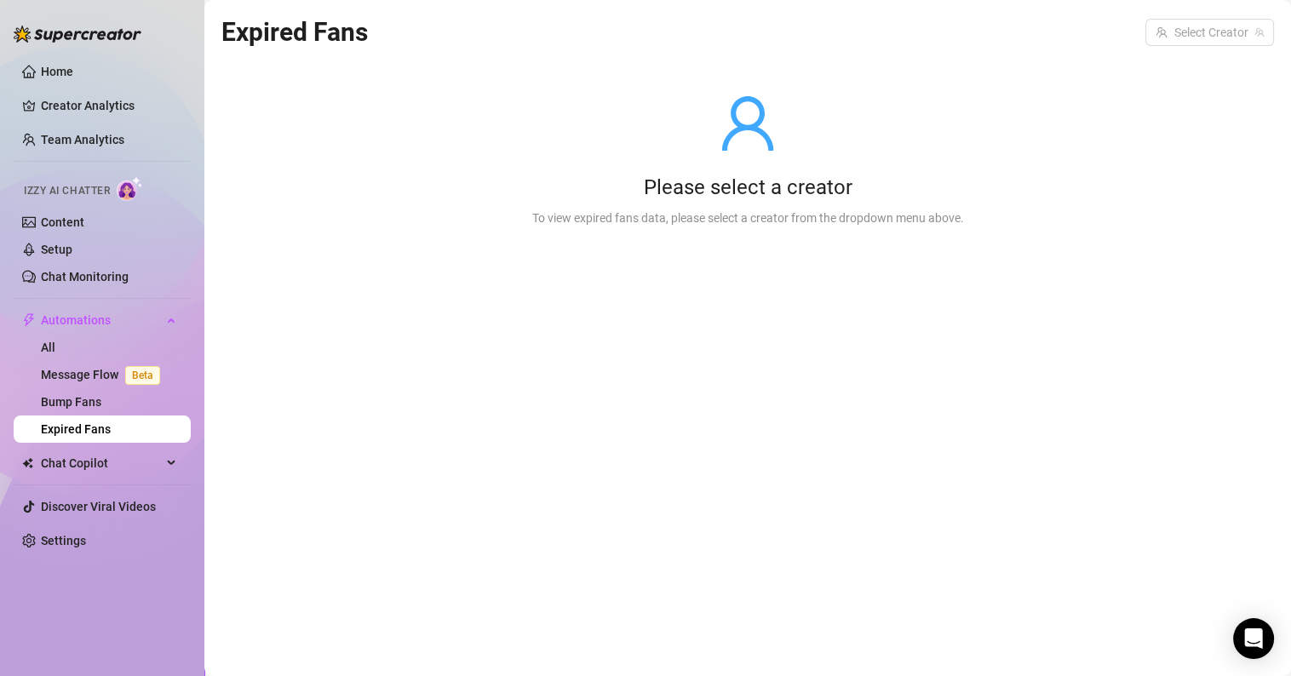
click at [676, 216] on div "To view expired fans data, please select a creator from the dropdown menu above." at bounding box center [748, 218] width 432 height 19
click at [737, 156] on div "Please select a creator To view expired fans data, please select a creator from…" at bounding box center [748, 160] width 486 height 216
click at [759, 106] on icon "user" at bounding box center [747, 123] width 51 height 55
click at [750, 232] on div "Please select a creator To view expired fans data, please select a creator from…" at bounding box center [748, 160] width 486 height 216
click at [717, 125] on icon "user" at bounding box center [747, 123] width 61 height 61
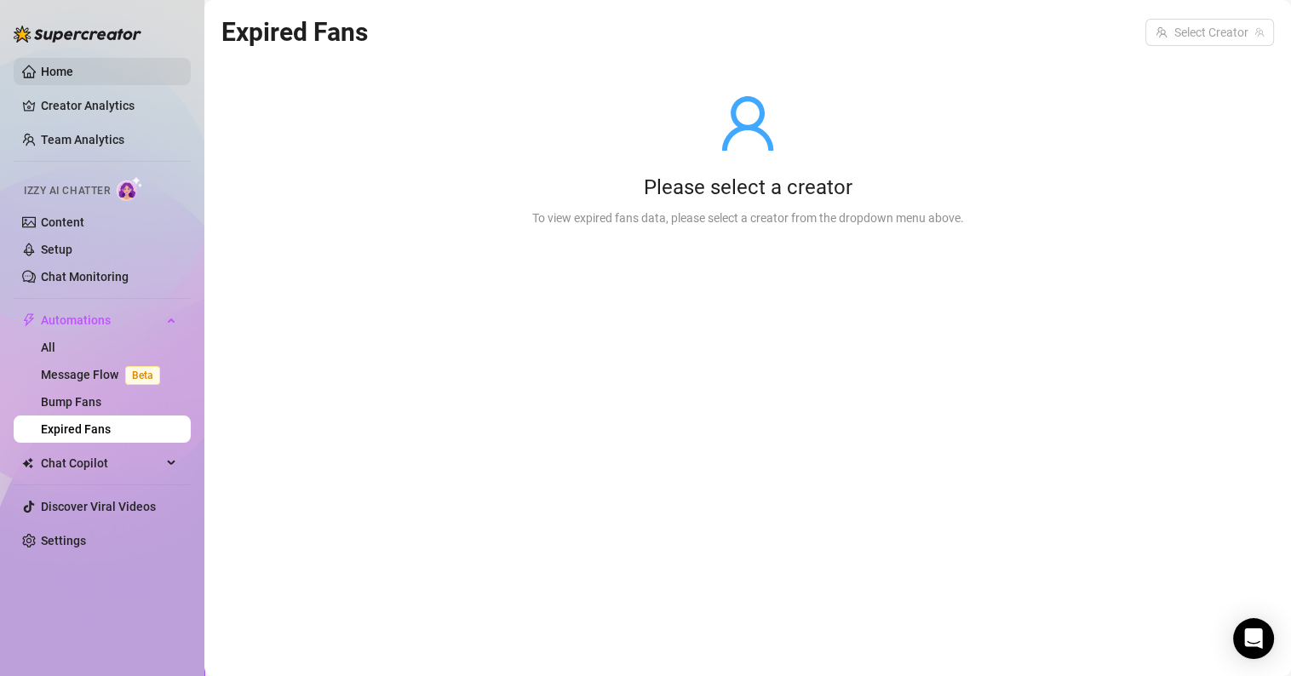
click at [61, 65] on link "Home" at bounding box center [57, 72] width 32 height 14
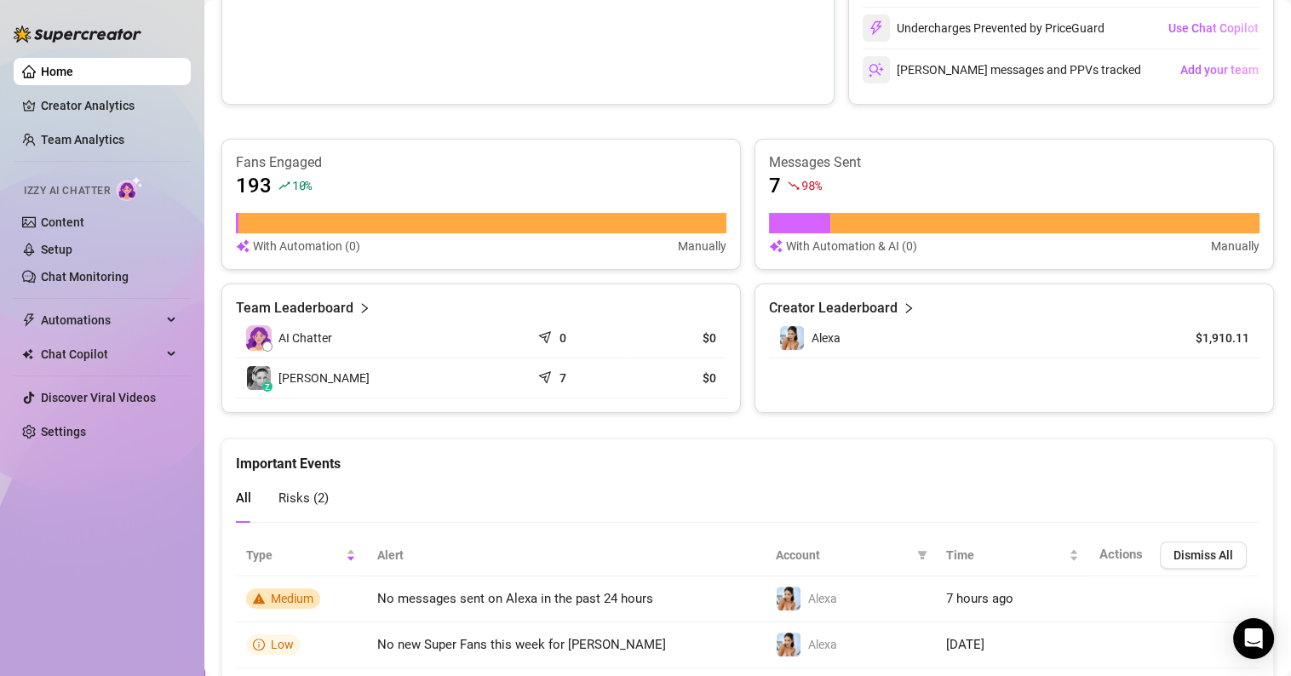
scroll to position [428, 0]
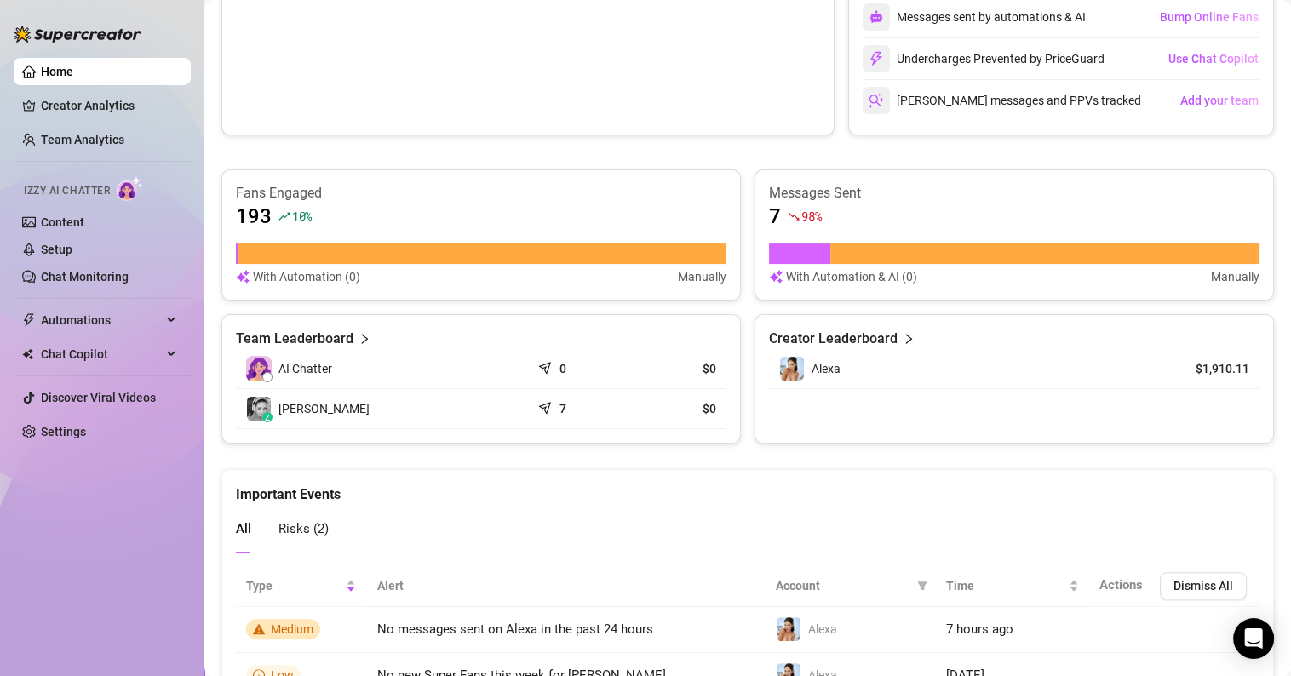
click at [305, 366] on span "AI Chatter" at bounding box center [306, 368] width 54 height 19
click at [560, 363] on article "0" at bounding box center [563, 368] width 7 height 17
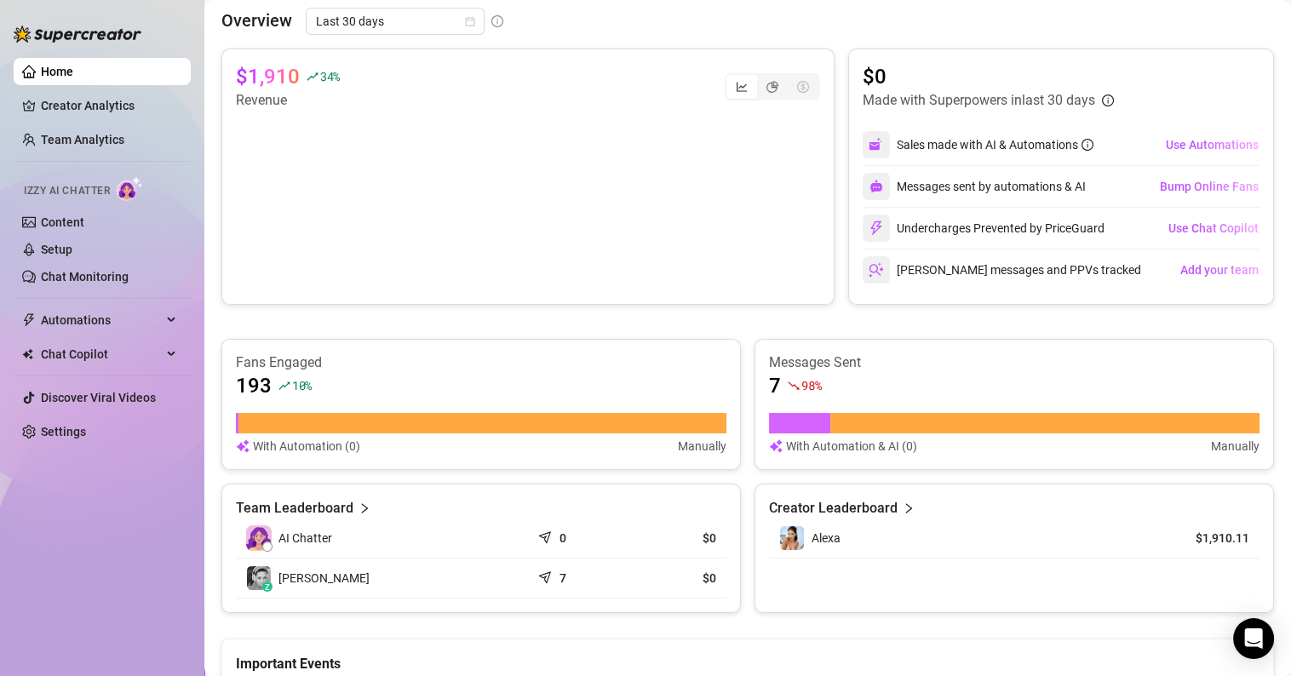
scroll to position [87, 0]
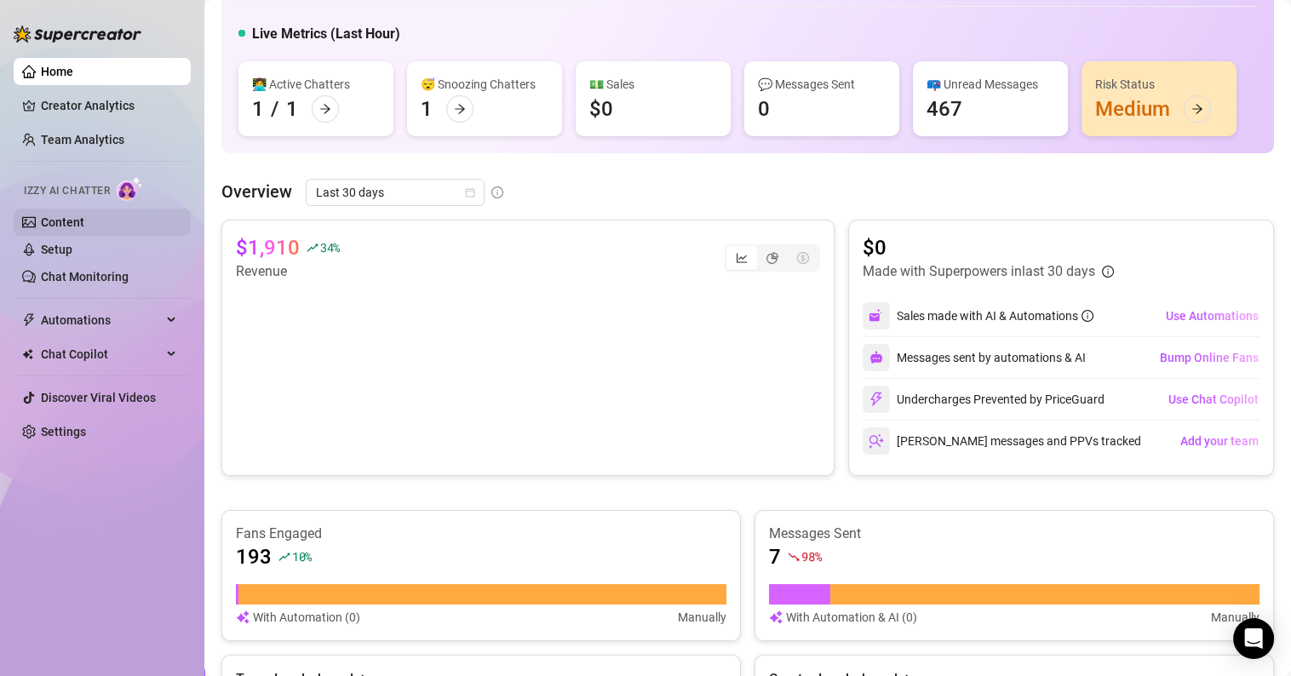
click at [82, 216] on link "Content" at bounding box center [62, 223] width 43 height 14
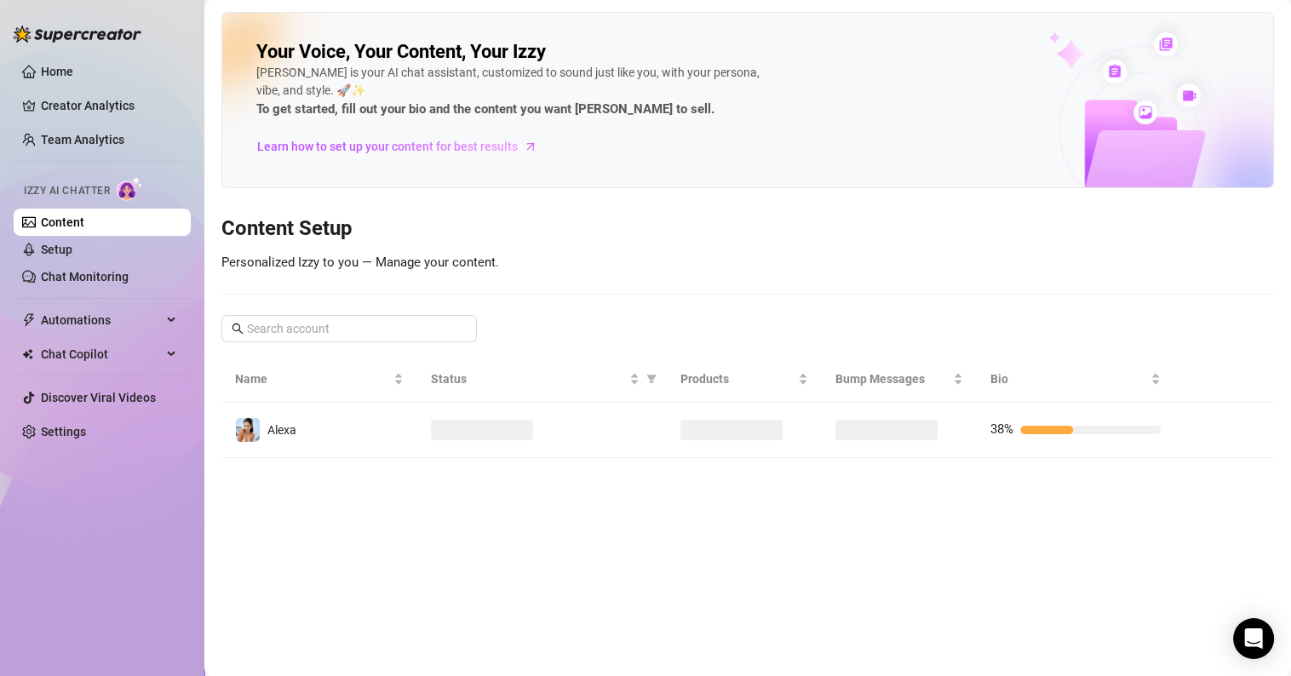
click at [118, 180] on img at bounding box center [130, 188] width 26 height 25
click at [396, 147] on span "Learn how to set up your content for best results" at bounding box center [387, 146] width 261 height 19
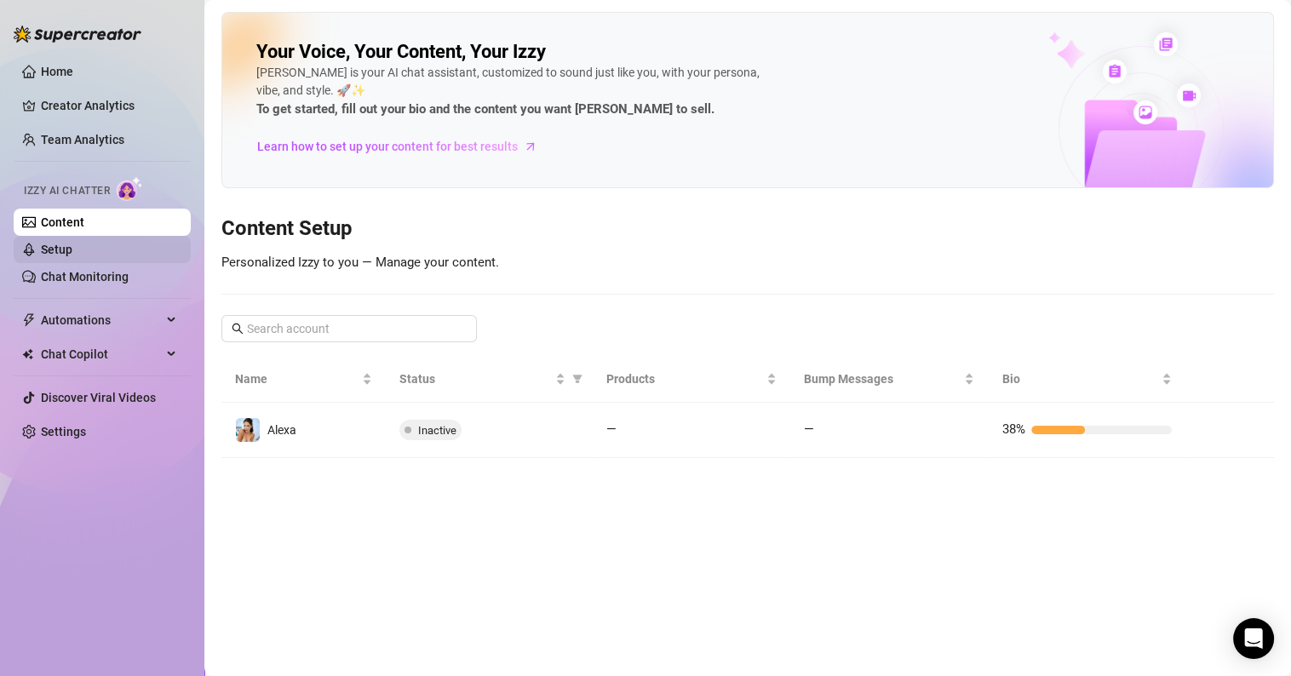
click at [72, 254] on link "Setup" at bounding box center [57, 250] width 32 height 14
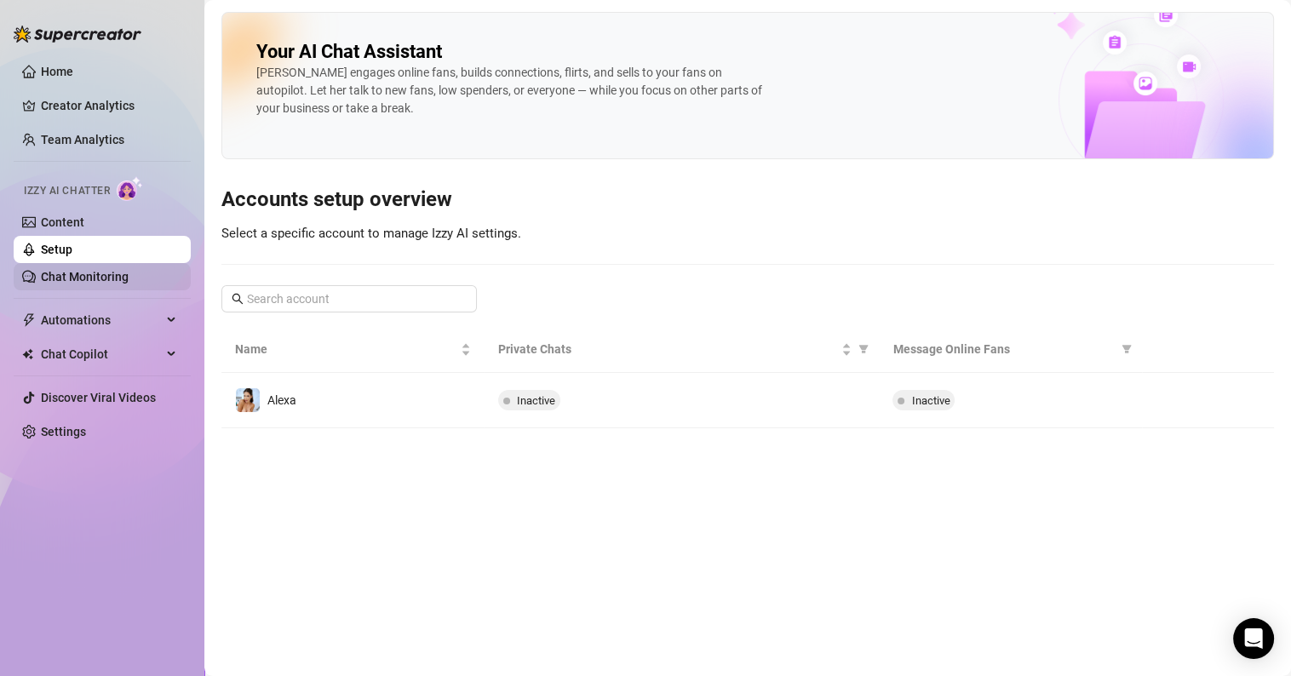
click at [96, 279] on link "Chat Monitoring" at bounding box center [85, 277] width 88 height 14
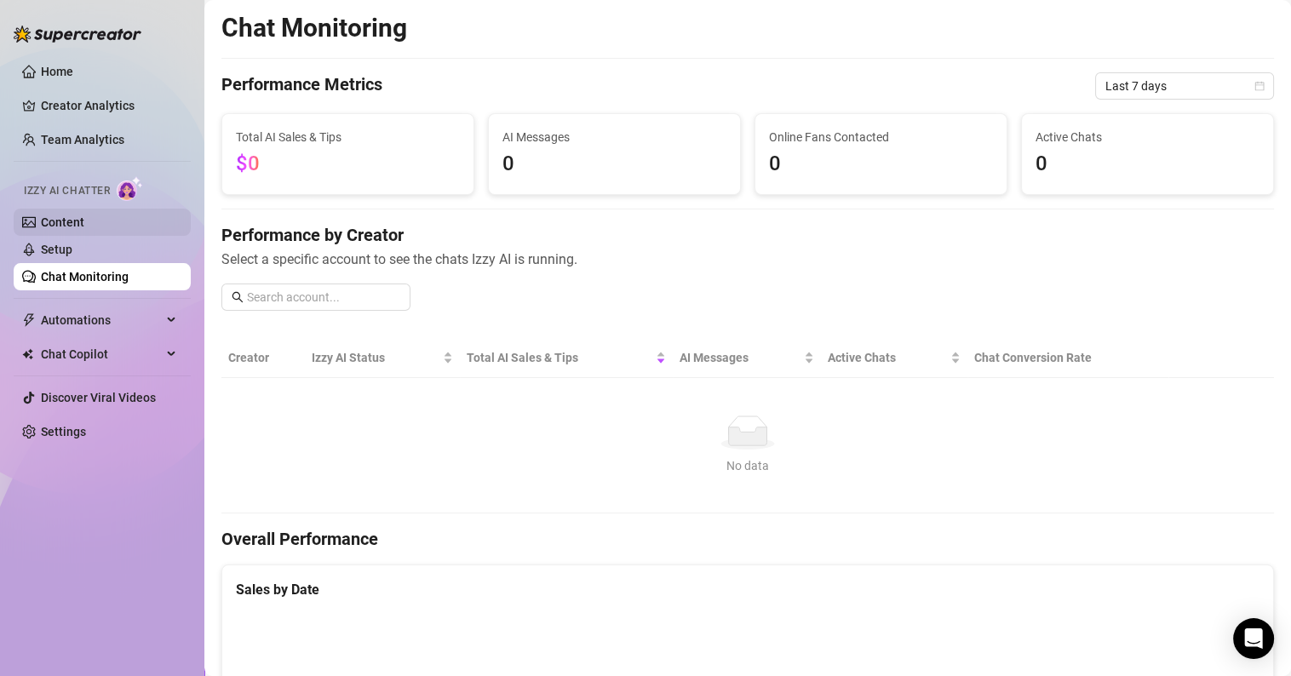
click at [84, 221] on link "Content" at bounding box center [62, 223] width 43 height 14
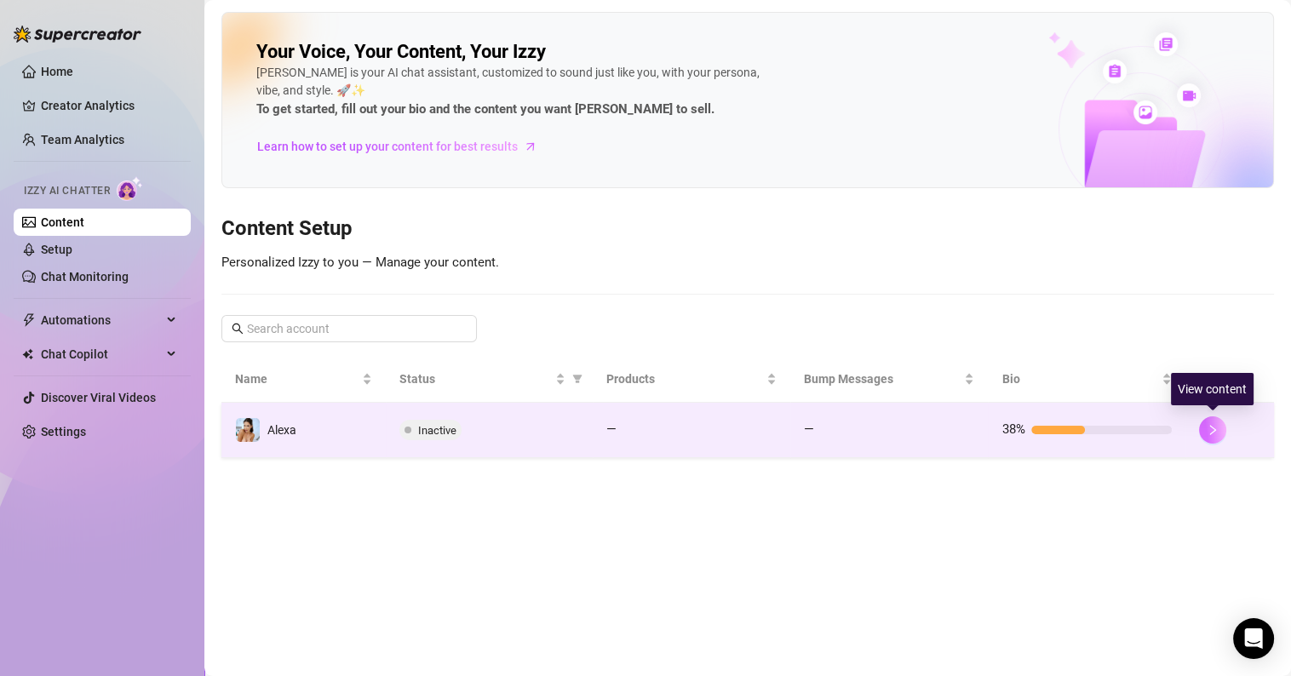
click at [1217, 428] on icon "right" at bounding box center [1213, 430] width 12 height 12
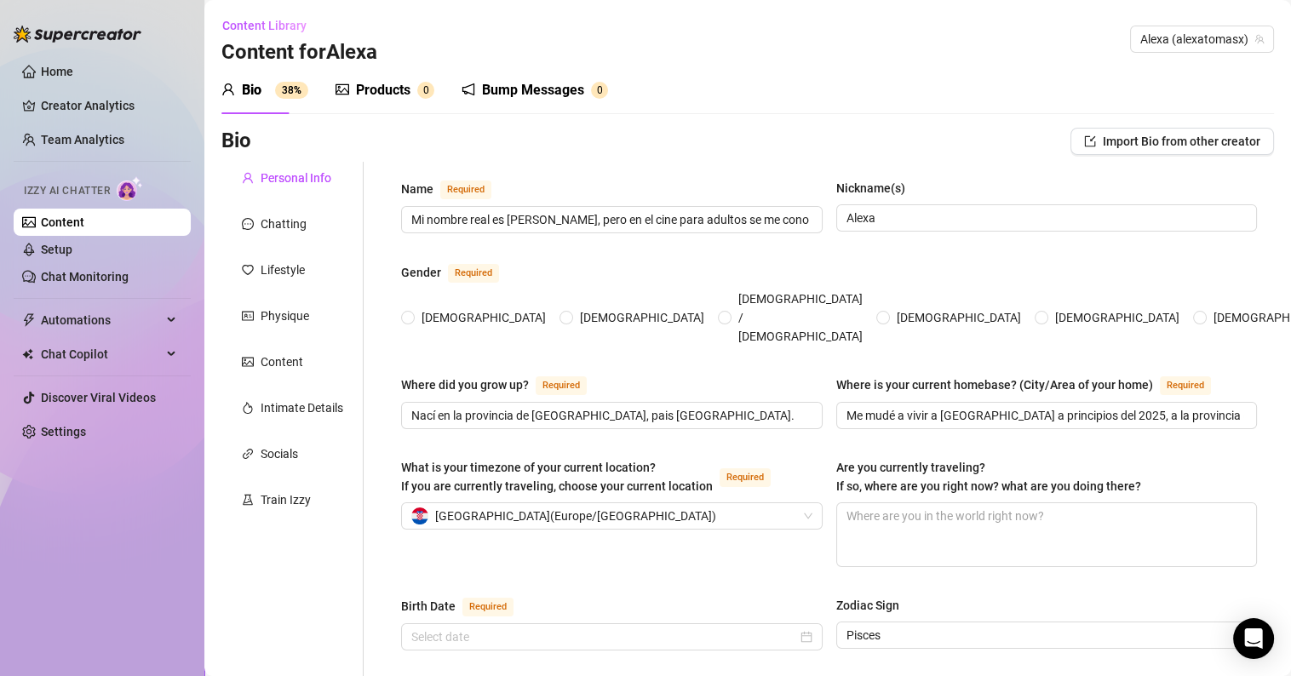
radio input "true"
type input "[DATE]"
click at [377, 85] on div "Products" at bounding box center [383, 90] width 55 height 20
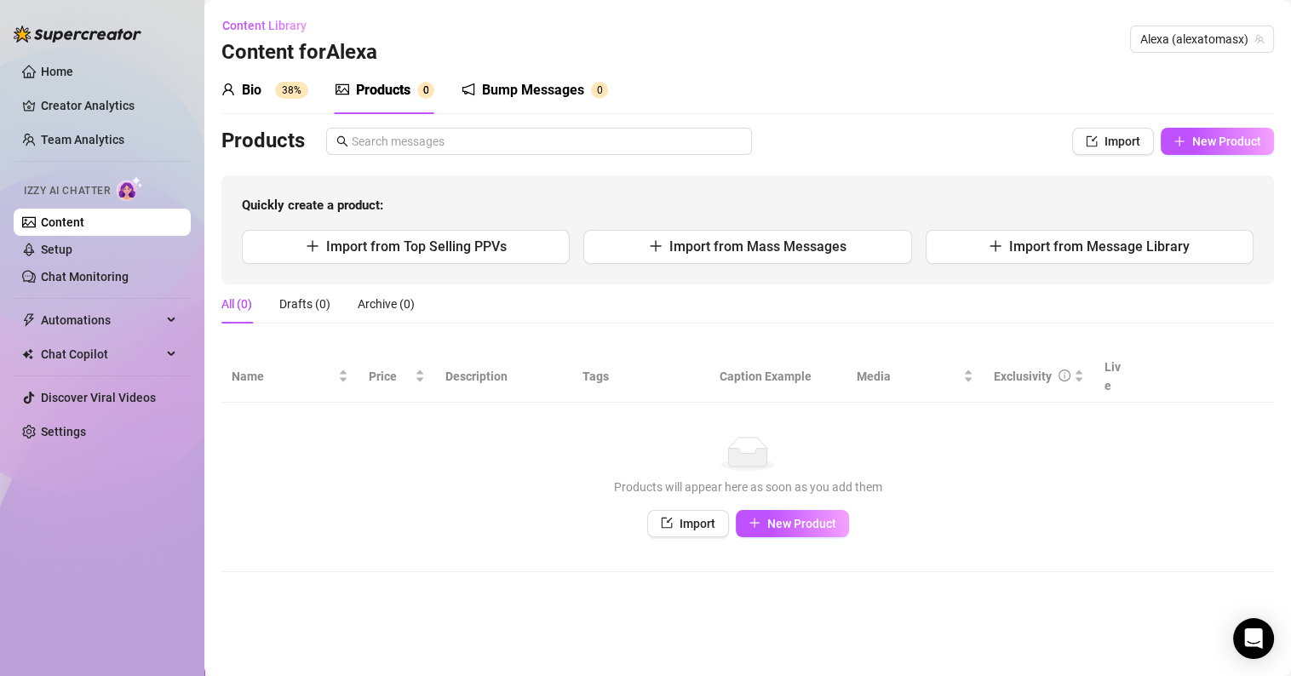
click at [532, 92] on div "Bump Messages" at bounding box center [533, 90] width 102 height 20
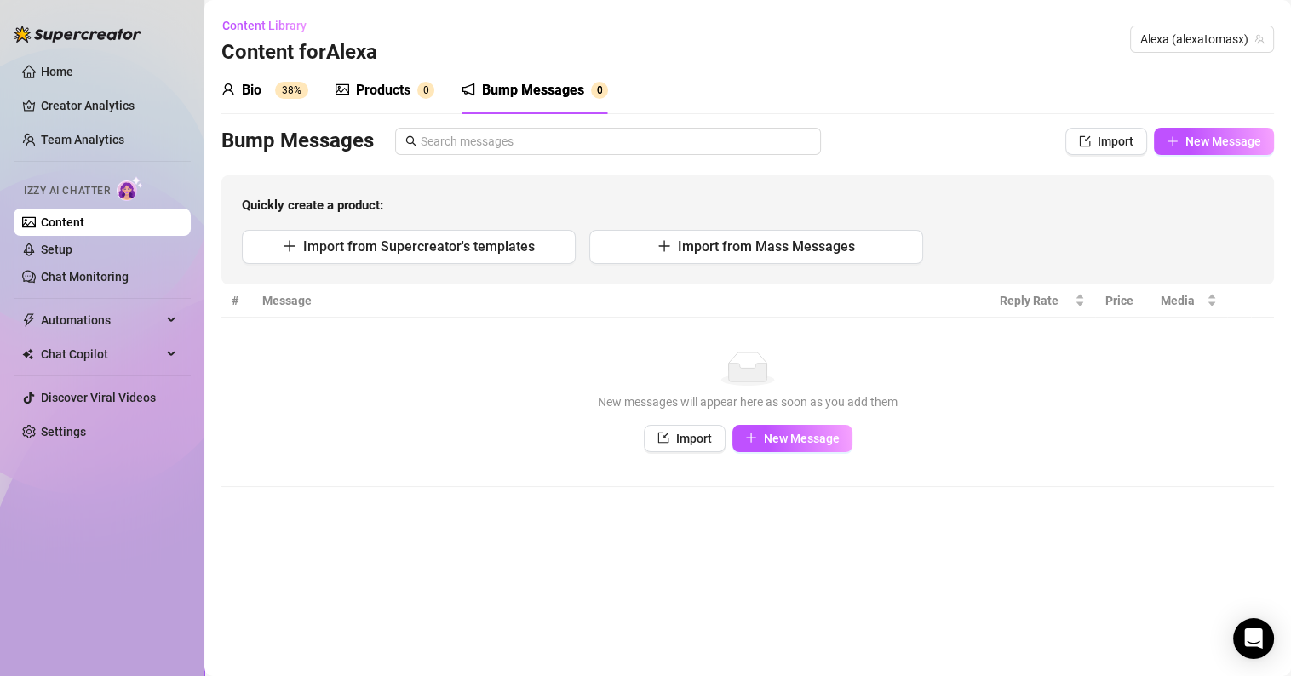
click at [255, 92] on div "Bio" at bounding box center [252, 90] width 20 height 20
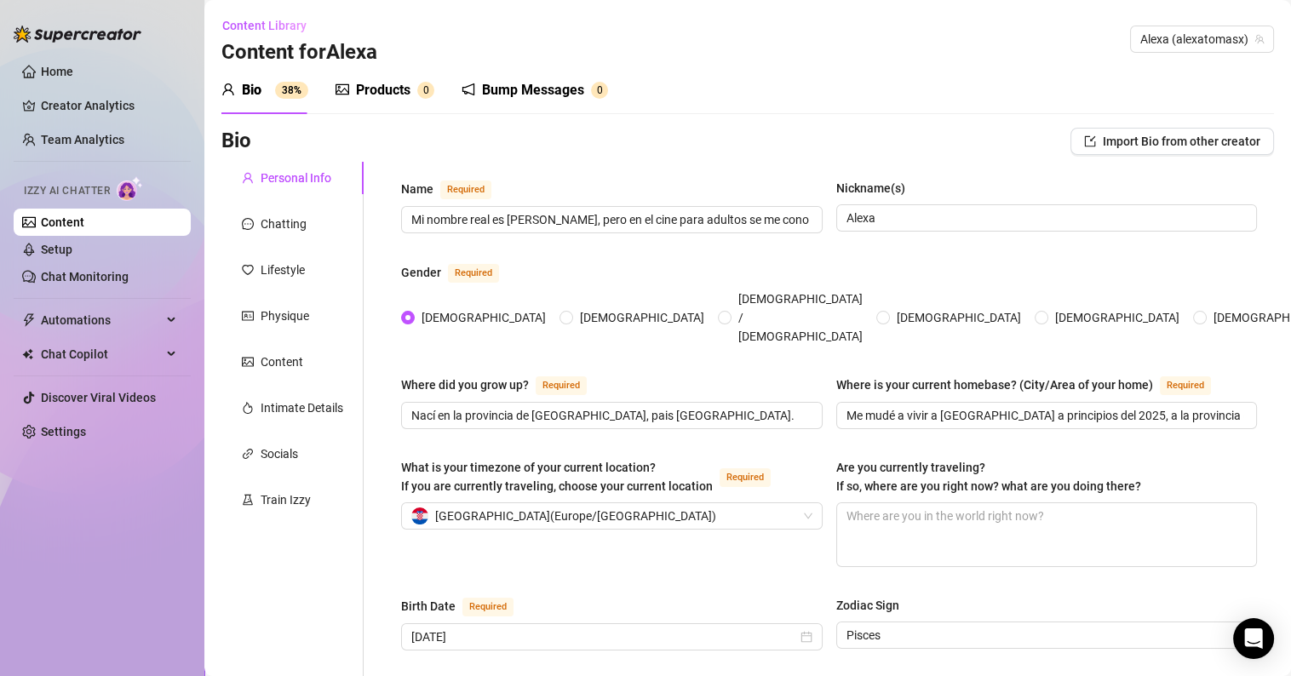
drag, startPoint x: 95, startPoint y: 190, endPoint x: 106, endPoint y: 183, distance: 13.7
click at [95, 189] on span "Izzy AI Chatter" at bounding box center [67, 191] width 86 height 16
click at [130, 193] on img at bounding box center [130, 188] width 26 height 25
click at [73, 78] on link "Home" at bounding box center [57, 72] width 32 height 14
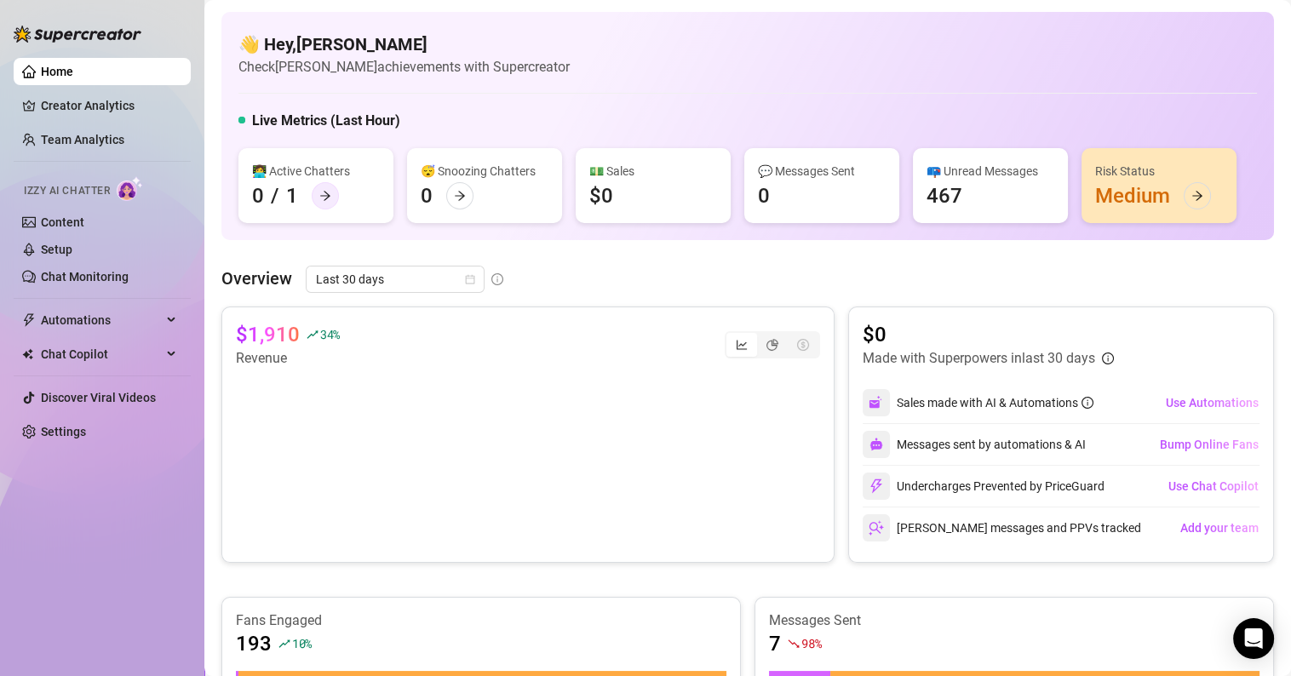
click at [334, 198] on div at bounding box center [325, 195] width 27 height 27
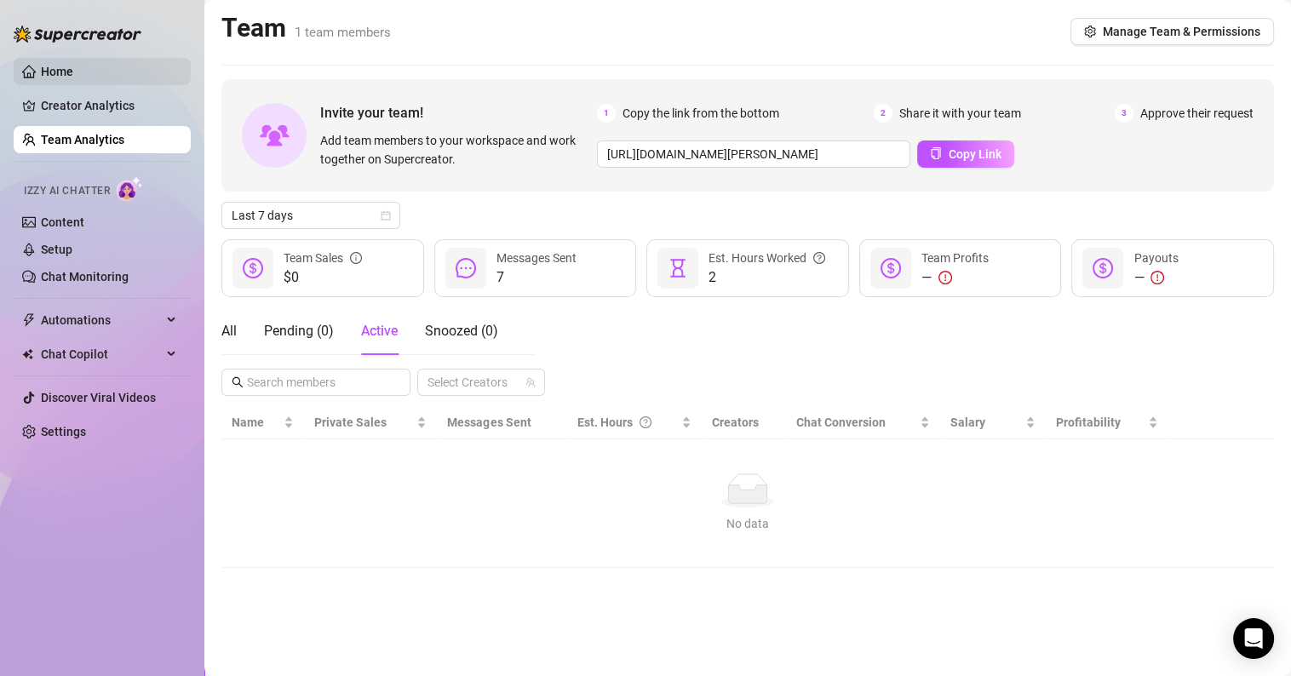
click at [49, 65] on link "Home" at bounding box center [57, 72] width 32 height 14
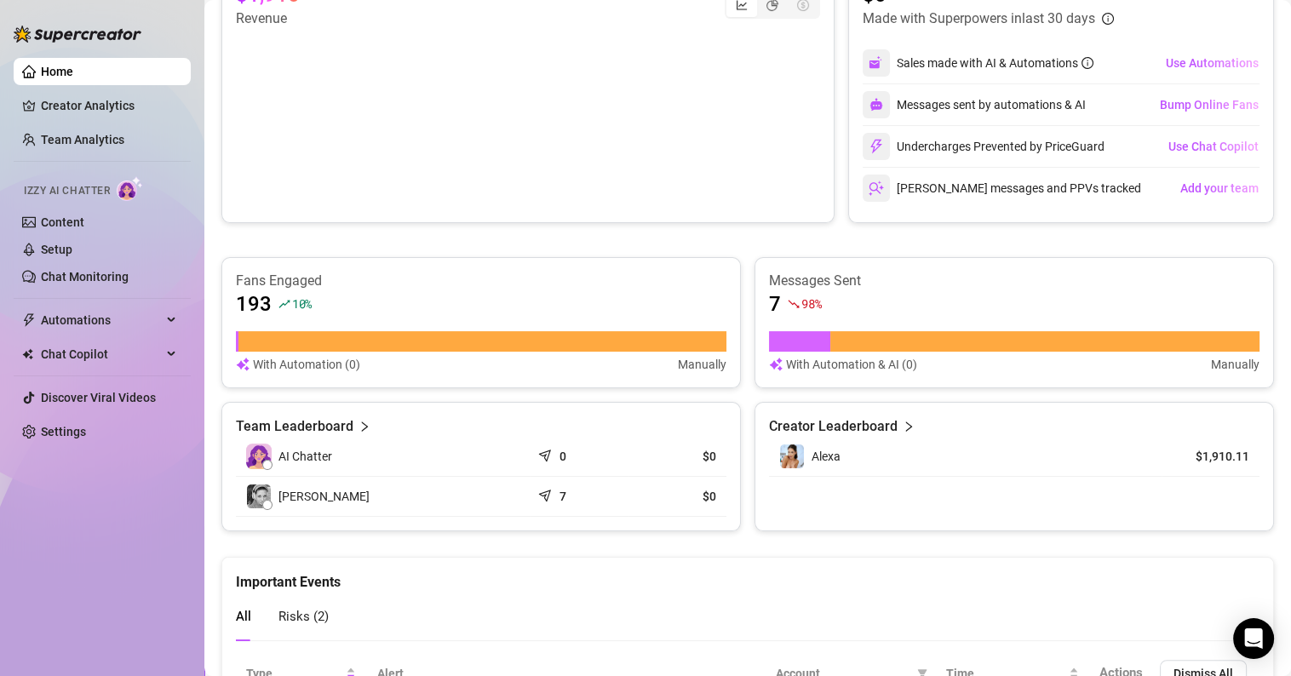
scroll to position [425, 0]
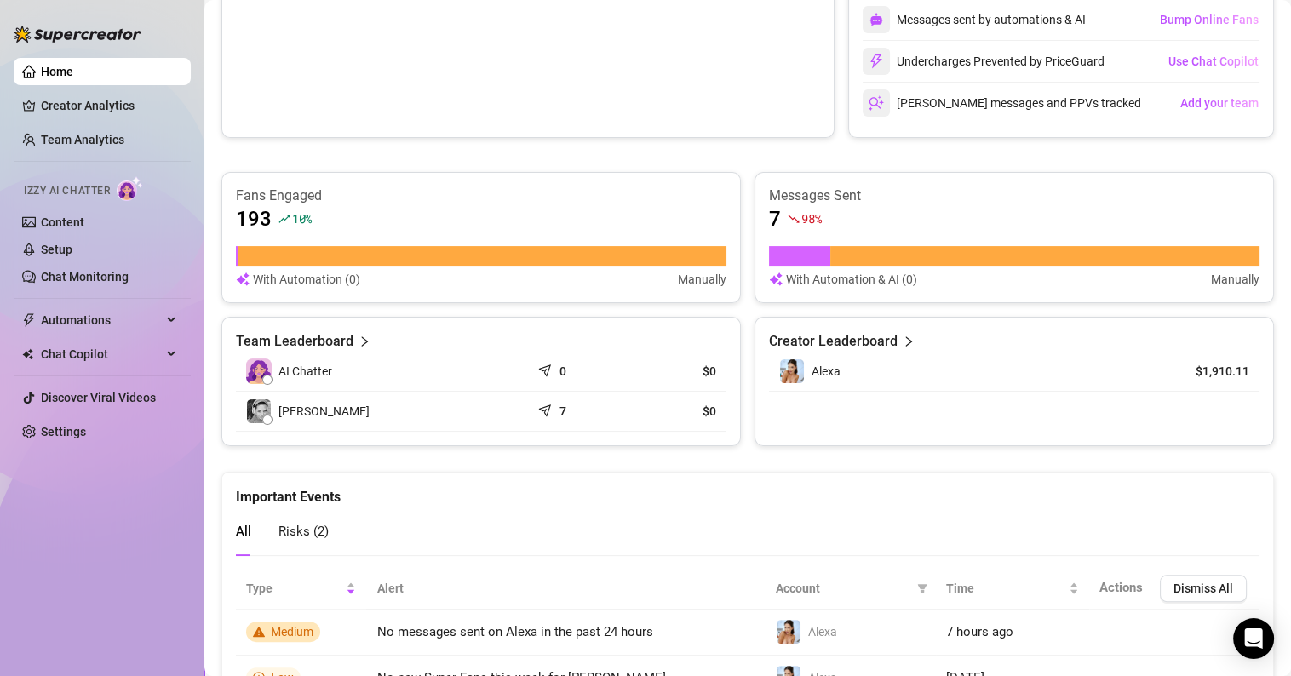
click at [871, 354] on td "Alexa" at bounding box center [965, 372] width 393 height 40
click at [867, 343] on article "Creator Leaderboard" at bounding box center [833, 341] width 129 height 20
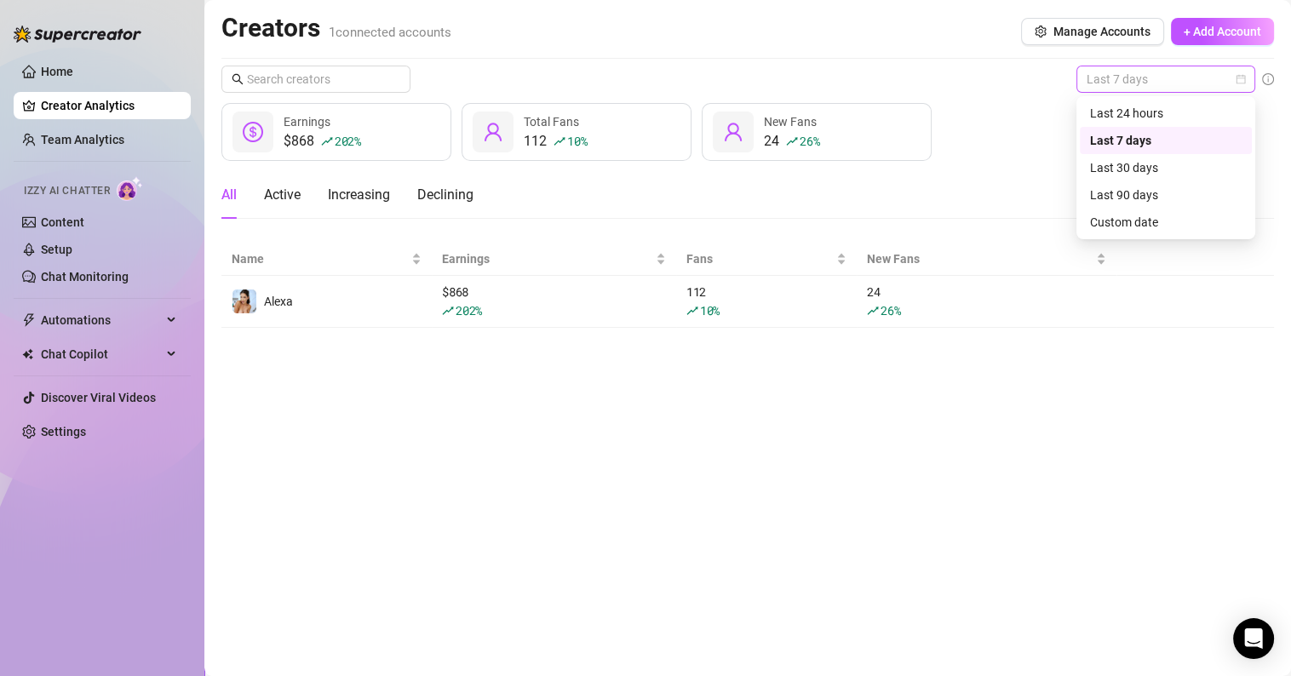
click at [1124, 87] on span "Last 7 days" at bounding box center [1166, 79] width 158 height 26
click at [1129, 109] on div "Last 24 hours" at bounding box center [1166, 113] width 152 height 19
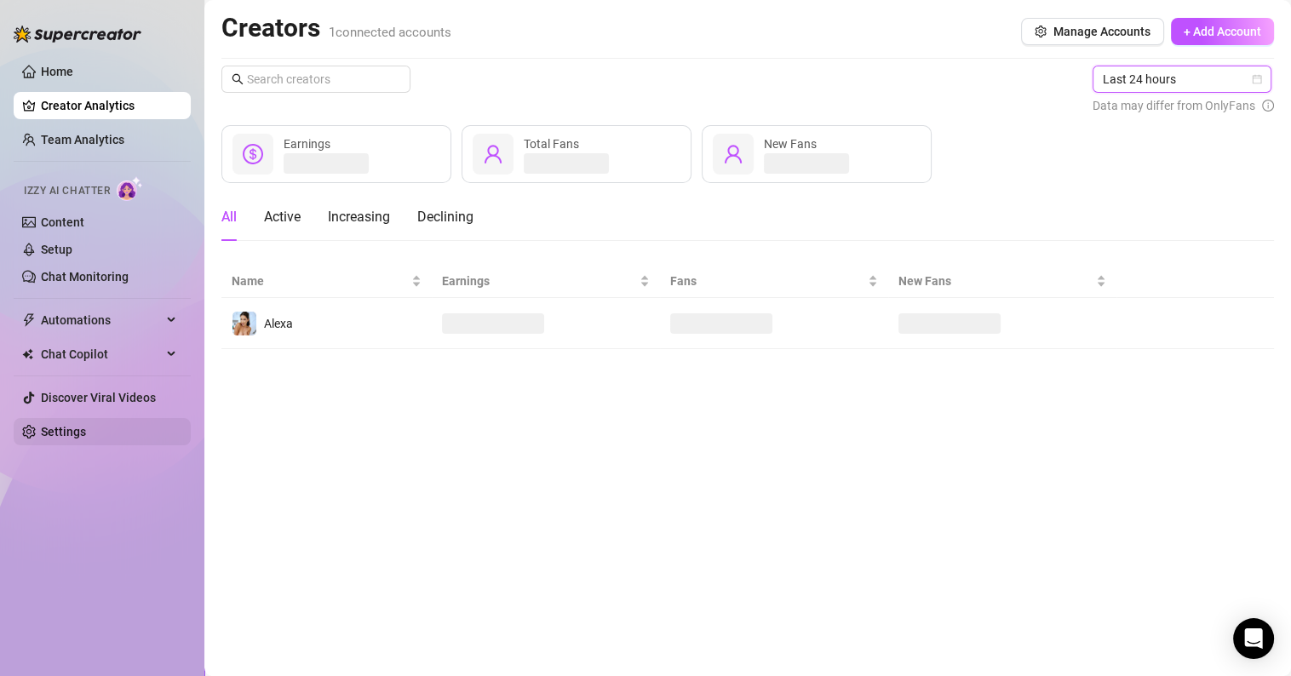
click at [43, 437] on link "Settings" at bounding box center [63, 432] width 45 height 14
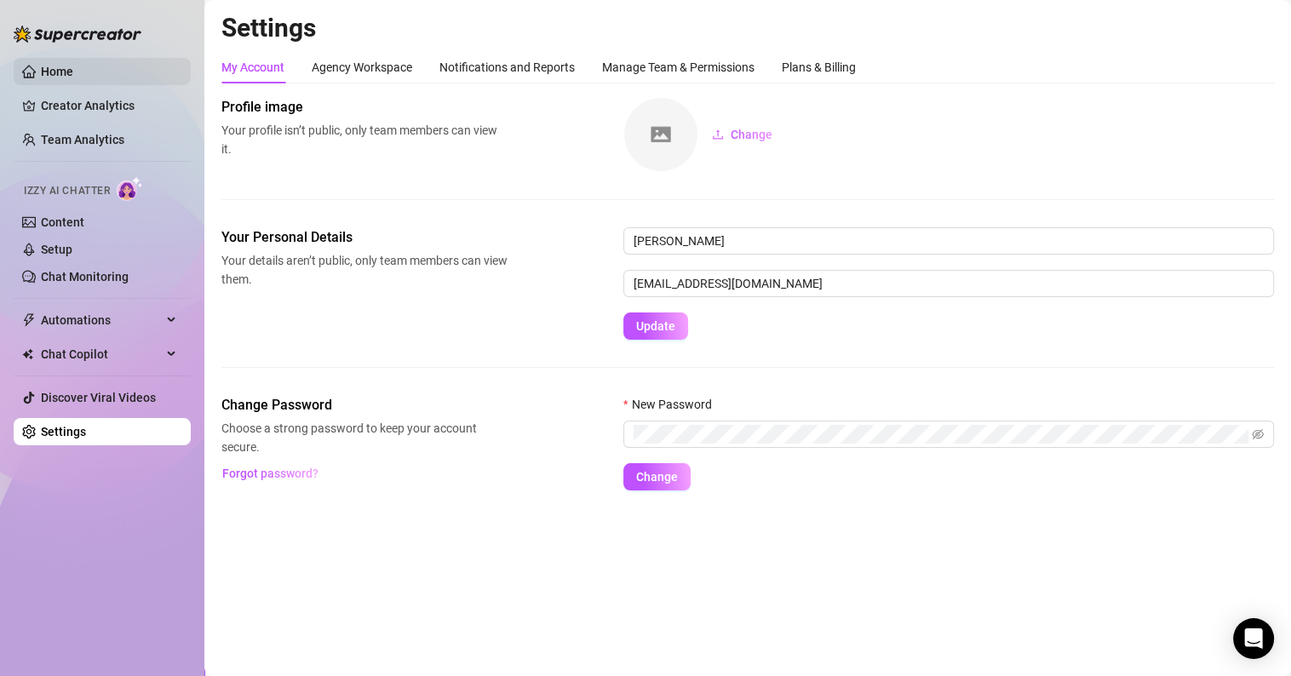
click at [72, 78] on link "Home" at bounding box center [57, 72] width 32 height 14
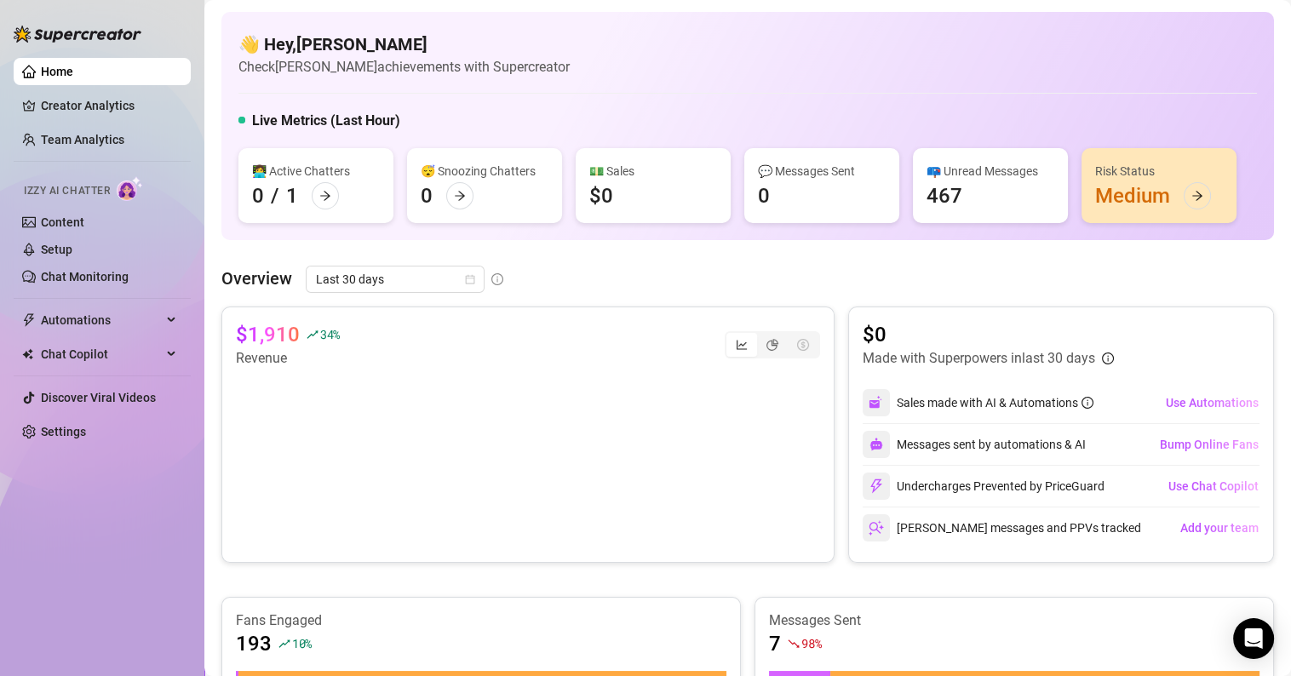
click at [1141, 192] on div "Risk Status Medium" at bounding box center [1159, 185] width 155 height 75
click at [1204, 198] on div at bounding box center [1197, 195] width 27 height 27
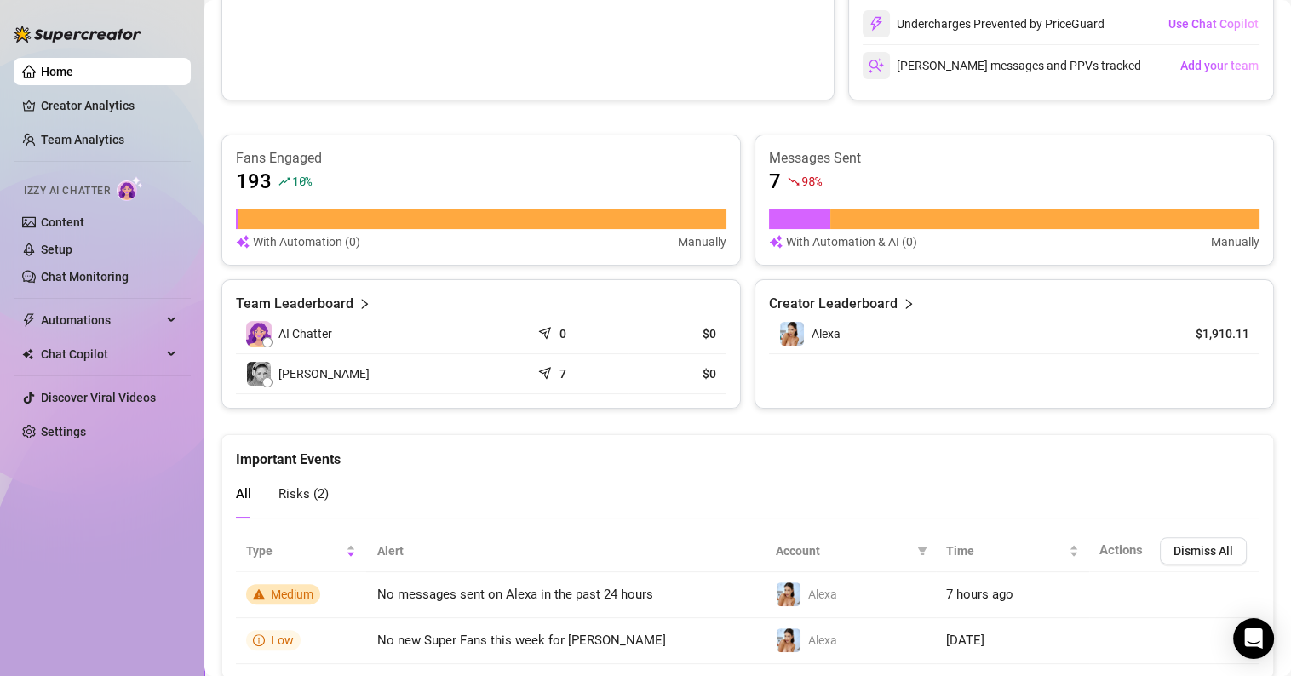
scroll to position [513, 0]
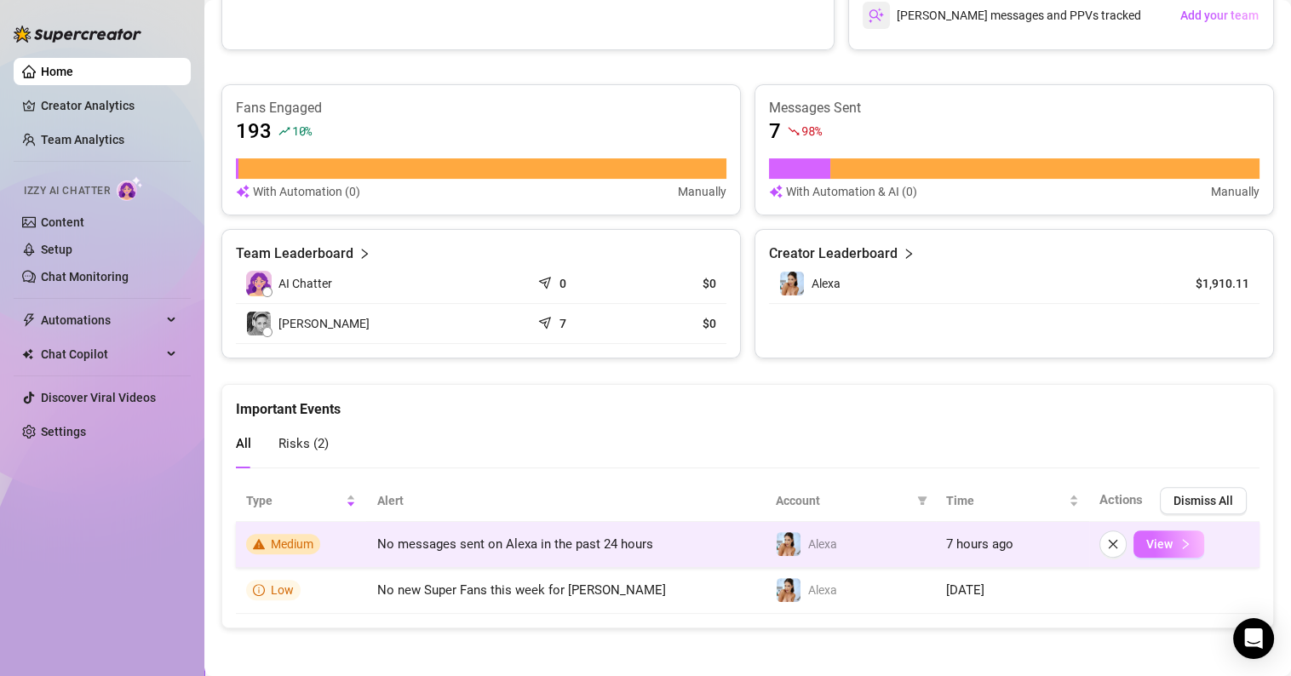
click at [1162, 543] on button "View" at bounding box center [1169, 544] width 71 height 27
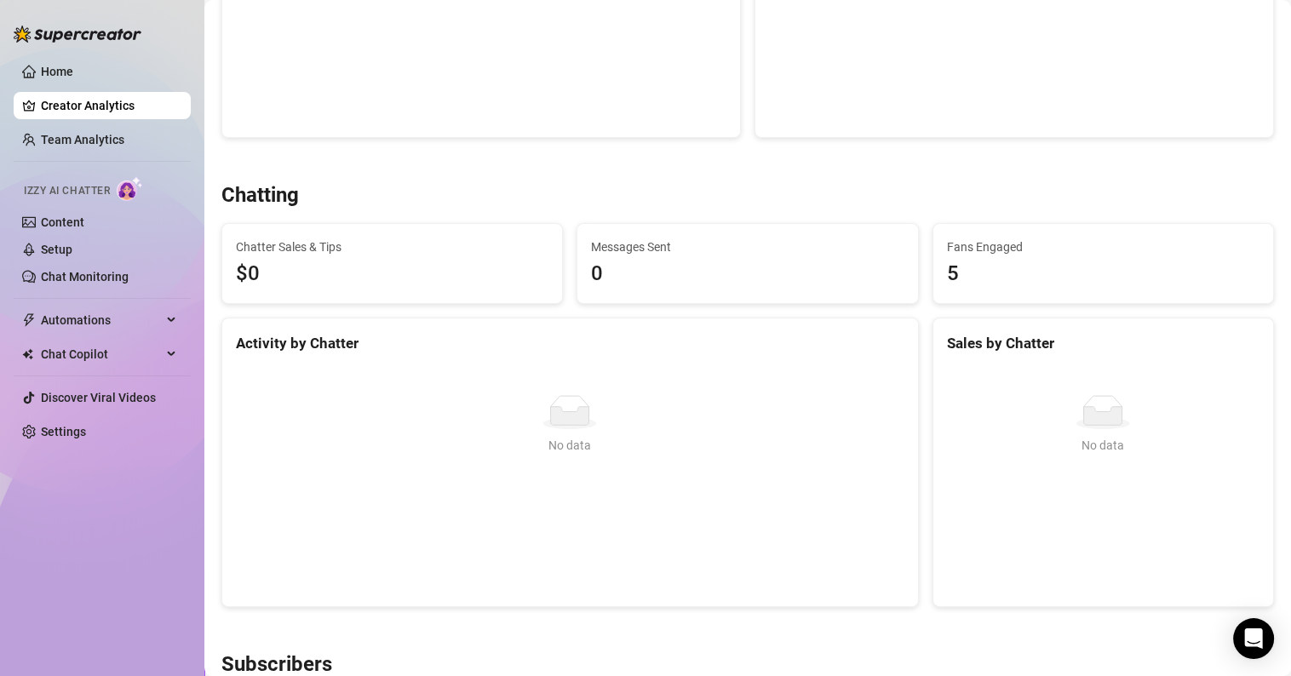
click at [95, 34] on img at bounding box center [78, 34] width 128 height 17
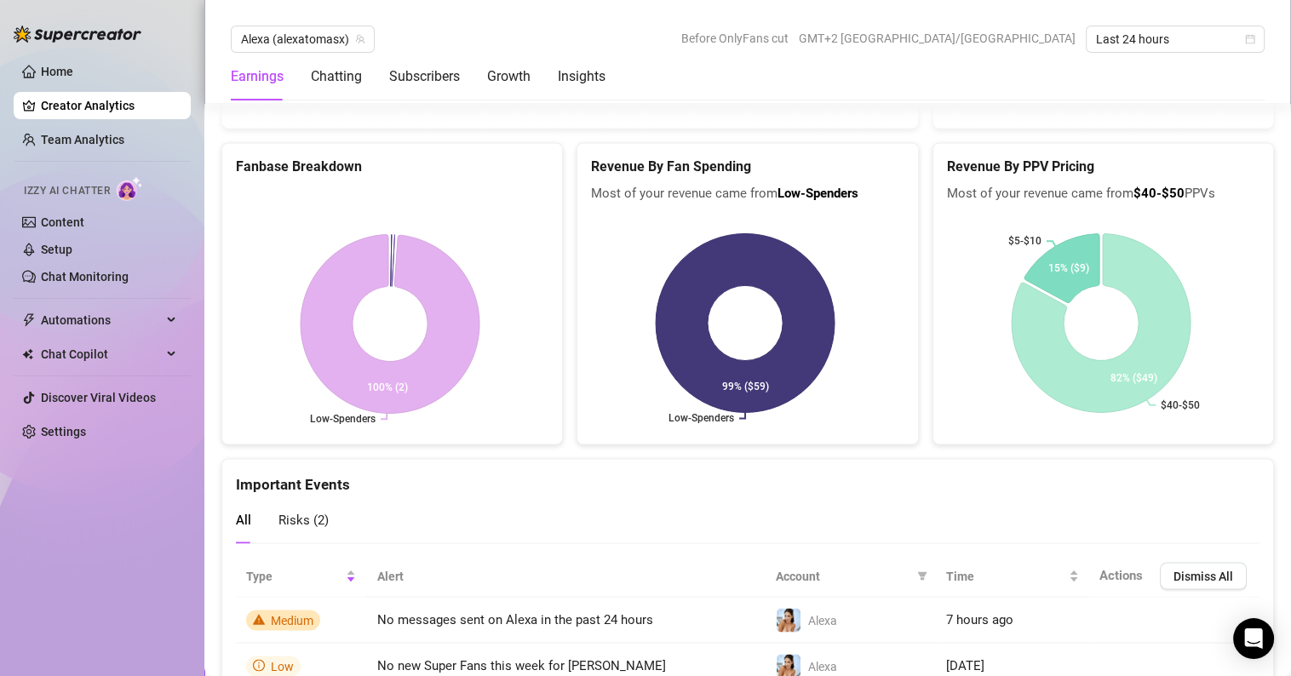
scroll to position [3489, 0]
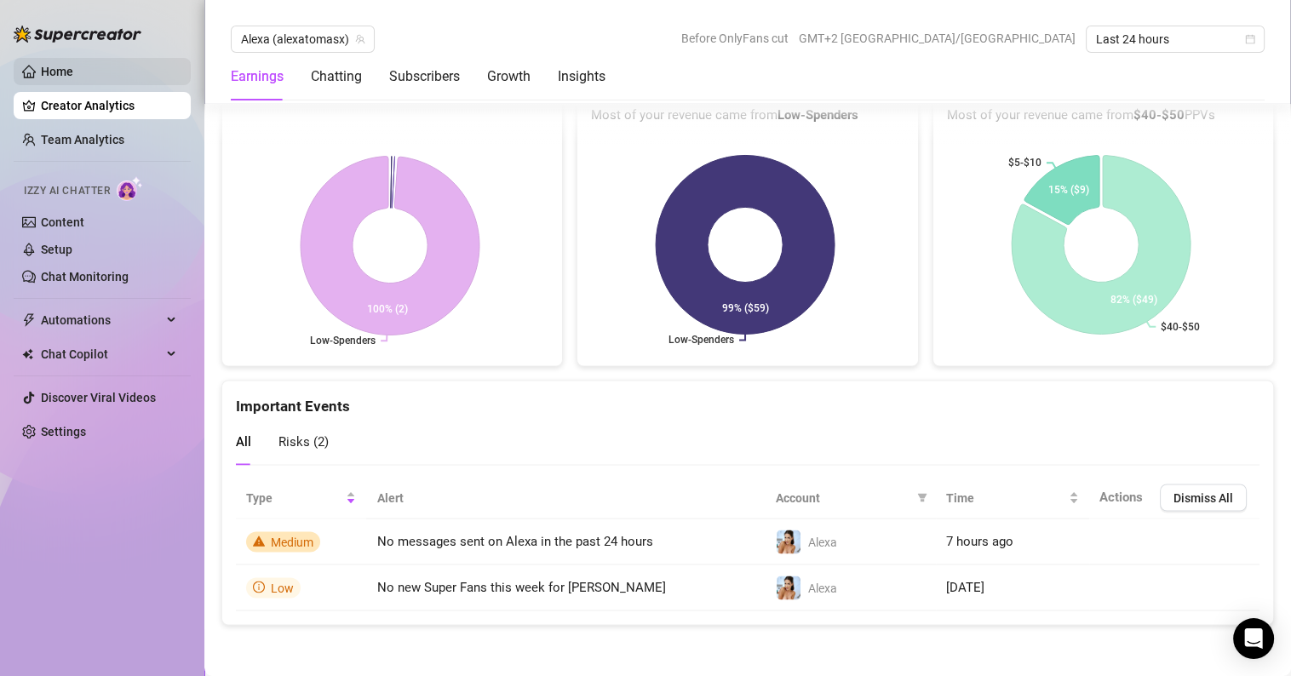
click at [73, 74] on link "Home" at bounding box center [57, 72] width 32 height 14
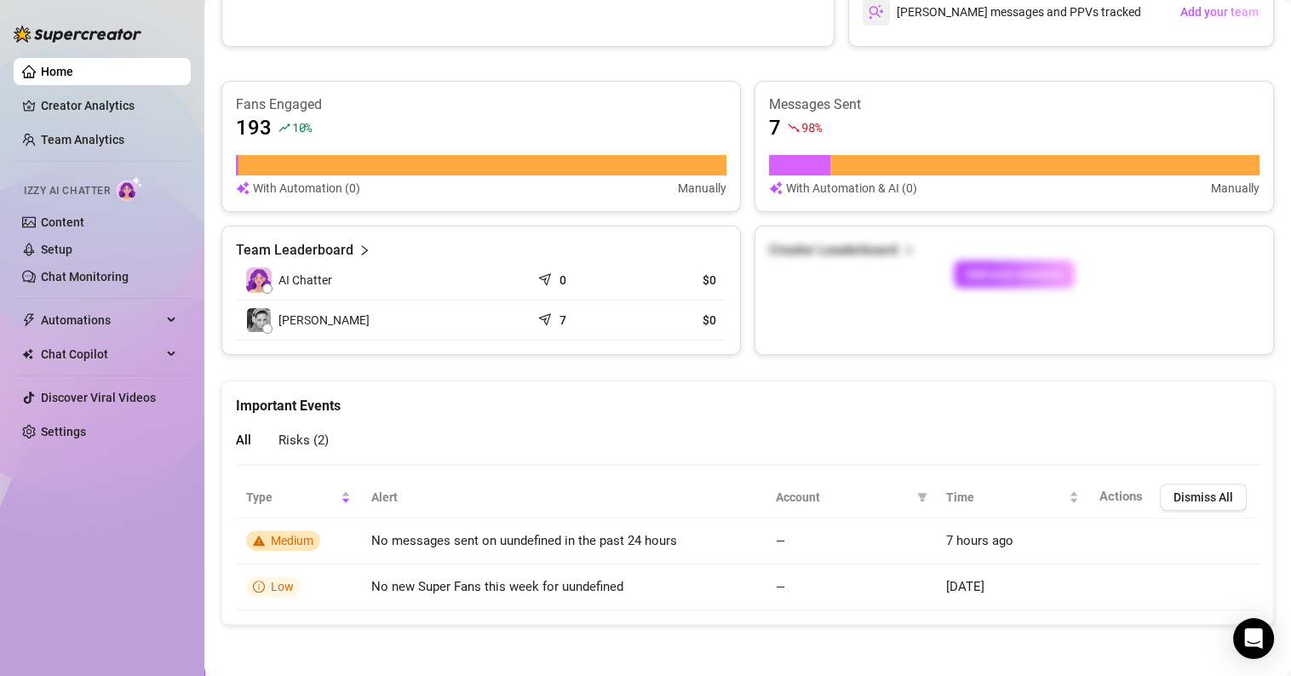
scroll to position [513, 0]
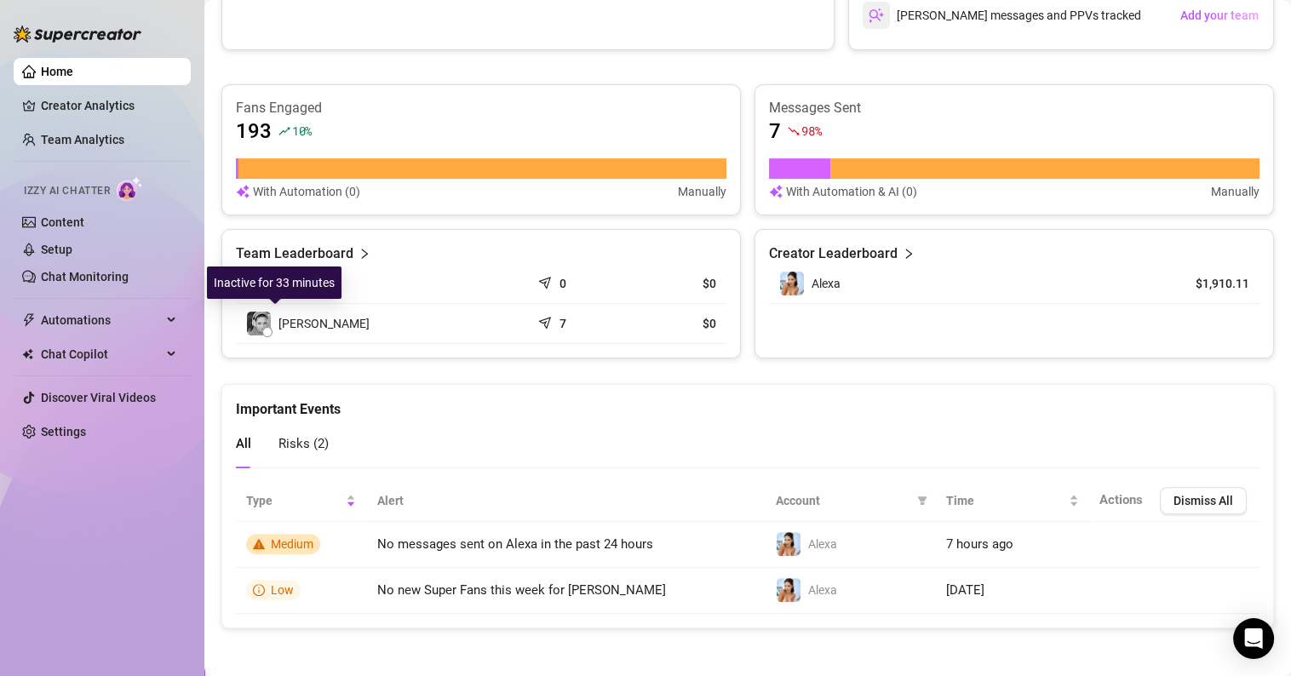
click at [300, 318] on span "[PERSON_NAME]" at bounding box center [324, 323] width 91 height 19
click at [273, 322] on div "[PERSON_NAME]" at bounding box center [308, 324] width 124 height 26
click at [308, 284] on span "AI Chatter" at bounding box center [306, 283] width 54 height 19
click at [821, 283] on span "Alexa" at bounding box center [826, 284] width 29 height 14
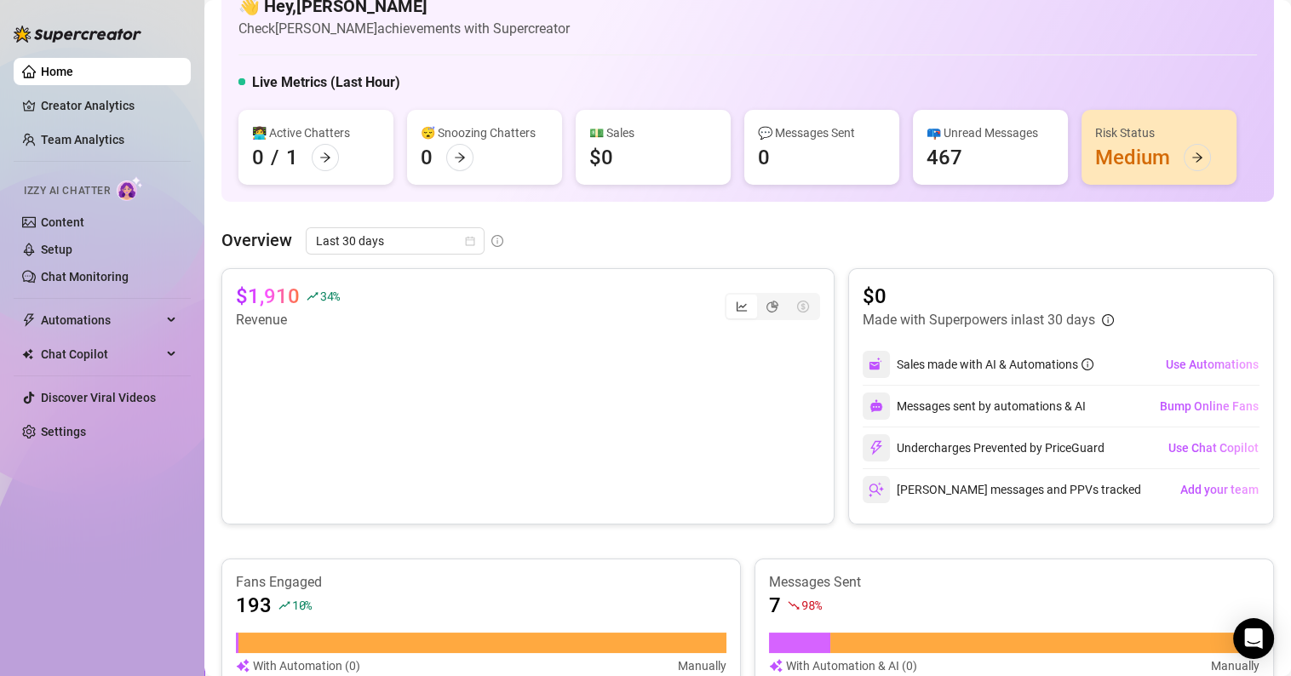
scroll to position [0, 0]
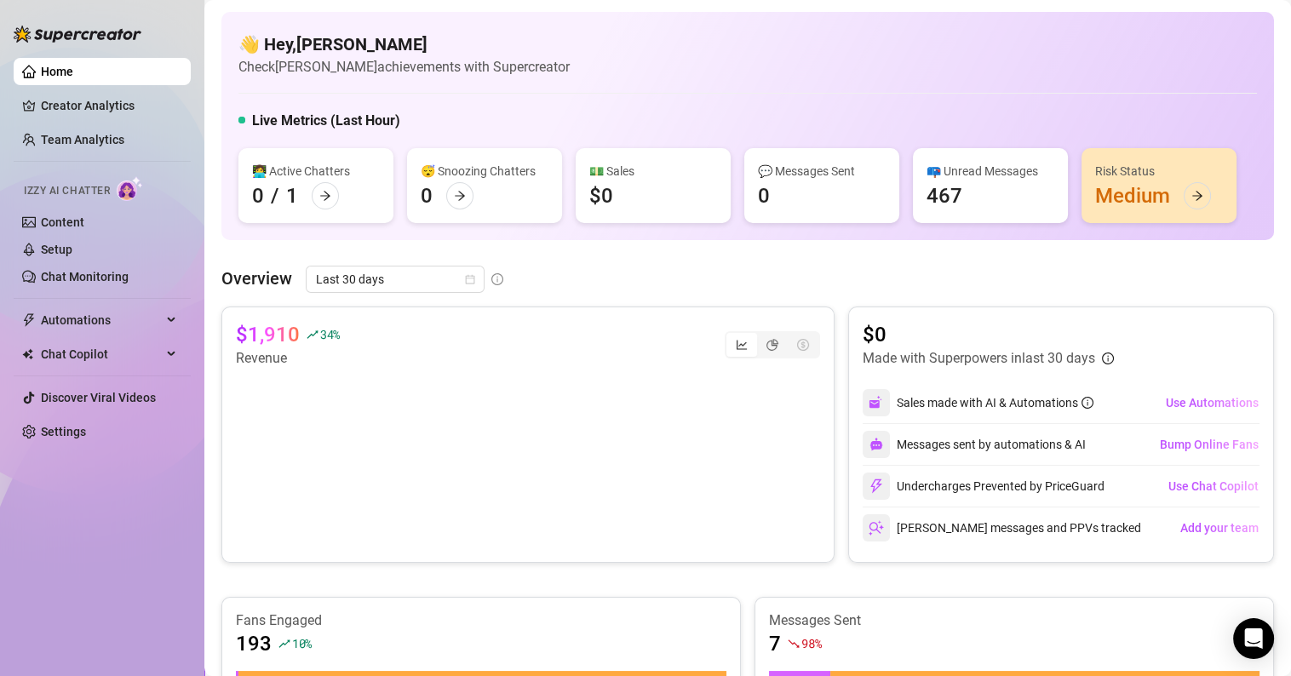
click at [783, 192] on div "💬 Messages Sent 0" at bounding box center [822, 185] width 155 height 75
click at [987, 182] on div "📪 Unread Messages 467" at bounding box center [990, 185] width 155 height 75
click at [986, 182] on div "📪 Unread Messages 467" at bounding box center [990, 185] width 155 height 75
click at [456, 278] on span "Last 30 days" at bounding box center [395, 280] width 158 height 26
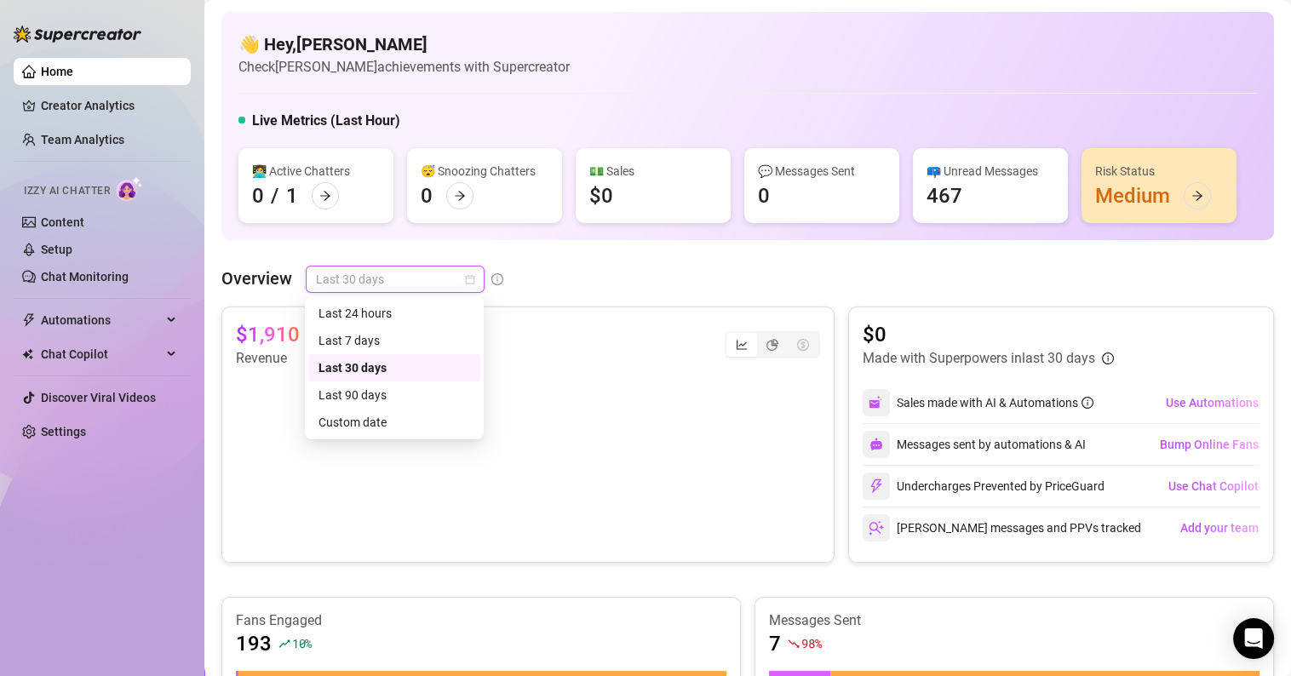
click at [551, 288] on div "Overview Last 30 days" at bounding box center [747, 279] width 1053 height 27
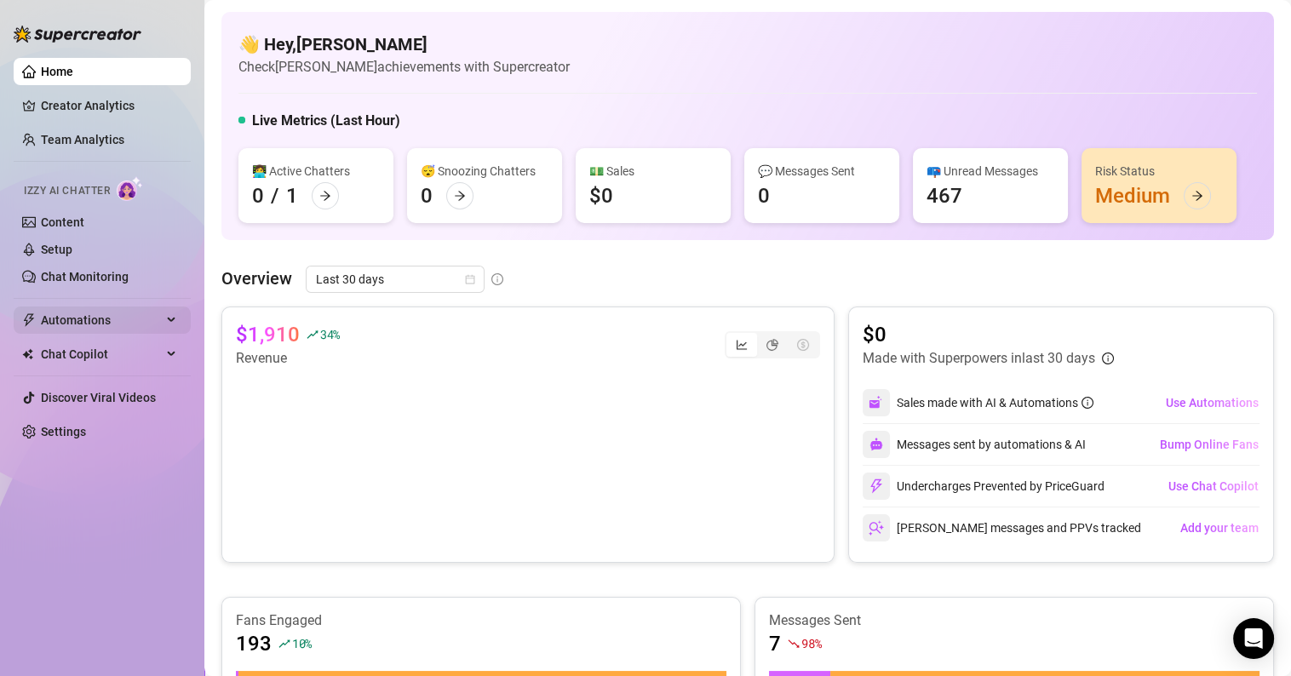
click at [125, 318] on span "Automations" at bounding box center [101, 320] width 121 height 27
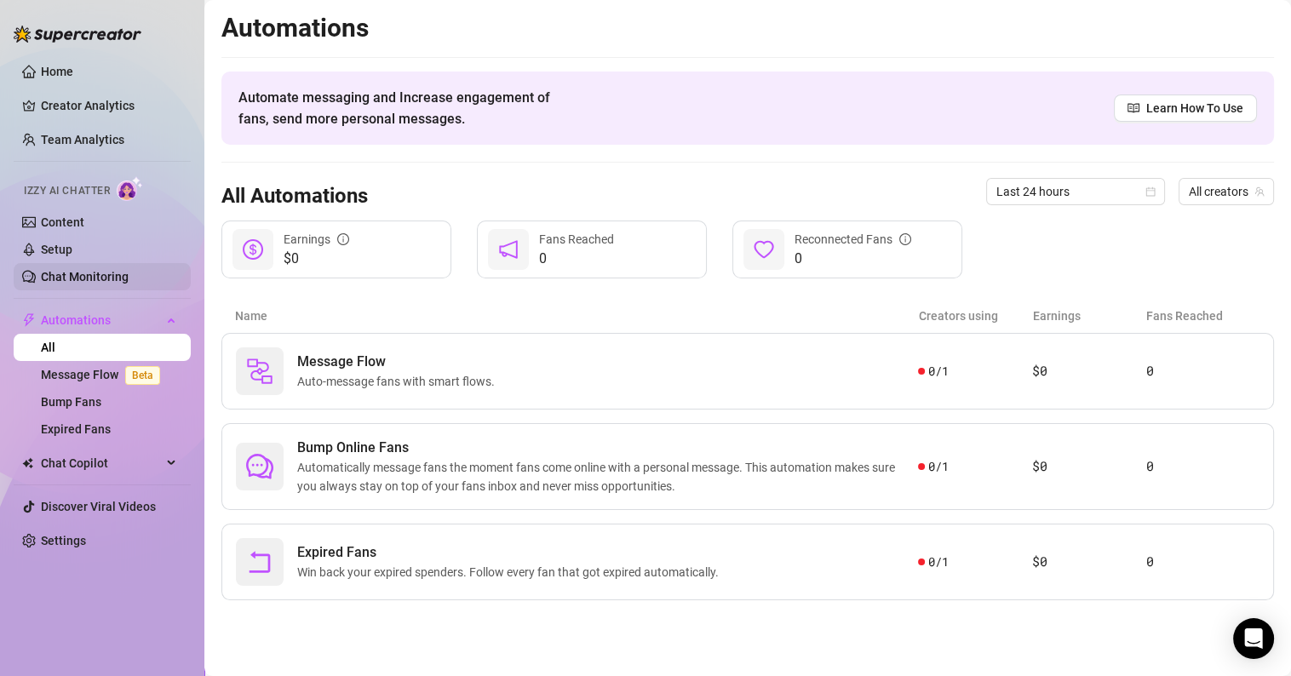
click at [74, 274] on link "Chat Monitoring" at bounding box center [85, 277] width 88 height 14
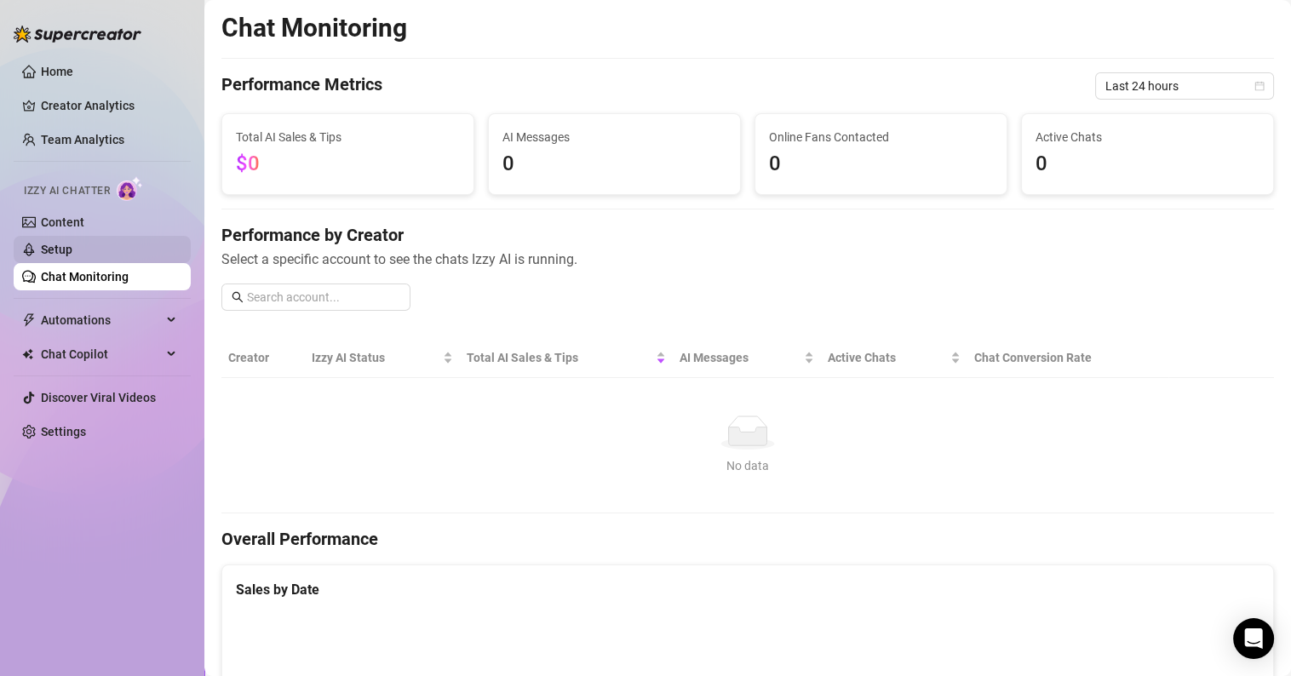
click at [72, 243] on link "Setup" at bounding box center [57, 250] width 32 height 14
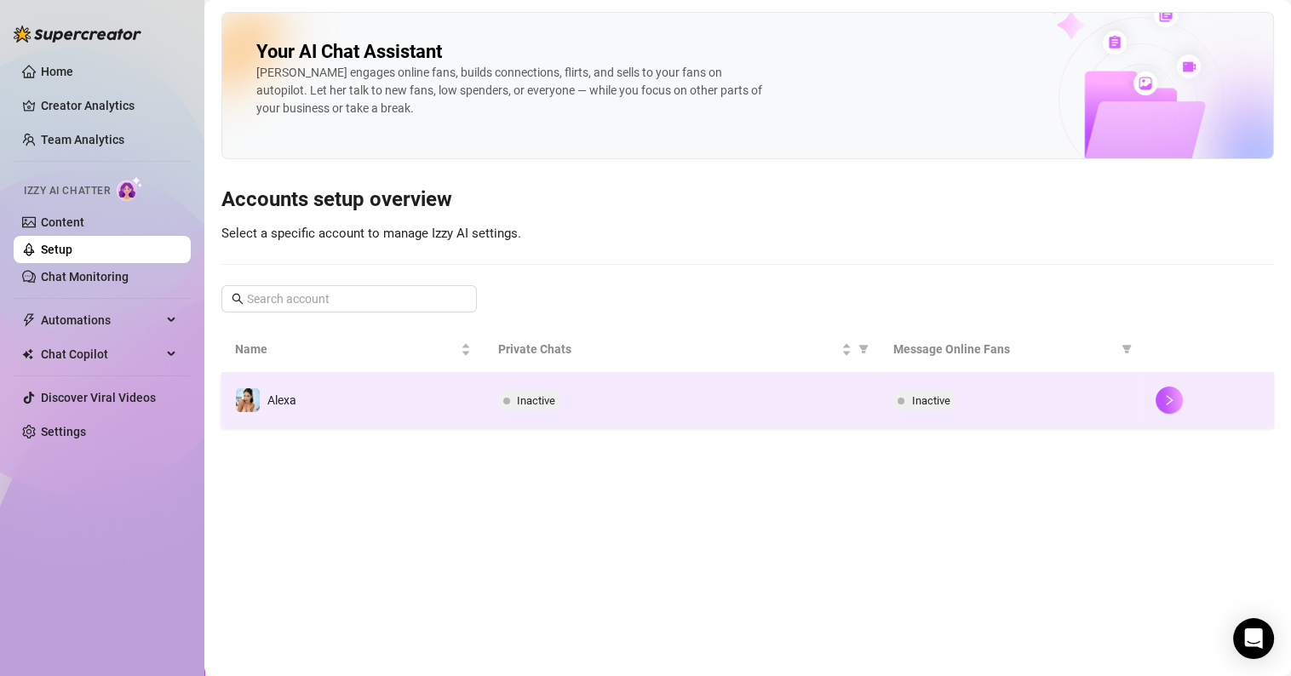
click at [279, 391] on div "Alexa" at bounding box center [281, 400] width 29 height 19
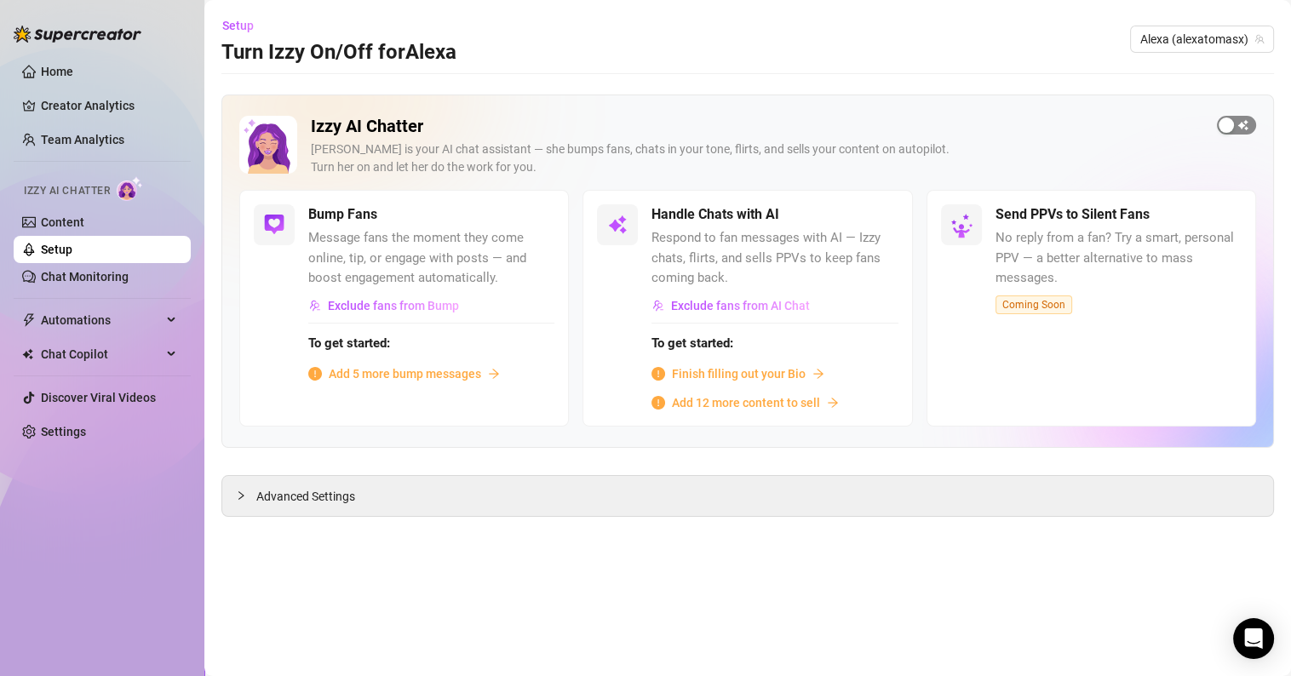
click at [1234, 118] on button "button" at bounding box center [1236, 125] width 39 height 19
click at [381, 497] on div "Advanced Settings" at bounding box center [747, 496] width 1051 height 40
click at [246, 493] on div at bounding box center [246, 495] width 20 height 19
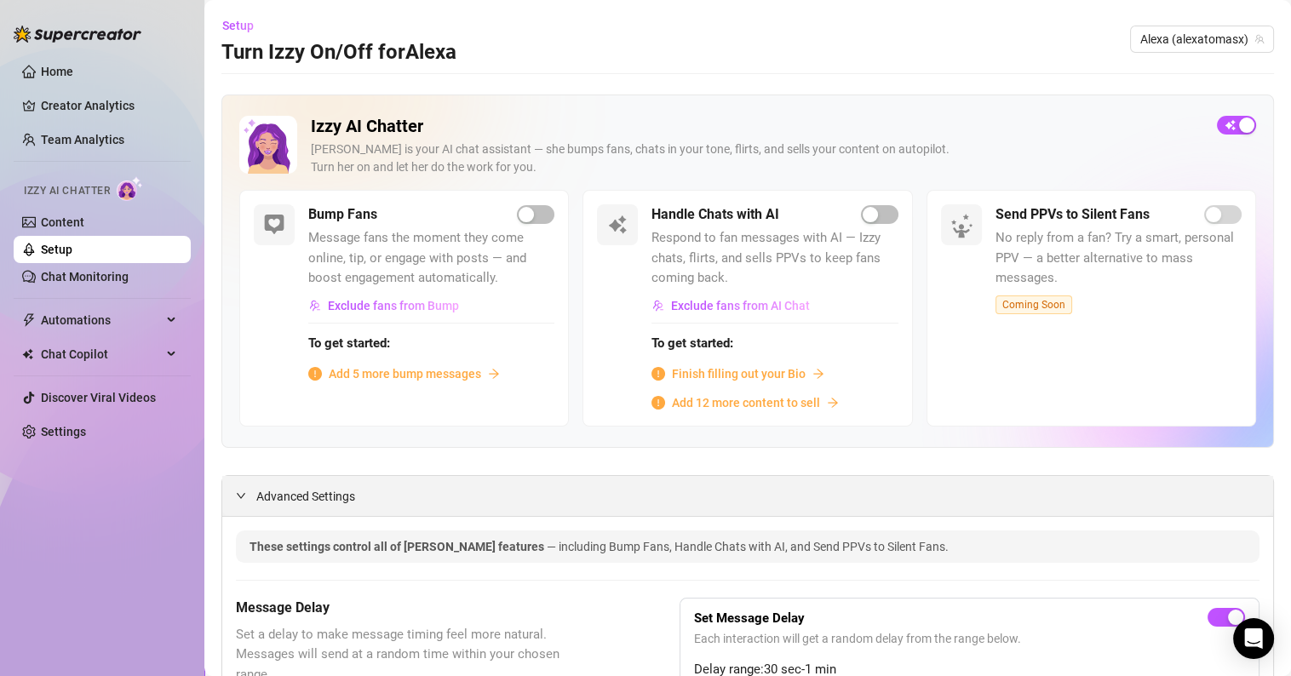
click at [244, 494] on icon "expanded" at bounding box center [241, 496] width 10 height 10
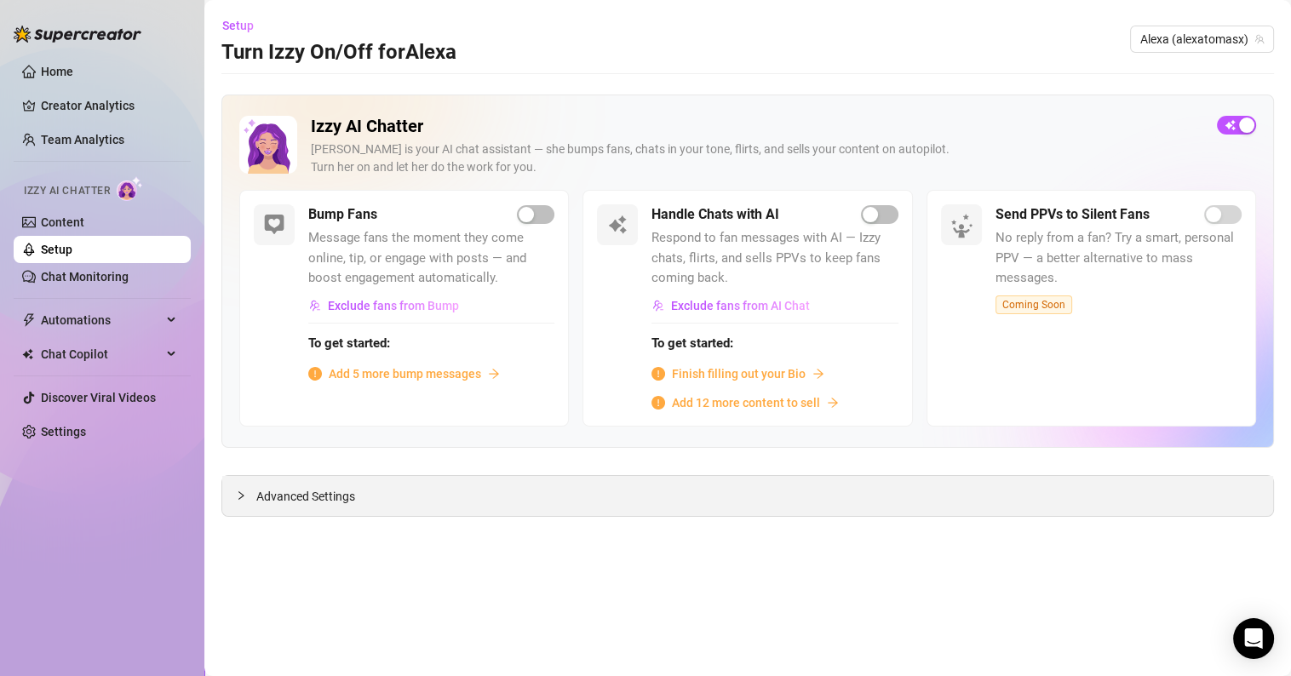
click at [244, 491] on icon "collapsed" at bounding box center [241, 496] width 10 height 10
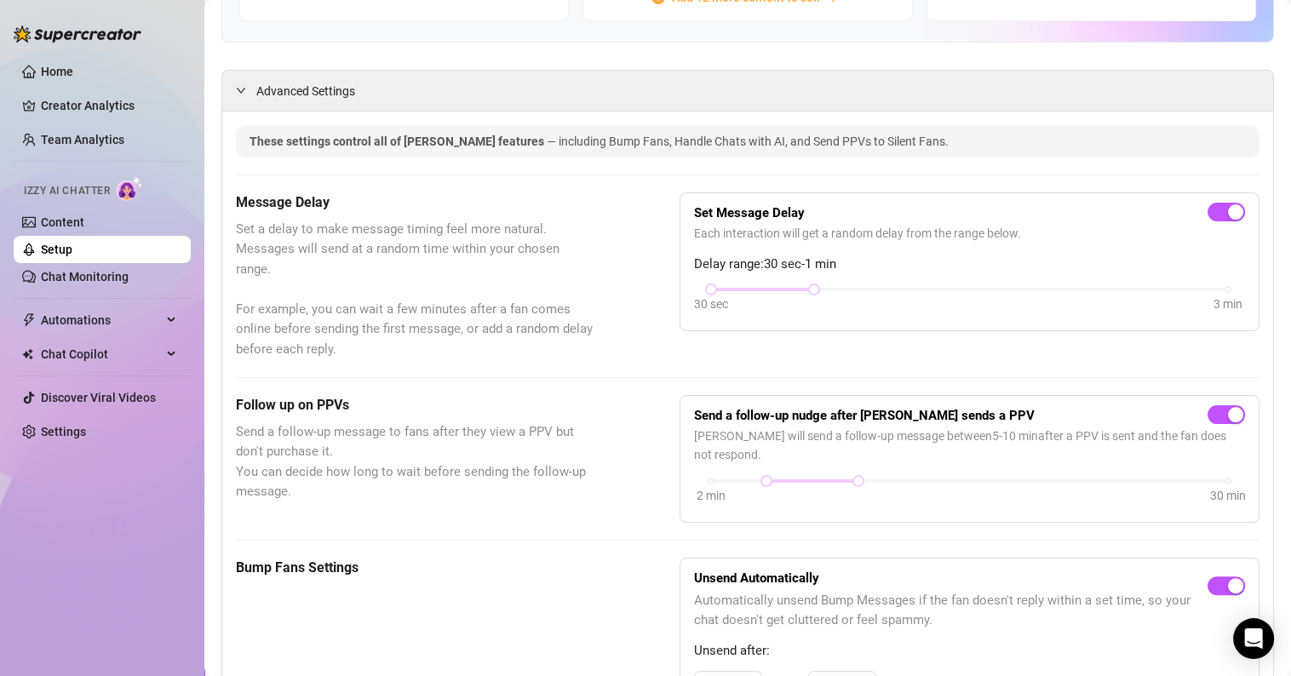
scroll to position [425, 0]
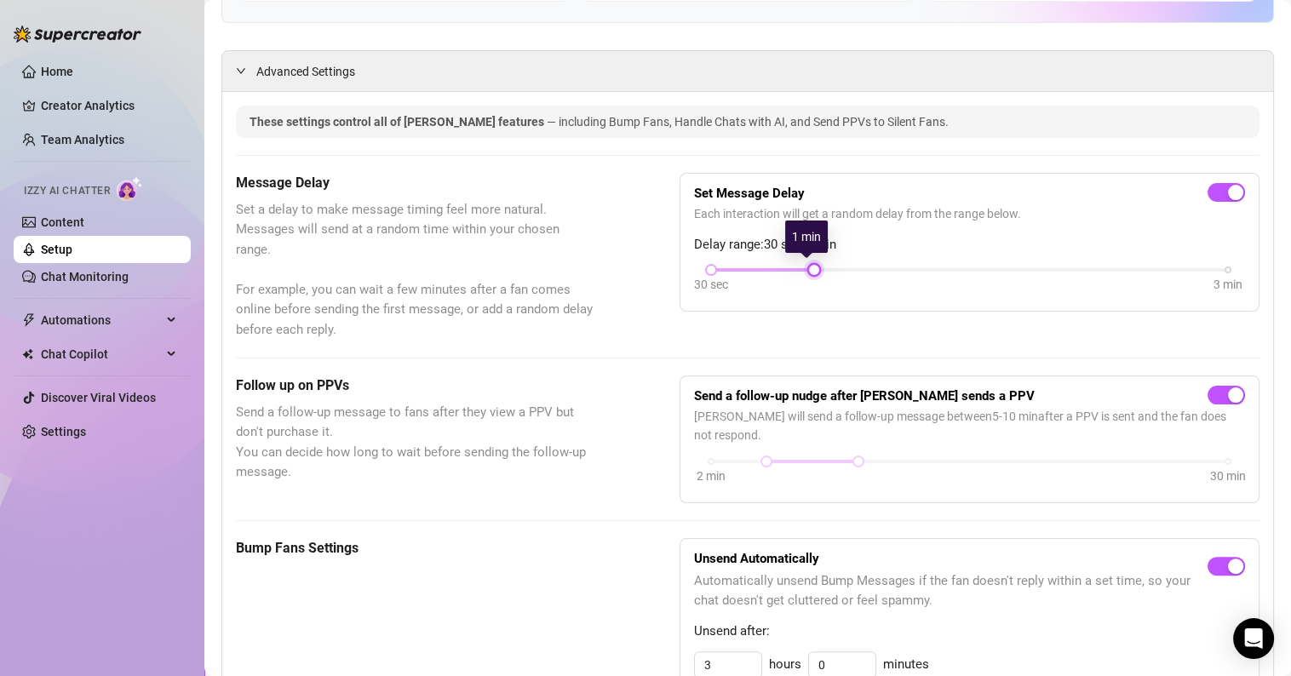
drag, startPoint x: 806, startPoint y: 271, endPoint x: 785, endPoint y: 271, distance: 20.4
click at [785, 271] on div "30 sec 3 min" at bounding box center [969, 268] width 517 height 7
drag, startPoint x: 850, startPoint y: 267, endPoint x: 998, endPoint y: 262, distance: 148.3
click at [930, 265] on div "30 sec 3 min" at bounding box center [969, 268] width 517 height 7
click at [1214, 265] on div "30 sec 3 min" at bounding box center [969, 268] width 517 height 7
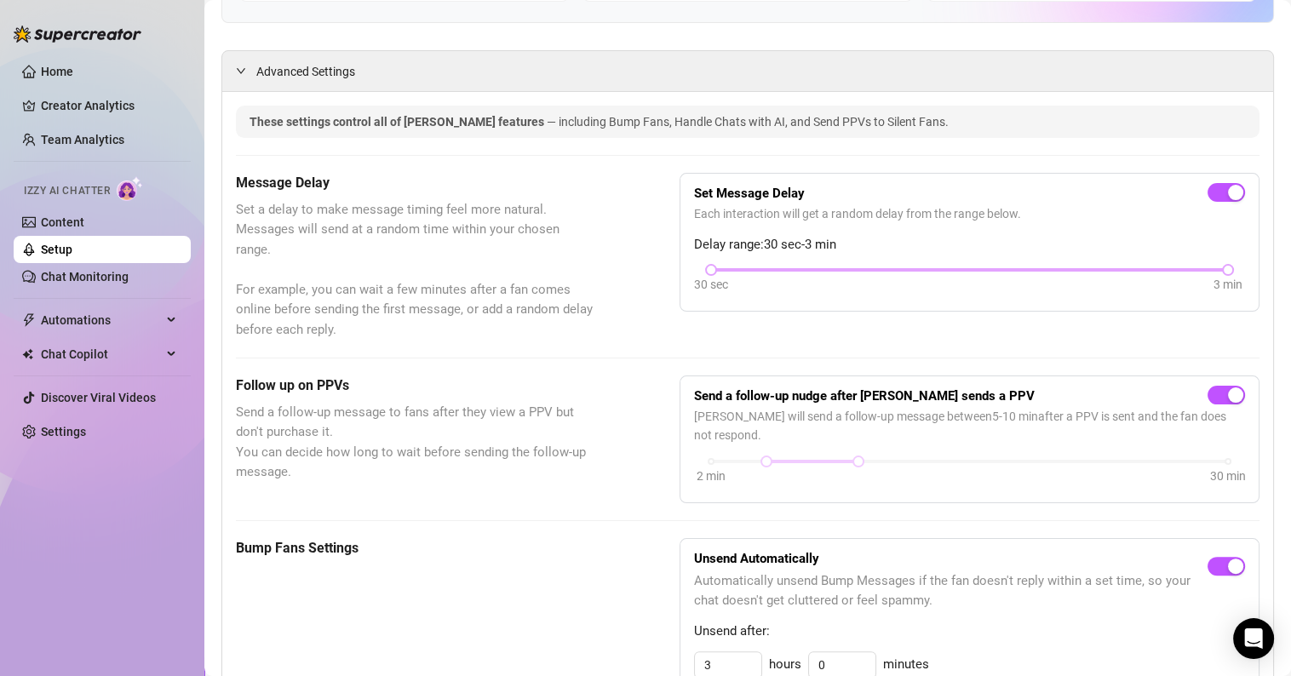
drag, startPoint x: 1224, startPoint y: 266, endPoint x: 1164, endPoint y: 270, distance: 60.6
click at [1164, 270] on div "30 sec 3 min" at bounding box center [969, 281] width 551 height 32
click at [1123, 271] on div at bounding box center [969, 270] width 517 height 9
click at [1075, 268] on div at bounding box center [969, 270] width 517 height 9
click at [1060, 265] on div "30 sec 3 min" at bounding box center [969, 268] width 517 height 7
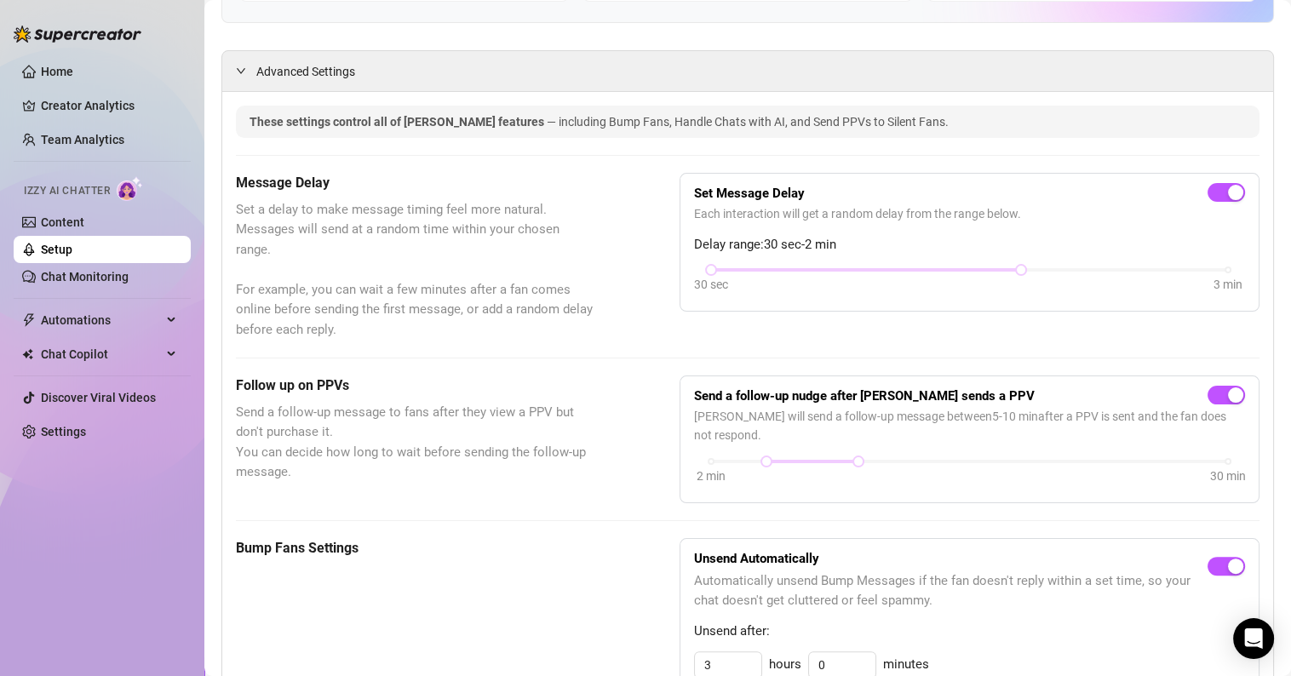
click at [1217, 261] on div "Set Message Delay Each interaction will get a random delay from the range below…" at bounding box center [969, 242] width 551 height 111
click at [1182, 260] on div "Set Message Delay Each interaction will get a random delay from the range below…" at bounding box center [969, 242] width 551 height 111
drag, startPoint x: 1012, startPoint y: 265, endPoint x: 1224, endPoint y: 279, distance: 212.6
click at [1224, 272] on div "30 sec 3 min" at bounding box center [969, 268] width 517 height 7
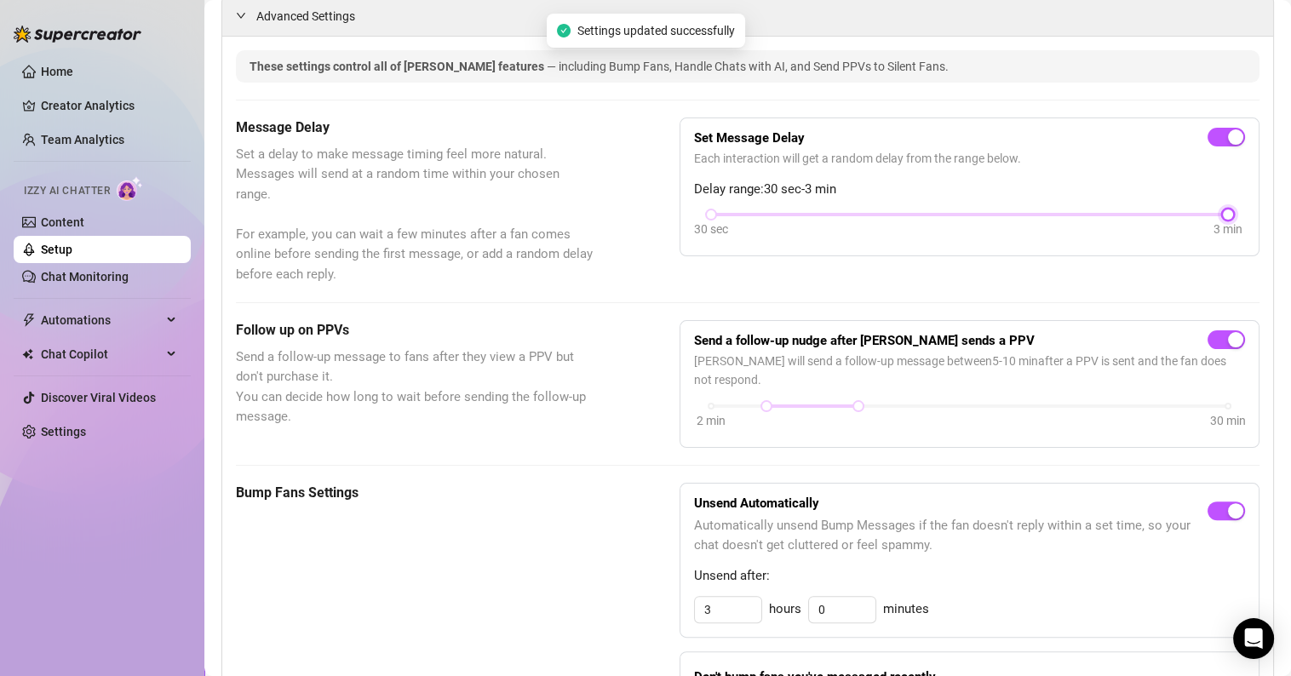
scroll to position [511, 0]
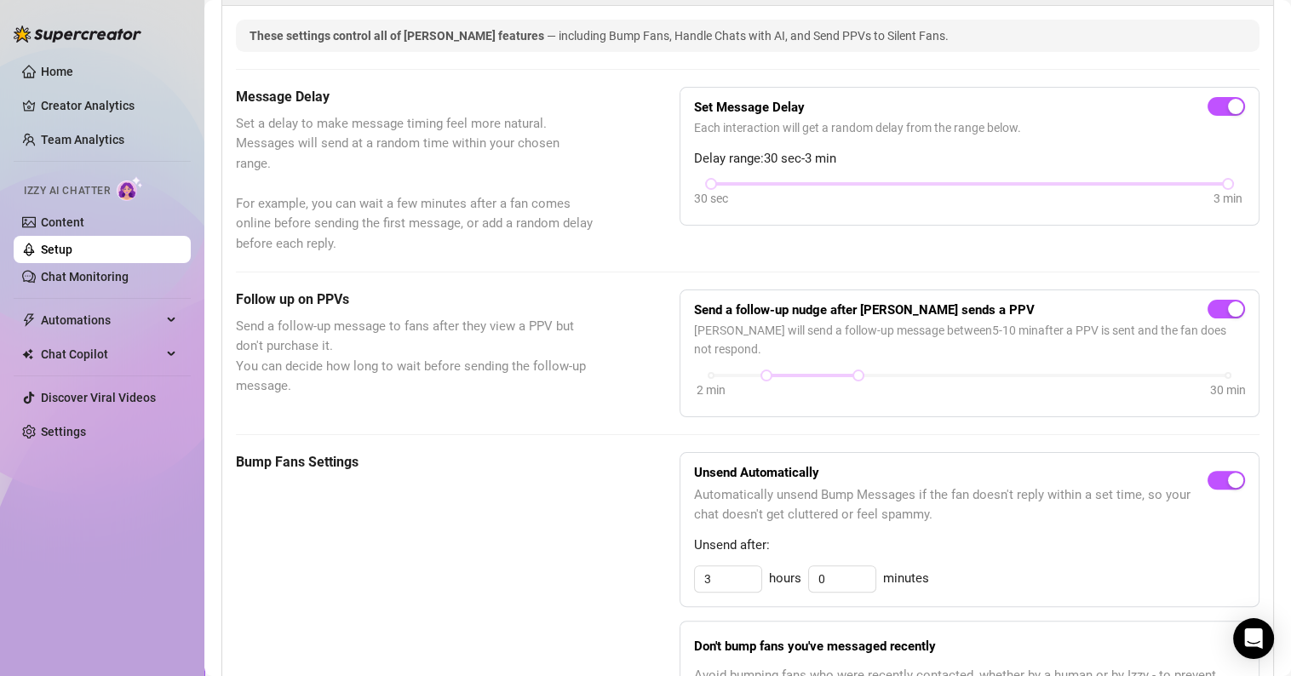
drag, startPoint x: 742, startPoint y: 341, endPoint x: 685, endPoint y: 307, distance: 66.5
click at [685, 307] on div "Send a follow-up nudge after [PERSON_NAME] sends a PPV [PERSON_NAME] will send …" at bounding box center [970, 354] width 580 height 128
copy div "Send a follow-up nudge after [PERSON_NAME] sends a PPV [PERSON_NAME] will send …"
click at [884, 384] on div "2 min 30 min" at bounding box center [969, 387] width 551 height 32
drag, startPoint x: 858, startPoint y: 374, endPoint x: 1032, endPoint y: 381, distance: 174.8
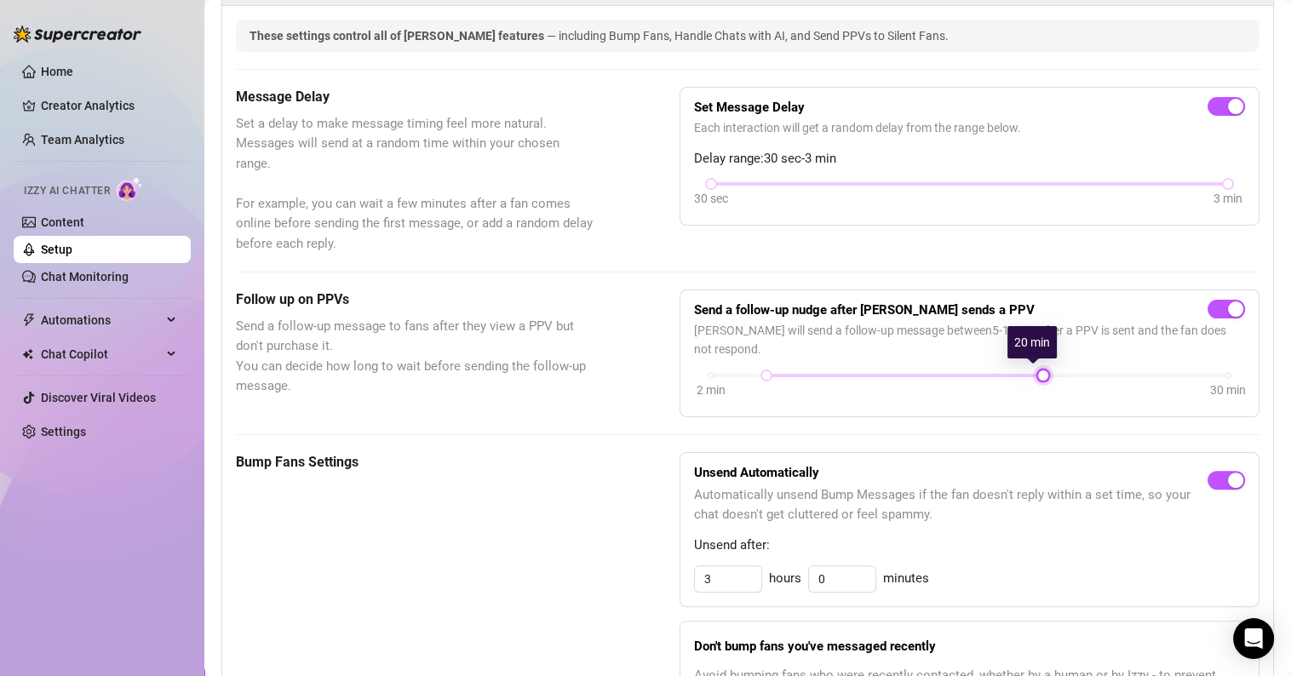
click at [1032, 381] on div "2 min 30 min" at bounding box center [969, 387] width 551 height 32
click at [986, 390] on div "2 min 30 min" at bounding box center [969, 387] width 551 height 32
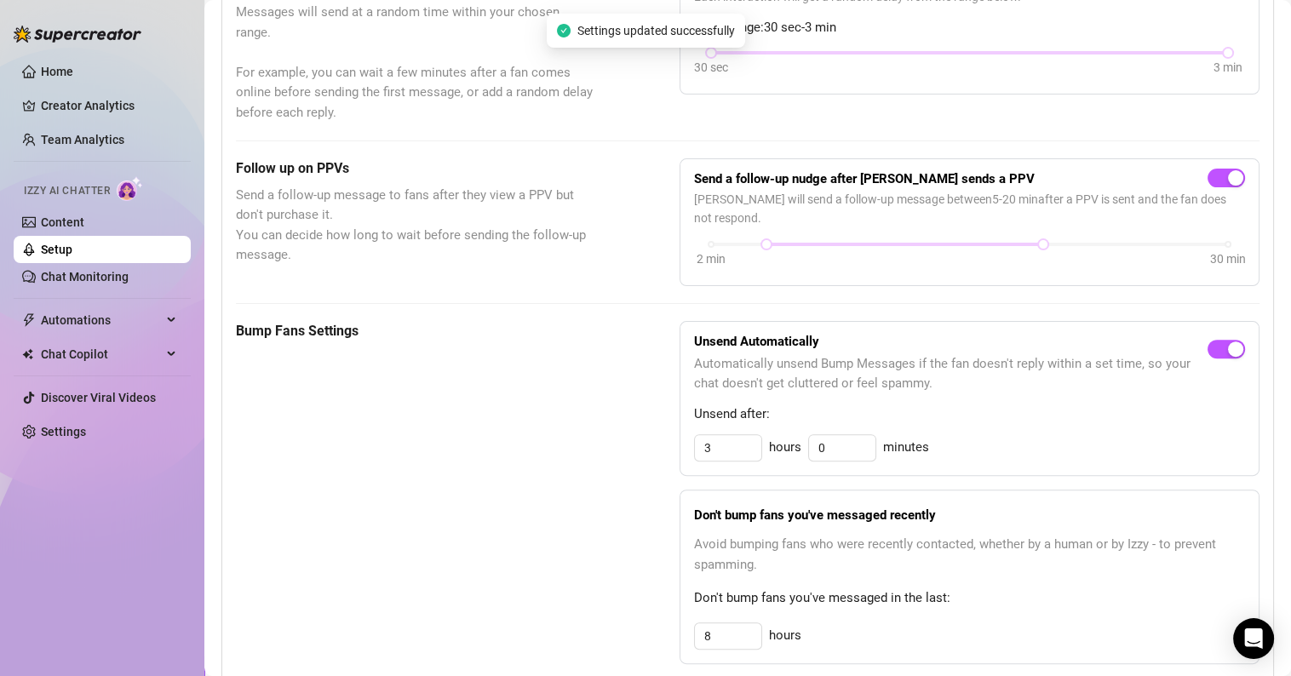
scroll to position [681, 0]
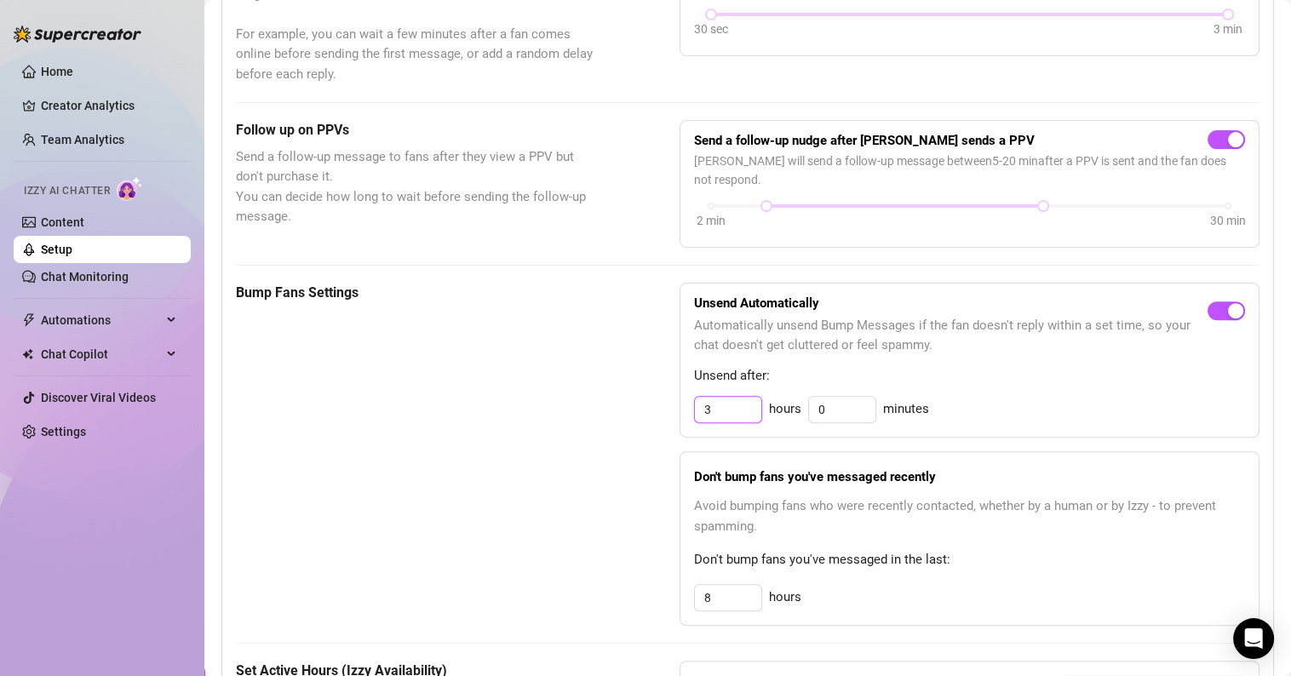
drag, startPoint x: 685, startPoint y: 403, endPoint x: 653, endPoint y: 402, distance: 31.5
click at [653, 402] on div "Bump Fans Settings Unsend Automatically Automatically unsend Bump Messages if t…" at bounding box center [748, 454] width 1024 height 343
click at [994, 411] on div "8 hours 0 minutes" at bounding box center [969, 409] width 551 height 27
click at [1228, 306] on div "button" at bounding box center [1235, 310] width 15 height 15
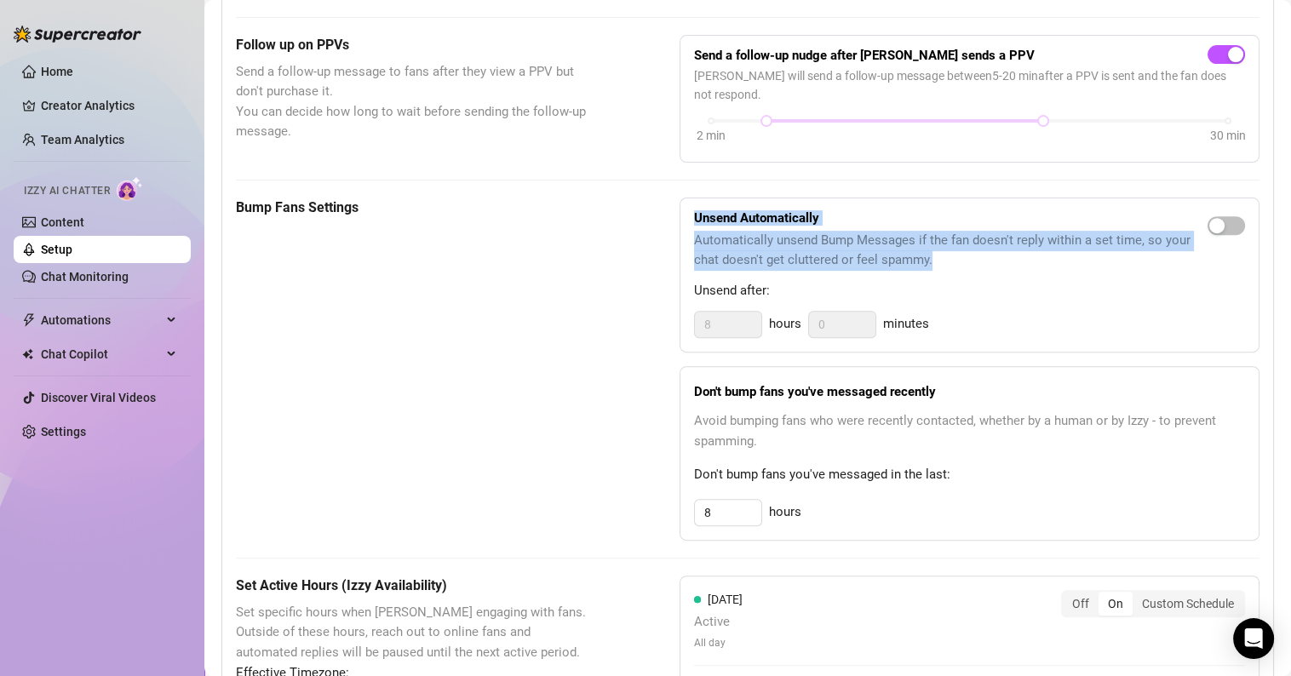
drag, startPoint x: 930, startPoint y: 256, endPoint x: 689, endPoint y: 206, distance: 246.3
click at [694, 212] on div "Unsend Automatically Automatically unsend Bump Messages if the fan doesn't repl…" at bounding box center [951, 241] width 514 height 59
copy div "Unsend Automatically Automatically unsend Bump Messages if the fan doesn't repl…"
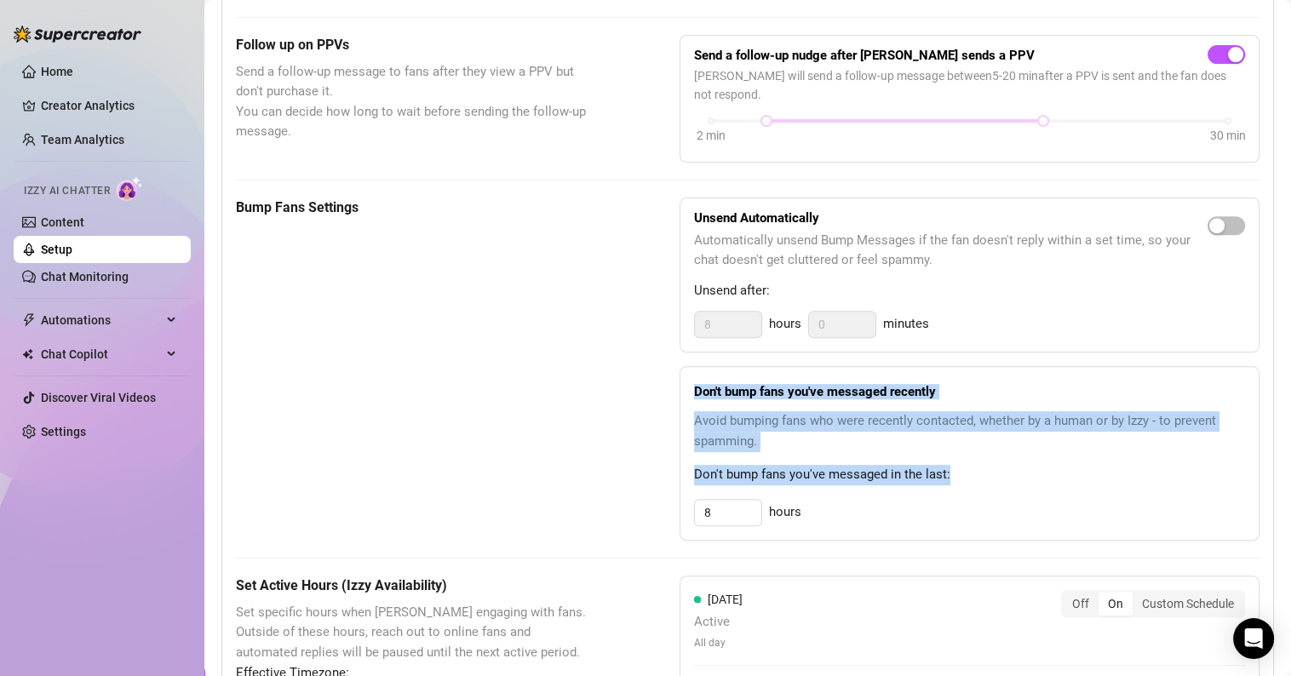
drag, startPoint x: 935, startPoint y: 467, endPoint x: 682, endPoint y: 391, distance: 263.3
click at [682, 391] on div "Don't bump fans you've messaged recently Avoid bumping fans who were recently c…" at bounding box center [970, 453] width 580 height 175
copy div "Don't bump fans you've messaged recently Avoid bumping fans who were recently c…"
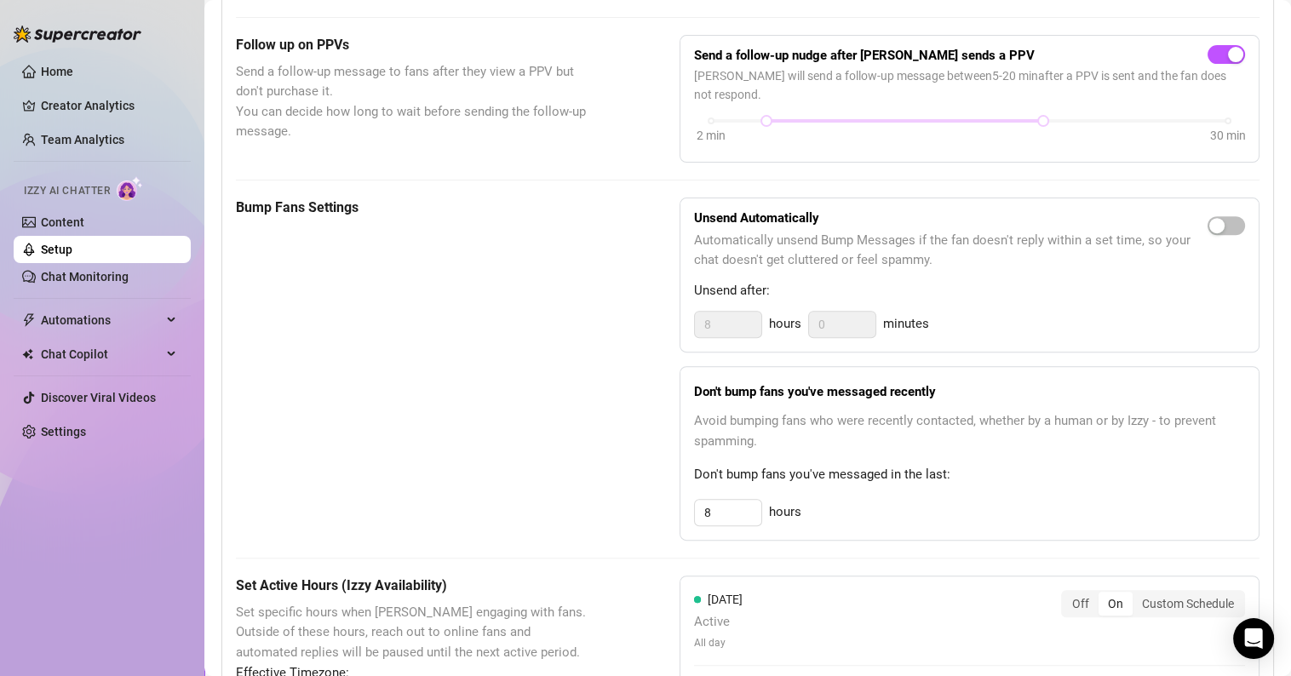
click at [875, 509] on div "8 hours" at bounding box center [969, 512] width 551 height 27
click at [1126, 428] on span "Avoid bumping fans who were recently contacted, whether by a human or by Izzy -…" at bounding box center [969, 431] width 551 height 40
click at [768, 470] on span "Don't bump fans you've messaged in the last:" at bounding box center [969, 475] width 551 height 20
click at [737, 337] on input "8" at bounding box center [728, 325] width 66 height 26
click at [839, 475] on span "Don't bump fans you've messaged in the last:" at bounding box center [969, 475] width 551 height 20
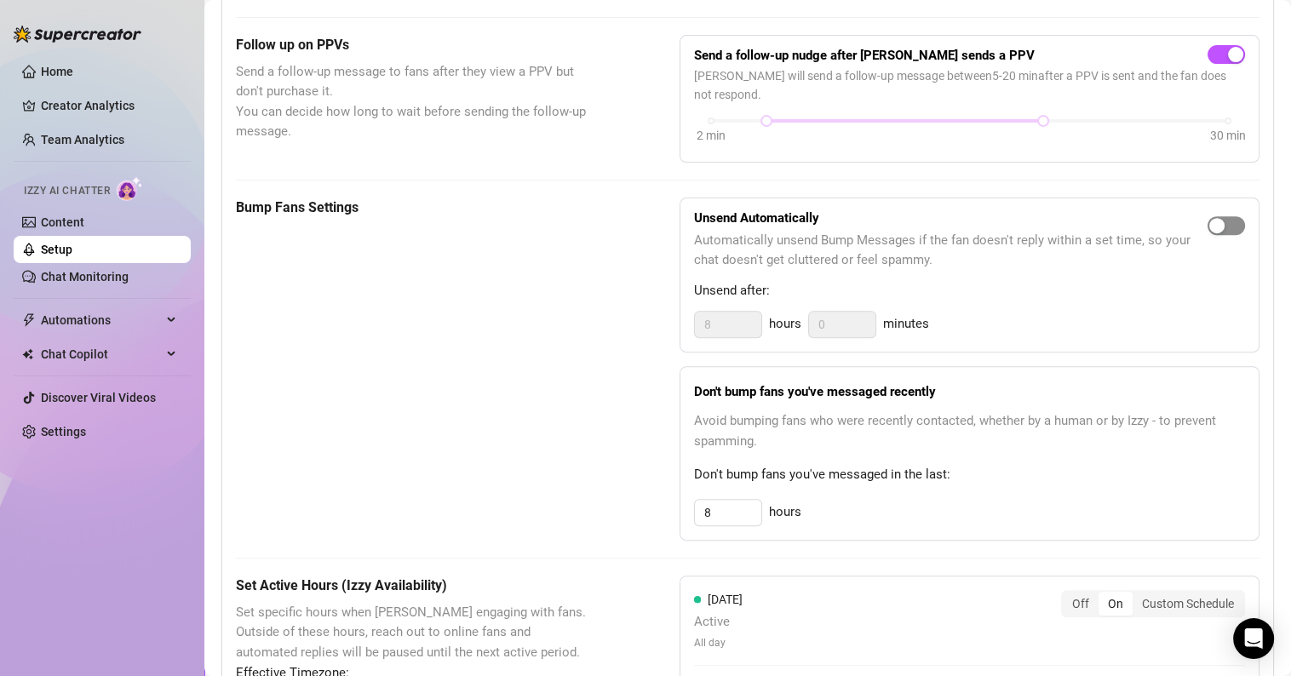
click at [1210, 225] on div "button" at bounding box center [1217, 225] width 15 height 15
click at [727, 315] on input "8" at bounding box center [728, 325] width 66 height 26
drag, startPoint x: 705, startPoint y: 317, endPoint x: 692, endPoint y: 313, distance: 14.3
click at [695, 313] on input "8" at bounding box center [728, 325] width 66 height 26
click at [1006, 330] on div "23 hours 0 minutes" at bounding box center [969, 324] width 551 height 27
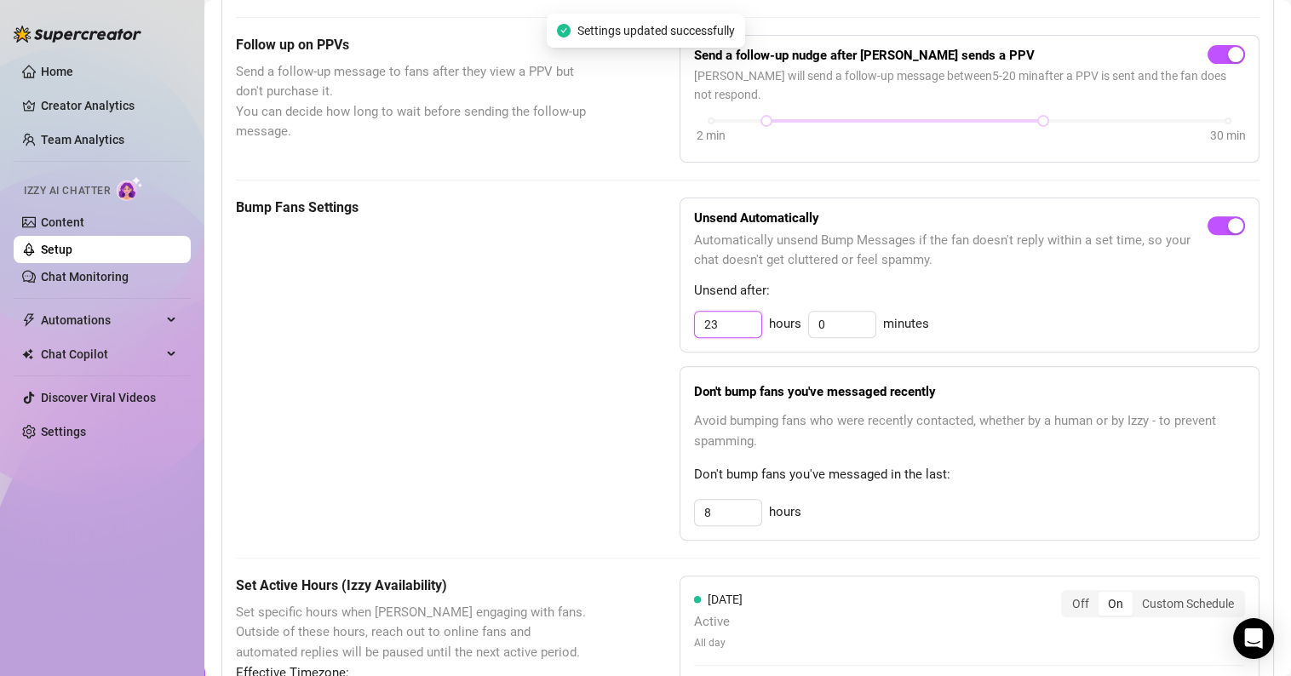
click at [724, 314] on input "23" at bounding box center [728, 325] width 66 height 26
click at [1018, 325] on div "23 hours 0 minutes" at bounding box center [969, 324] width 551 height 27
drag, startPoint x: 696, startPoint y: 319, endPoint x: 677, endPoint y: 319, distance: 18.7
click at [680, 319] on div "Unsend Automatically Automatically unsend Bump Messages if the fan doesn't repl…" at bounding box center [970, 276] width 580 height 156
type input "23"
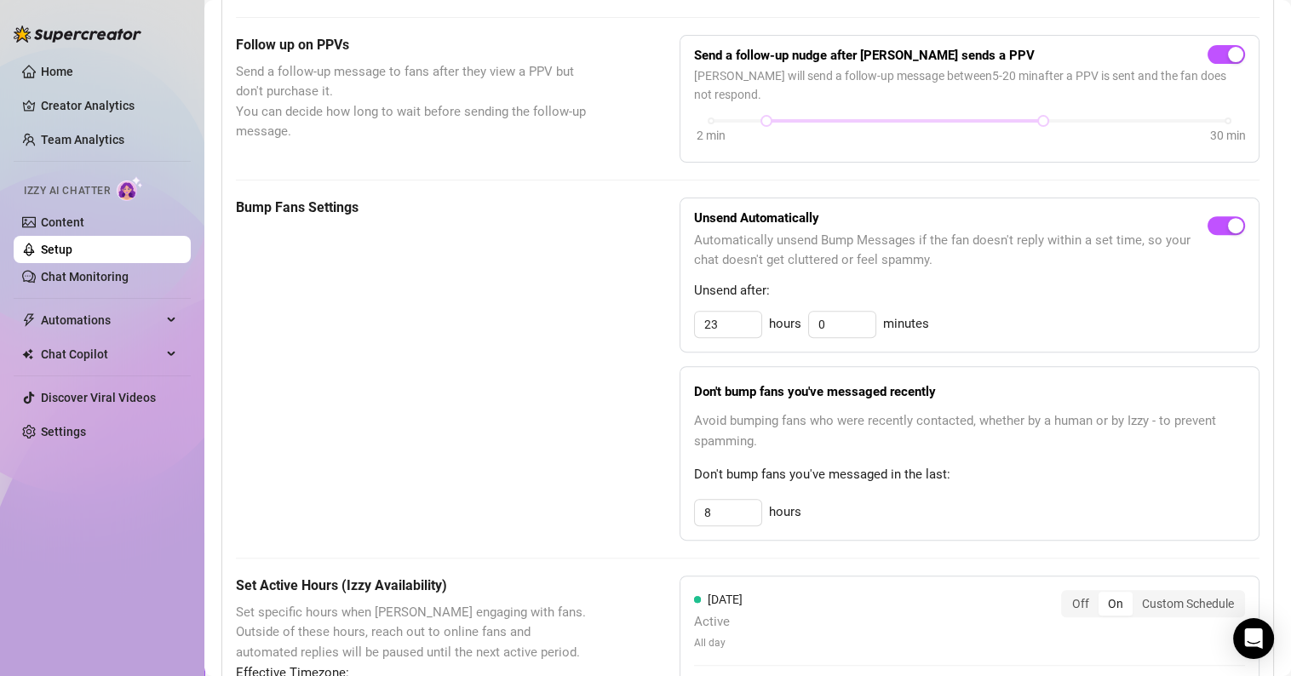
click at [1003, 325] on div "23 hours 0 minutes" at bounding box center [969, 324] width 551 height 27
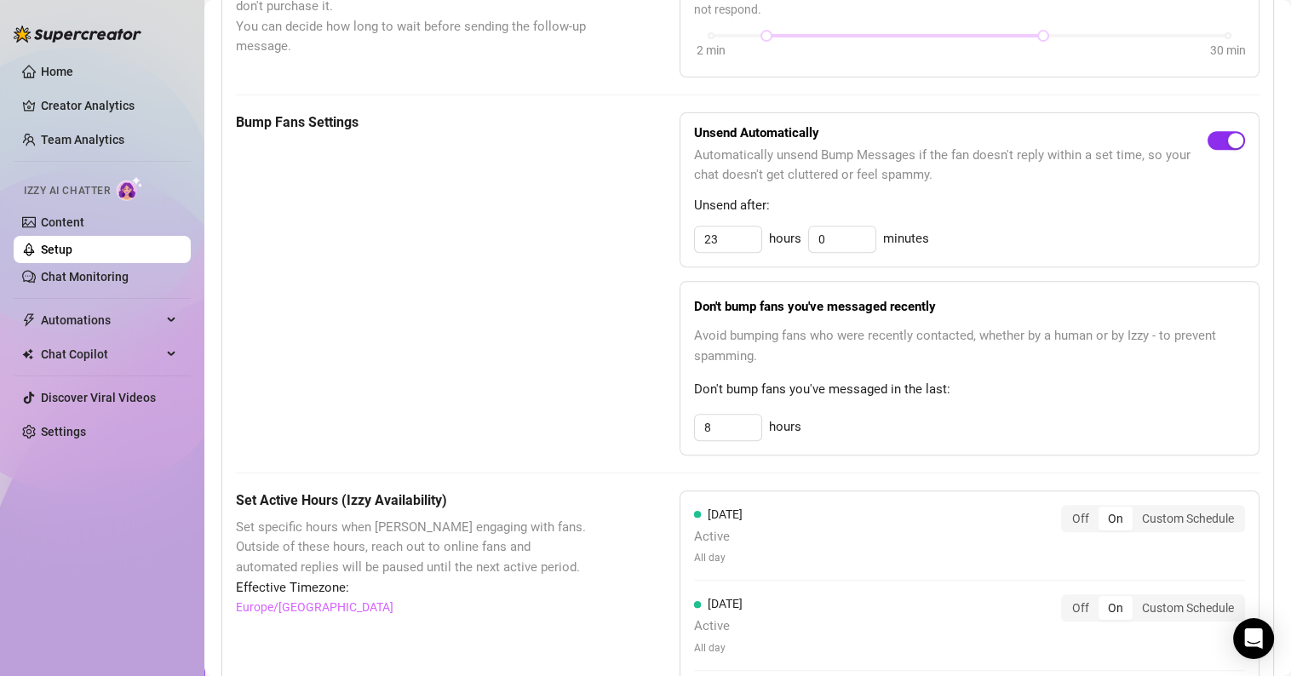
click at [1228, 144] on div "button" at bounding box center [1235, 140] width 15 height 15
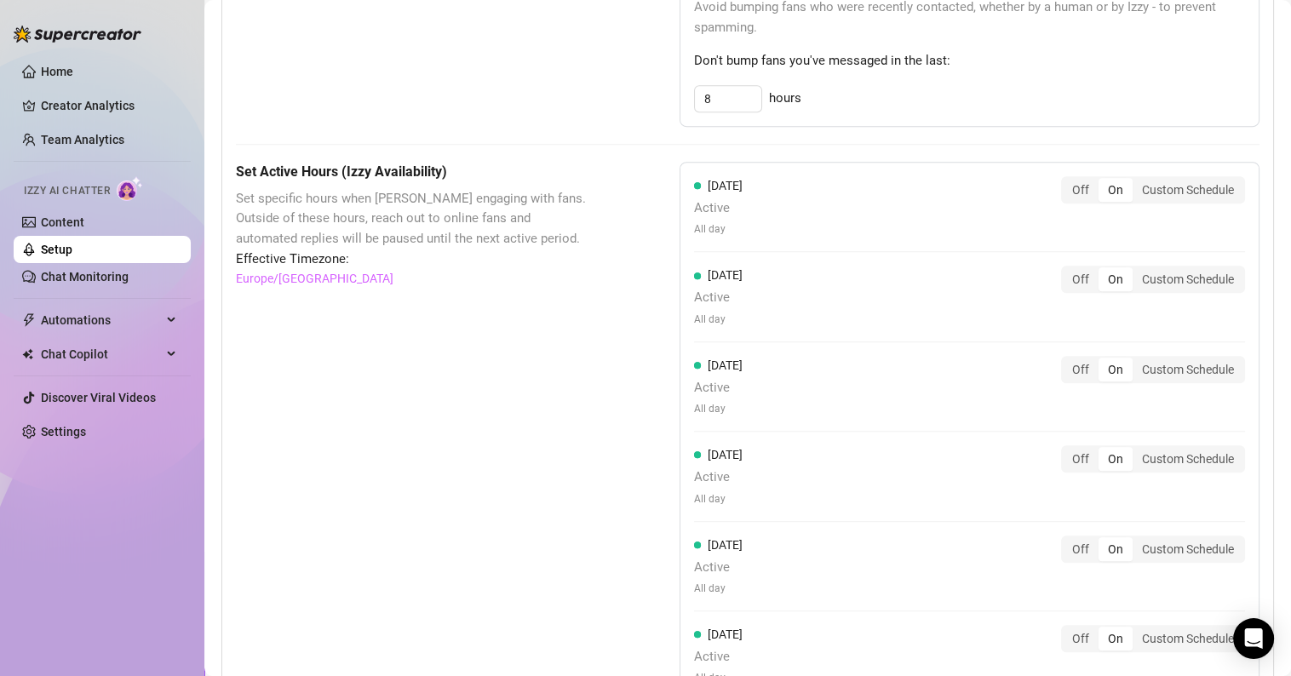
scroll to position [1150, 0]
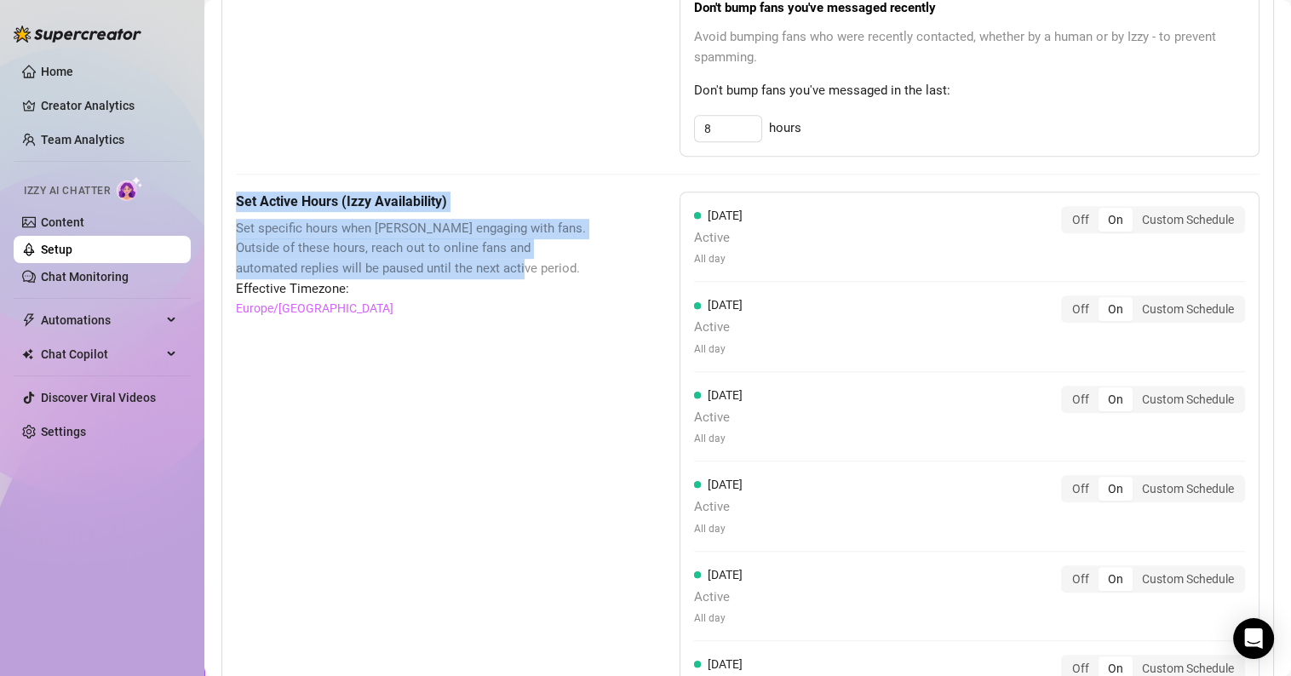
drag, startPoint x: 463, startPoint y: 267, endPoint x: 215, endPoint y: 200, distance: 256.6
copy div "Set Active Hours (Izzy Availability) Set specific hours when Izzy engaging with…"
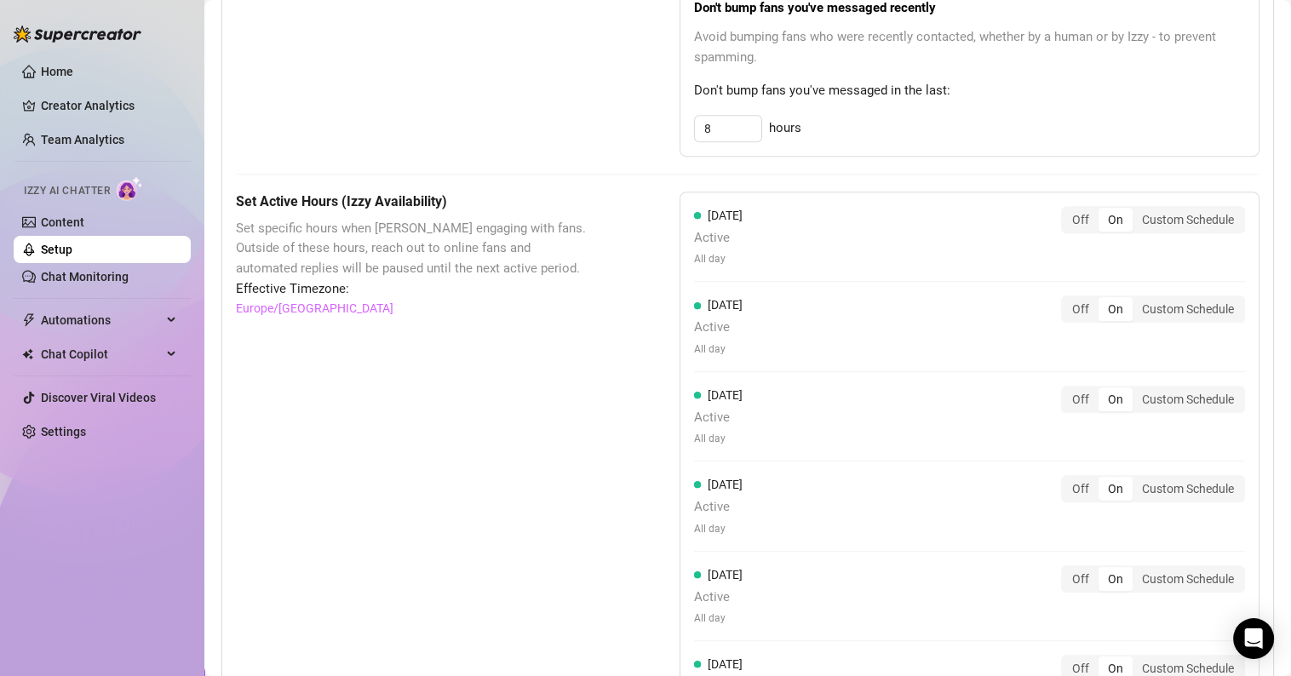
click at [368, 428] on div "Set Active Hours (Izzy Availability) Set specific hours when Izzy engaging with…" at bounding box center [415, 574] width 359 height 764
click at [1193, 216] on div "Custom Schedule" at bounding box center [1188, 220] width 111 height 24
click at [1137, 210] on input "Custom Schedule" at bounding box center [1137, 210] width 0 height 0
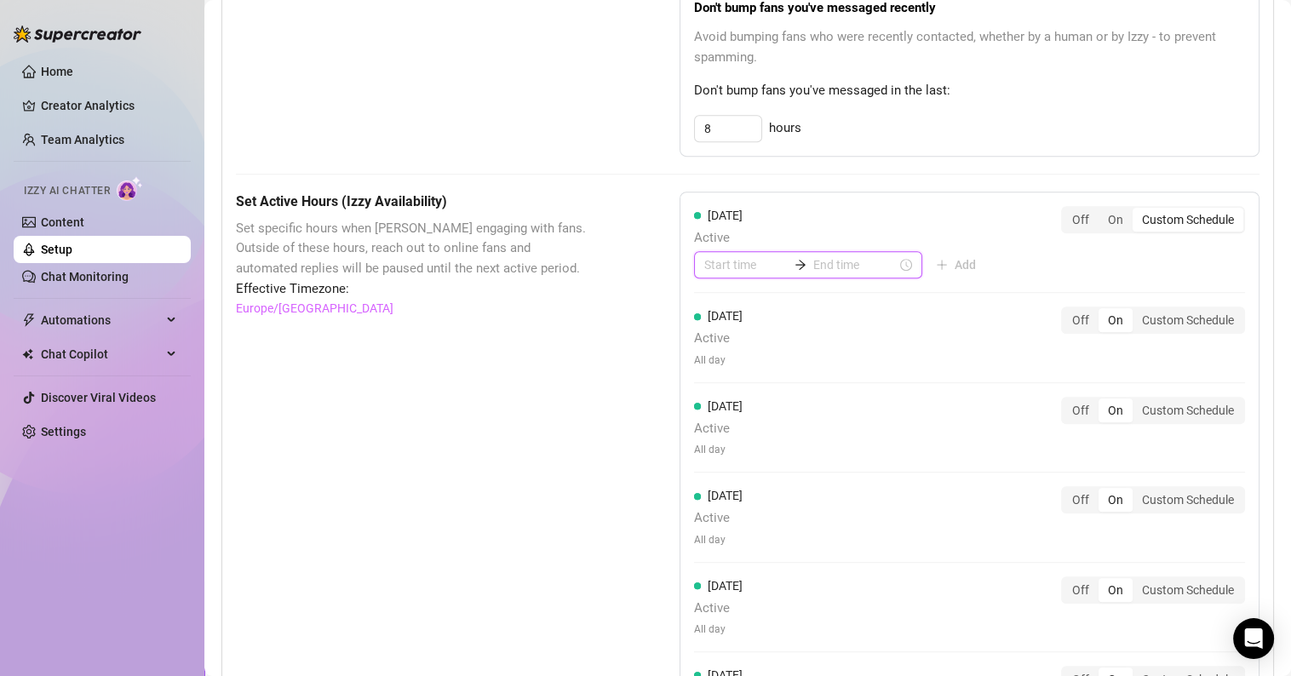
click at [730, 262] on input at bounding box center [745, 265] width 83 height 19
type input "00:00"
type input "04:00"
type input "00:25"
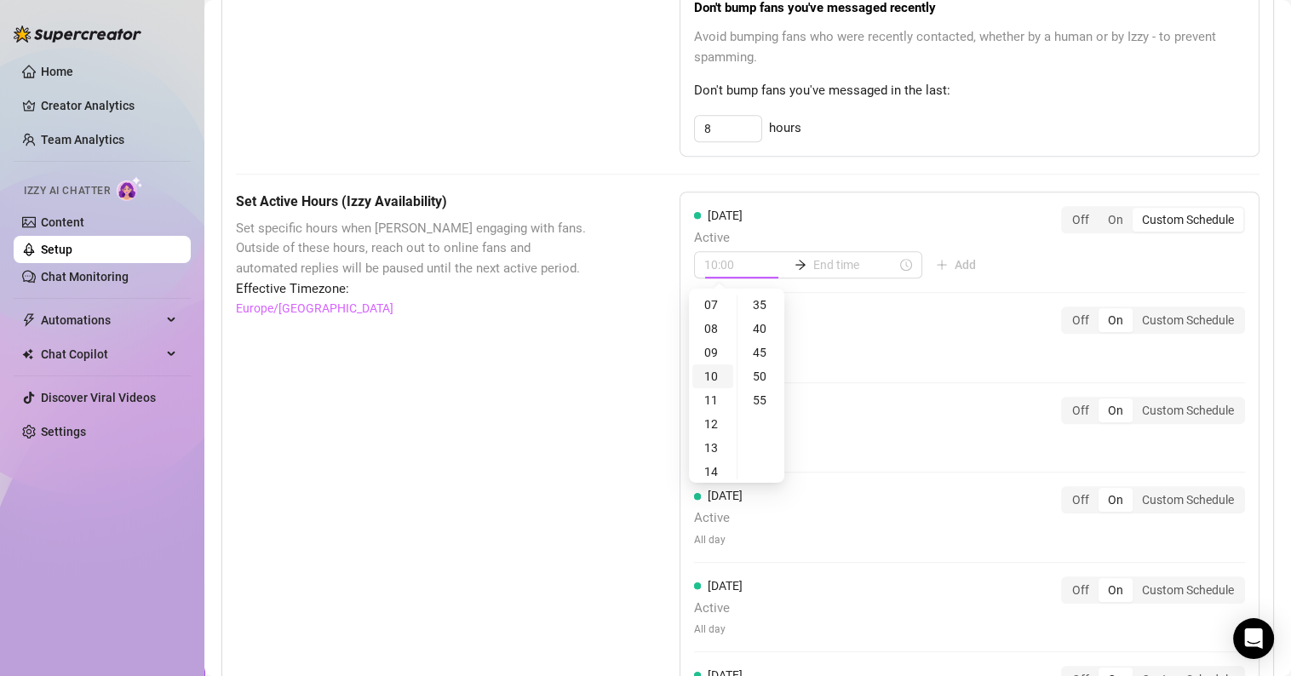
click at [714, 372] on div "10" at bounding box center [713, 377] width 41 height 24
type input "10:00"
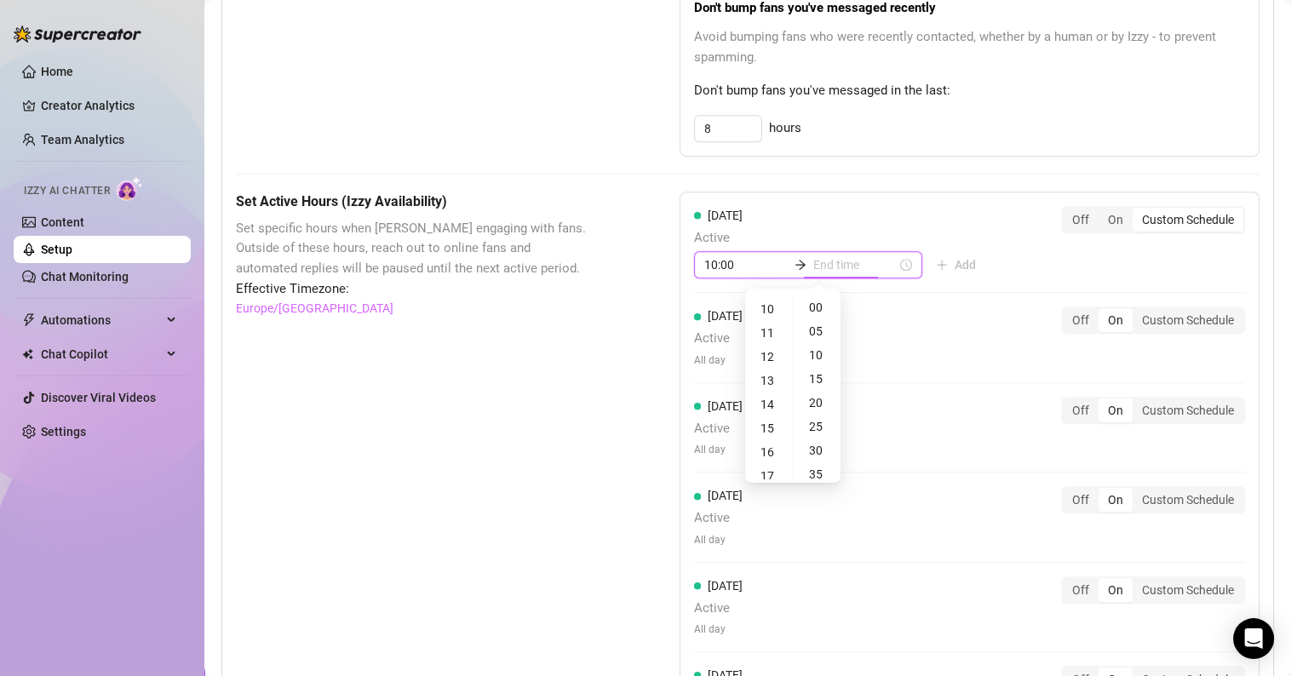
click at [814, 266] on input at bounding box center [855, 265] width 83 height 19
type input "10:05"
type input "18:00"
click at [770, 351] on div "02" at bounding box center [769, 355] width 41 height 24
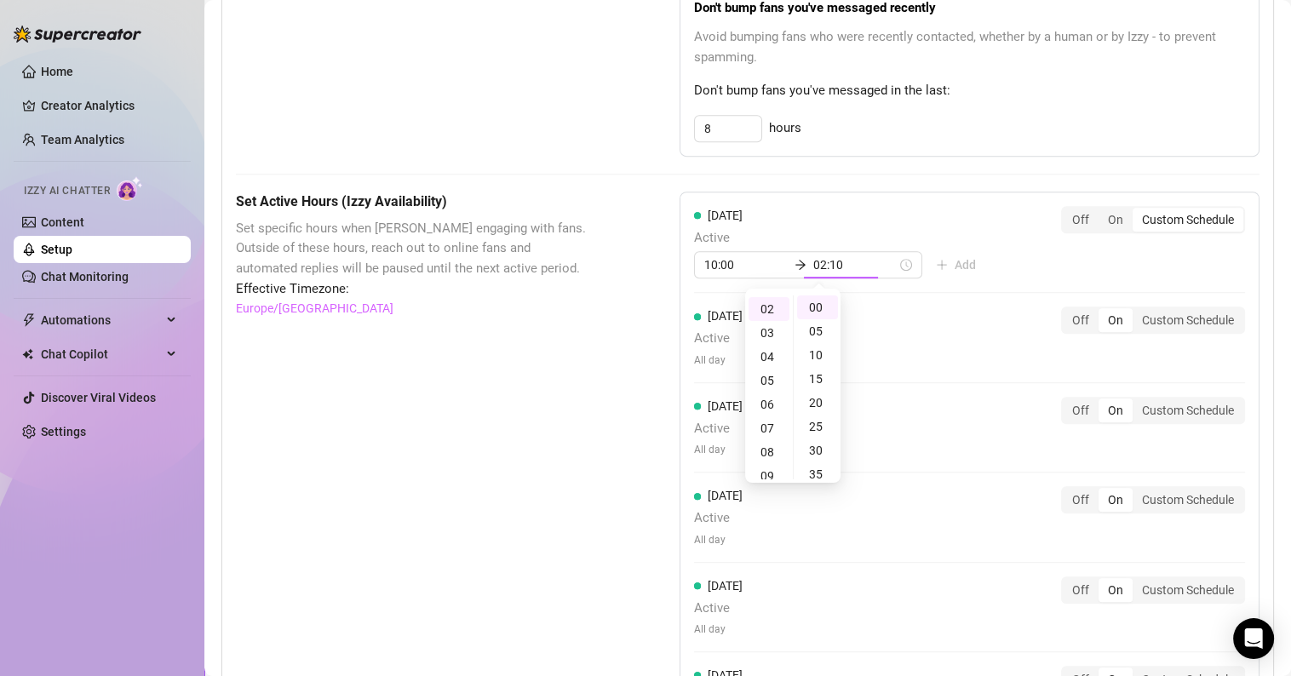
type input "02:00"
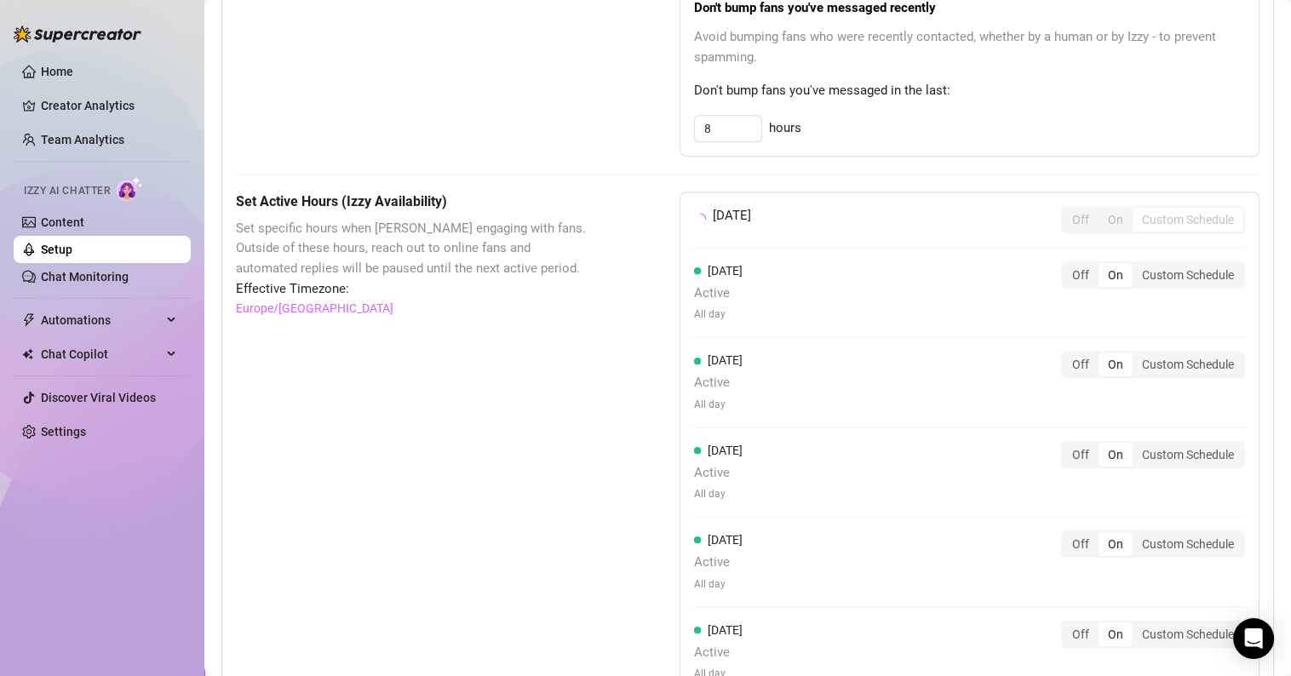
click at [919, 336] on div "[DATE] Off On Custom Schedule [DATE] Active All day Off On Custom Schedule [DAT…" at bounding box center [970, 496] width 580 height 609
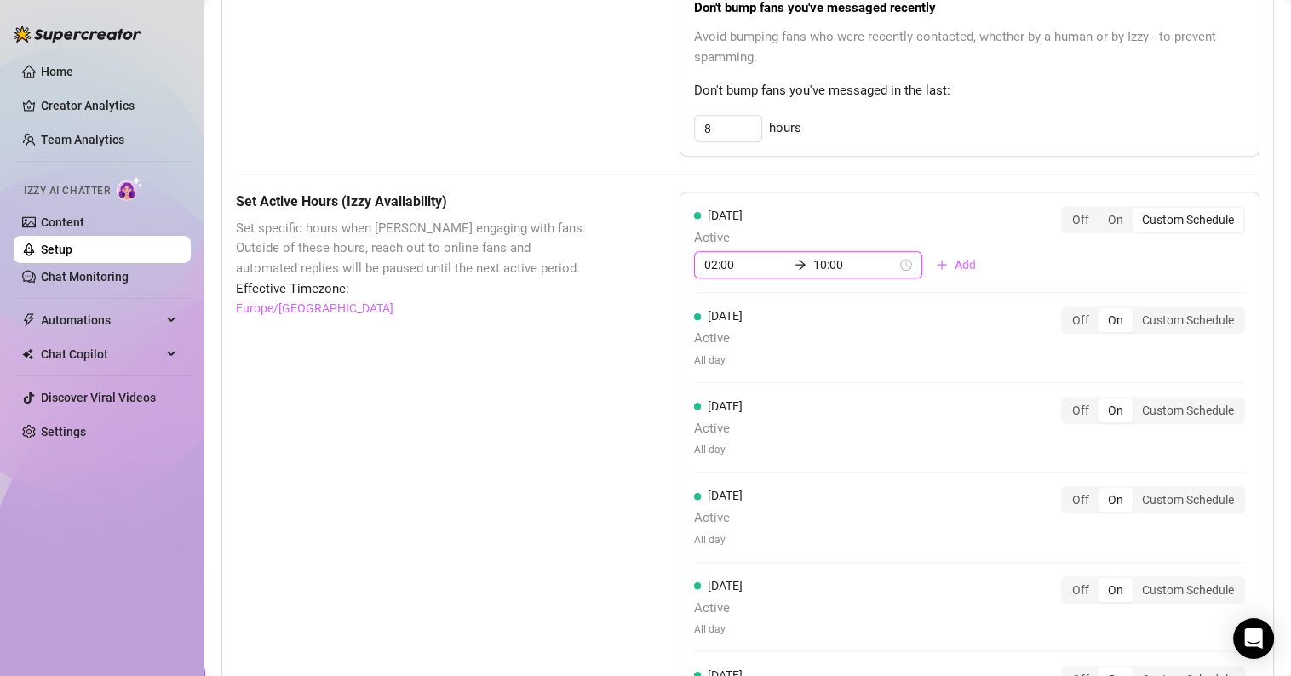
click at [818, 263] on input "10:00" at bounding box center [855, 265] width 83 height 19
click at [722, 261] on input "02:00" at bounding box center [745, 265] width 83 height 19
click at [737, 262] on input "02:00" at bounding box center [745, 265] width 83 height 19
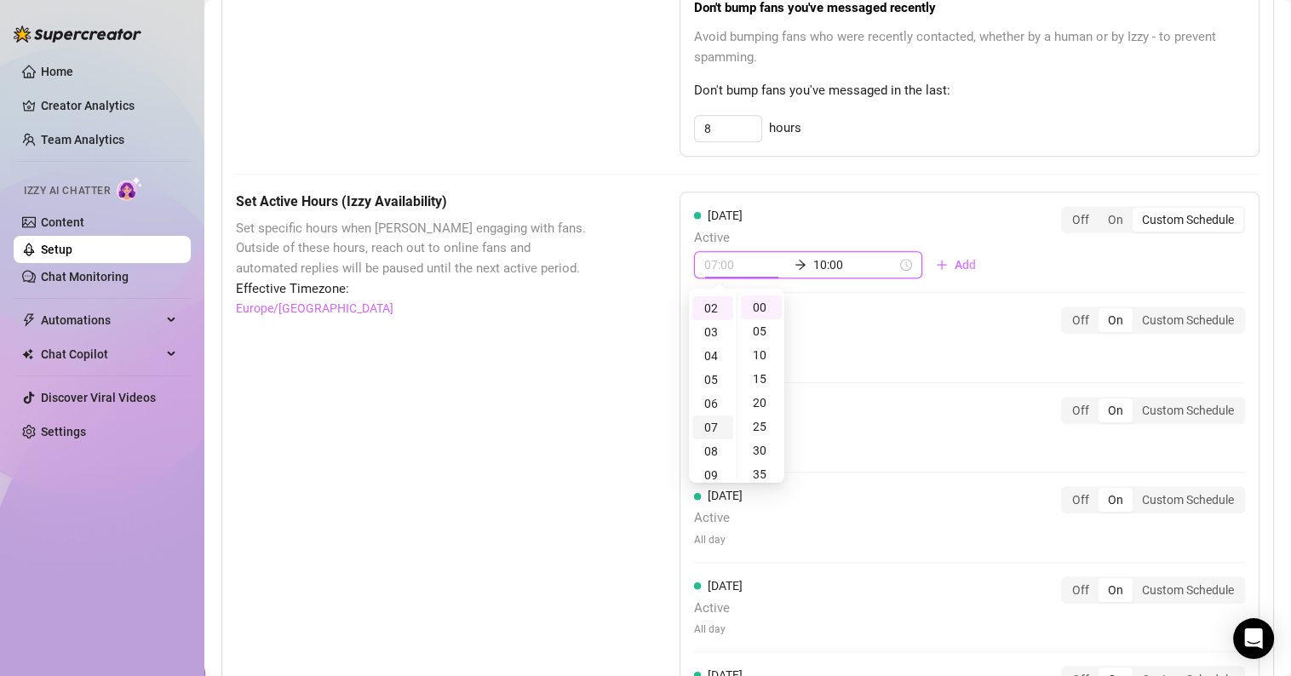
scroll to position [132, 0]
click at [712, 414] on div "10" at bounding box center [713, 414] width 41 height 24
type input "10:00"
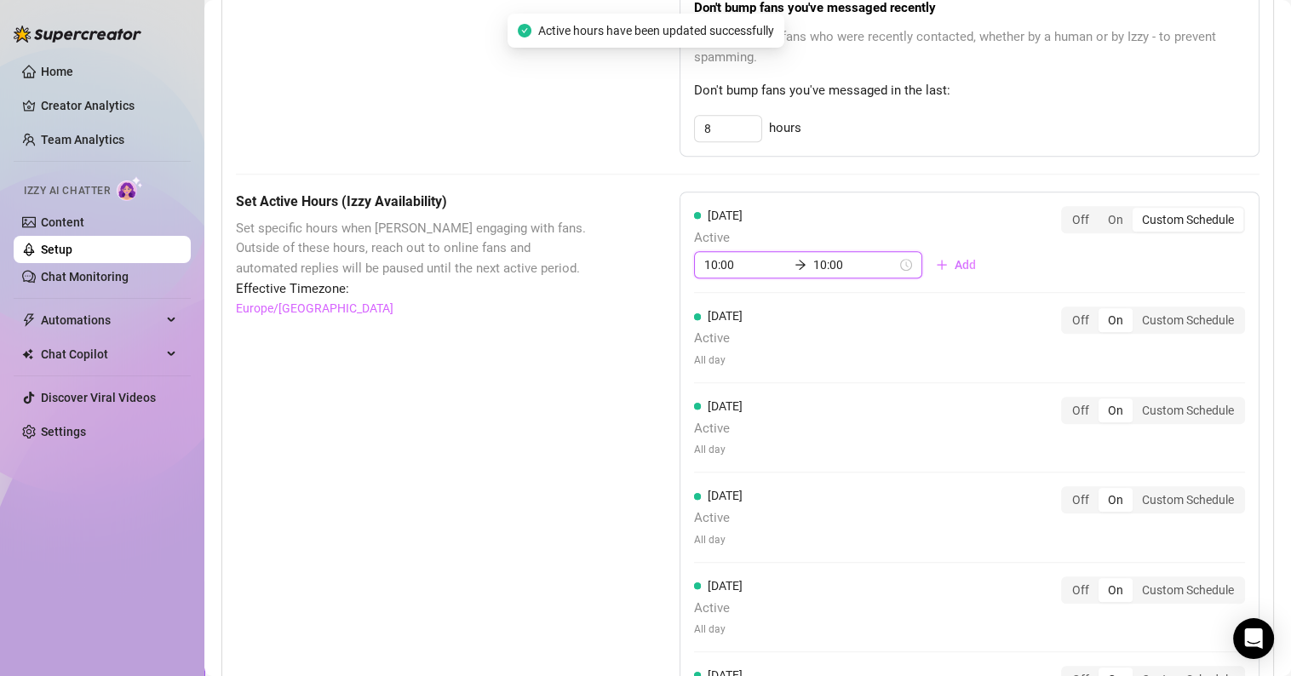
click at [814, 262] on input "10:00" at bounding box center [855, 265] width 83 height 19
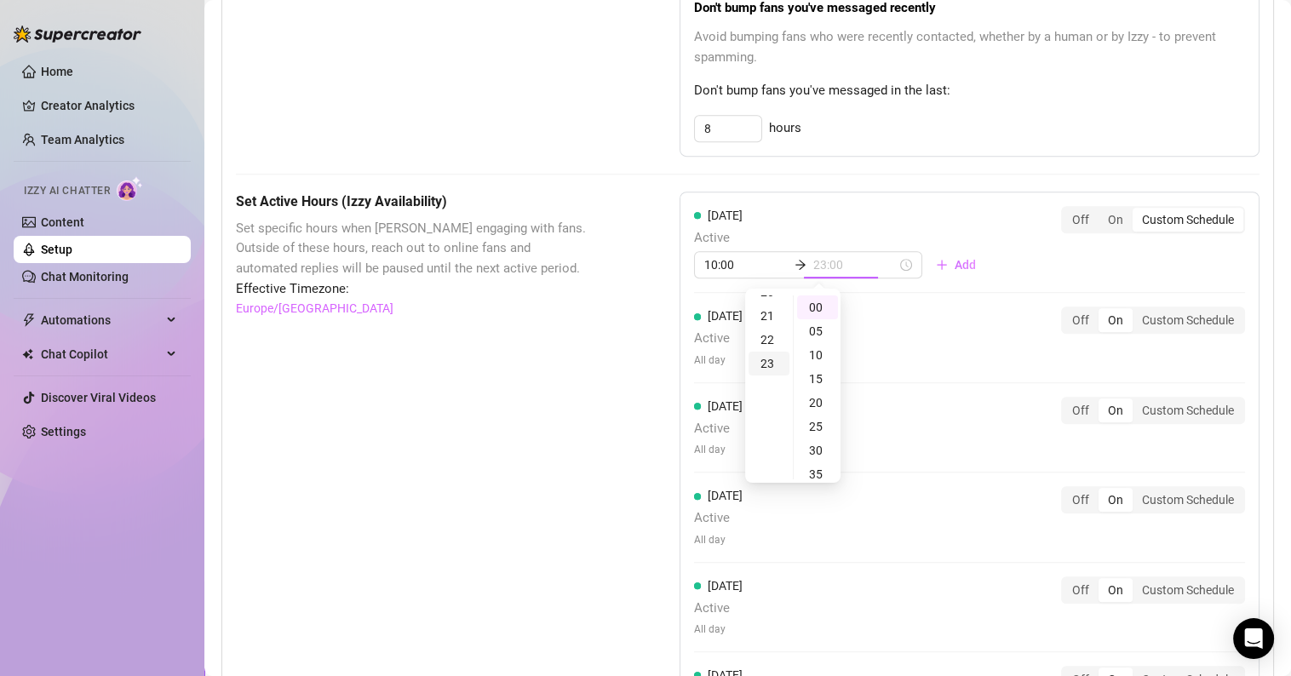
click at [770, 365] on div "23" at bounding box center [769, 364] width 41 height 24
type input "23:55"
click at [812, 311] on div "55" at bounding box center [817, 314] width 41 height 24
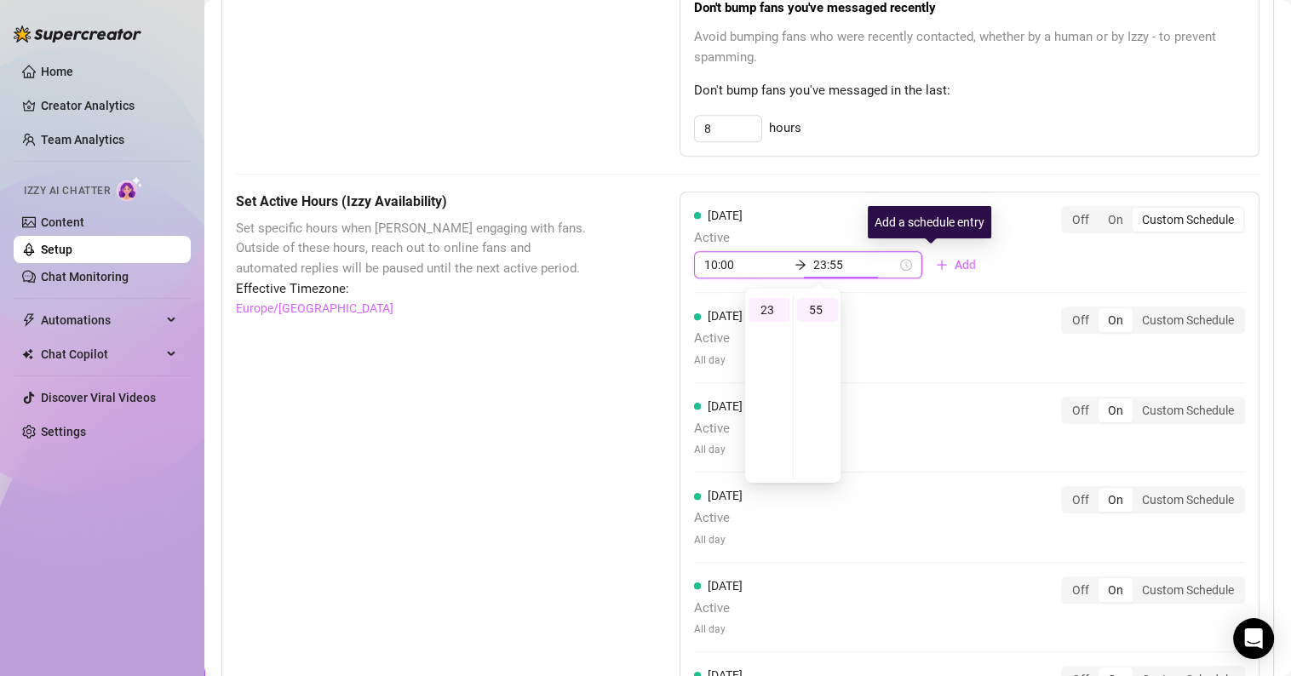
click at [928, 263] on button "Add" at bounding box center [956, 264] width 67 height 27
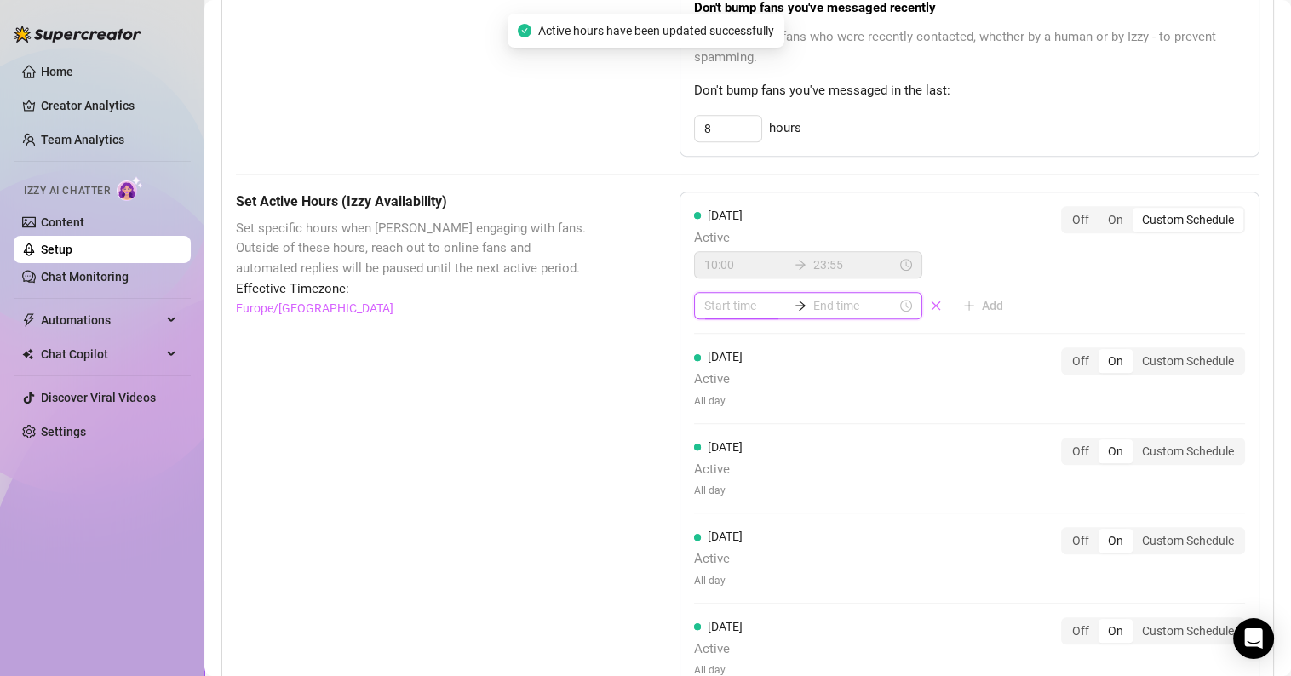
click at [725, 301] on input at bounding box center [745, 305] width 83 height 19
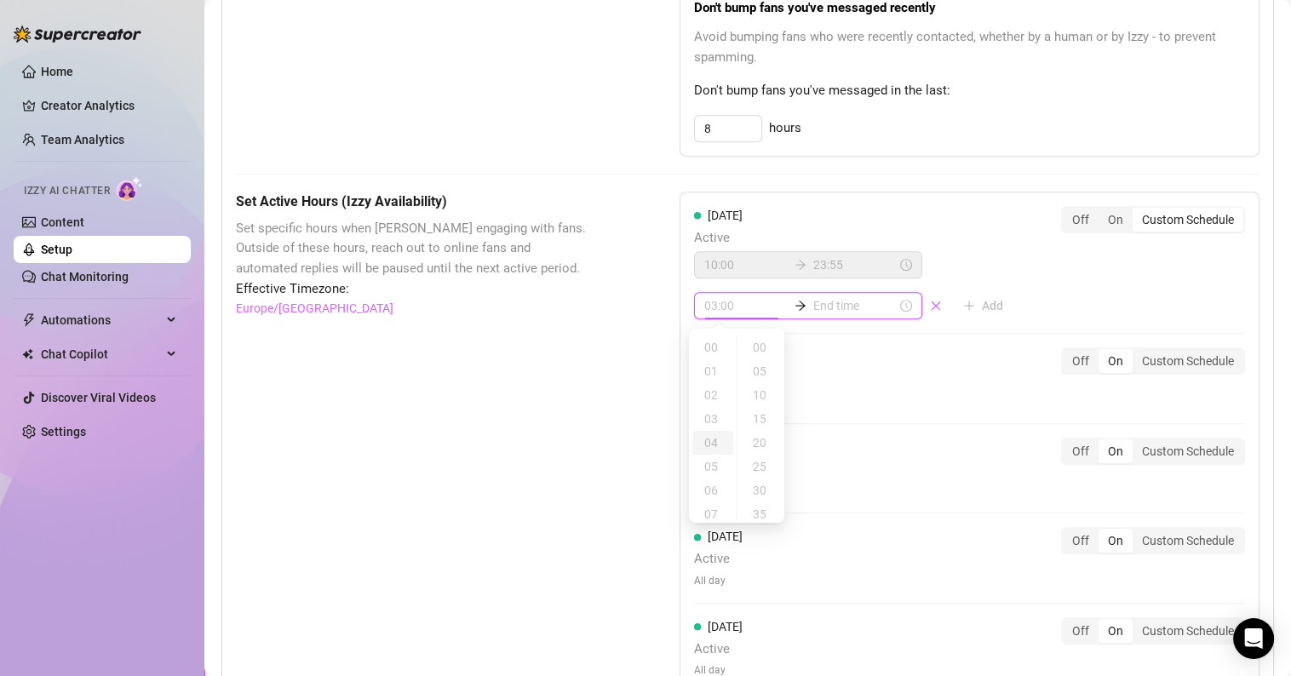
type input "04:00"
type input "00:25"
type input "00:15"
type input "00:00"
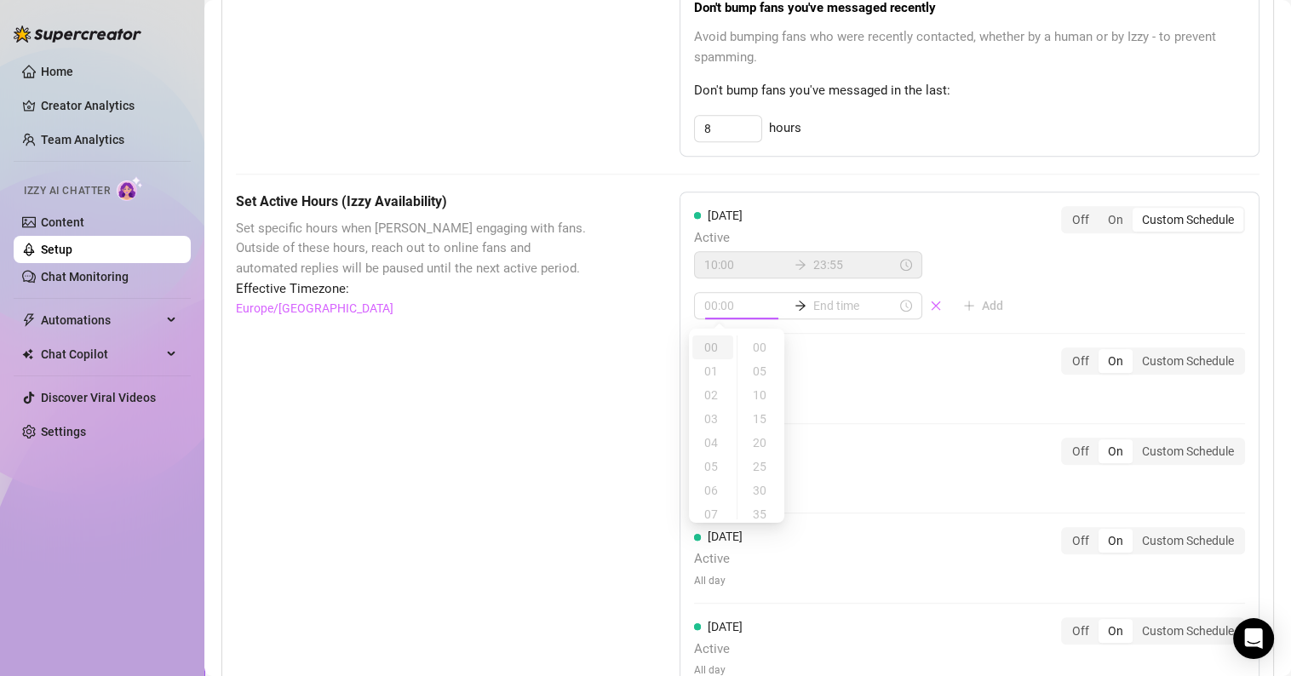
click at [710, 350] on div "00" at bounding box center [713, 348] width 41 height 24
type input "00:00"
click at [739, 302] on input at bounding box center [745, 305] width 83 height 19
click at [716, 351] on div "00" at bounding box center [713, 348] width 41 height 24
click at [711, 369] on div "01" at bounding box center [713, 371] width 41 height 24
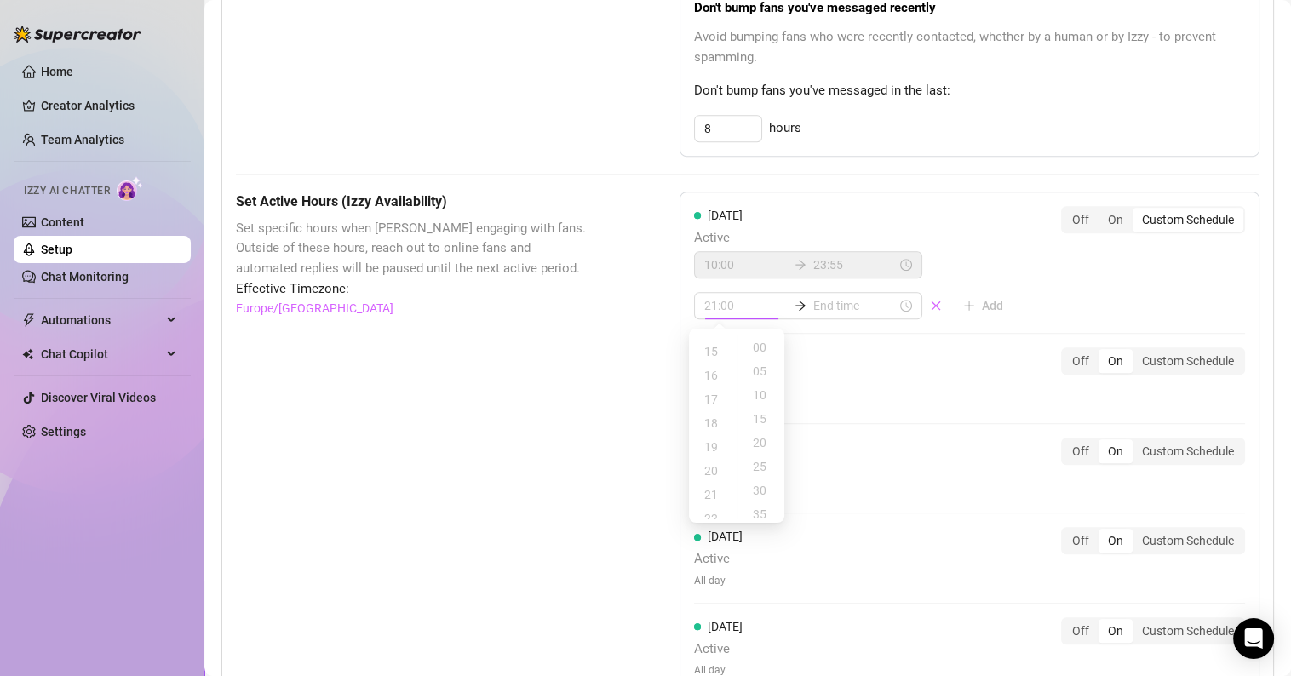
type input "23:00"
type input "00:30"
click at [708, 344] on div "23" at bounding box center [713, 348] width 41 height 24
type input "23:55"
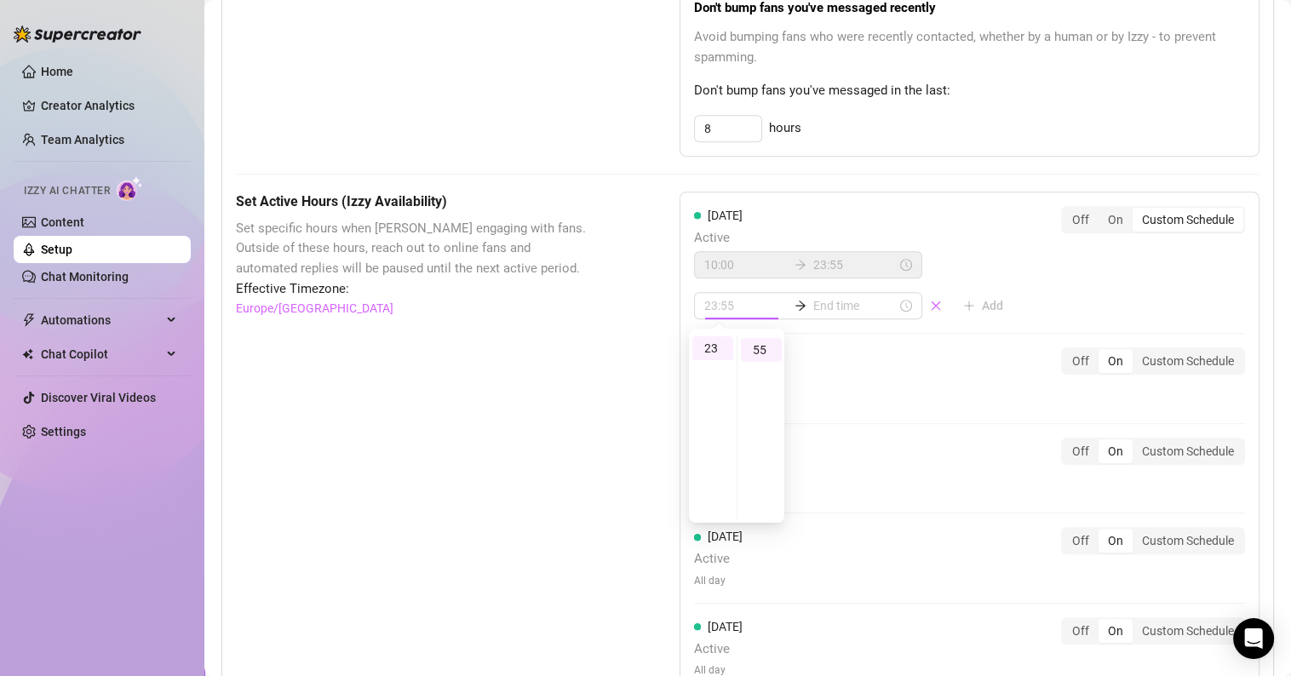
scroll to position [260, 0]
click at [830, 300] on input at bounding box center [855, 305] width 83 height 19
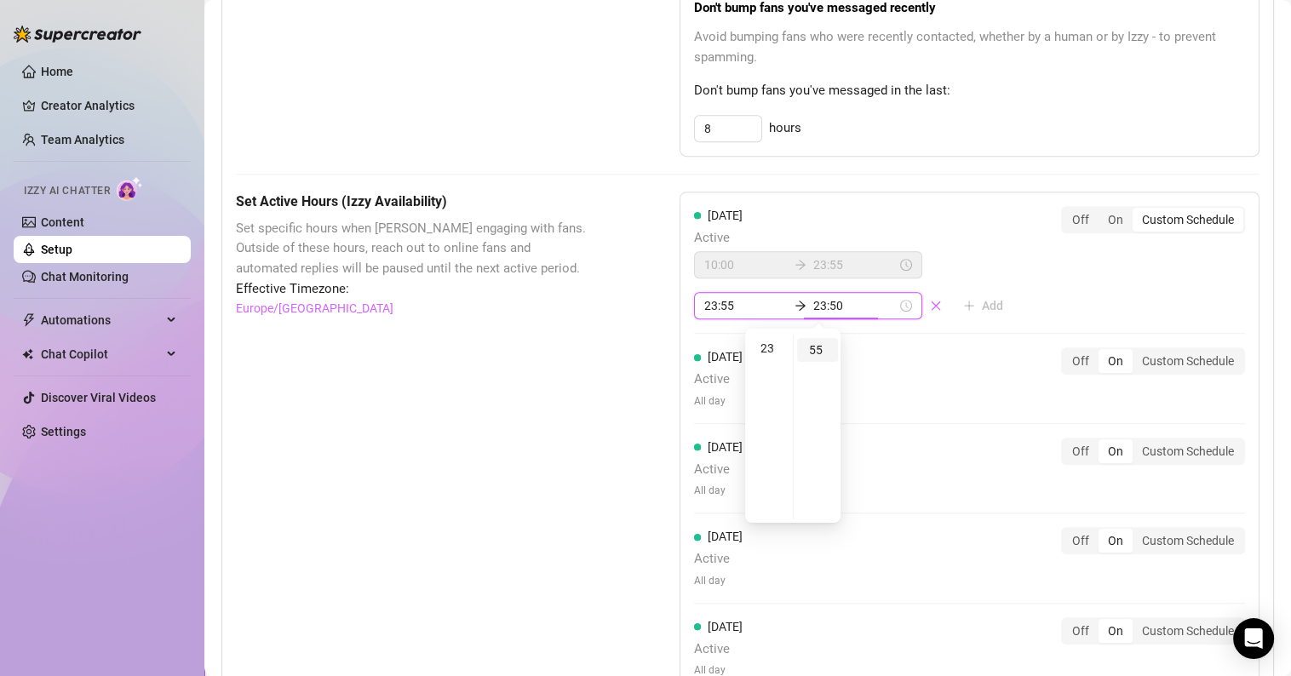
type input "23:55"
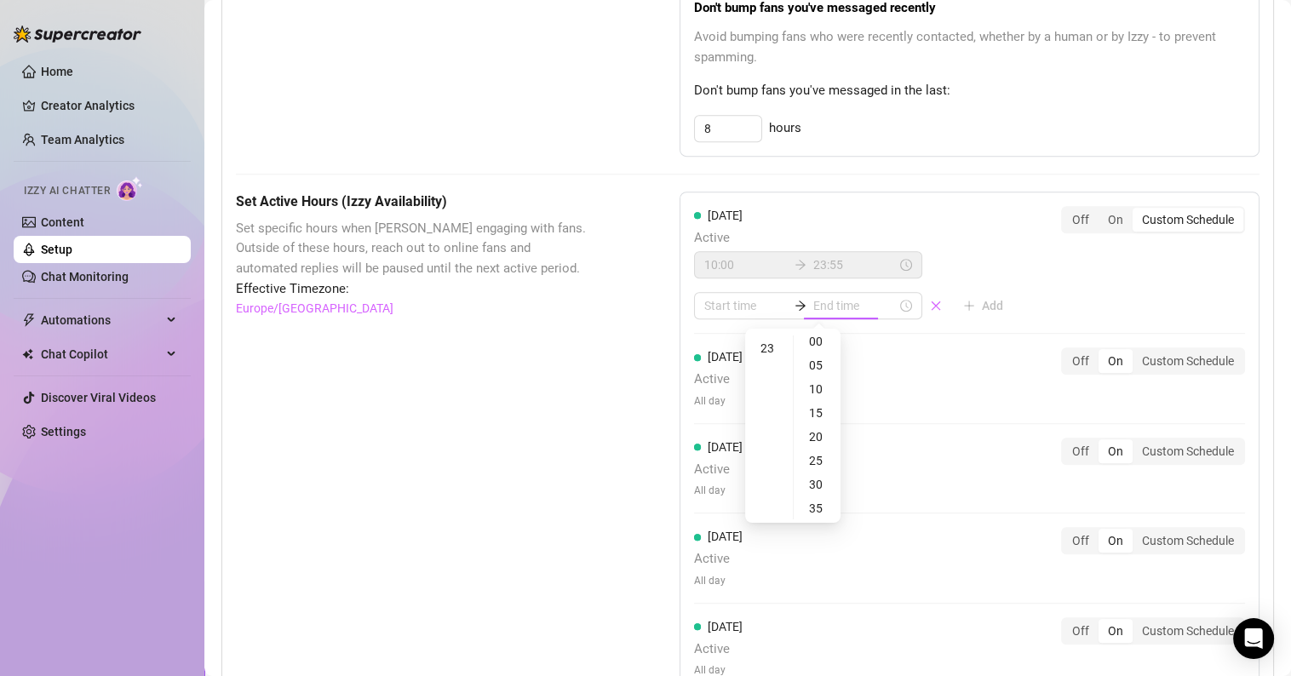
click at [930, 301] on icon "close" at bounding box center [936, 306] width 12 height 12
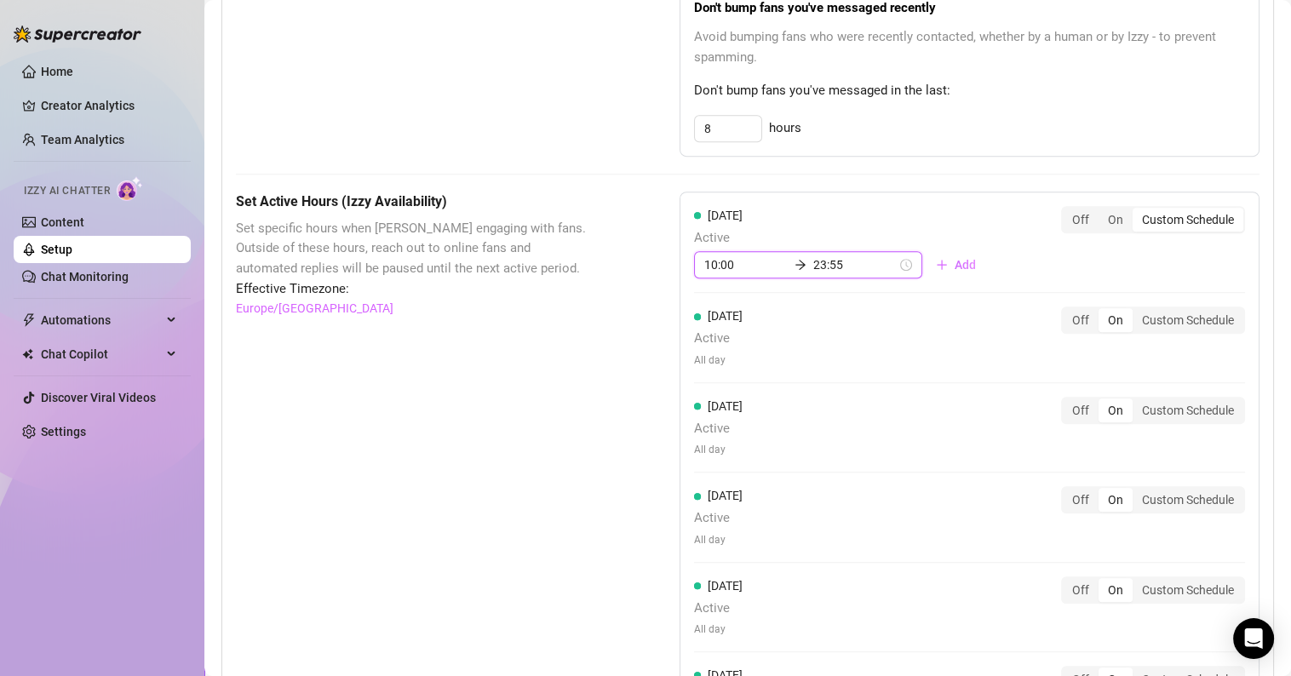
click at [721, 266] on input "10:00" at bounding box center [745, 265] width 83 height 19
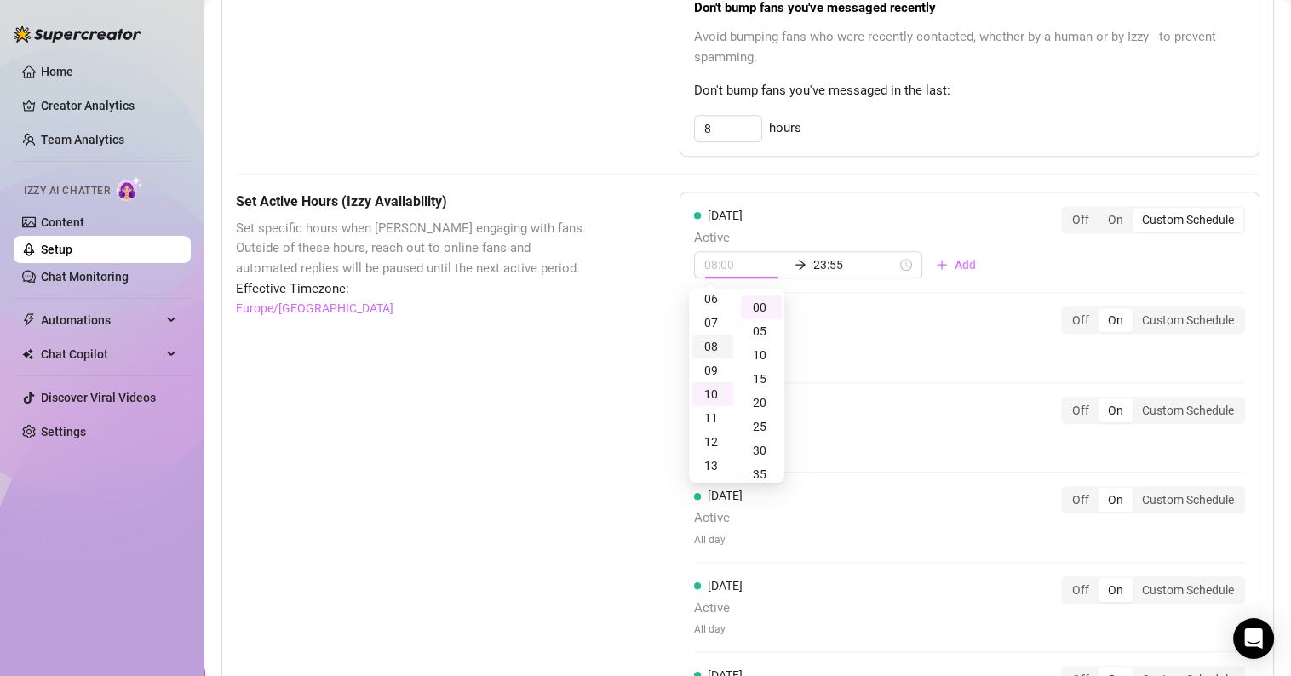
click at [713, 342] on div "08" at bounding box center [713, 347] width 41 height 24
type input "08:00"
click at [845, 325] on div "[DATE] Active All day Off On Custom Schedule" at bounding box center [969, 337] width 551 height 61
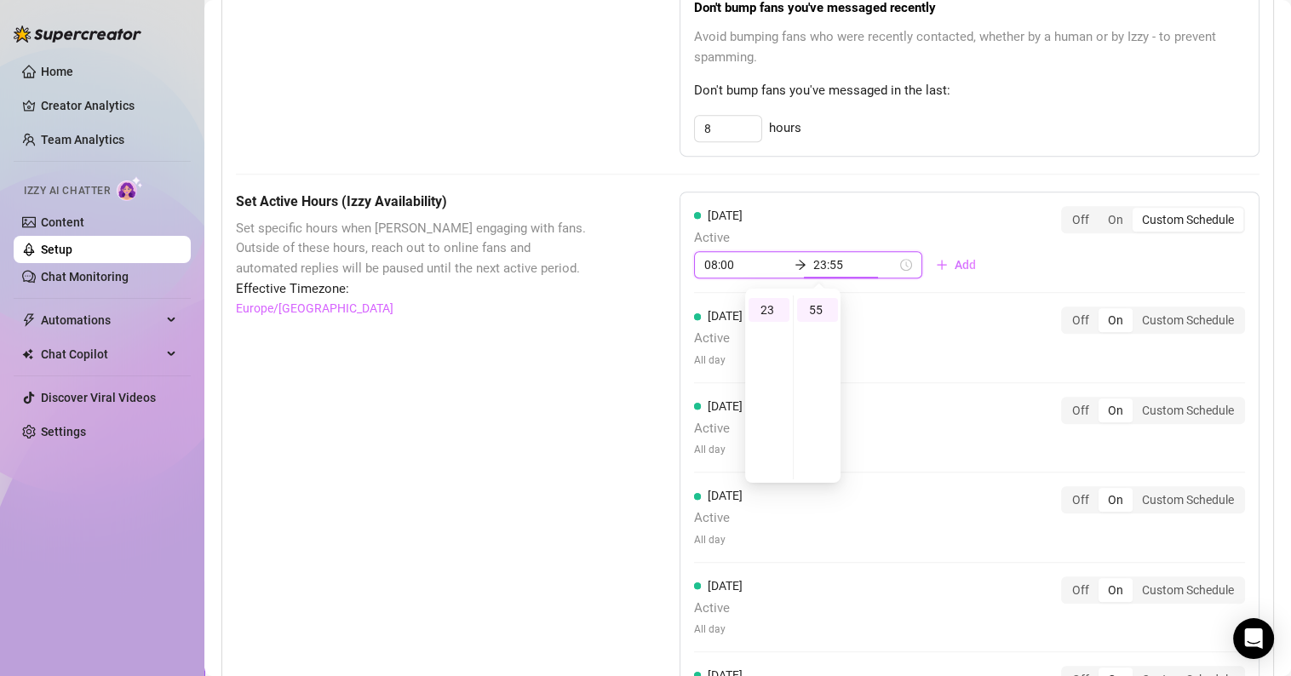
scroll to position [546, 0]
click at [1035, 250] on div "[DATE] Active 08:00 23:55 Add Off On Custom Schedule [DATE] Active All day Off …" at bounding box center [970, 519] width 580 height 655
click at [1140, 314] on div "Custom Schedule" at bounding box center [1188, 320] width 111 height 24
click at [1137, 311] on input "Custom Schedule" at bounding box center [1137, 311] width 0 height 0
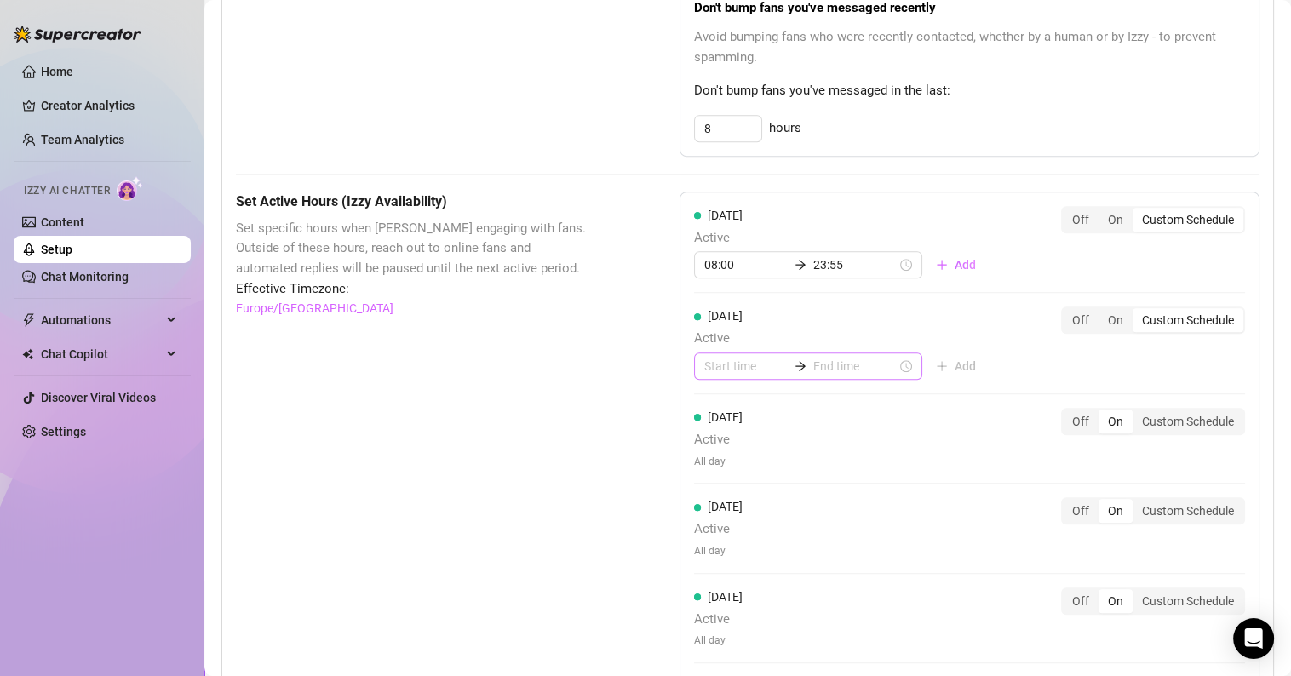
click at [698, 365] on div at bounding box center [808, 366] width 228 height 27
click at [717, 533] on div "09" at bounding box center [713, 538] width 41 height 24
type input "09:00"
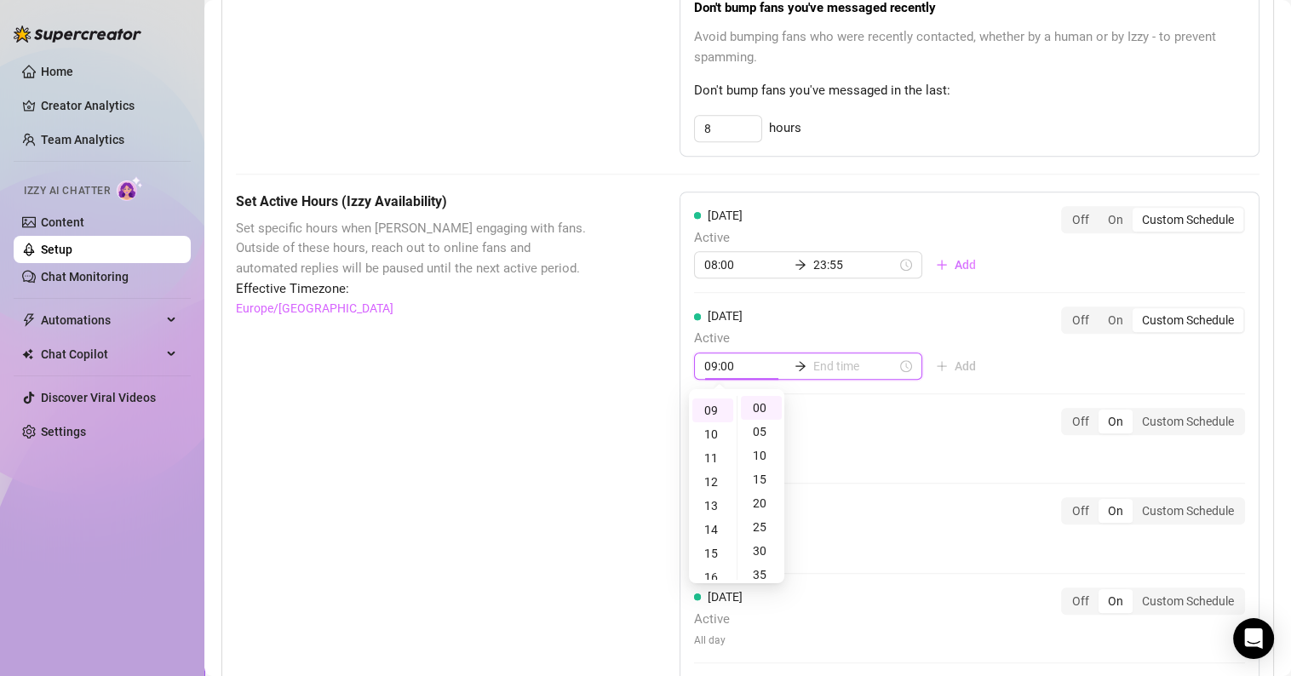
click at [824, 365] on input at bounding box center [855, 366] width 83 height 19
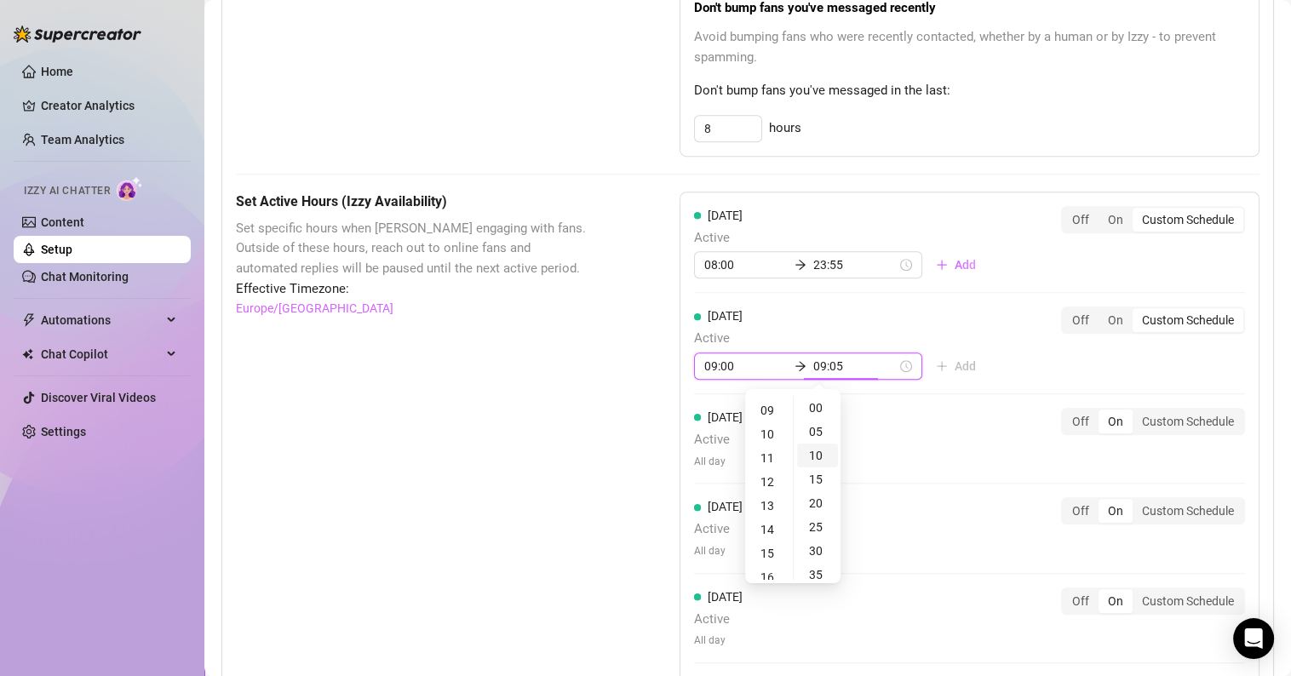
type input "09:10"
type input "23:00"
click at [768, 486] on div "23" at bounding box center [769, 488] width 41 height 24
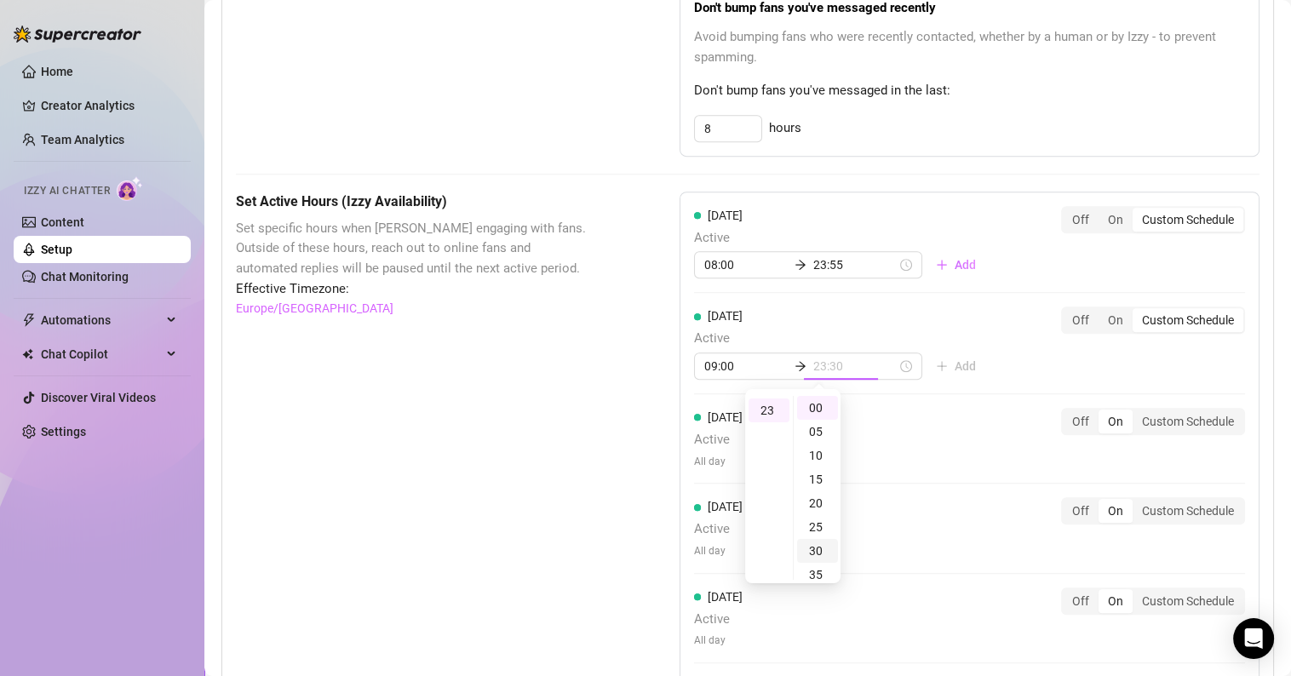
click at [814, 548] on div "30" at bounding box center [817, 551] width 41 height 24
type input "23:30"
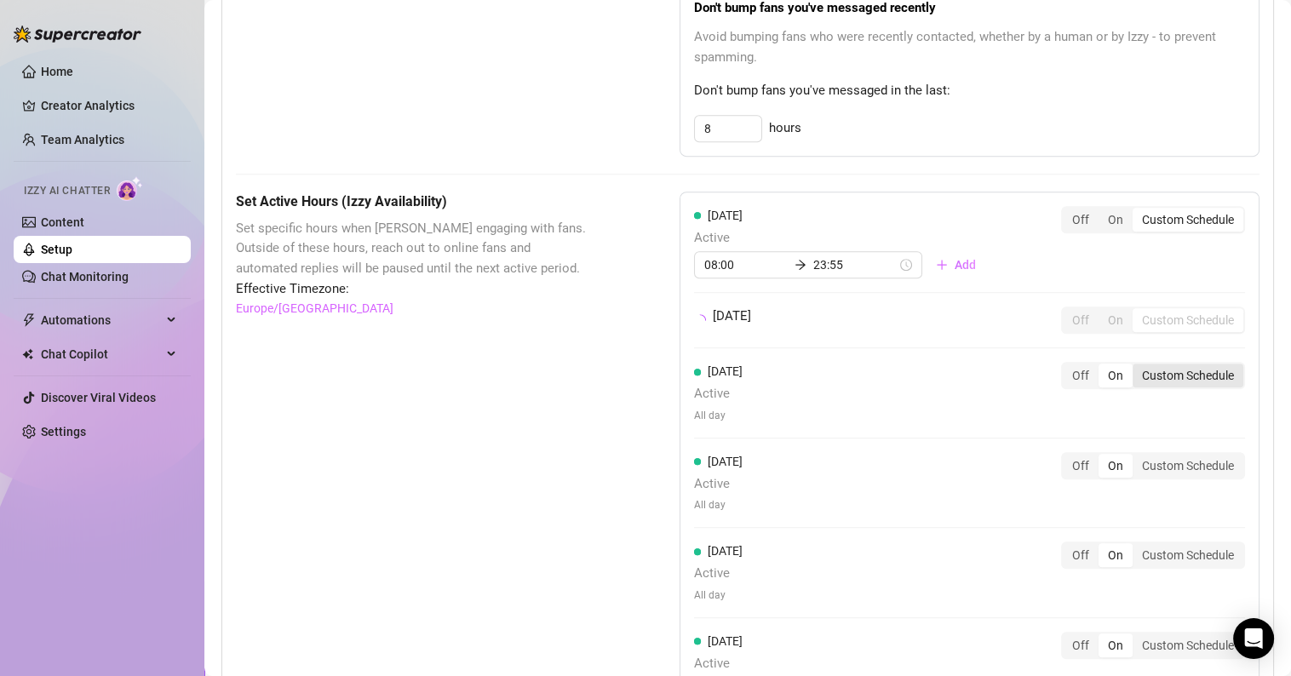
click at [1182, 418] on div "[DATE] Active All day Off On Custom Schedule" at bounding box center [969, 392] width 551 height 61
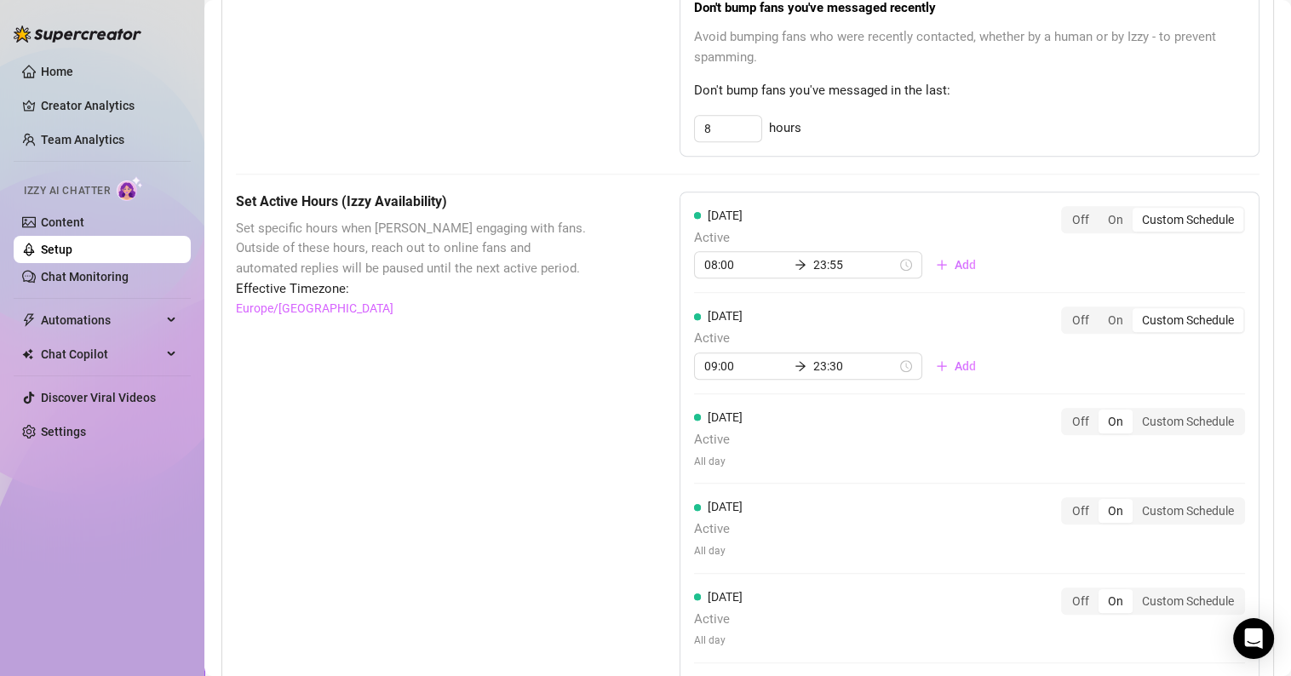
click at [729, 454] on span "All day" at bounding box center [718, 462] width 49 height 16
click at [799, 433] on div "[DATE] Active All day Off On Custom Schedule" at bounding box center [969, 438] width 551 height 61
click at [1186, 411] on div "Custom Schedule" at bounding box center [1188, 422] width 111 height 24
click at [1137, 412] on input "Custom Schedule" at bounding box center [1137, 412] width 0 height 0
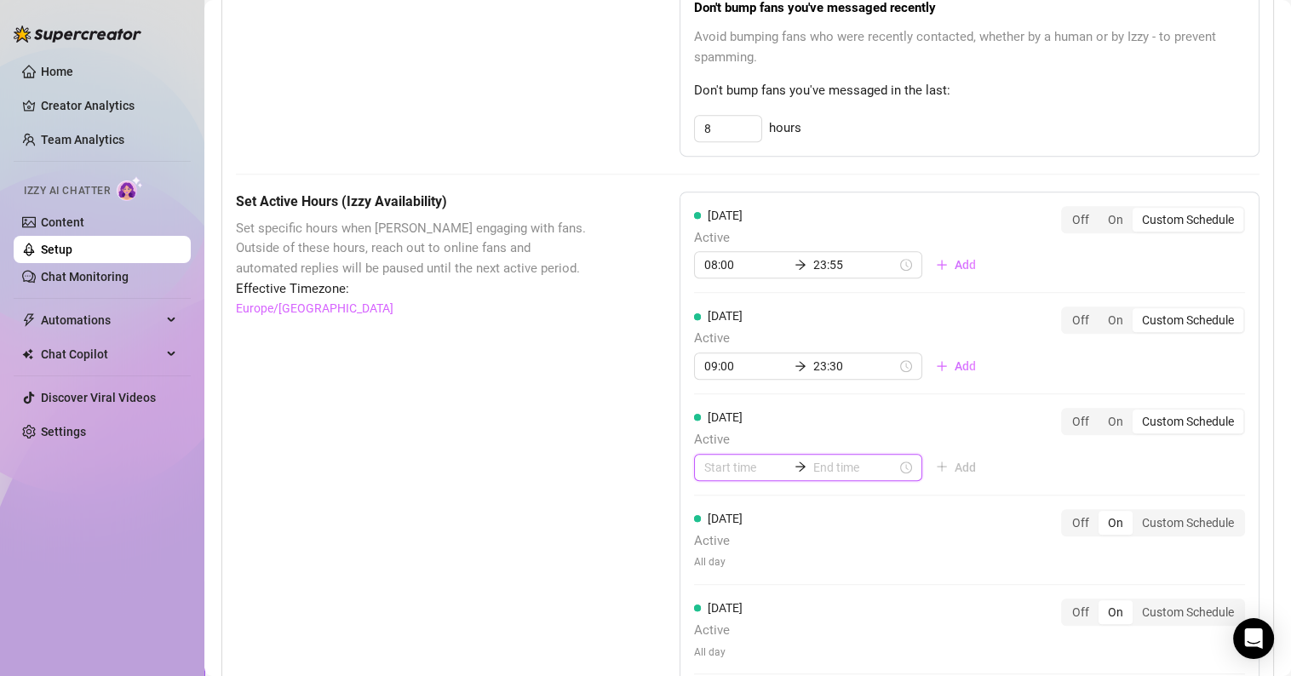
click at [734, 468] on input at bounding box center [745, 467] width 83 height 19
type input "02:00"
click at [713, 354] on div "11" at bounding box center [713, 356] width 41 height 24
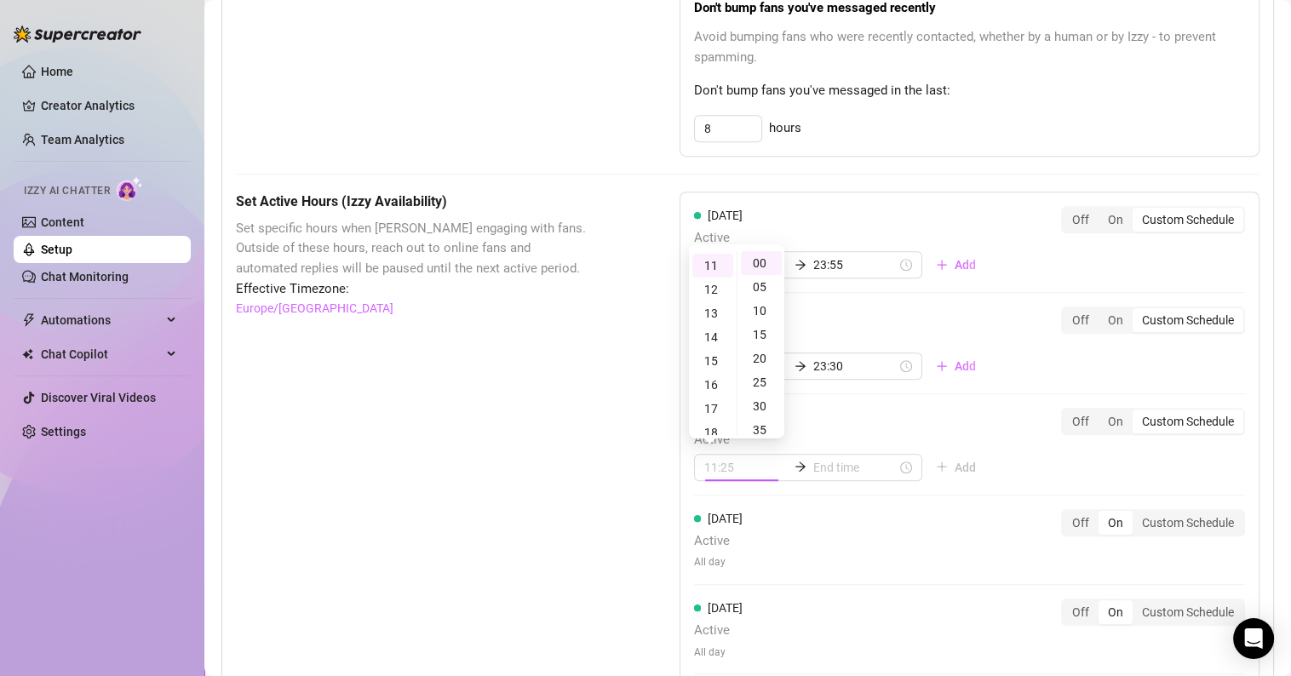
type input "11:00"
click at [825, 464] on input at bounding box center [855, 467] width 83 height 19
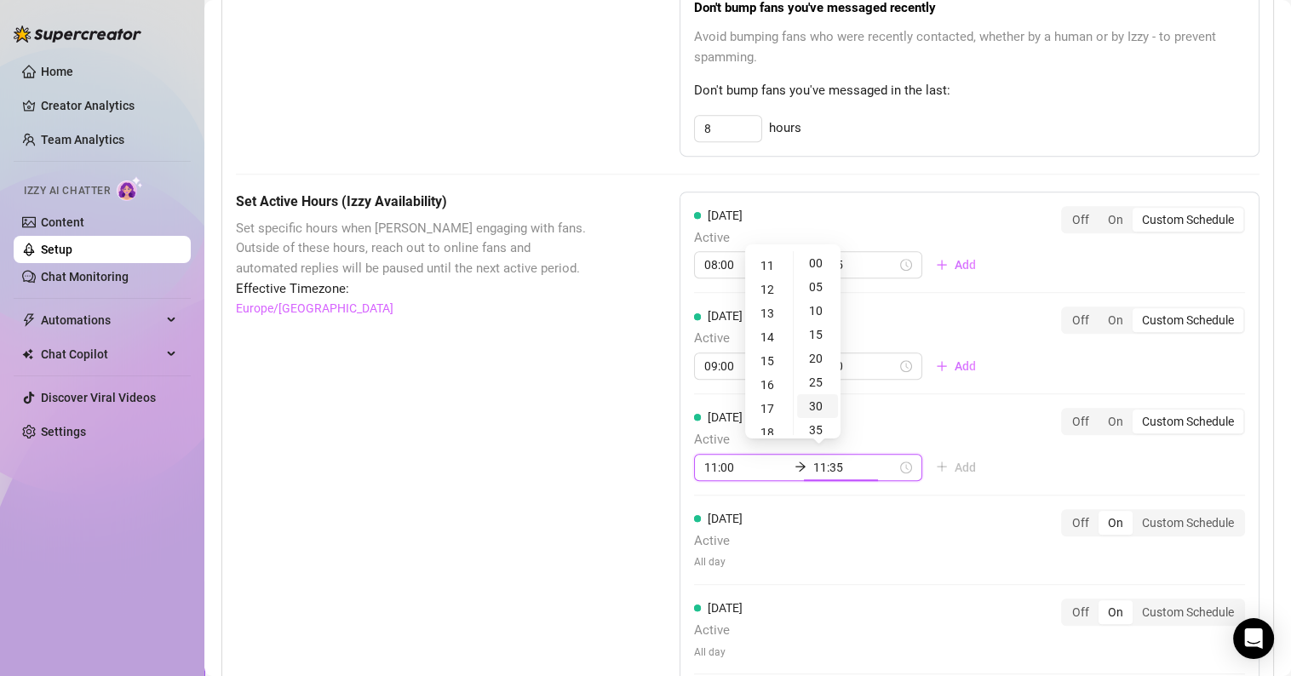
type input "11:30"
click at [769, 296] on div "23" at bounding box center [769, 297] width 41 height 24
type input "23:55"
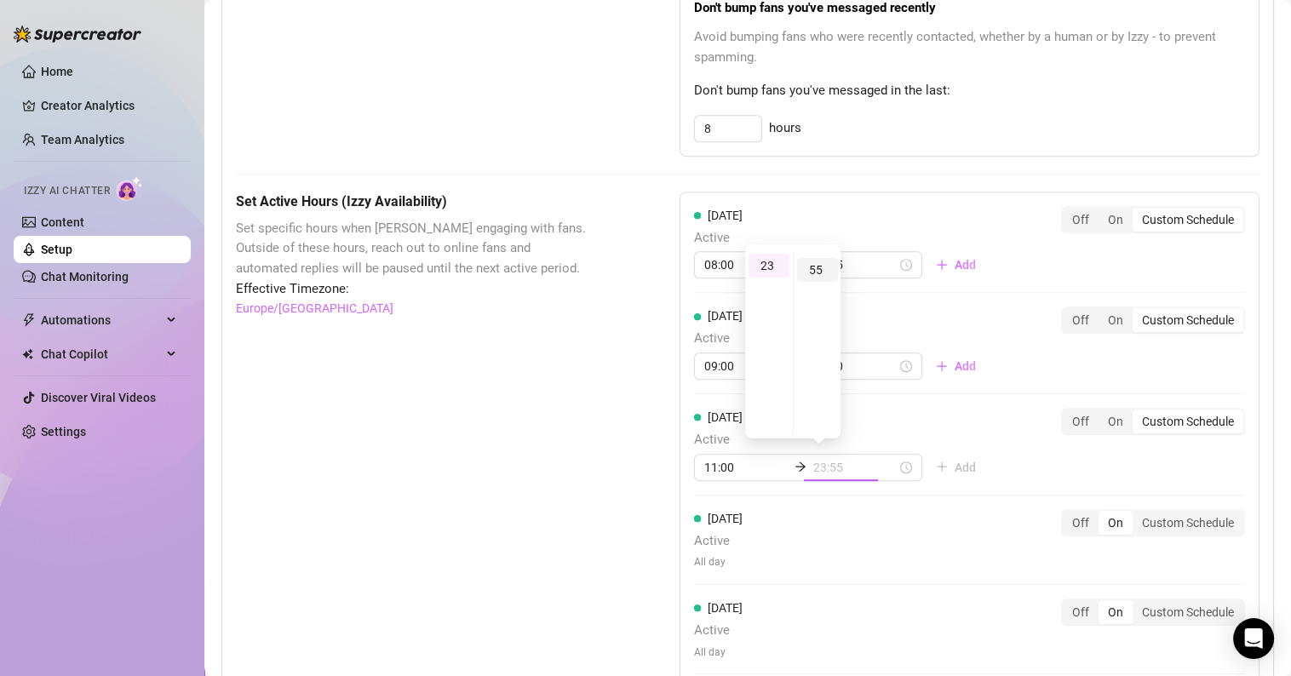
click at [814, 270] on div "55" at bounding box center [817, 270] width 41 height 24
click at [1164, 526] on div "[DATE] Active All day Off On Custom Schedule" at bounding box center [969, 547] width 551 height 76
click at [1204, 517] on div "Custom Schedule" at bounding box center [1188, 523] width 111 height 24
click at [1137, 514] on input "Custom Schedule" at bounding box center [1137, 514] width 0 height 0
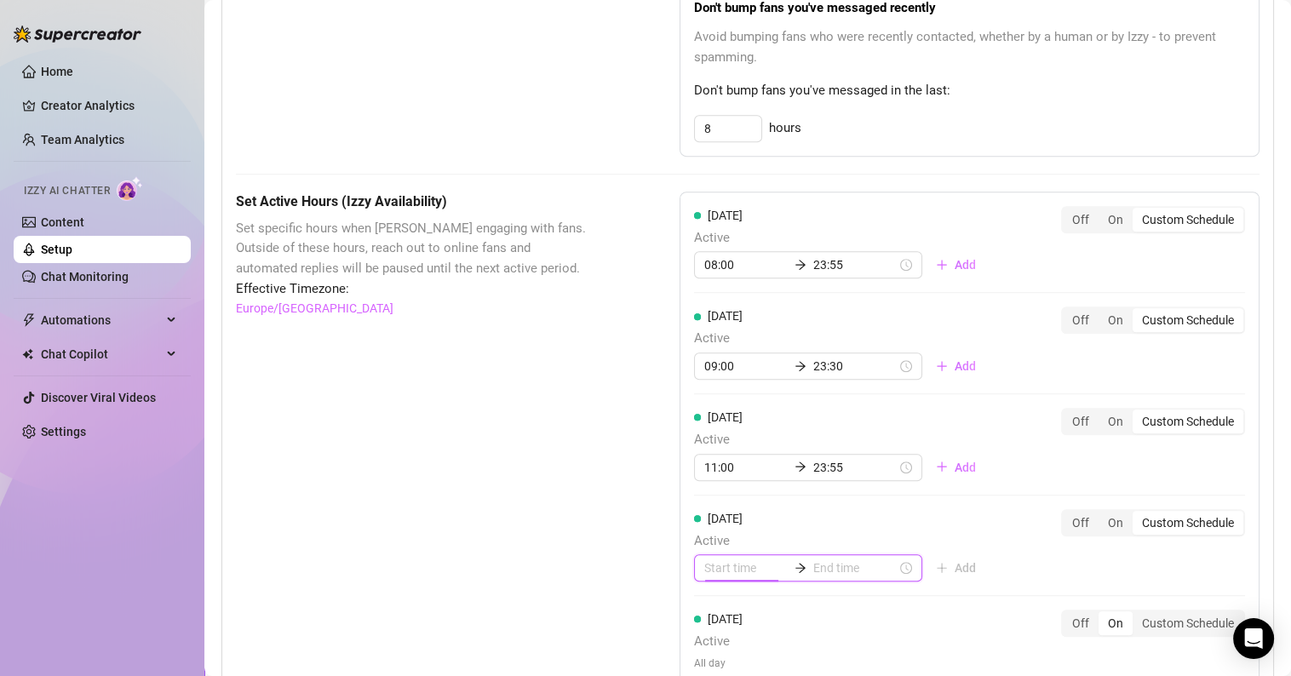
click at [726, 566] on input at bounding box center [745, 568] width 83 height 19
click at [716, 463] on div "08" at bounding box center [713, 470] width 41 height 24
type input "08:00"
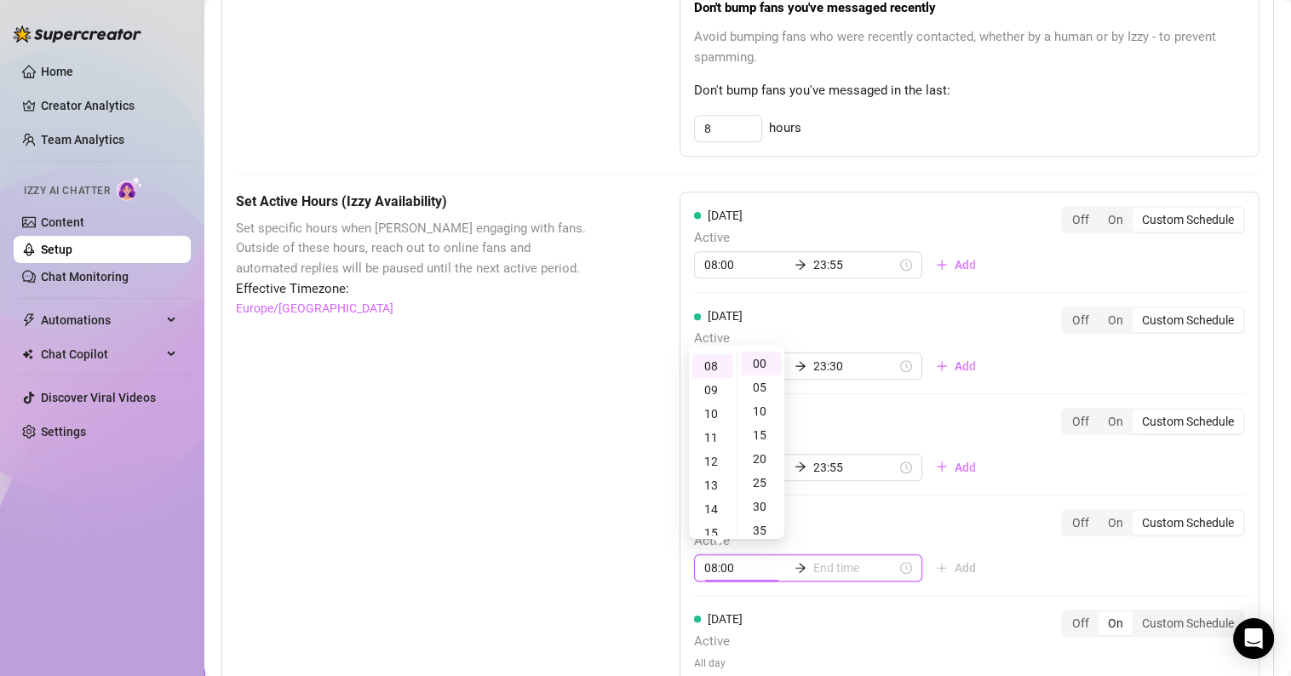
click at [834, 559] on input at bounding box center [855, 568] width 83 height 19
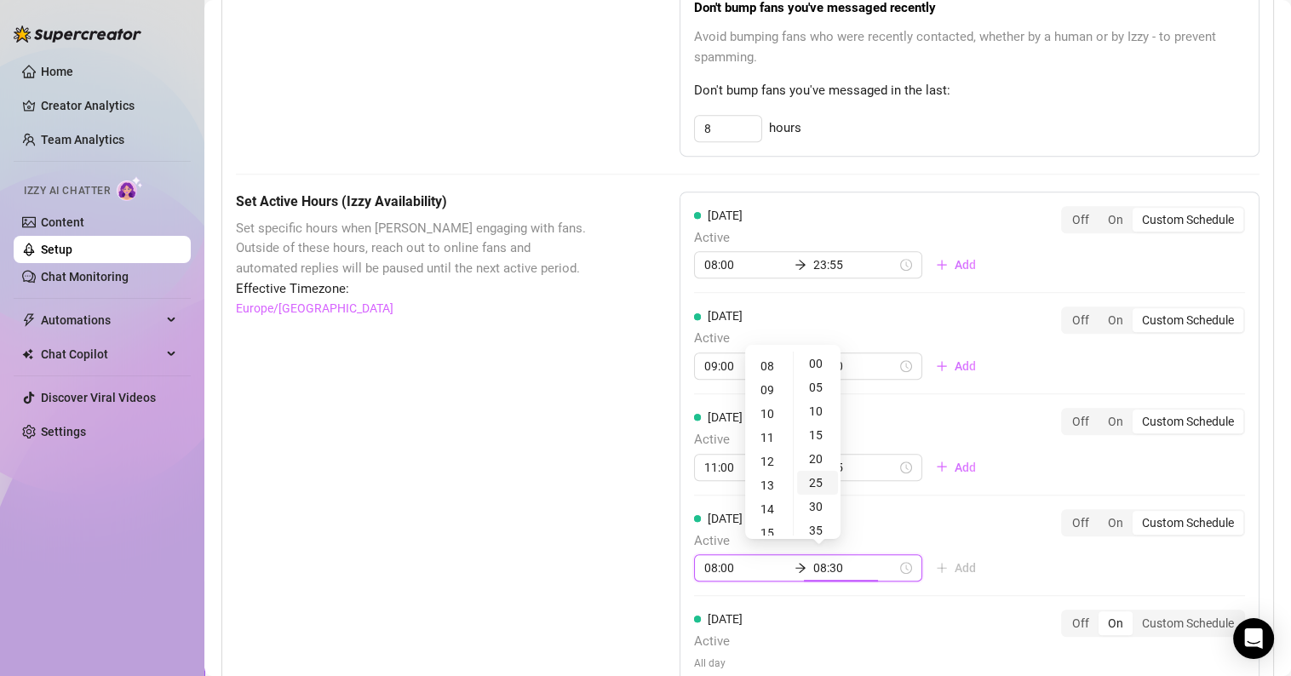
type input "08:25"
click at [775, 466] on div "23" at bounding box center [769, 469] width 41 height 24
click at [814, 365] on div "00" at bounding box center [817, 364] width 41 height 24
type input "23:00"
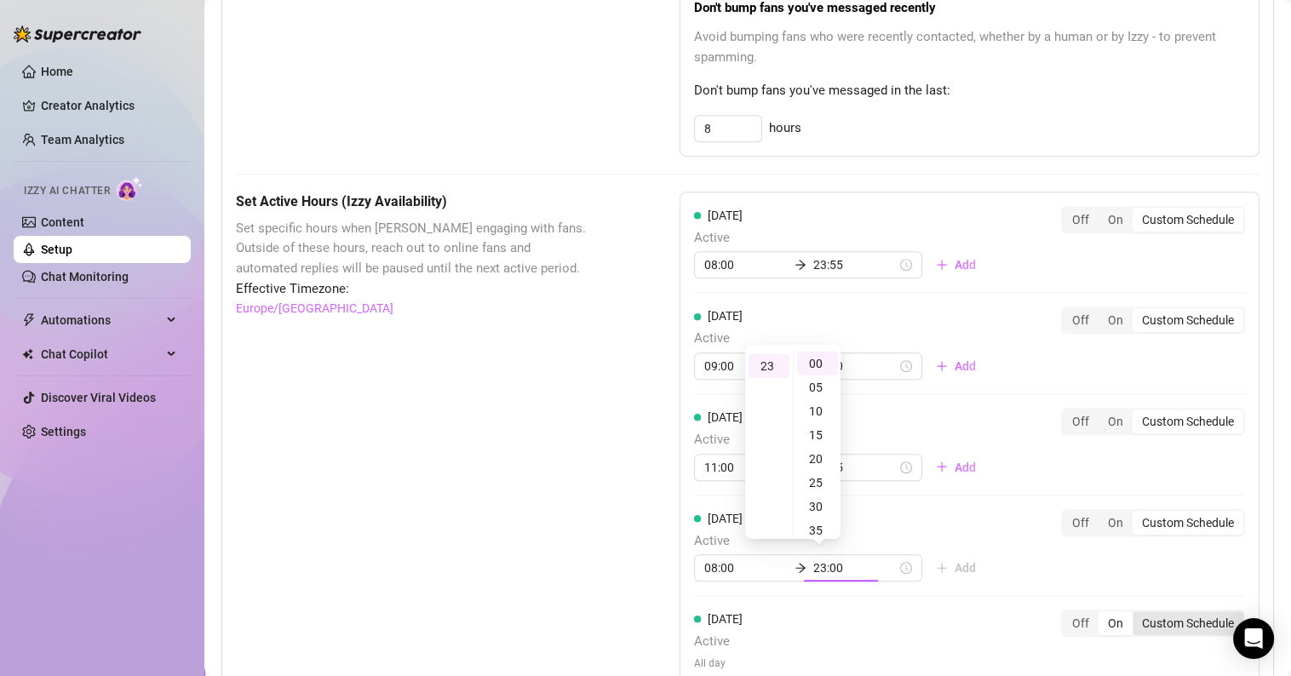
click at [1145, 617] on div "[DATE] Active All day Off On Custom Schedule" at bounding box center [969, 640] width 551 height 61
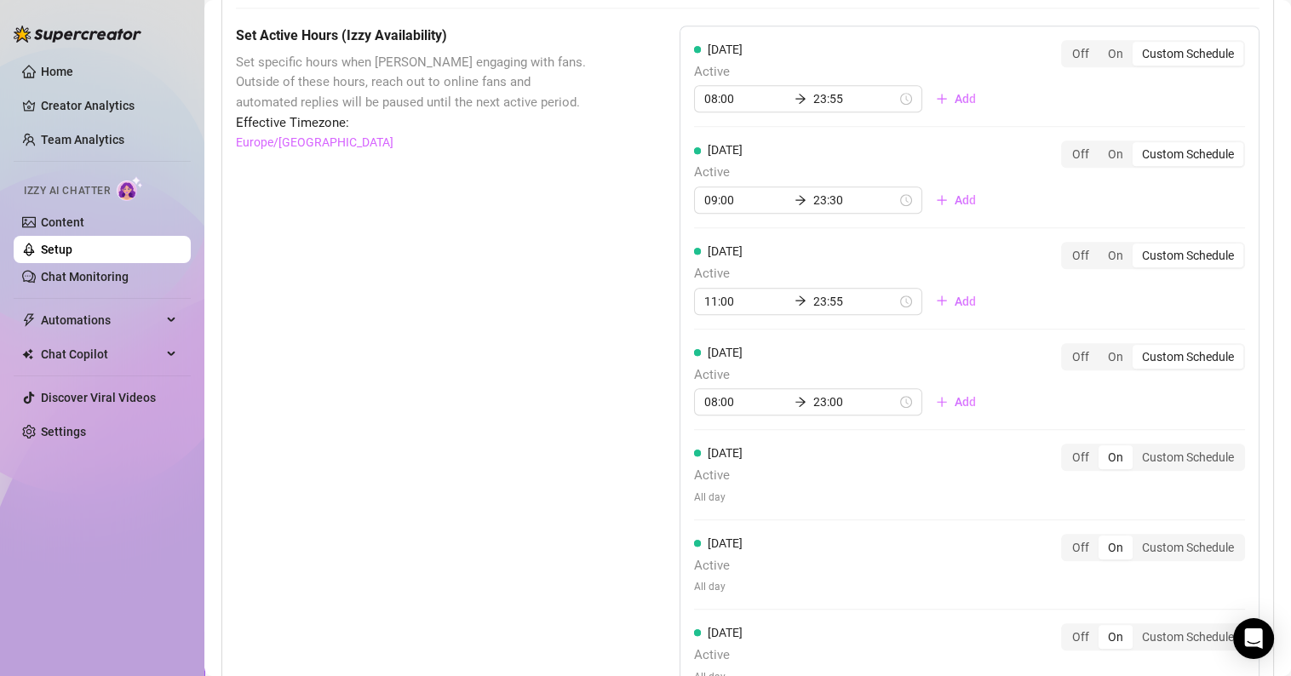
scroll to position [1320, 0]
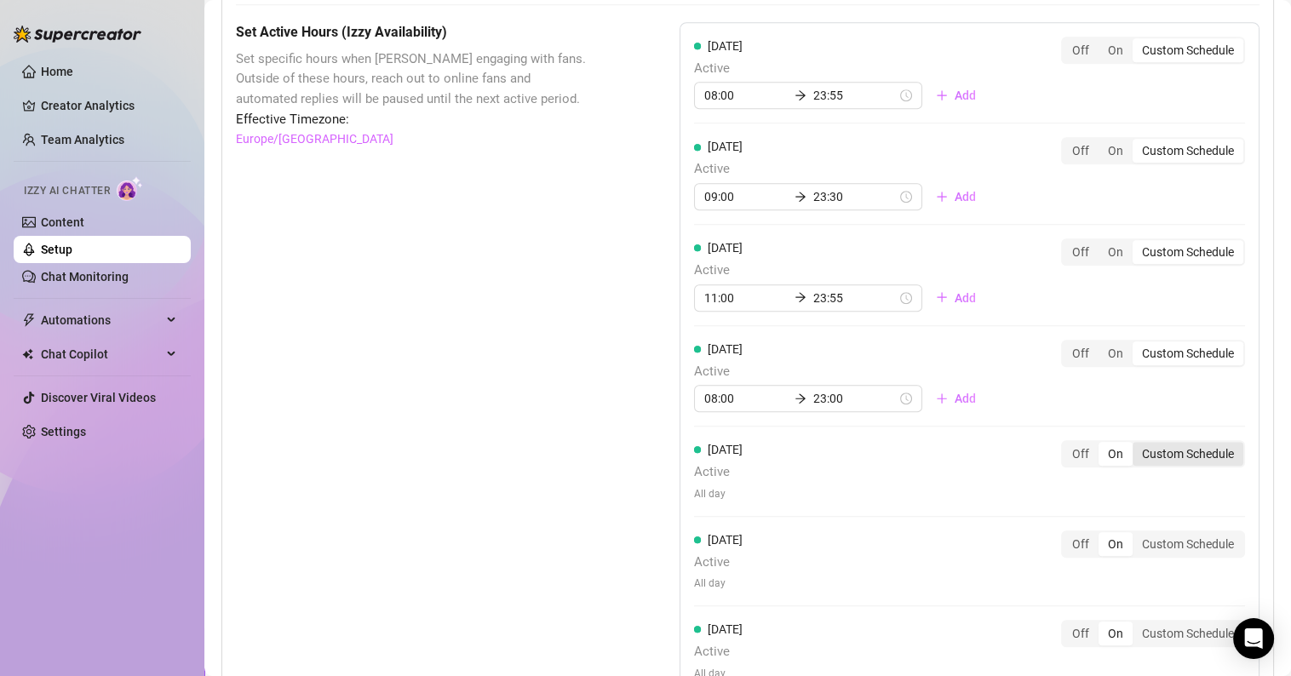
click at [1172, 446] on div "Custom Schedule" at bounding box center [1188, 454] width 111 height 24
click at [1137, 445] on input "Custom Schedule" at bounding box center [1137, 445] width 0 height 0
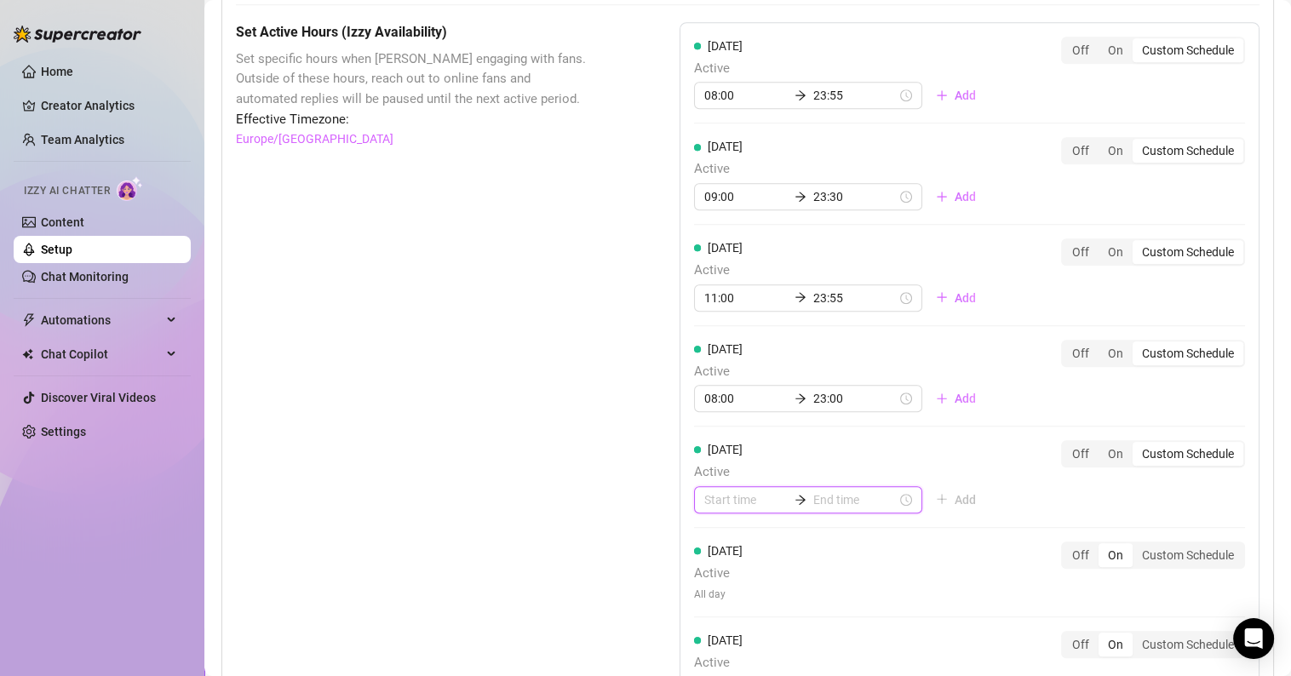
click at [709, 498] on input at bounding box center [745, 500] width 83 height 19
click at [720, 394] on div "08" at bounding box center [713, 400] width 41 height 24
type input "08:00"
click at [818, 497] on input at bounding box center [855, 500] width 83 height 19
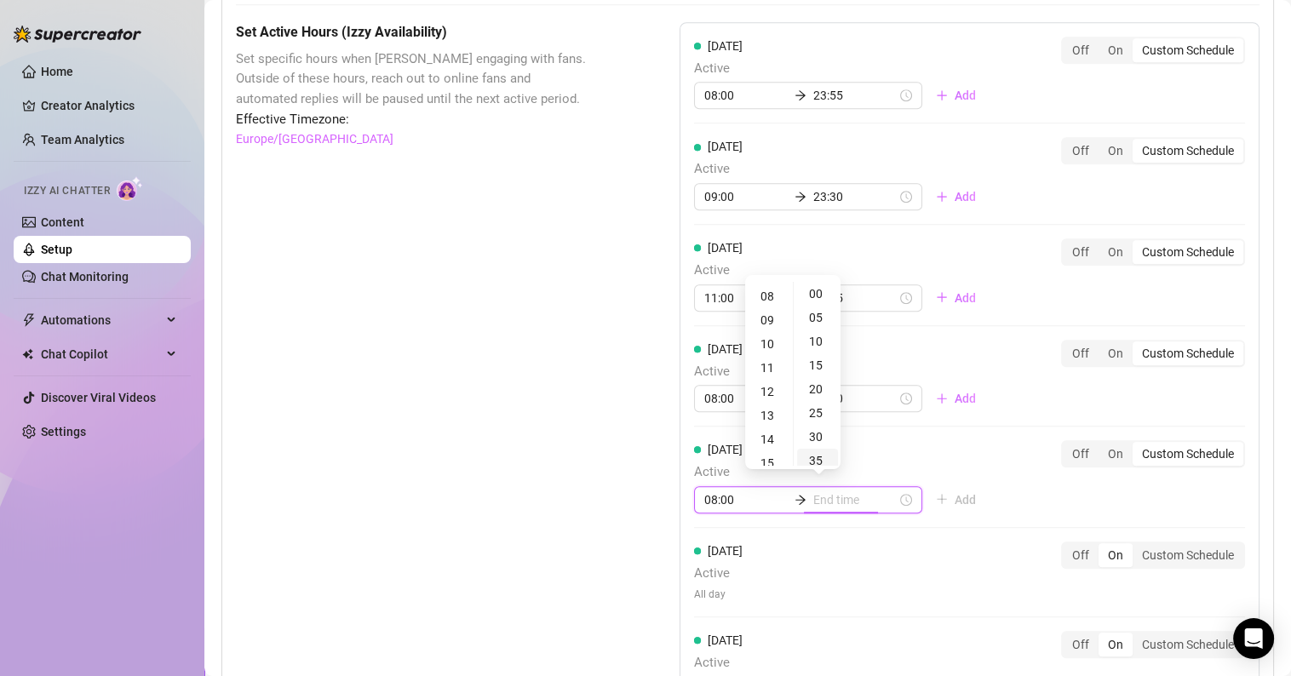
type input "08:35"
type input "15:00"
type input "21:00"
click at [767, 394] on div "23" at bounding box center [769, 399] width 41 height 24
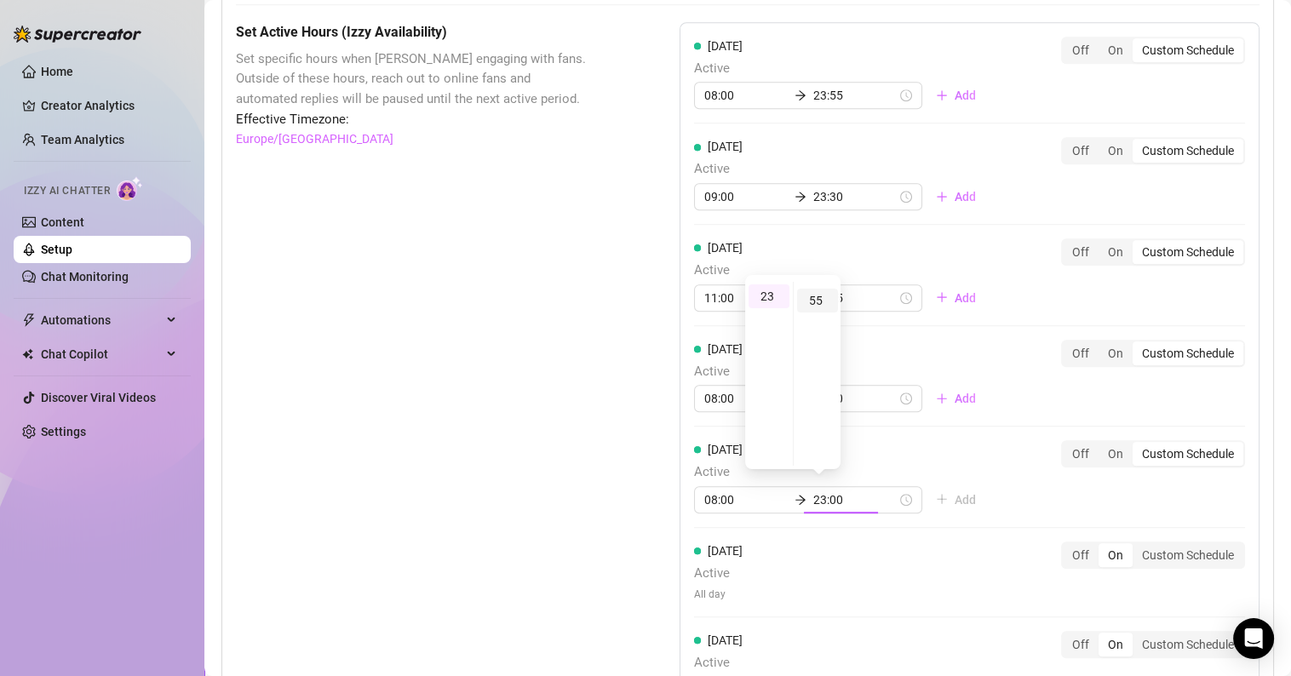
type input "23:55"
click at [815, 305] on div "55" at bounding box center [817, 301] width 41 height 24
click at [1135, 548] on div "[DATE] Active All day Off On Custom Schedule" at bounding box center [969, 572] width 551 height 61
click at [1145, 548] on div "Custom Schedule" at bounding box center [1188, 555] width 111 height 24
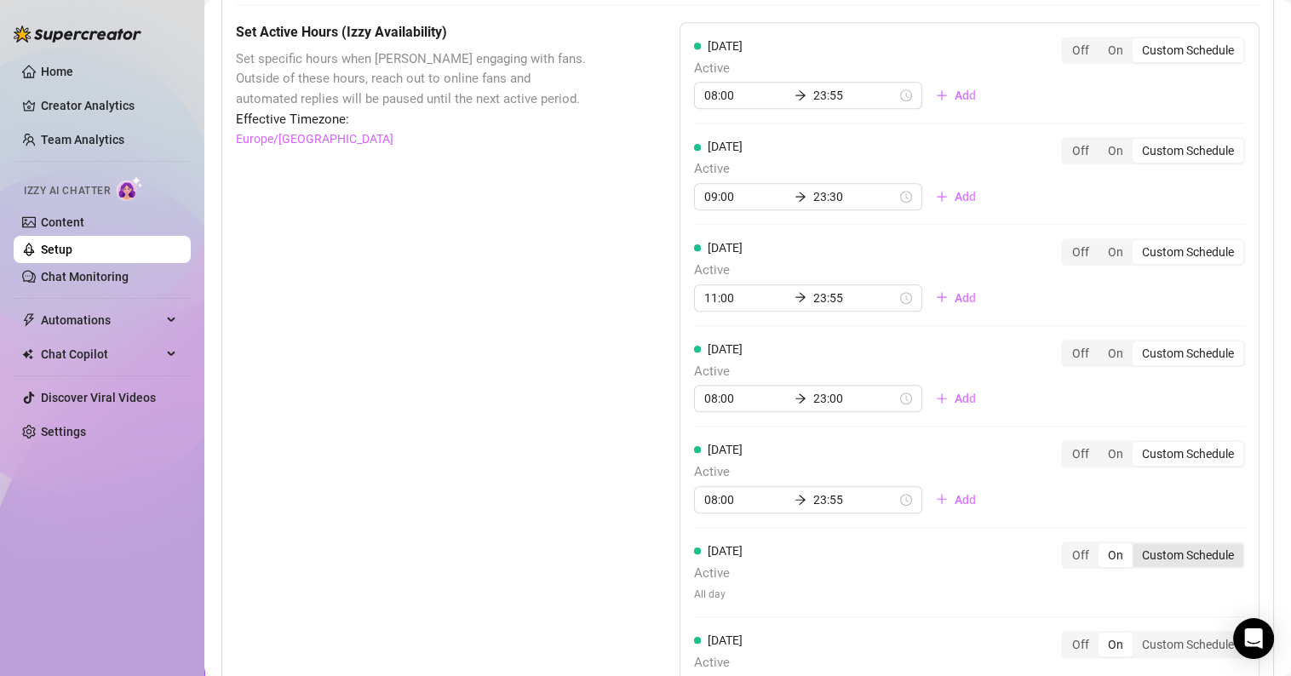
click at [1137, 546] on input "Custom Schedule" at bounding box center [1137, 546] width 0 height 0
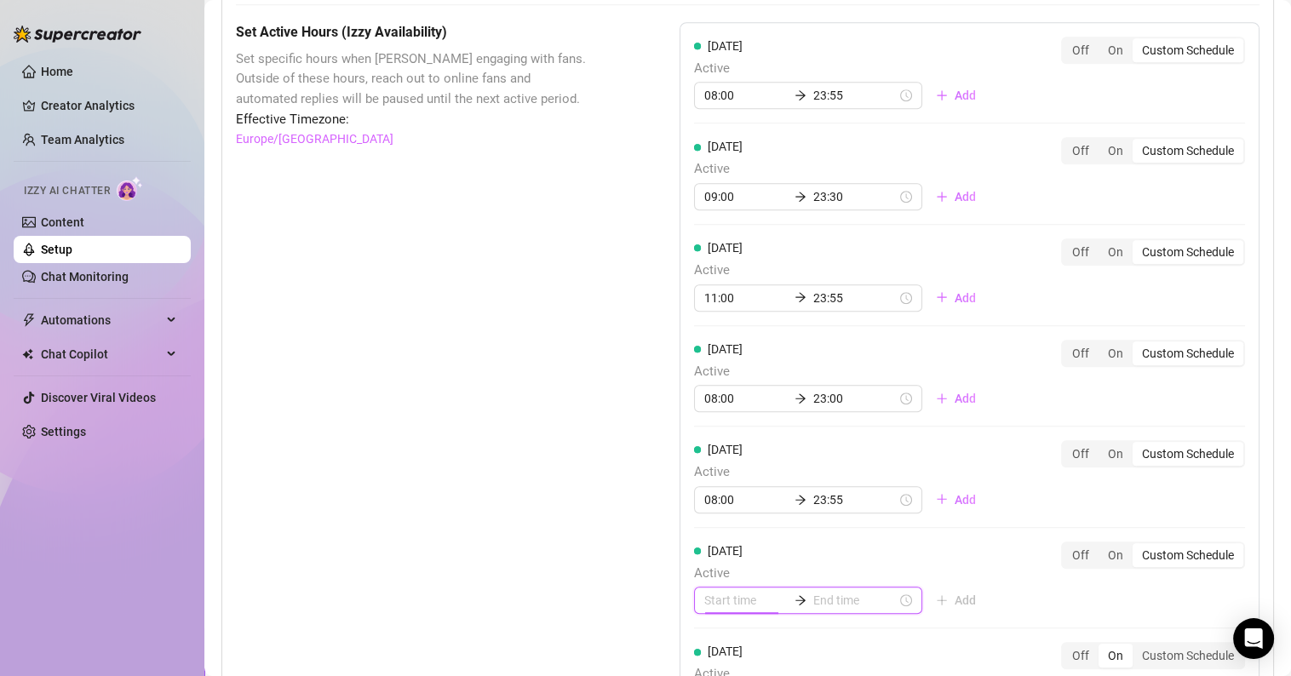
click at [726, 599] on input at bounding box center [745, 600] width 83 height 19
click at [719, 546] on div "10" at bounding box center [713, 550] width 41 height 24
type input "10:00"
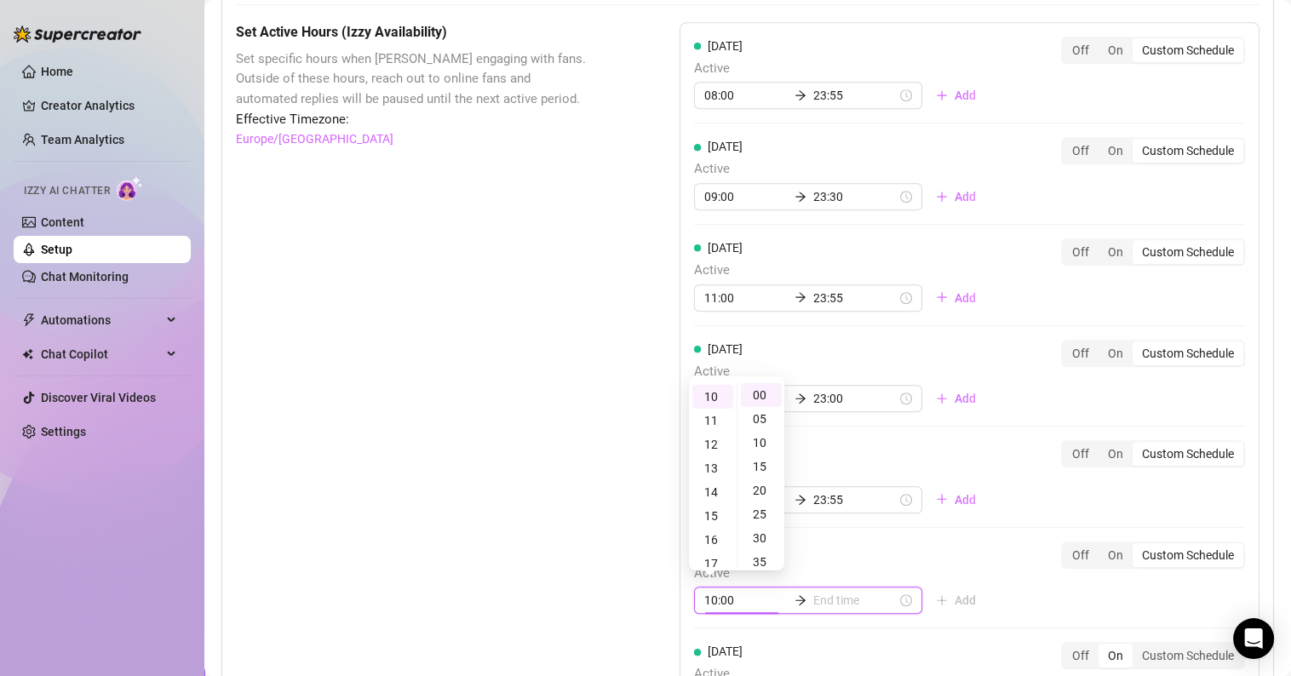
click at [833, 591] on input at bounding box center [855, 600] width 83 height 19
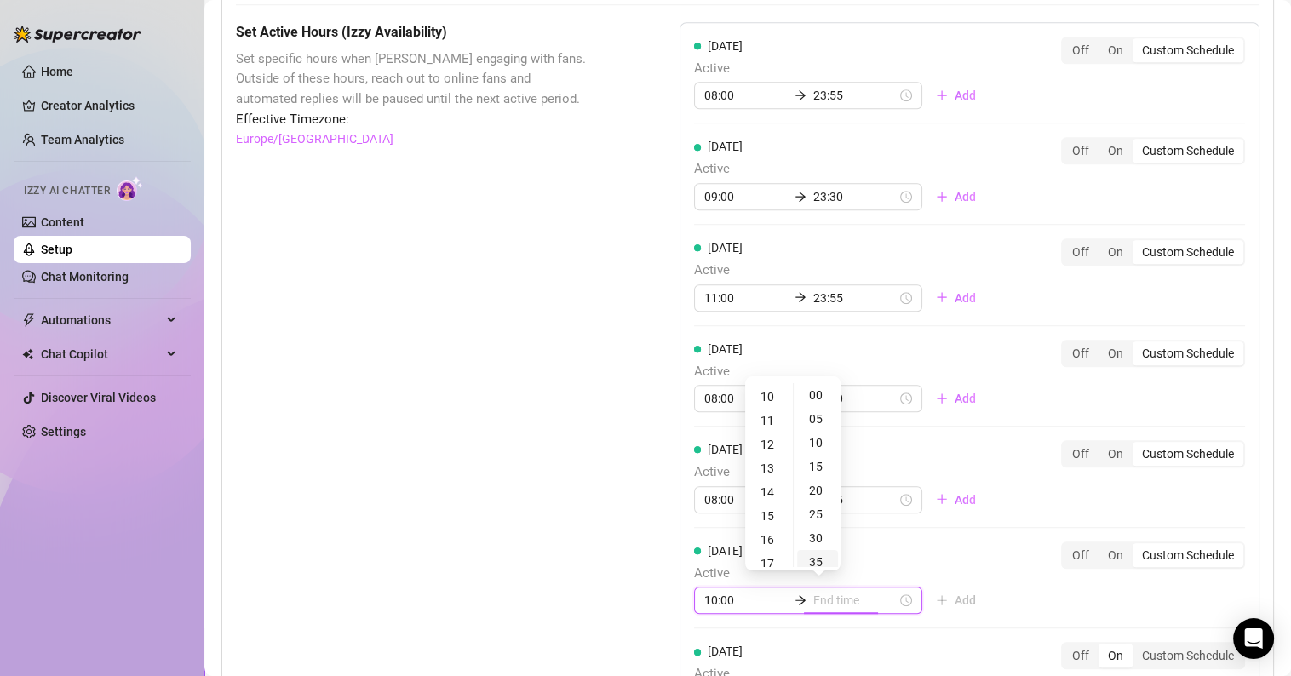
type input "10:35"
type input "15:00"
click at [773, 446] on div "23" at bounding box center [769, 452] width 41 height 24
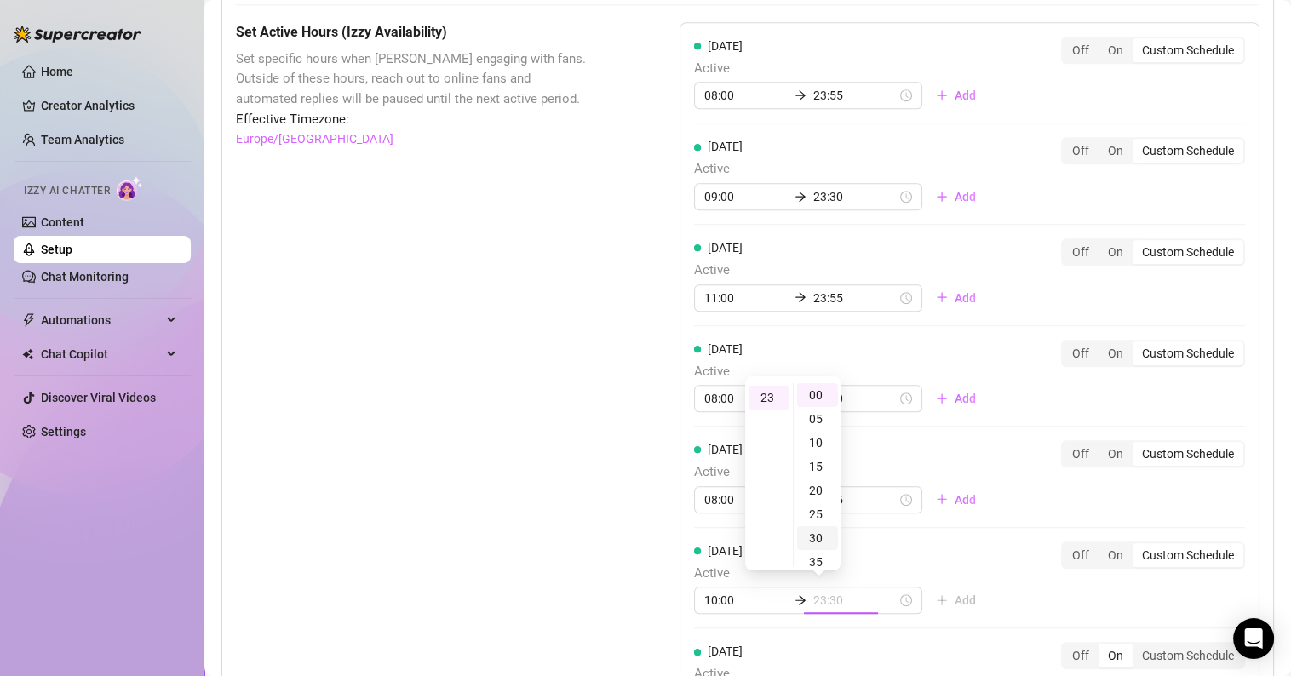
click at [819, 536] on div "30" at bounding box center [817, 538] width 41 height 24
type input "23:30"
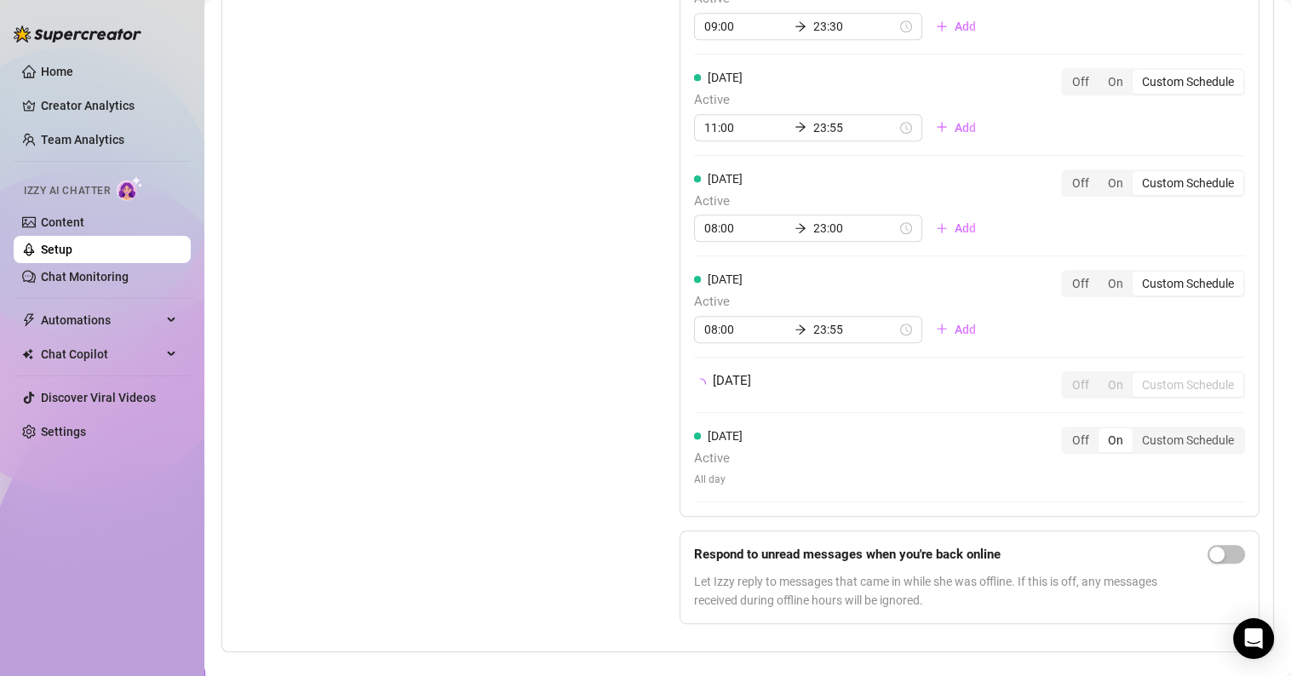
click at [1154, 480] on div "[DATE] Active All day Off On Custom Schedule" at bounding box center [969, 457] width 551 height 61
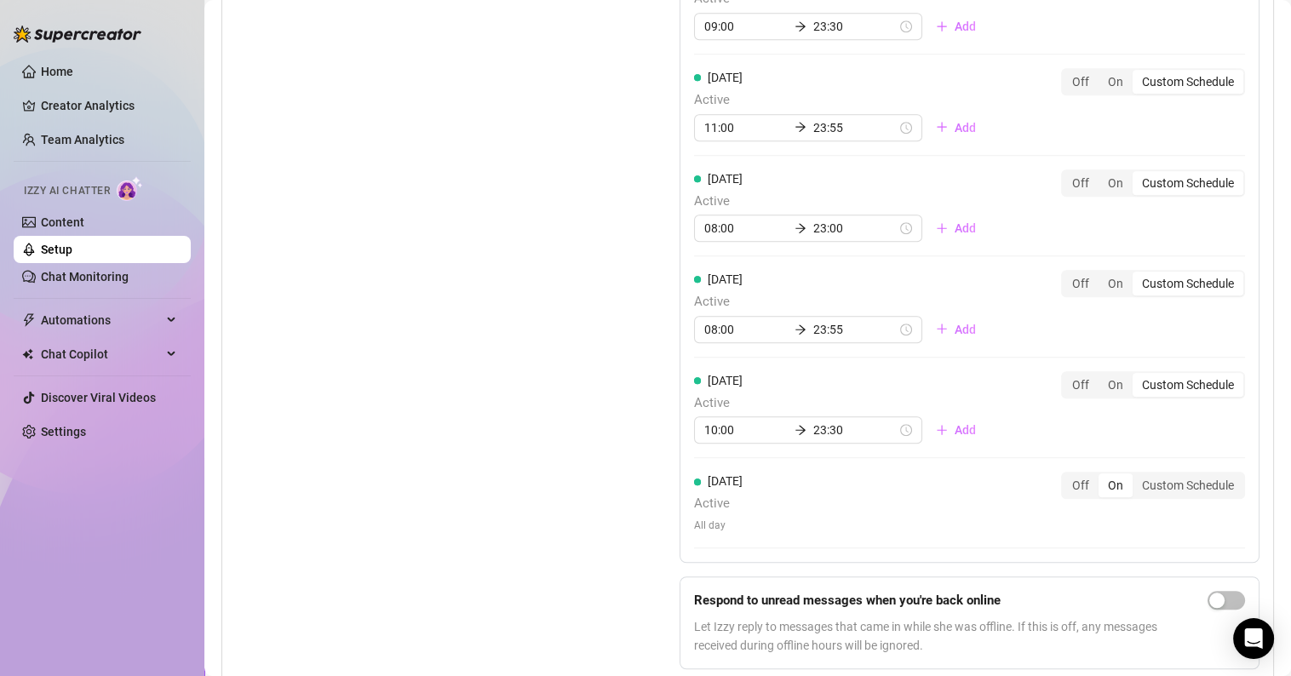
click at [733, 523] on span "All day" at bounding box center [718, 526] width 49 height 16
click at [814, 431] on input "23:30" at bounding box center [855, 430] width 83 height 19
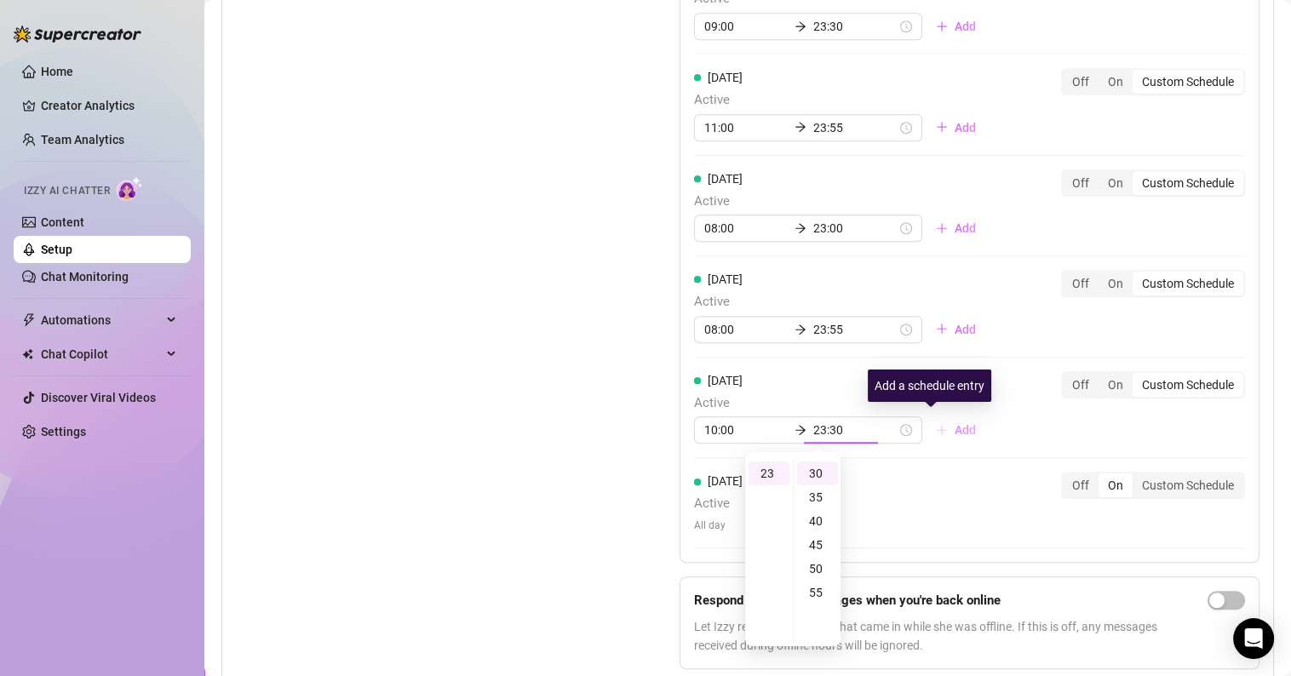
click at [963, 424] on button "Add" at bounding box center [956, 430] width 67 height 27
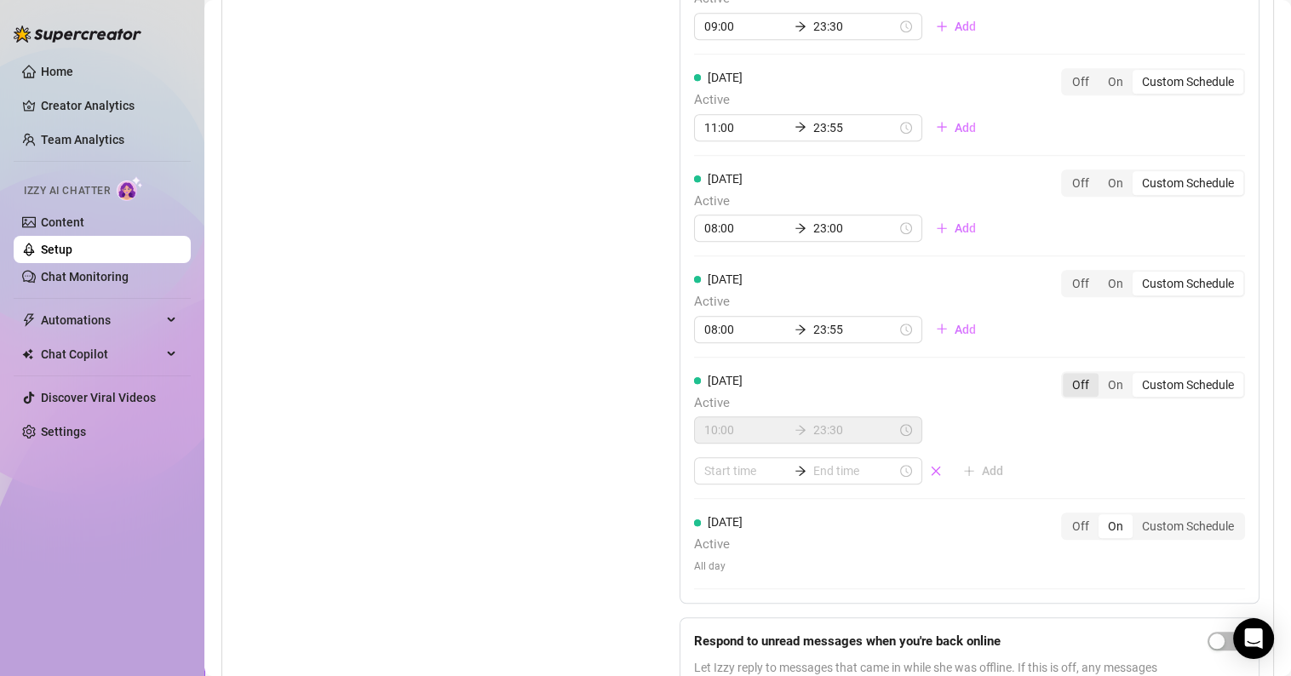
click at [1063, 377] on div "Off" at bounding box center [1081, 385] width 36 height 24
click at [1067, 376] on input "Off" at bounding box center [1067, 376] width 0 height 0
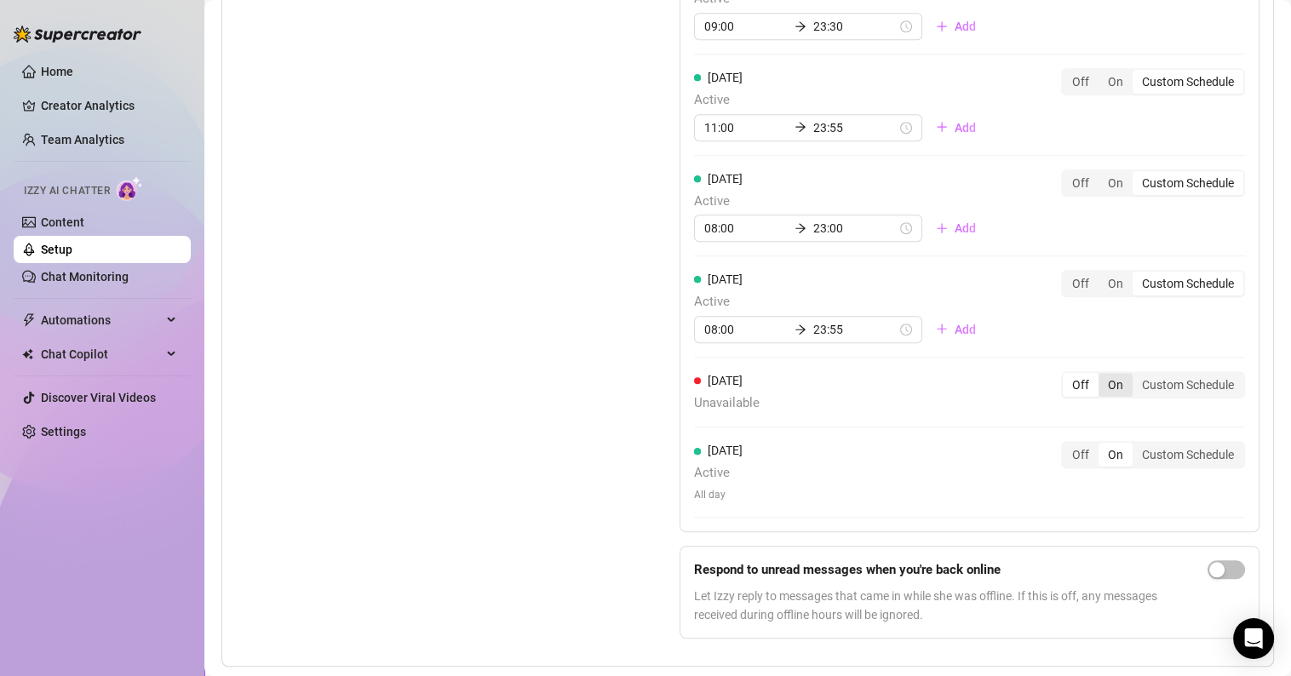
click at [1099, 377] on div "On" at bounding box center [1116, 385] width 34 height 24
click at [1103, 376] on input "On" at bounding box center [1103, 376] width 0 height 0
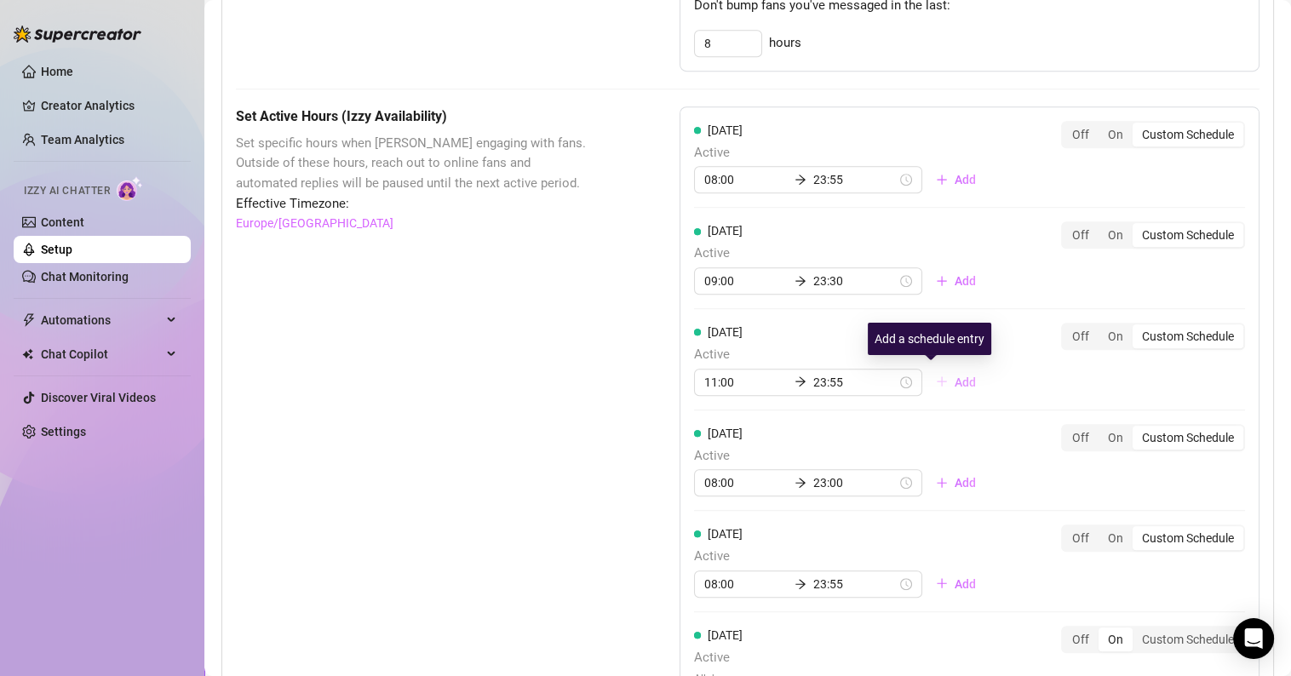
scroll to position [1320, 0]
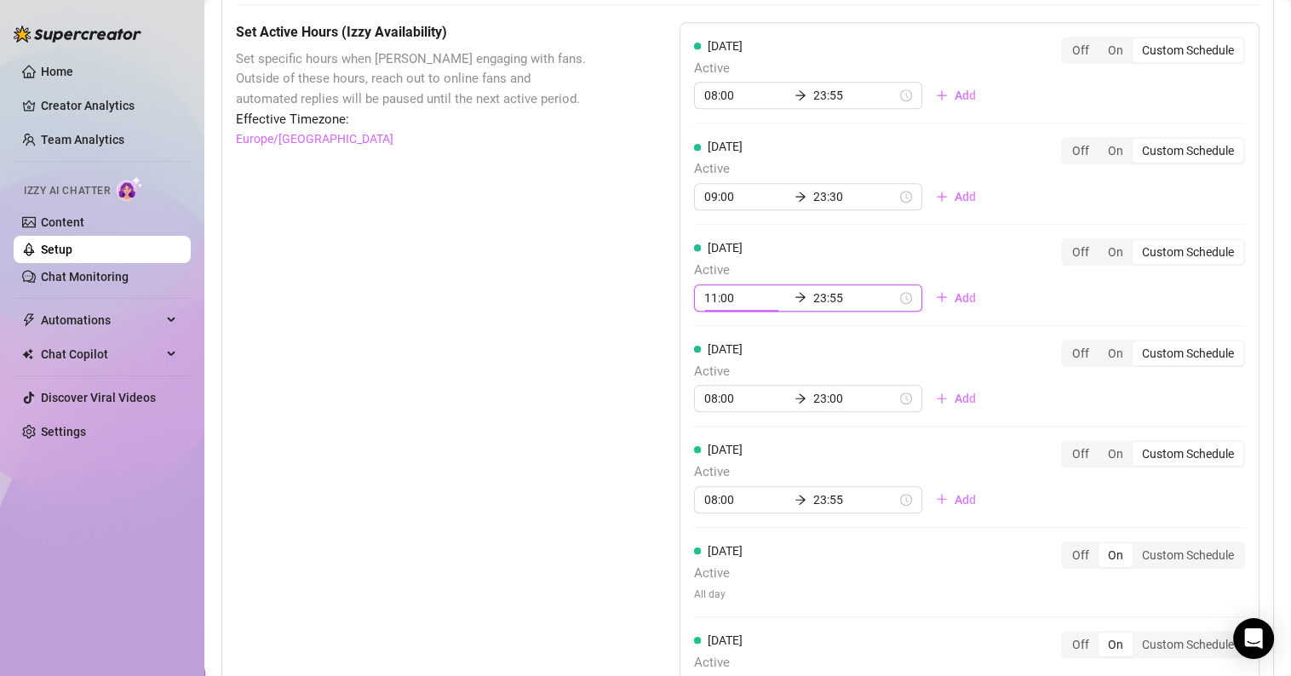
click at [710, 301] on input "11:00" at bounding box center [745, 298] width 83 height 19
click at [713, 416] on div "07" at bounding box center [713, 417] width 41 height 24
type input "07:00"
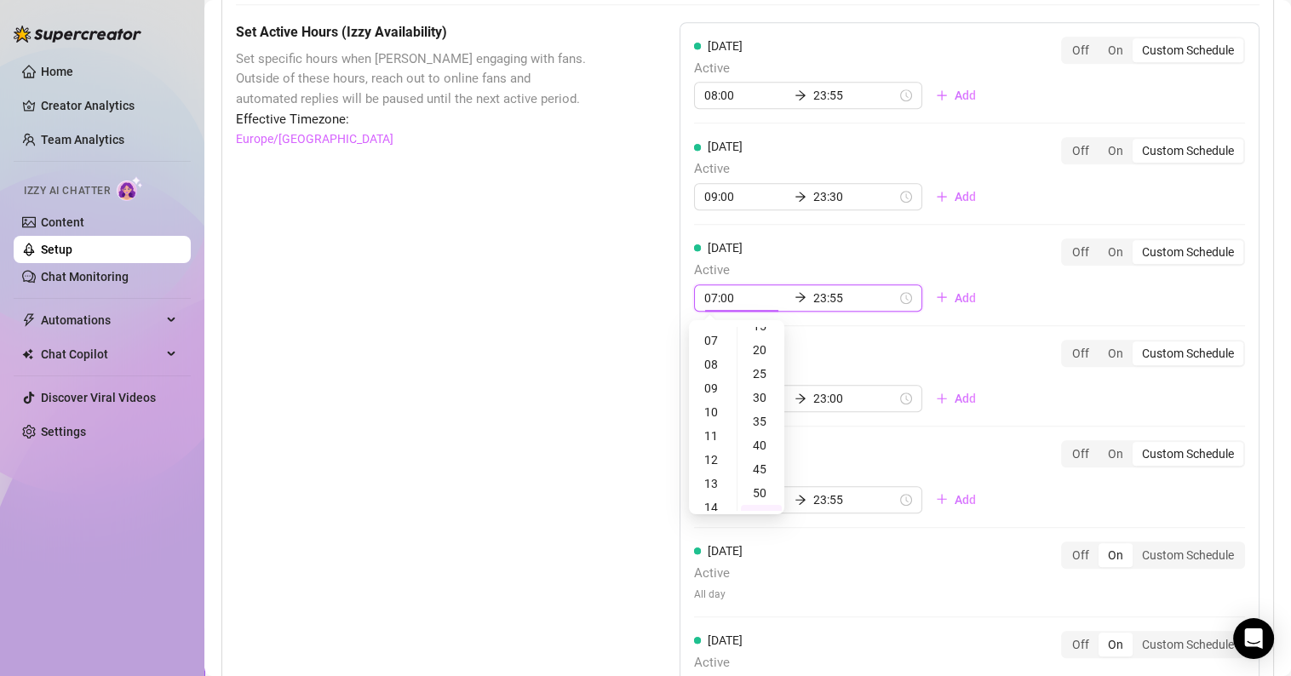
click at [828, 291] on input "23:55" at bounding box center [855, 298] width 83 height 19
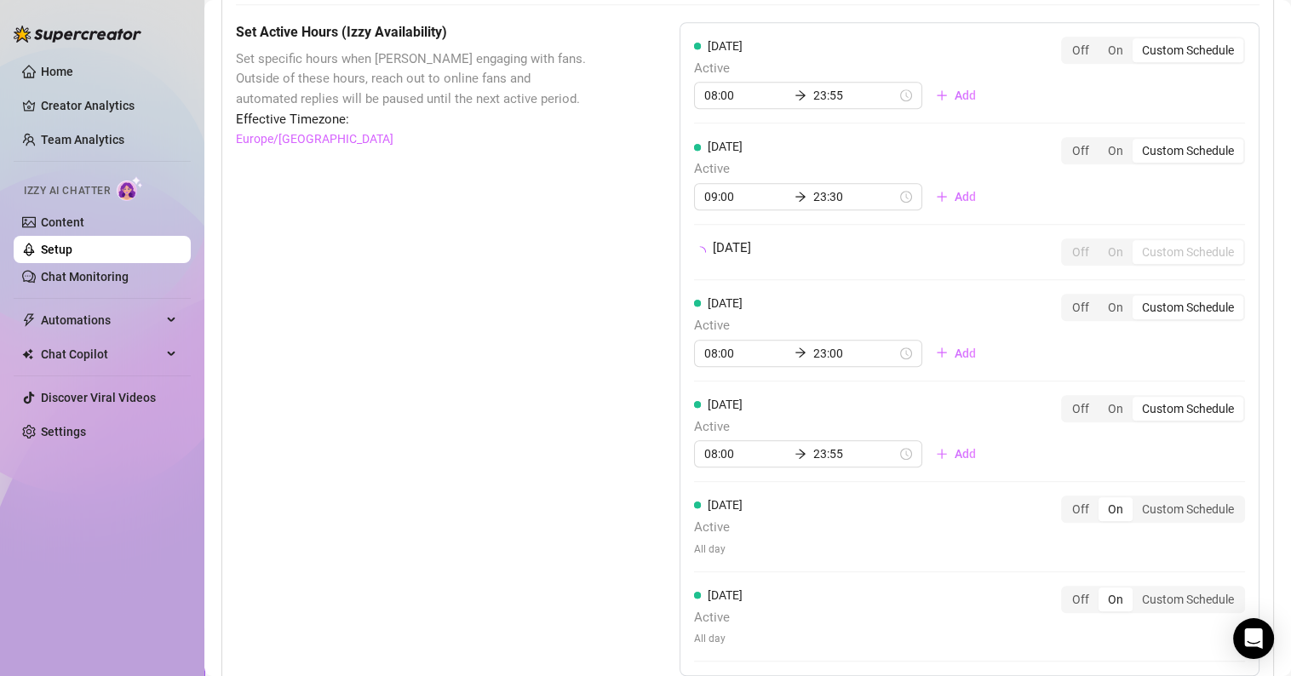
click at [1020, 296] on div "[DATE] Active 08:00 23:55 Add Off On Custom Schedule [DATE] Active 09:00 23:30 …" at bounding box center [970, 349] width 580 height 654
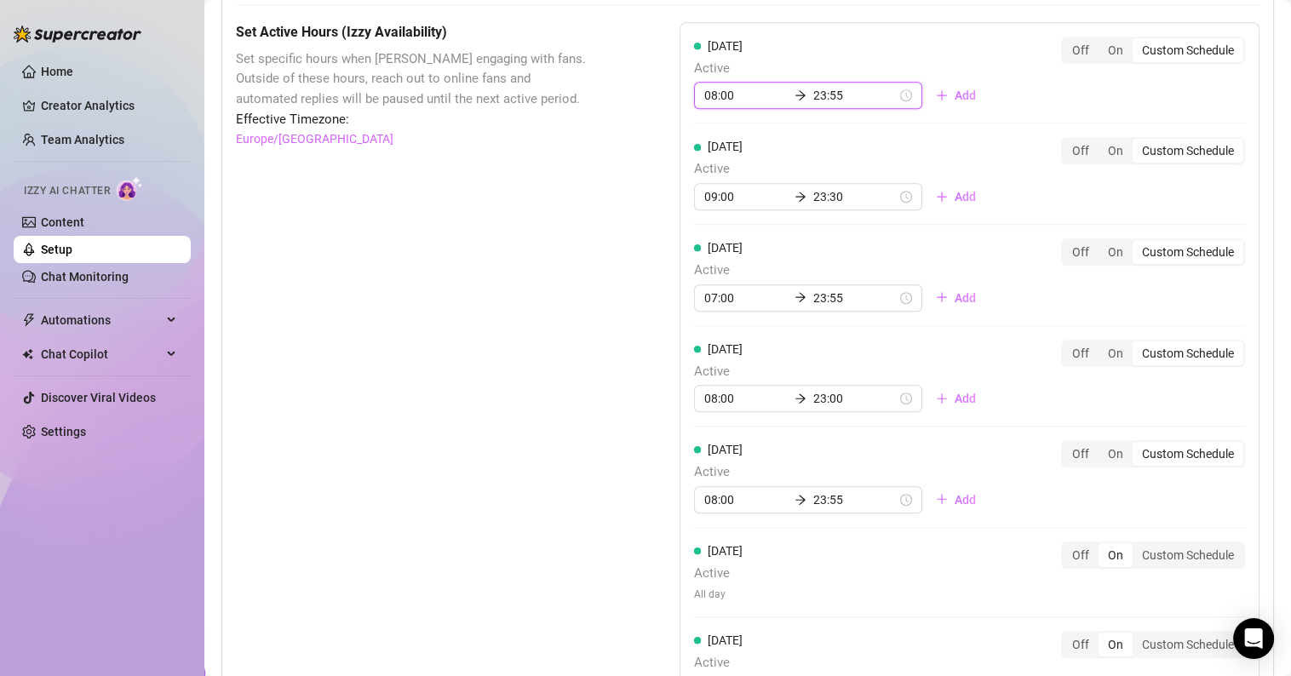
click at [712, 95] on input "08:00" at bounding box center [745, 95] width 83 height 19
click at [716, 204] on div "07" at bounding box center [713, 201] width 41 height 24
type input "07:00"
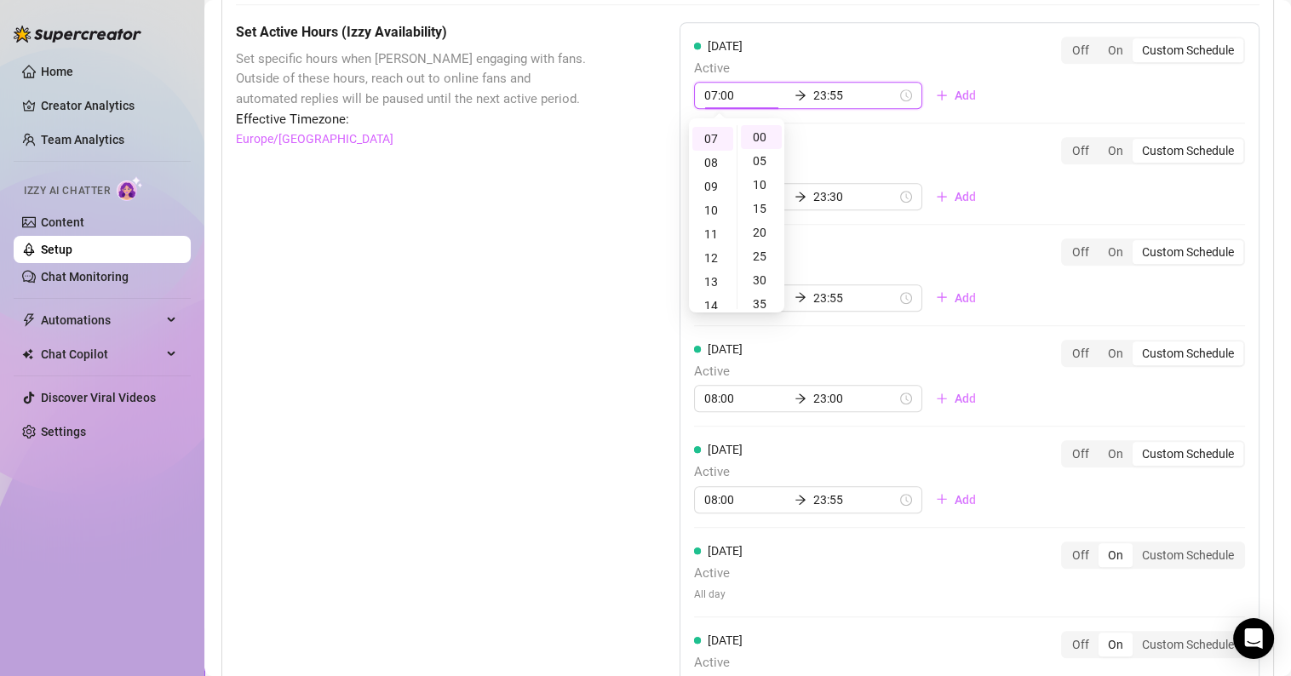
click at [986, 90] on div "[DATE] Active 07:00 23:55 Add Off On Custom Schedule" at bounding box center [969, 73] width 551 height 73
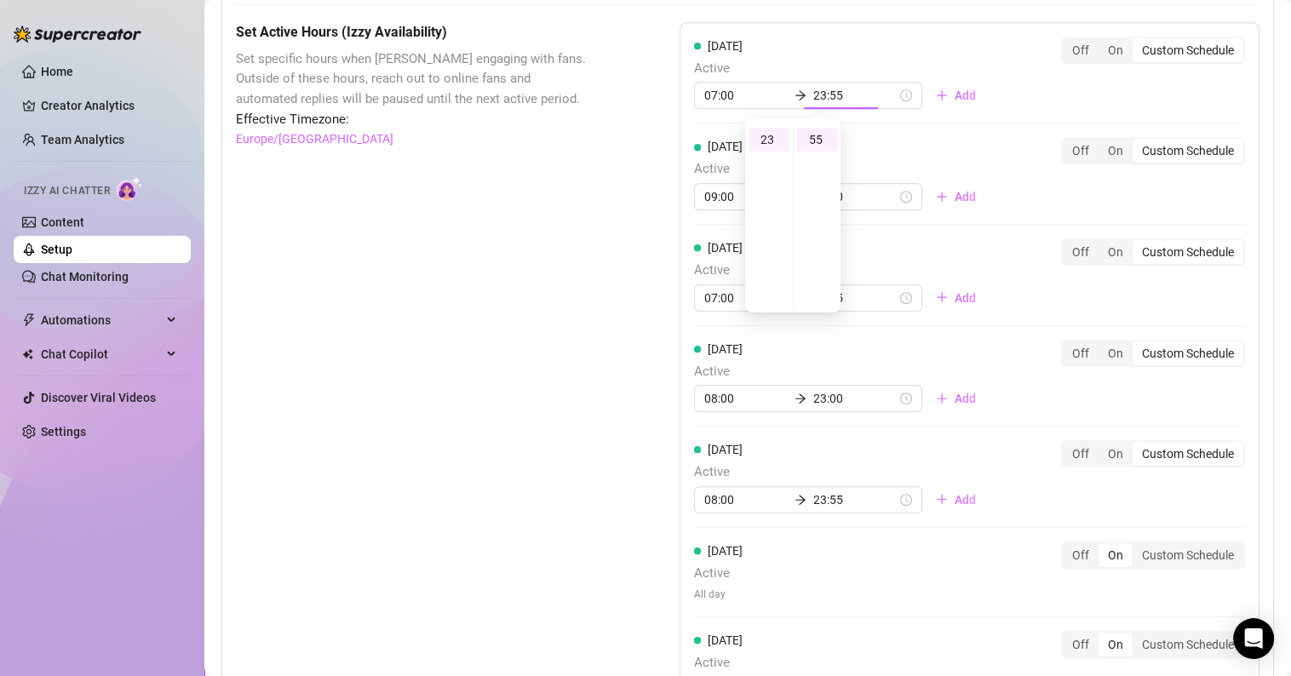
click at [779, 620] on div "[DATE] Active 07:00 23:55 Add Off On Custom Schedule [DATE] Active 09:00 23:30 …" at bounding box center [970, 372] width 580 height 700
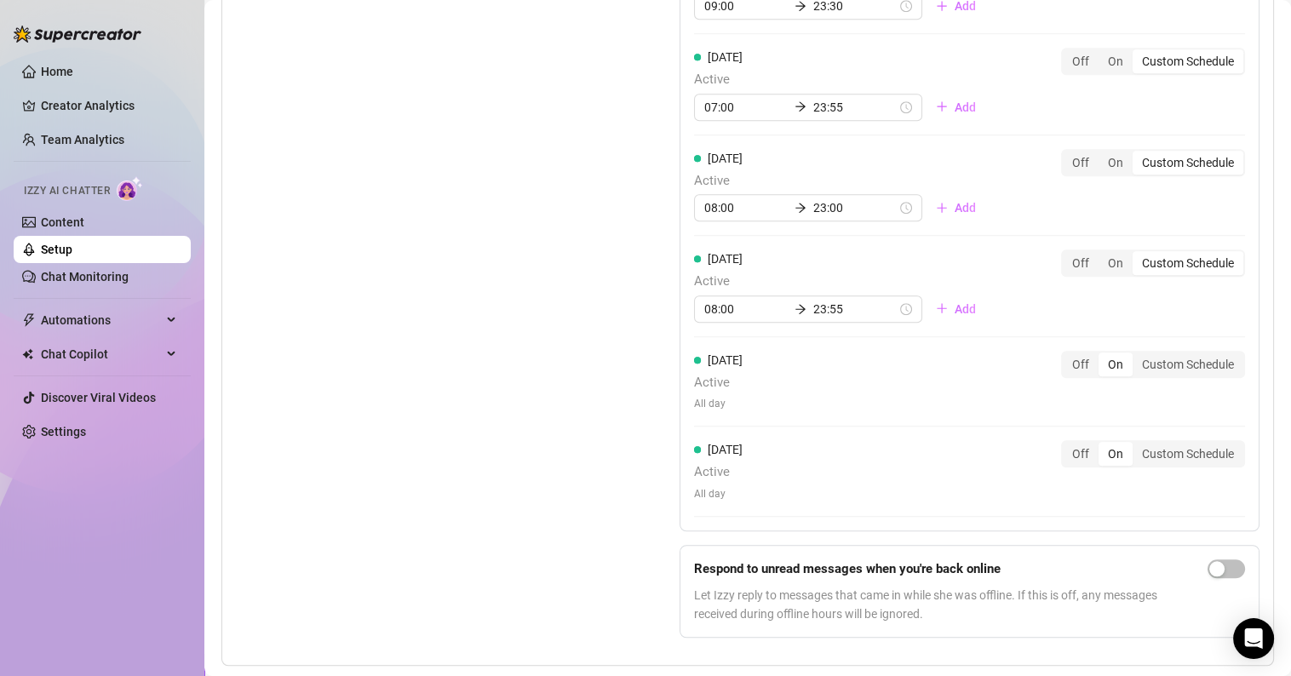
scroll to position [1545, 0]
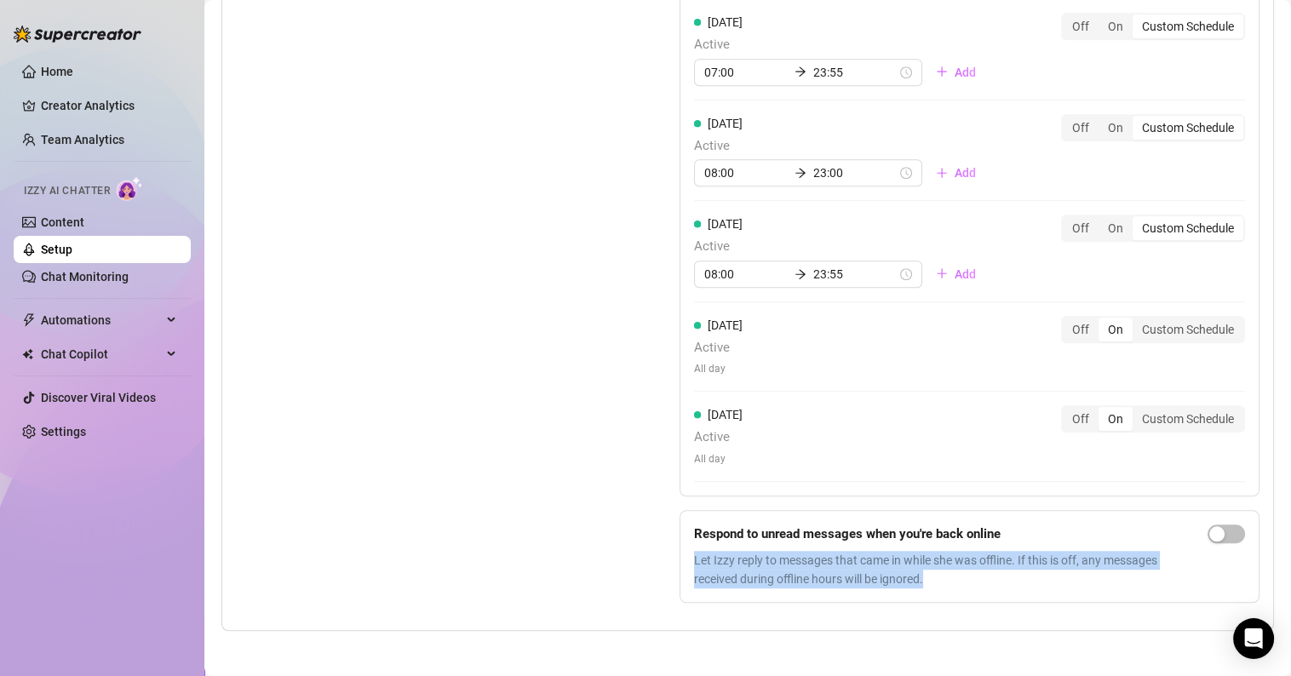
drag, startPoint x: 943, startPoint y: 573, endPoint x: 683, endPoint y: 549, distance: 260.9
click at [683, 549] on form "Respond to unread messages when you're back online Let Izzy reply to messages t…" at bounding box center [970, 557] width 580 height 94
copy span "Let Izzy reply to messages that came in while she was offline. If this is off, …"
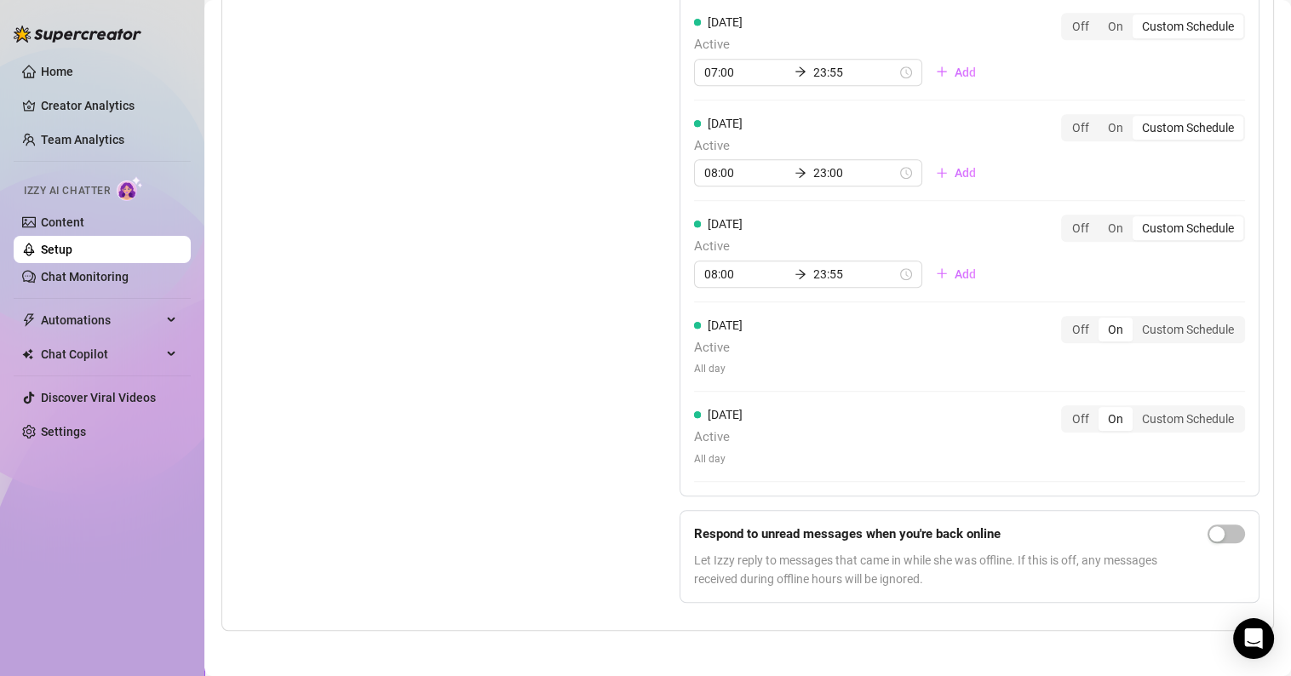
click at [1208, 514] on form "Respond to unread messages when you're back online Let Izzy reply to messages t…" at bounding box center [970, 557] width 580 height 94
click at [1216, 535] on span "button" at bounding box center [1226, 534] width 37 height 19
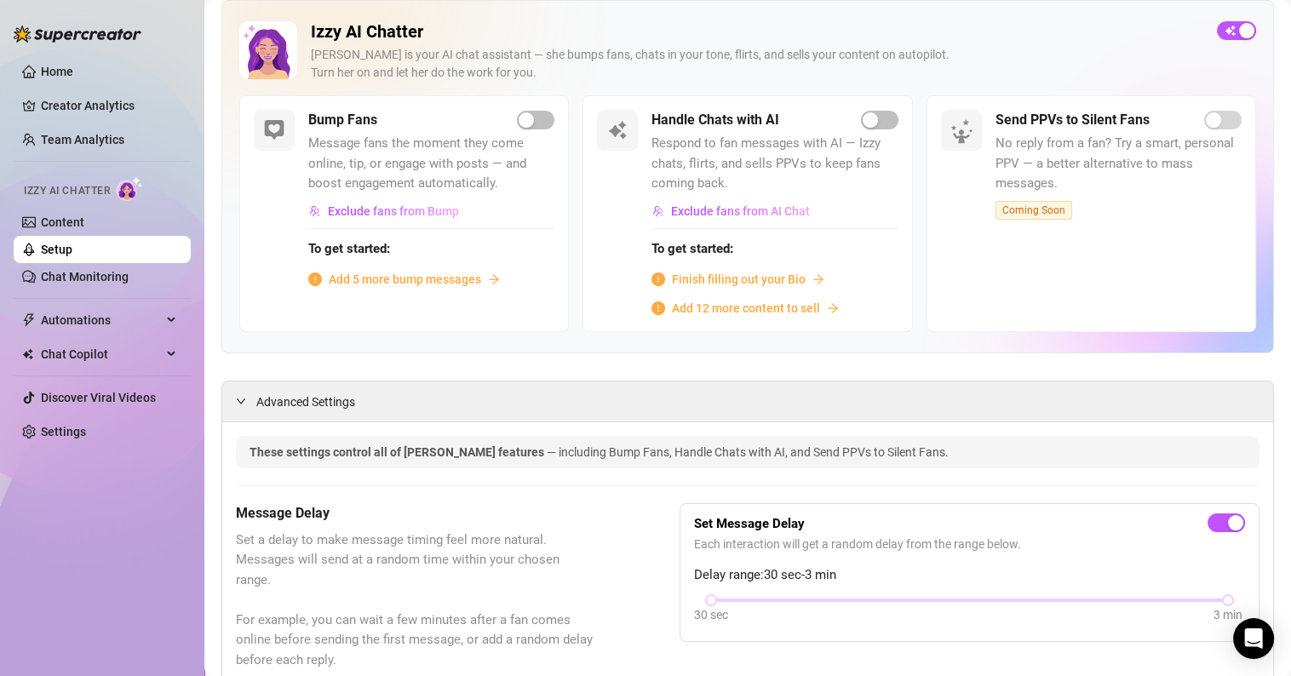
scroll to position [0, 0]
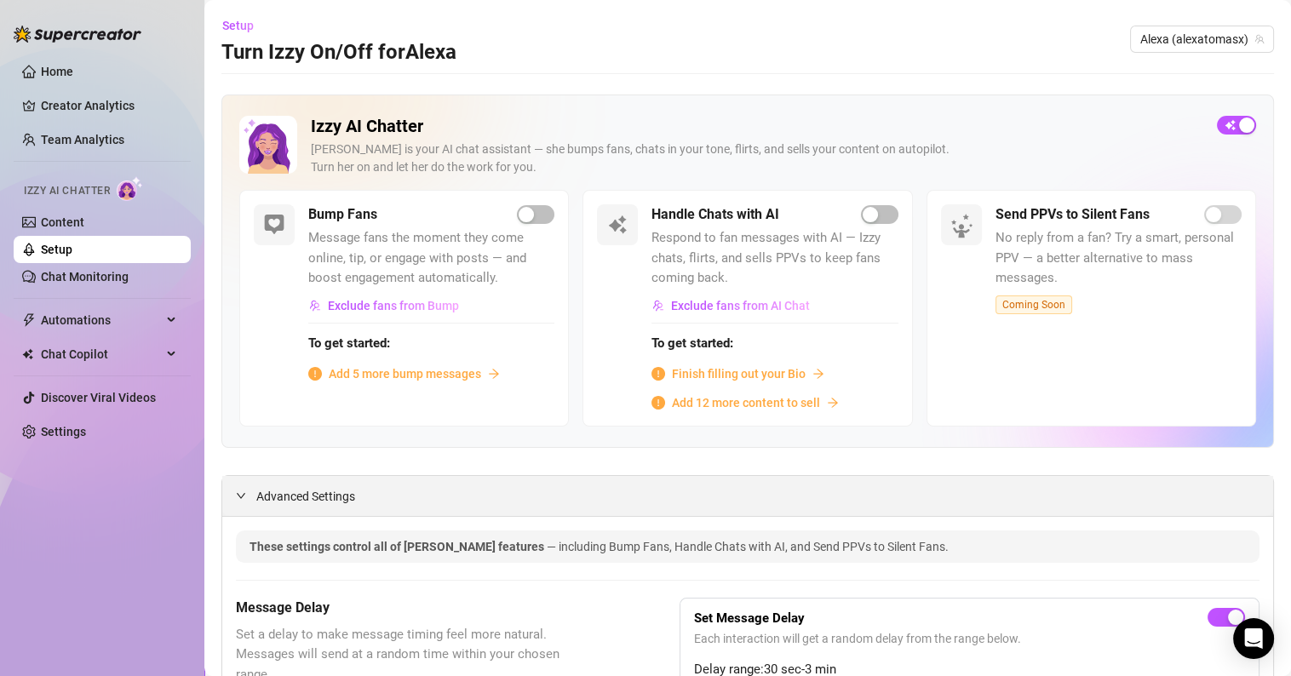
click at [240, 500] on div at bounding box center [246, 495] width 20 height 19
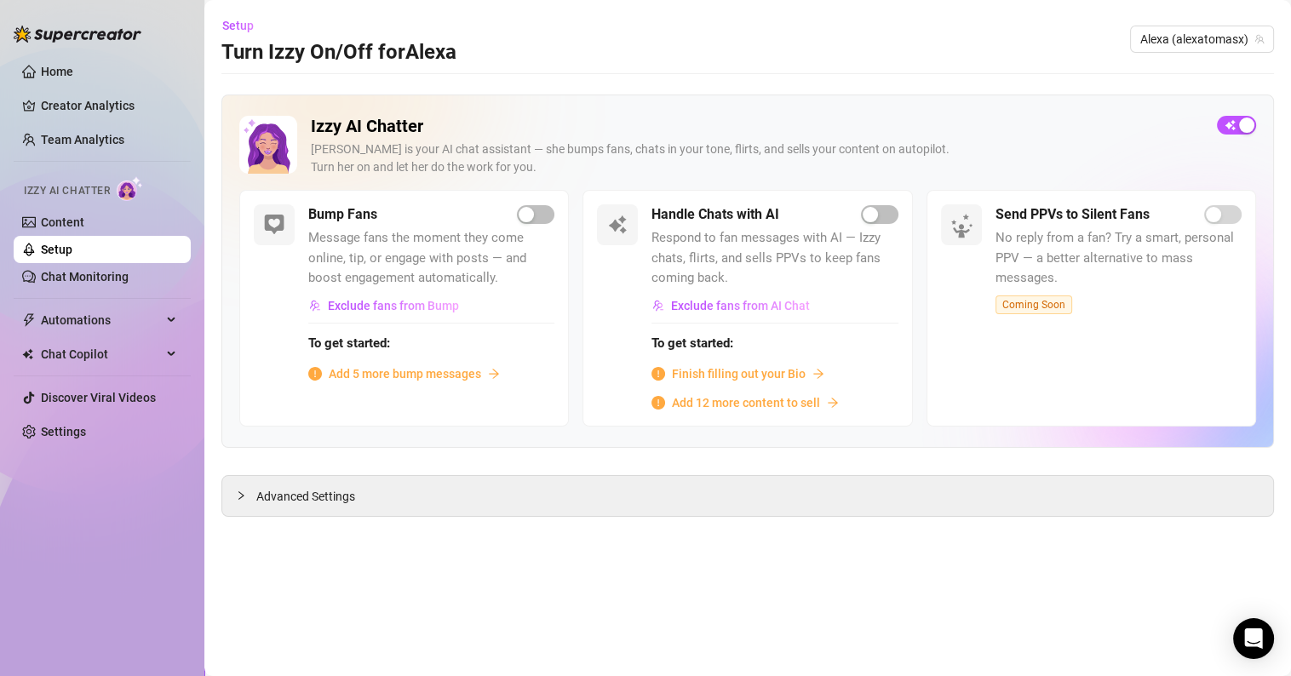
click at [428, 371] on span "Add 5 more bump messages" at bounding box center [405, 374] width 152 height 19
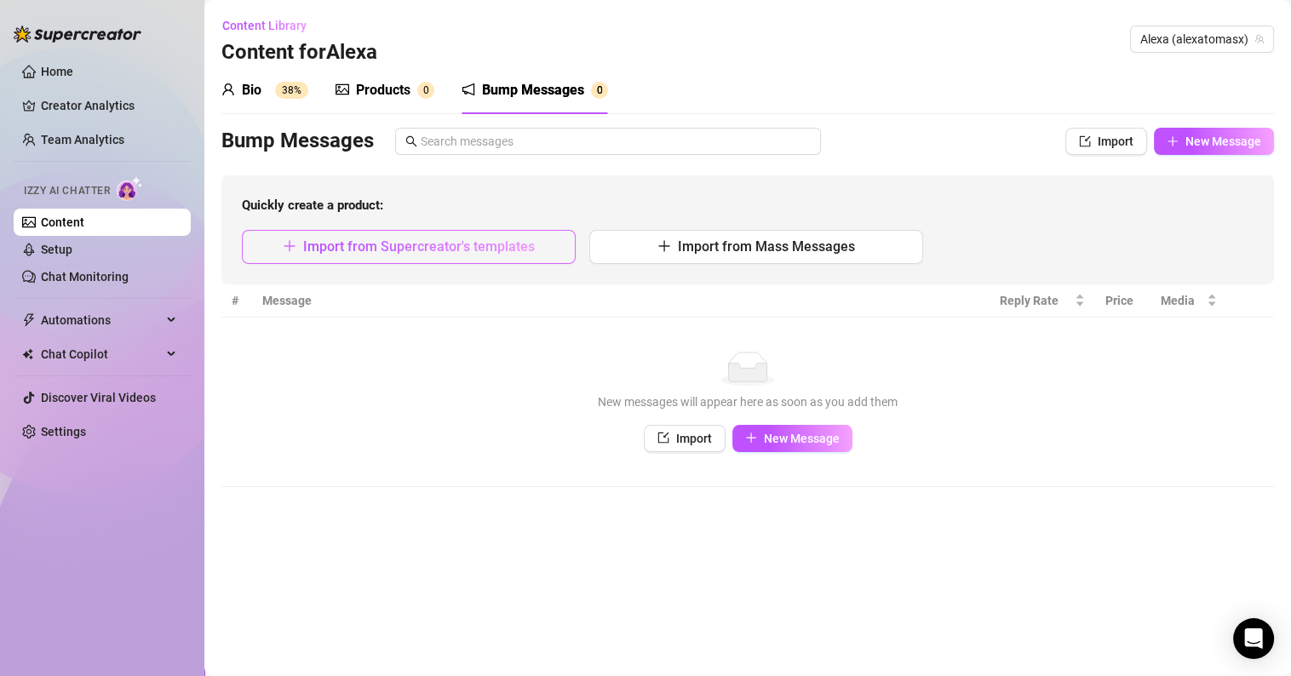
click at [397, 248] on span "Import from Supercreator's templates" at bounding box center [419, 247] width 232 height 16
type textarea "Type your message here..."
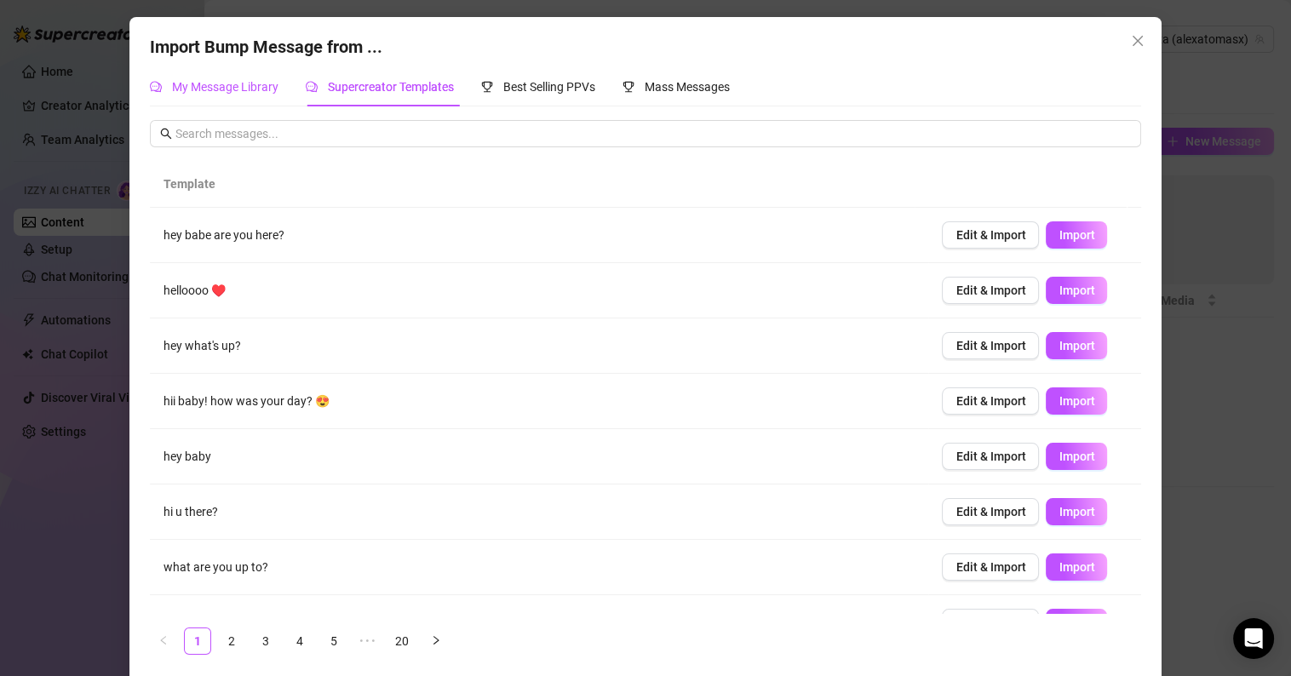
click at [218, 92] on span "My Message Library" at bounding box center [225, 87] width 106 height 14
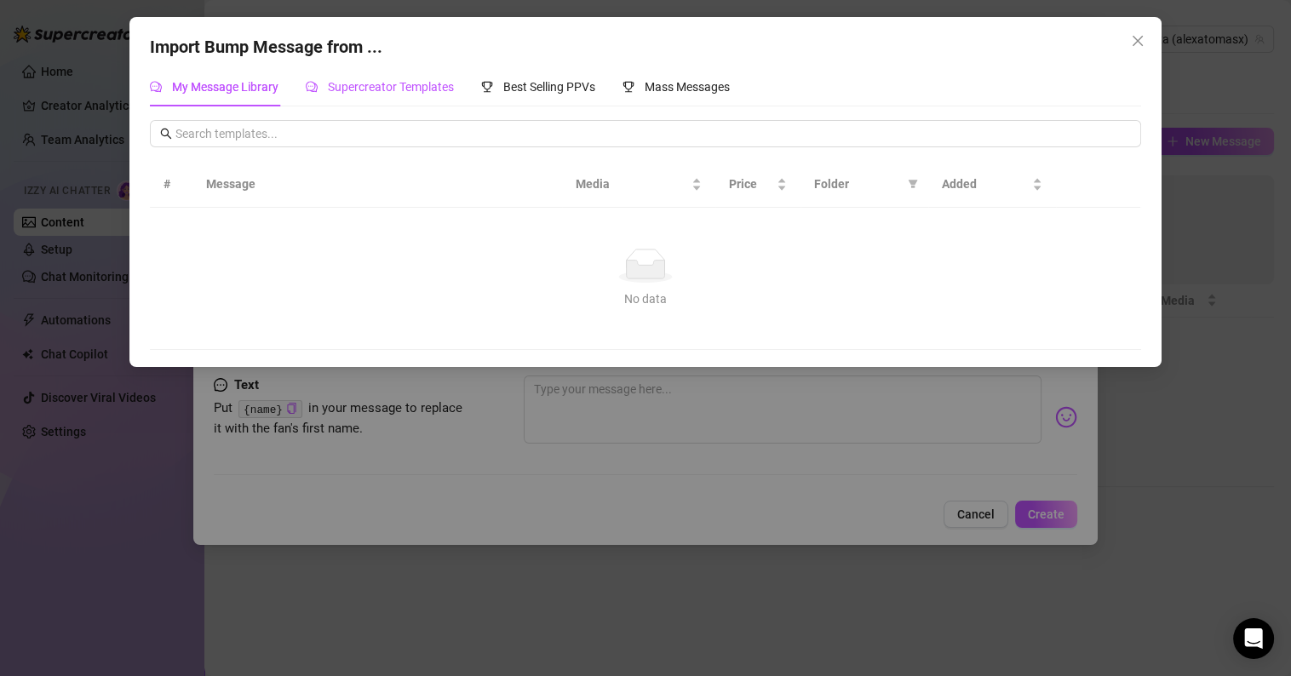
click at [377, 82] on span "Supercreator Templates" at bounding box center [391, 87] width 126 height 14
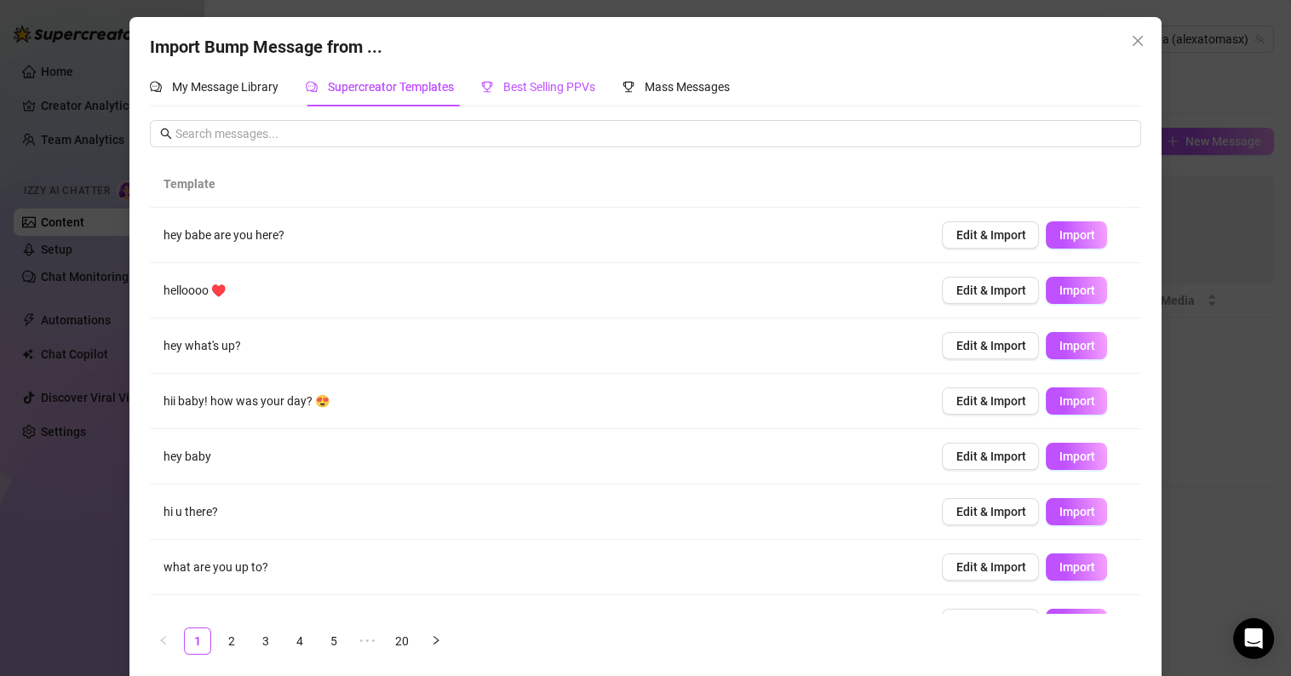
click at [539, 89] on span "Best Selling PPVs" at bounding box center [549, 87] width 92 height 14
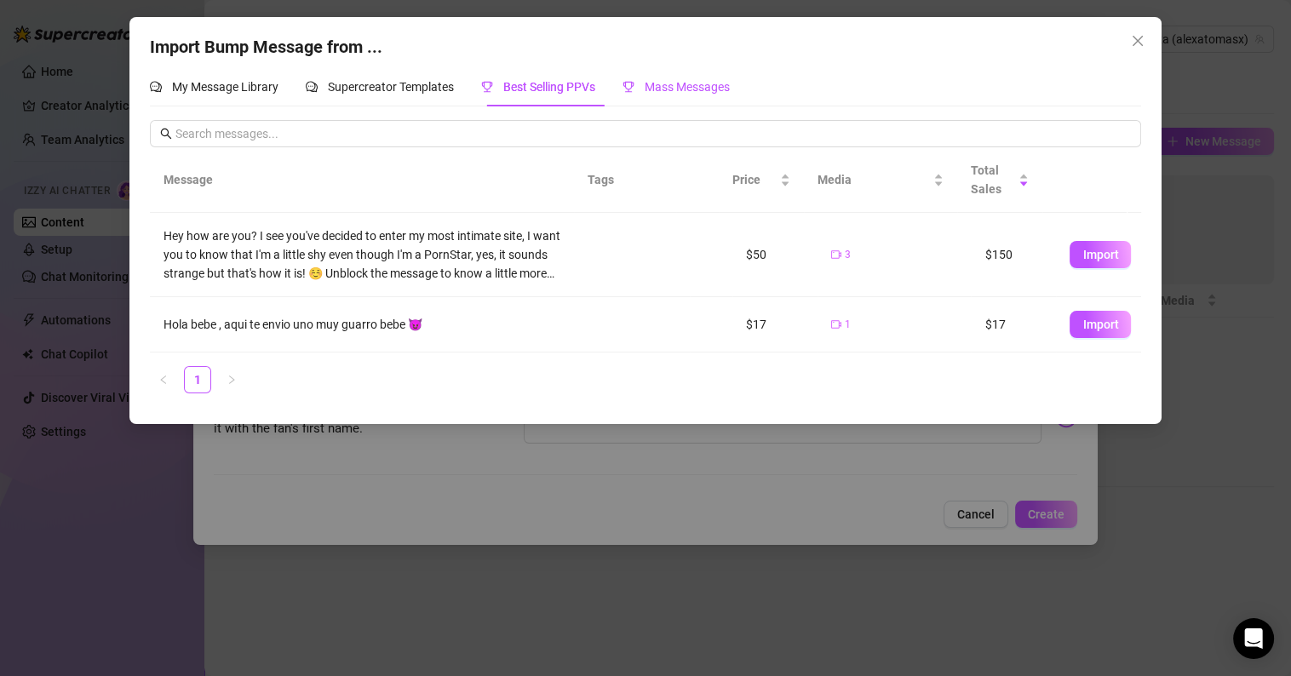
click at [664, 83] on span "Mass Messages" at bounding box center [687, 87] width 85 height 14
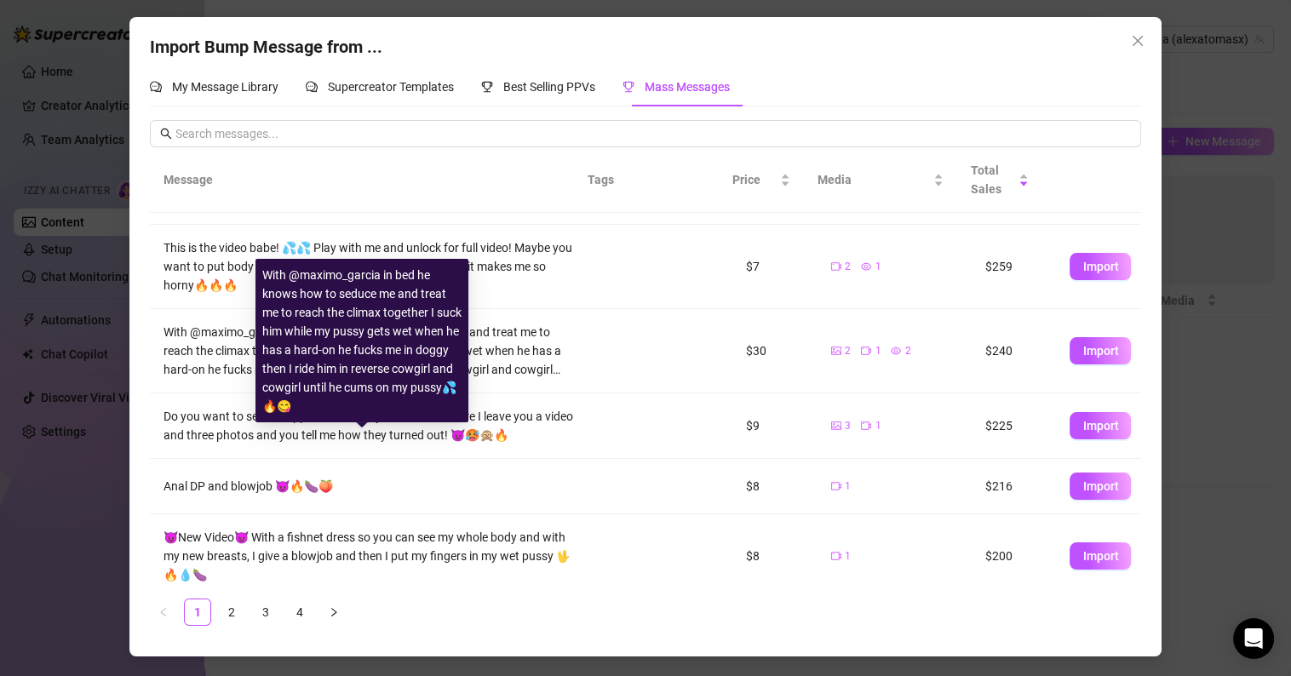
scroll to position [336, 0]
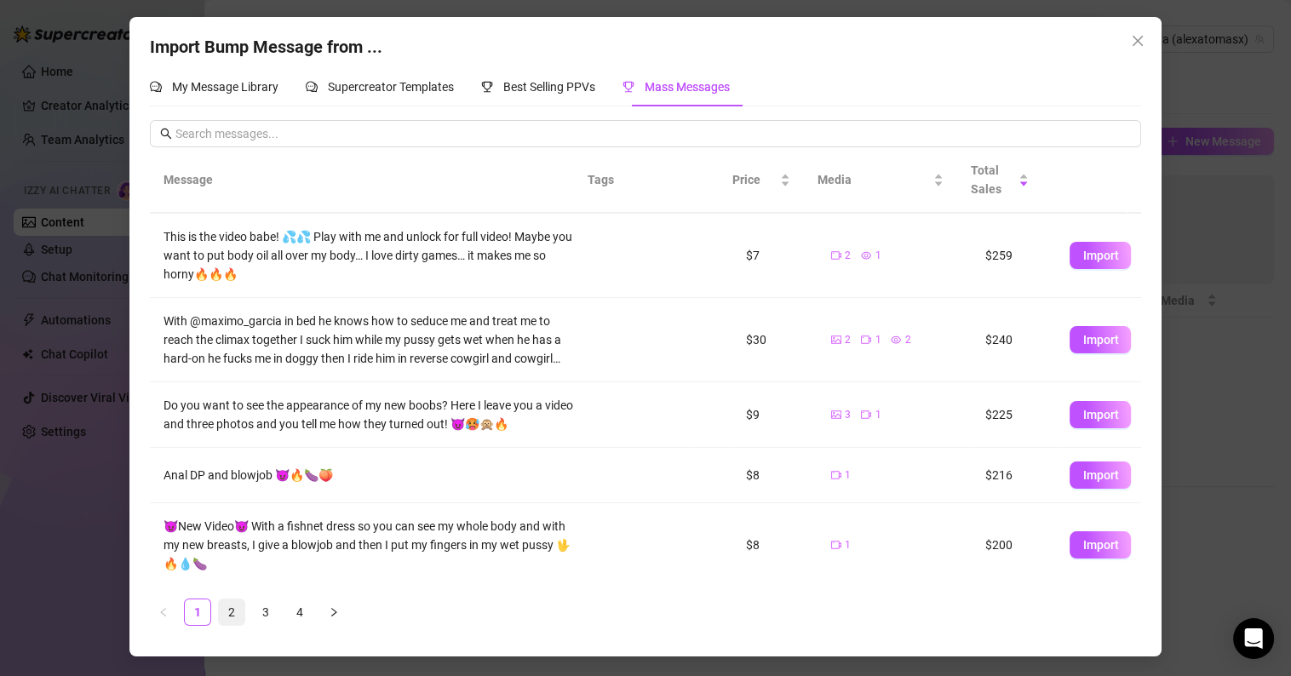
click at [231, 612] on link "2" at bounding box center [232, 613] width 26 height 26
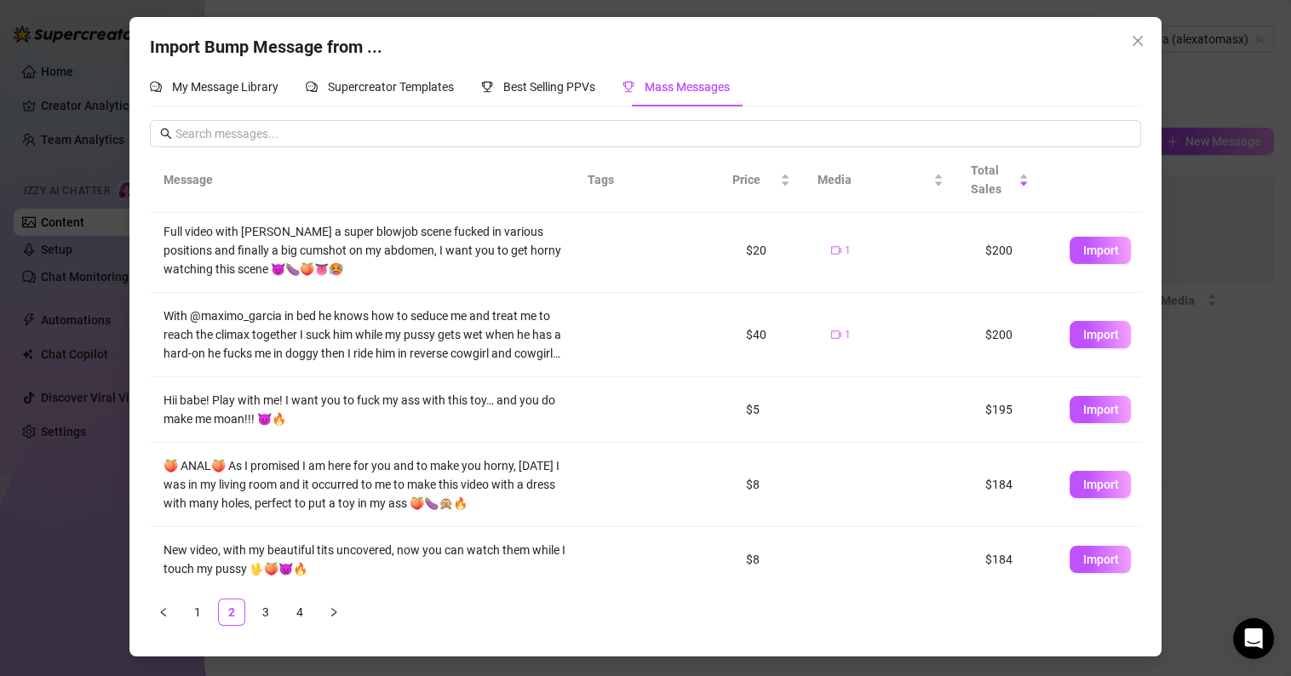
scroll to position [0, 0]
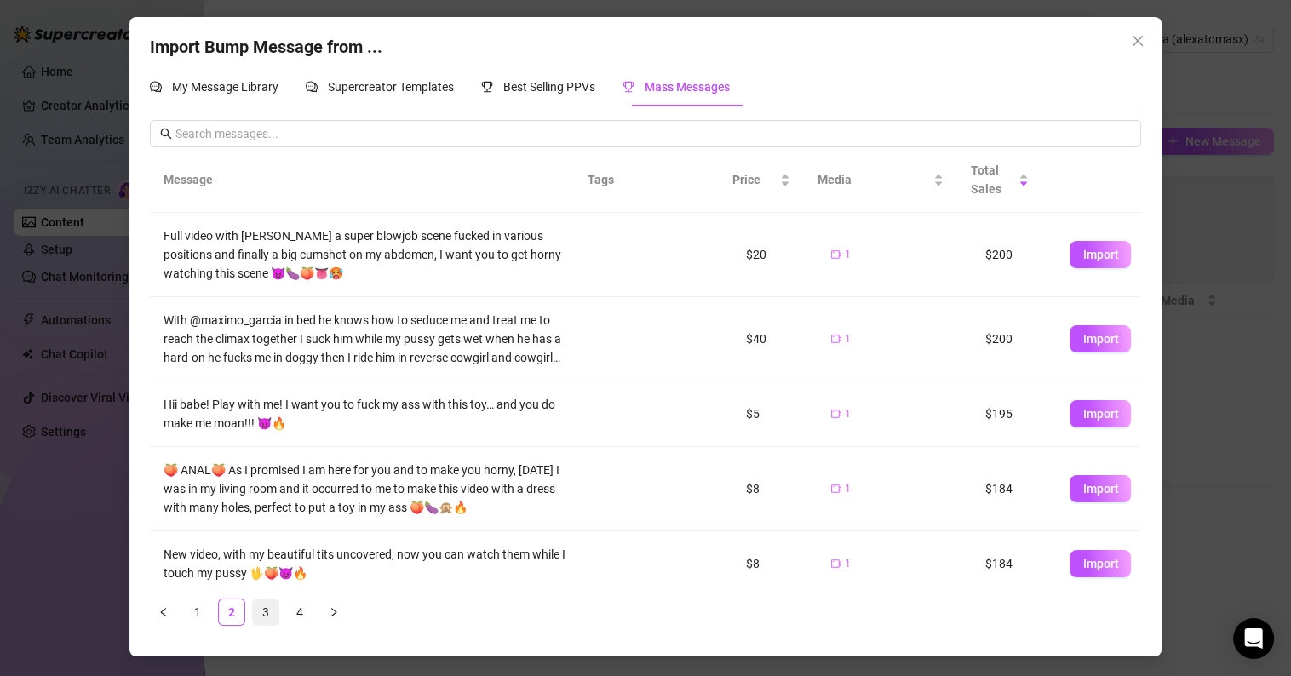
click at [265, 607] on link "3" at bounding box center [266, 613] width 26 height 26
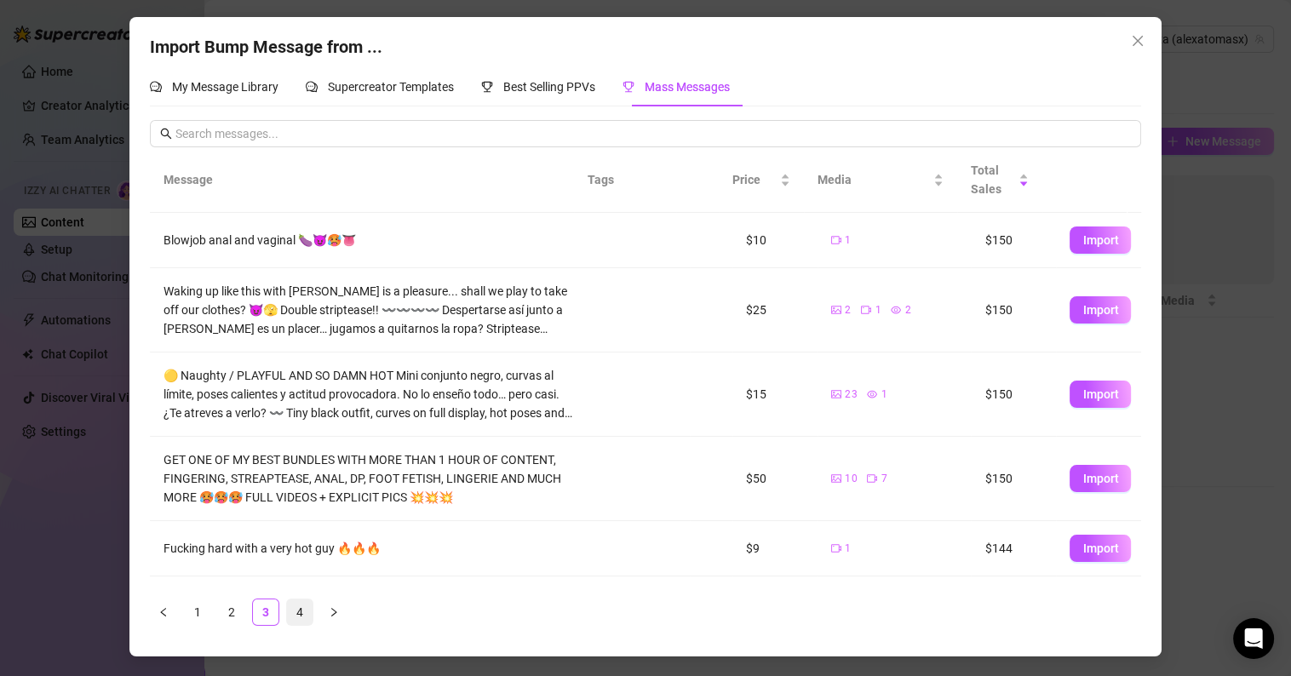
click at [296, 610] on link "4" at bounding box center [300, 613] width 26 height 26
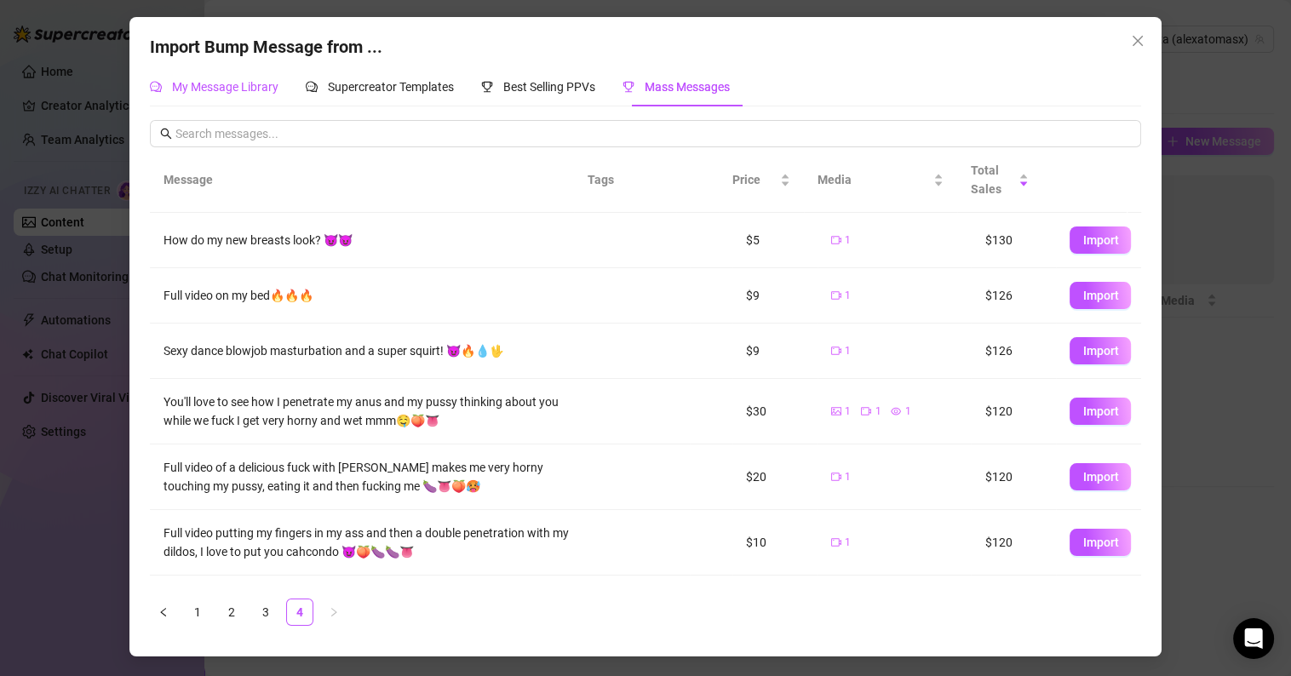
click at [210, 86] on span "My Message Library" at bounding box center [225, 87] width 106 height 14
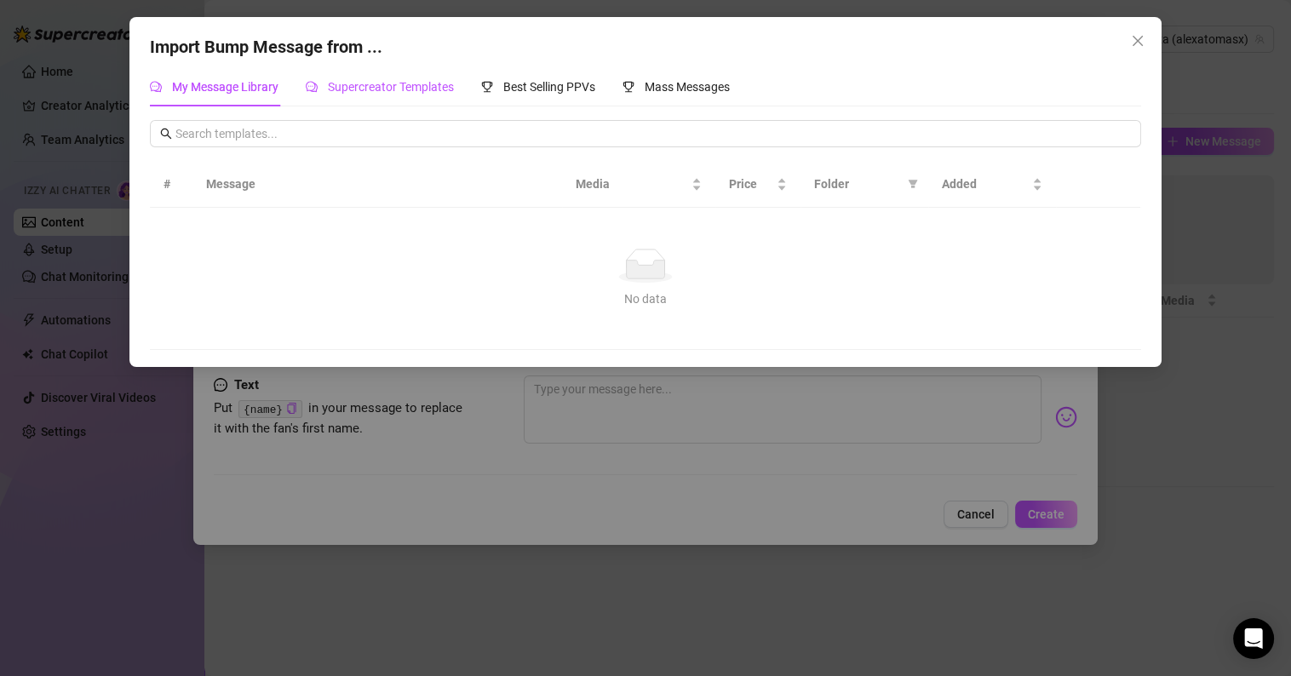
click at [366, 90] on span "Supercreator Templates" at bounding box center [391, 87] width 126 height 14
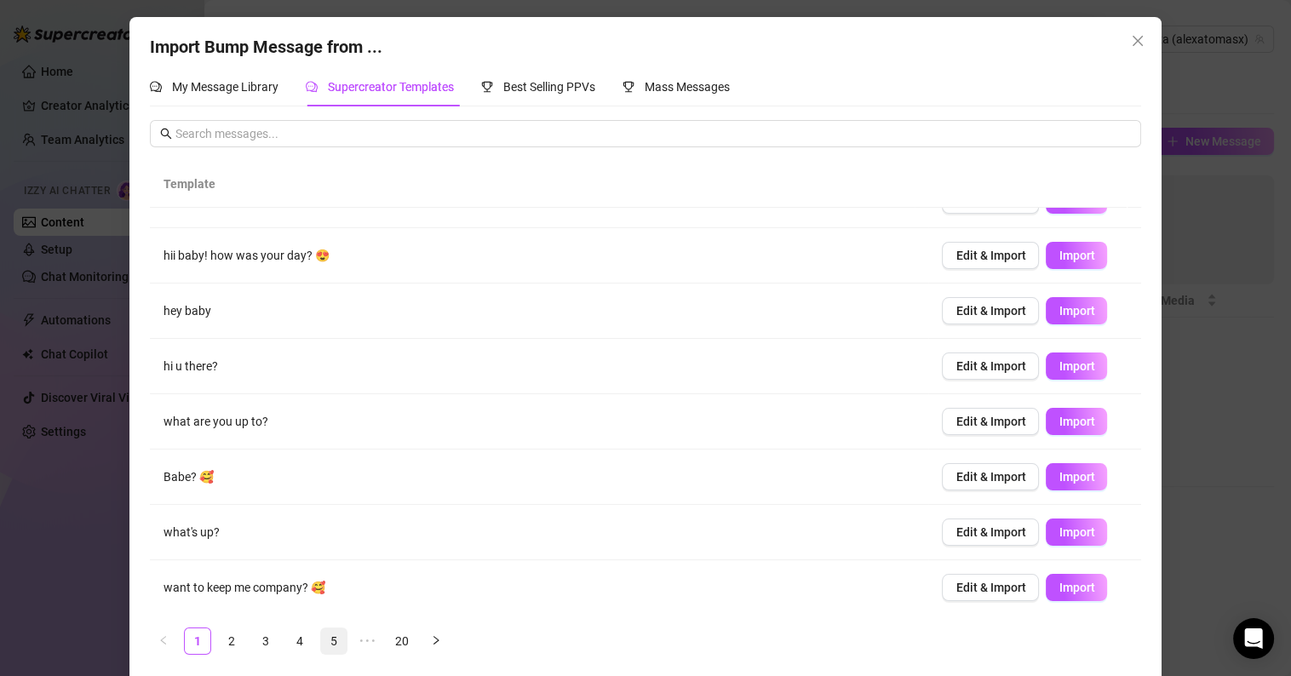
click at [327, 641] on link "5" at bounding box center [334, 642] width 26 height 26
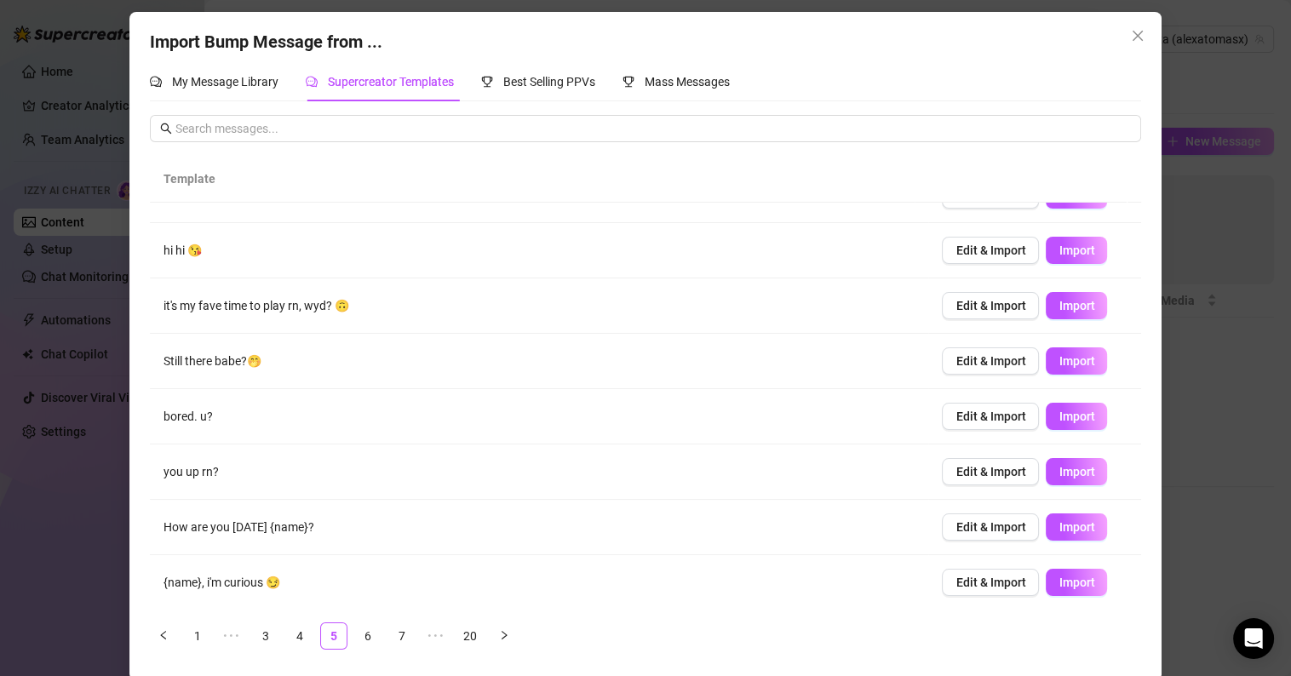
scroll to position [9, 0]
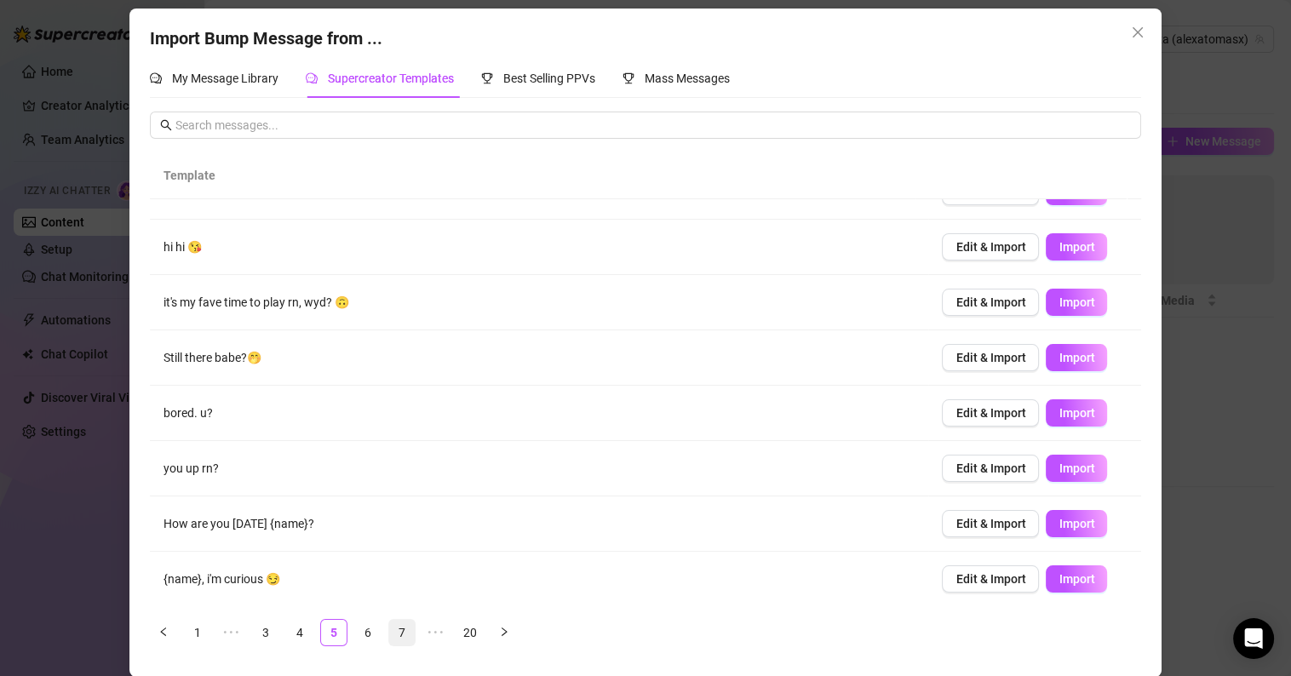
click at [393, 630] on link "7" at bounding box center [402, 633] width 26 height 26
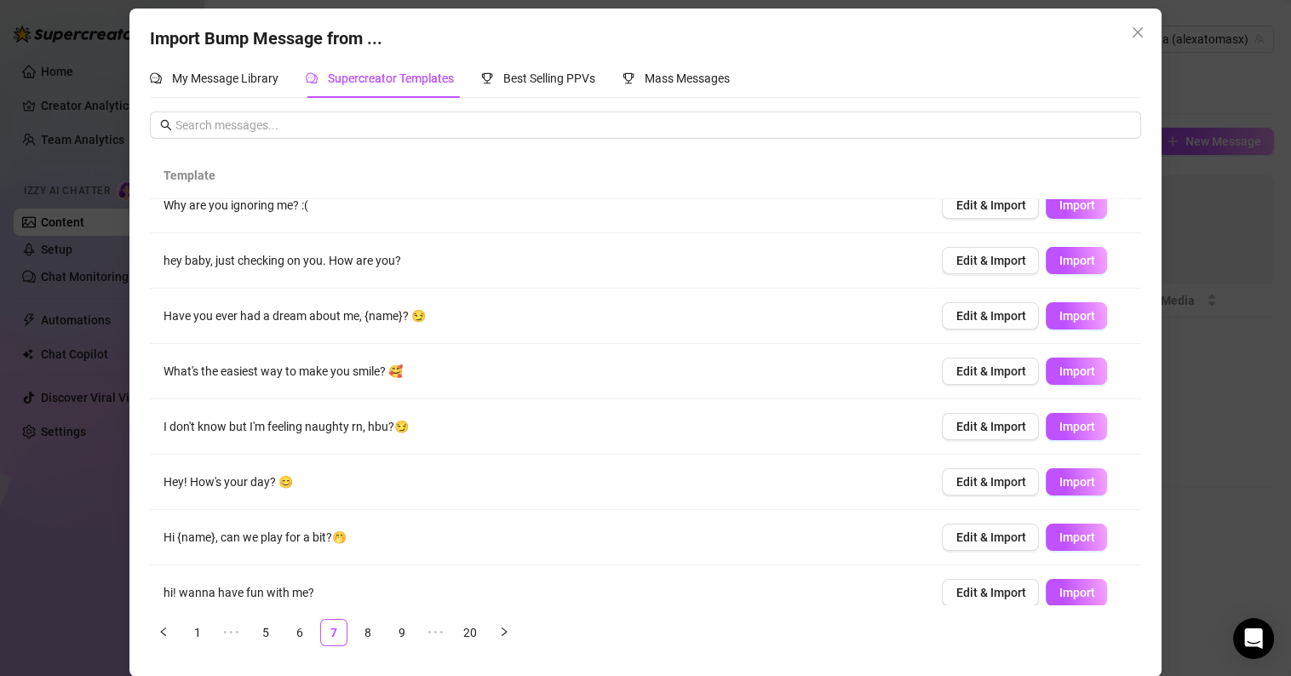
scroll to position [146, 0]
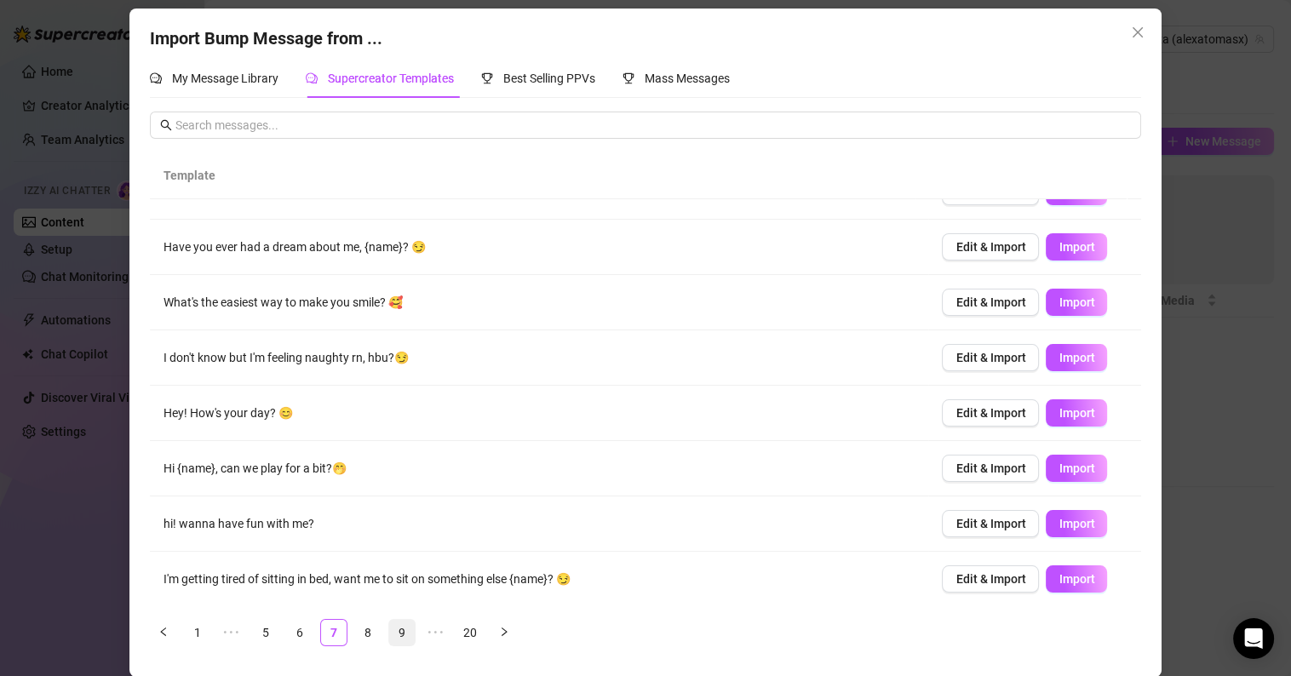
click at [389, 632] on link "9" at bounding box center [402, 633] width 26 height 26
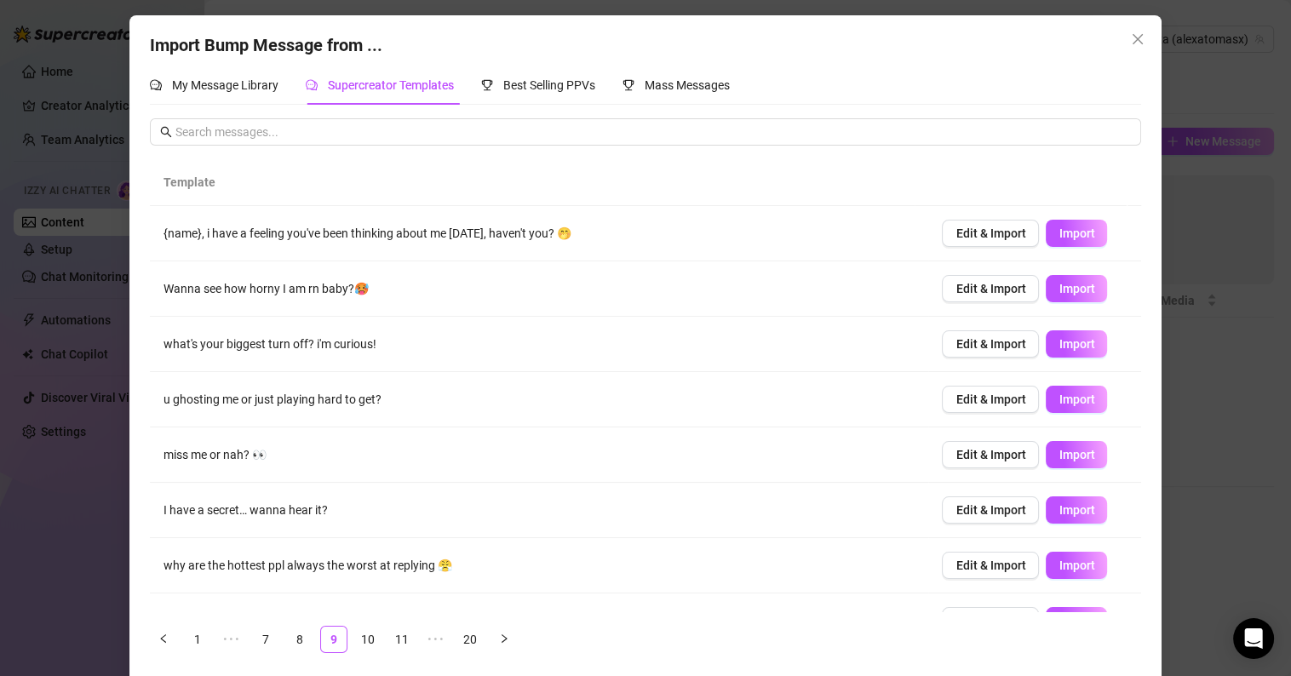
scroll to position [0, 0]
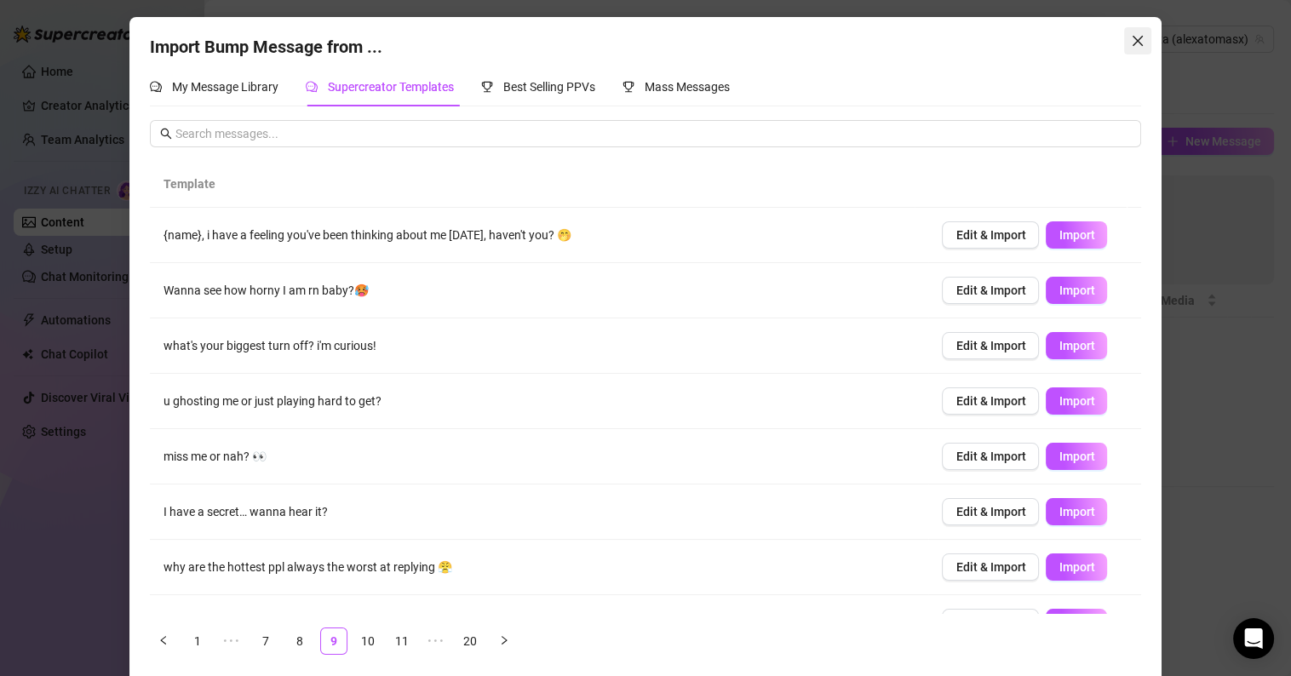
click at [1131, 34] on icon "close" at bounding box center [1138, 41] width 14 height 14
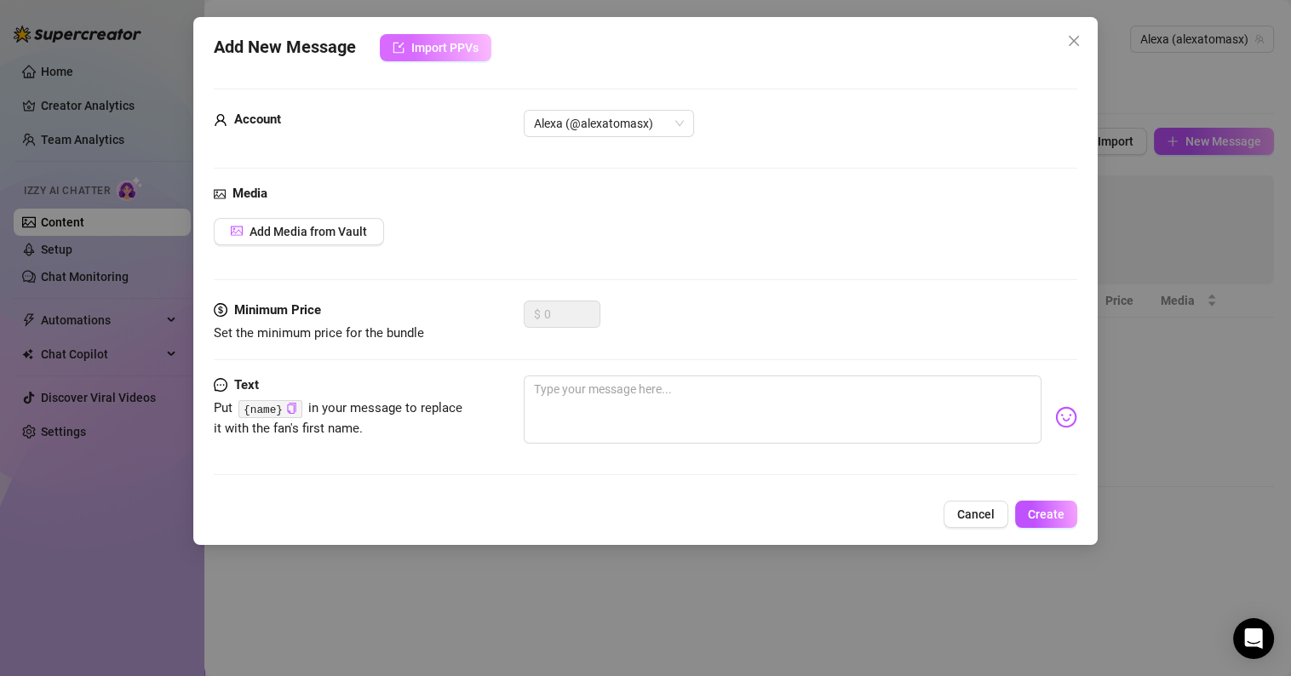
click at [443, 55] on button "Import PPVs" at bounding box center [436, 47] width 112 height 27
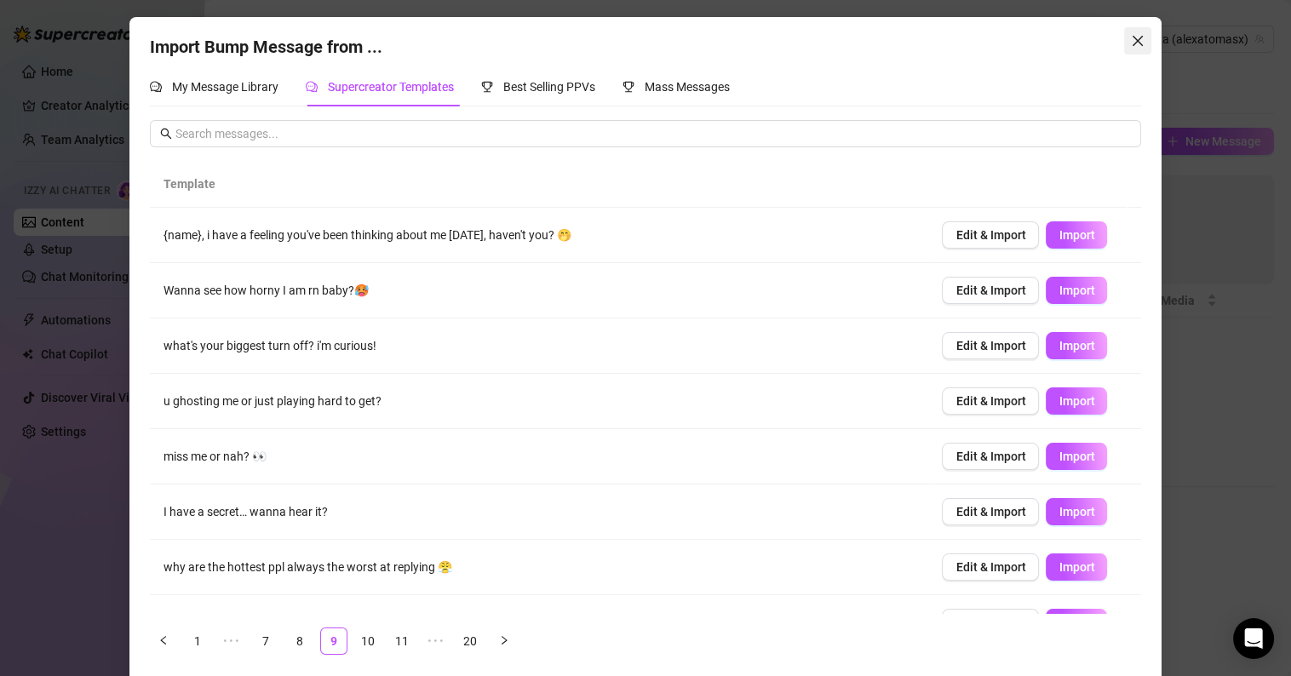
click at [1131, 41] on icon "close" at bounding box center [1138, 41] width 14 height 14
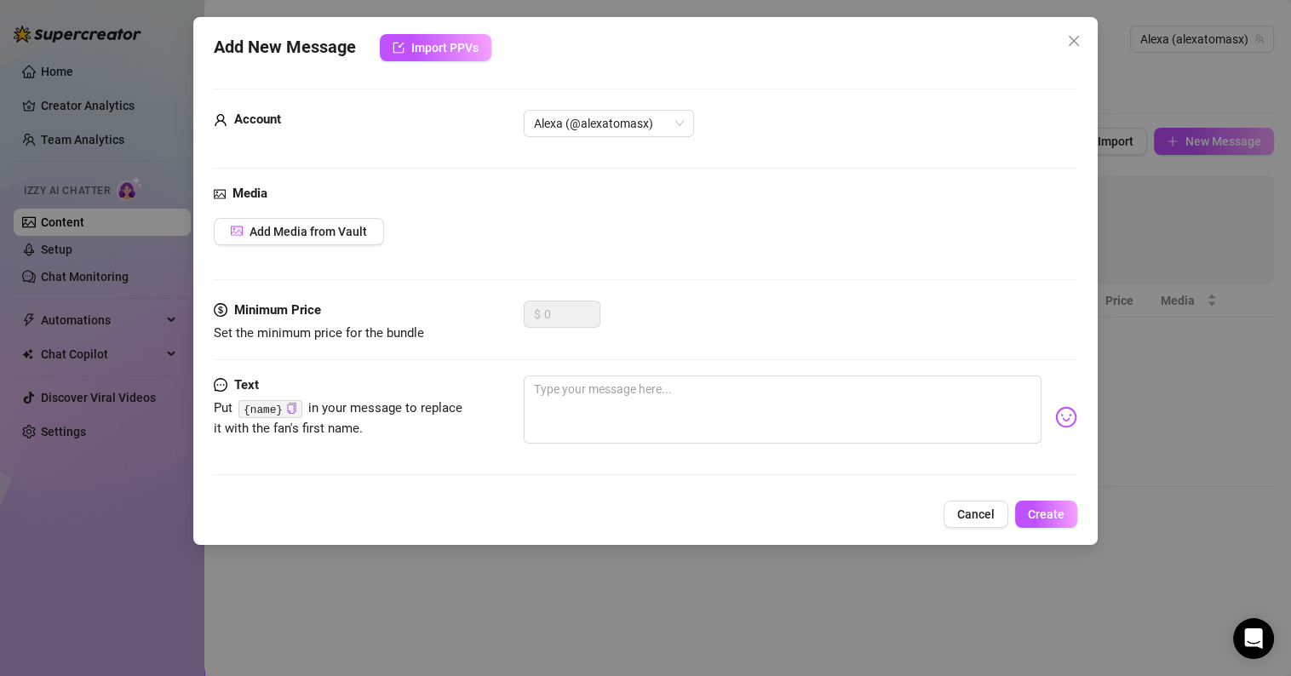
click at [1078, 37] on icon "close" at bounding box center [1074, 41] width 14 height 14
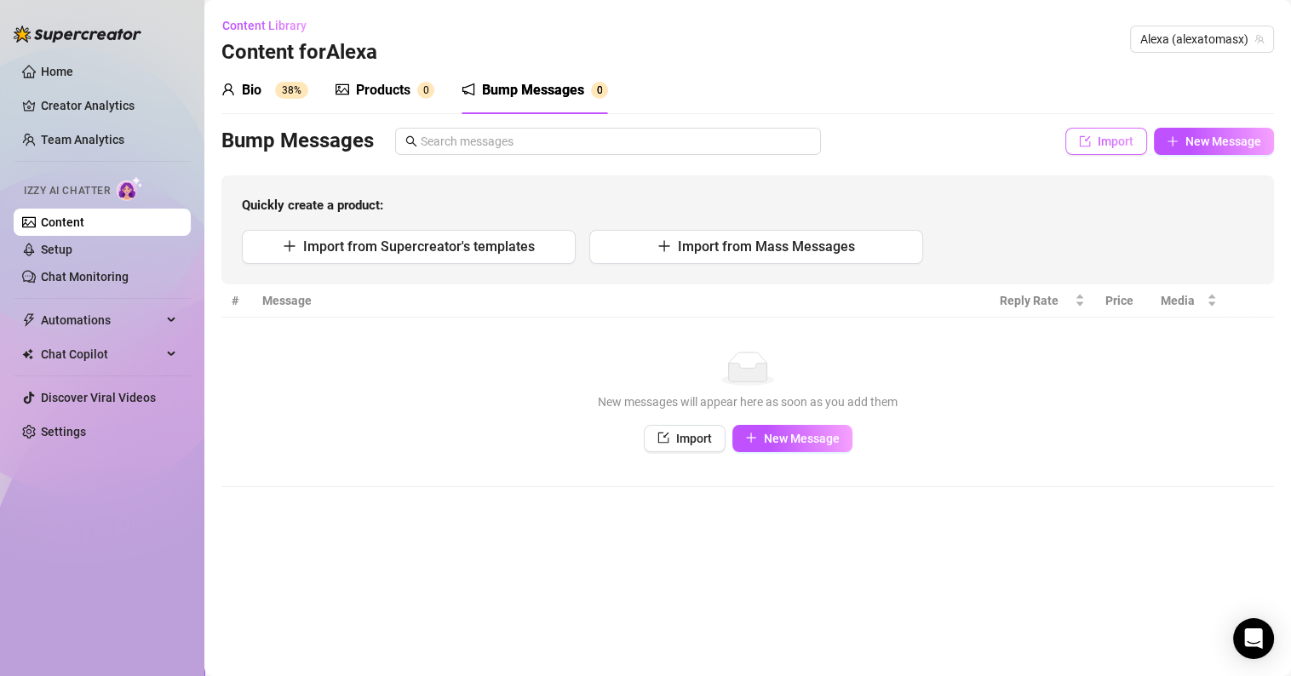
click at [1090, 147] on button "Import" at bounding box center [1107, 141] width 82 height 27
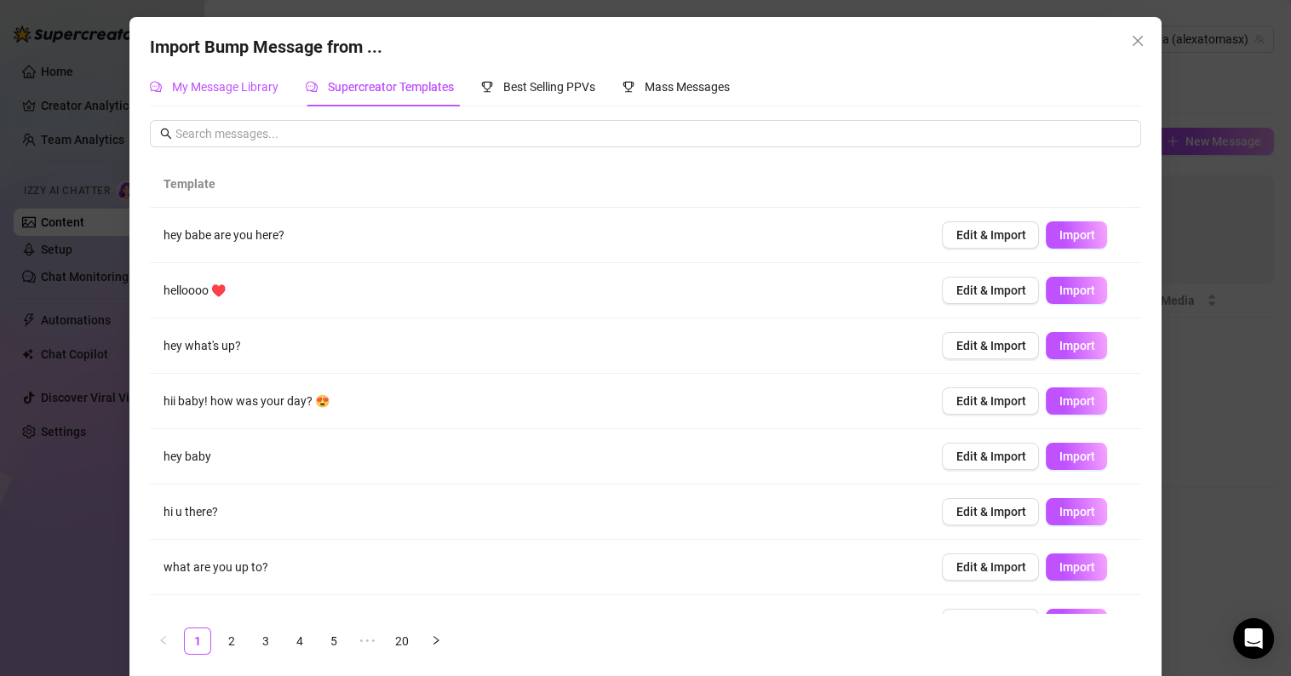
click at [229, 92] on span "My Message Library" at bounding box center [225, 87] width 106 height 14
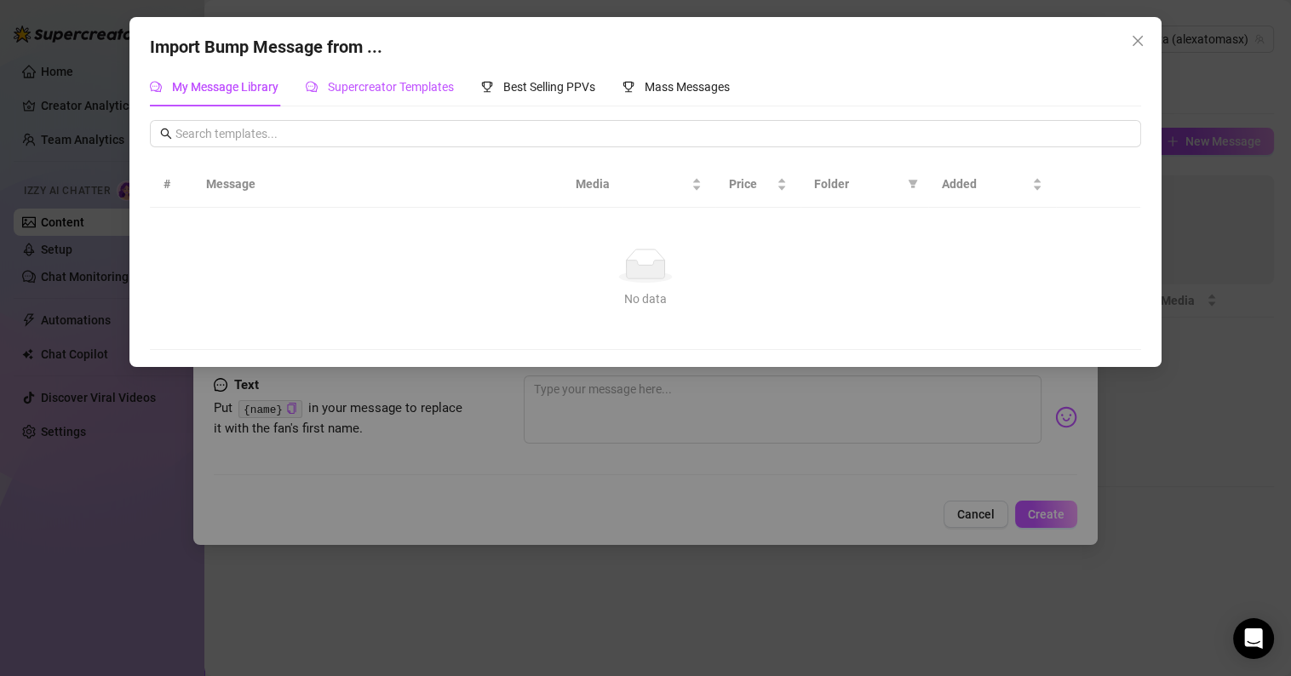
click at [358, 91] on span "Supercreator Templates" at bounding box center [391, 87] width 126 height 14
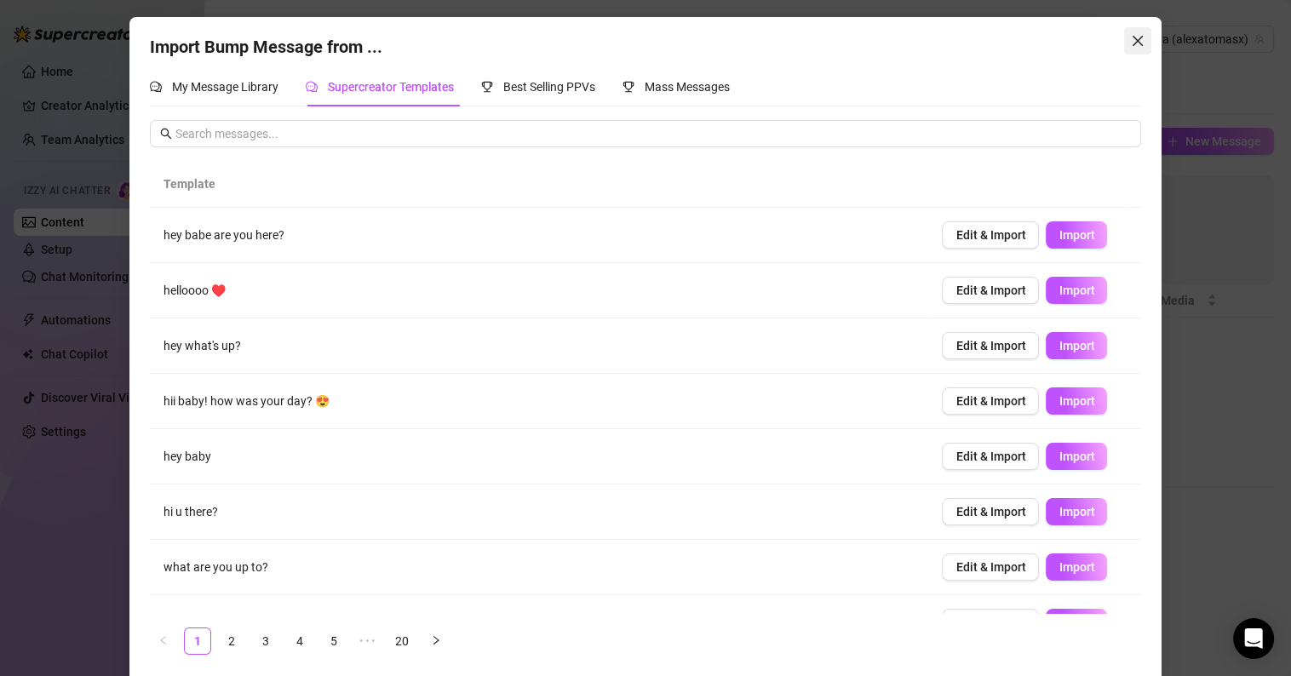
click at [1124, 44] on span "Close" at bounding box center [1137, 41] width 27 height 14
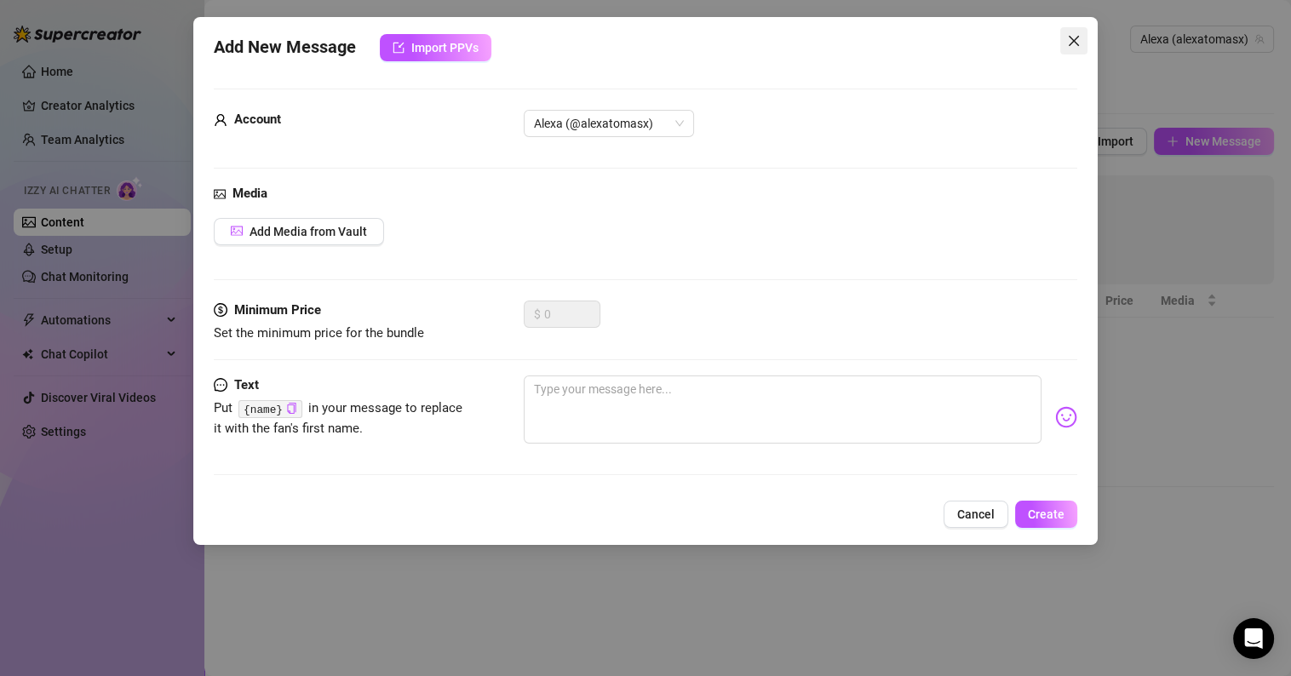
click at [1067, 40] on icon "close" at bounding box center [1074, 41] width 14 height 14
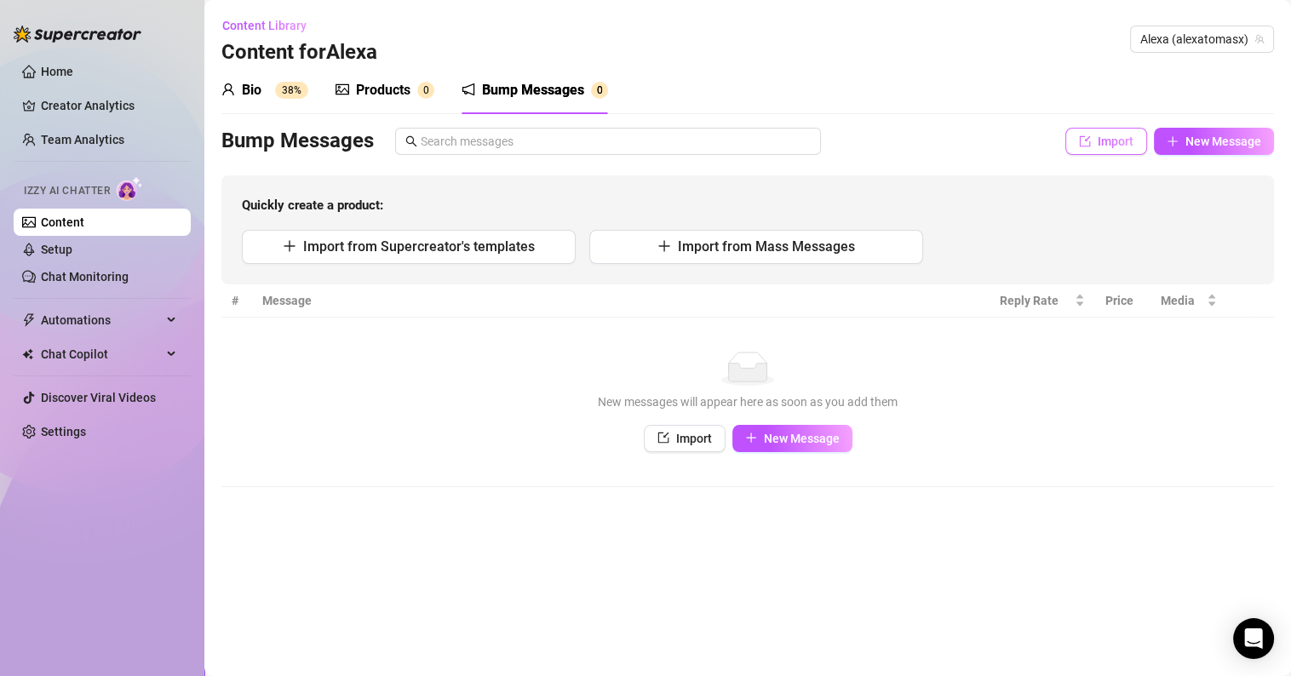
click at [1098, 141] on span "Import" at bounding box center [1116, 142] width 36 height 14
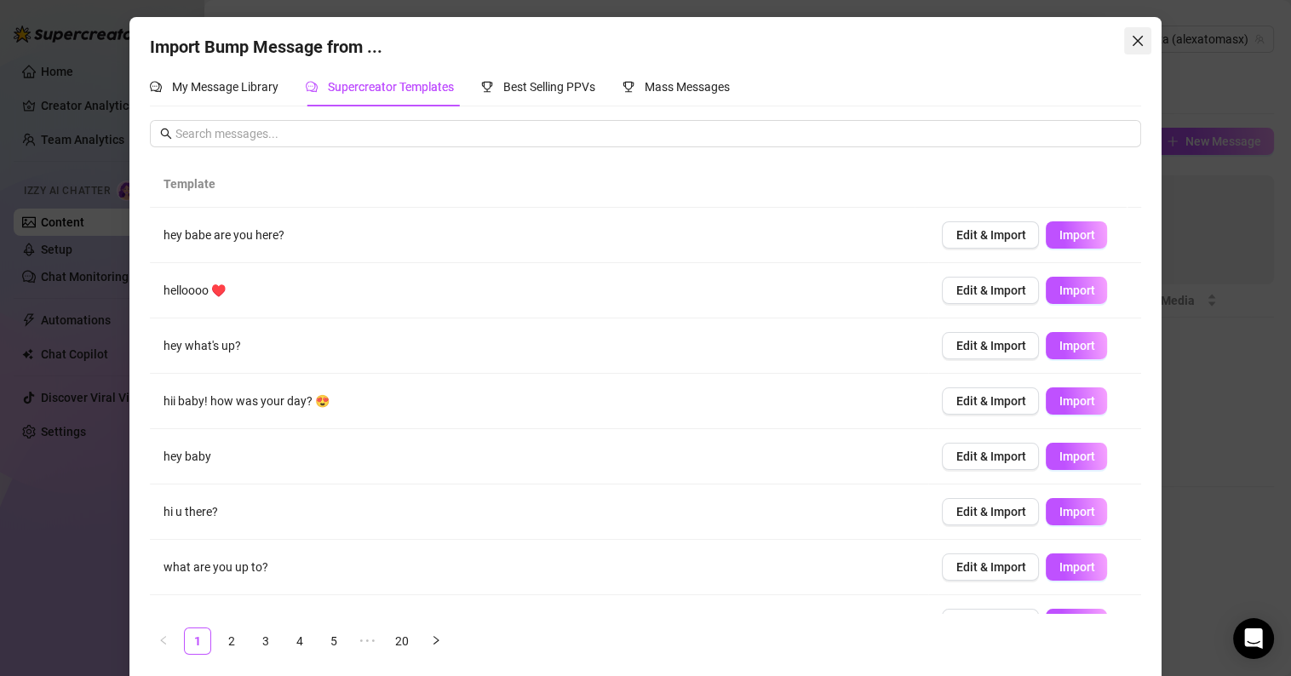
click at [1124, 37] on span "Close" at bounding box center [1137, 41] width 27 height 14
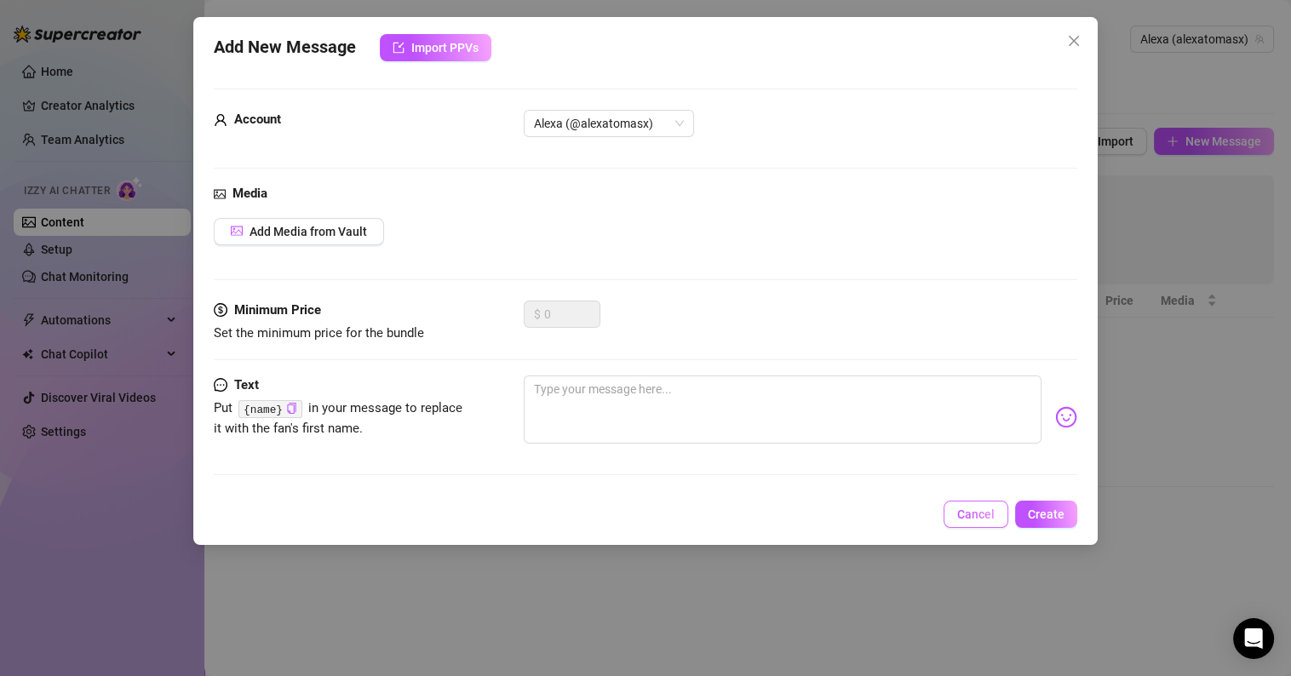
click at [967, 511] on span "Cancel" at bounding box center [976, 515] width 37 height 14
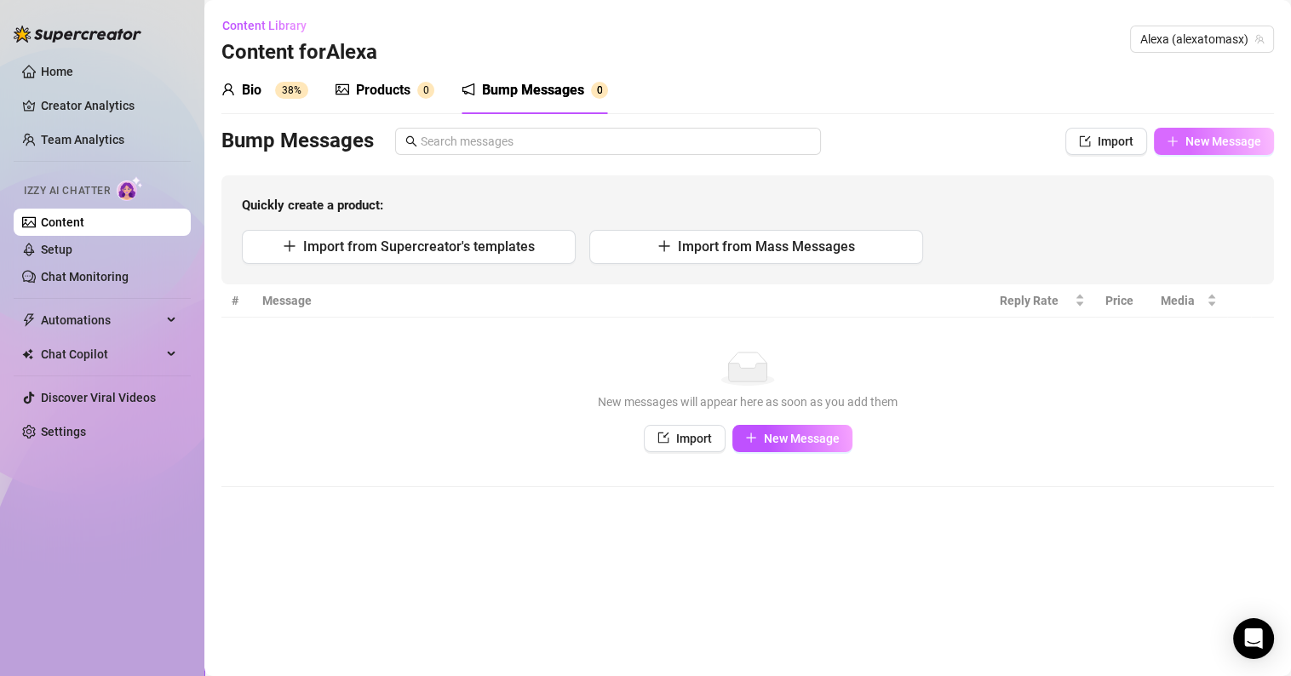
click at [1203, 141] on span "New Message" at bounding box center [1224, 142] width 76 height 14
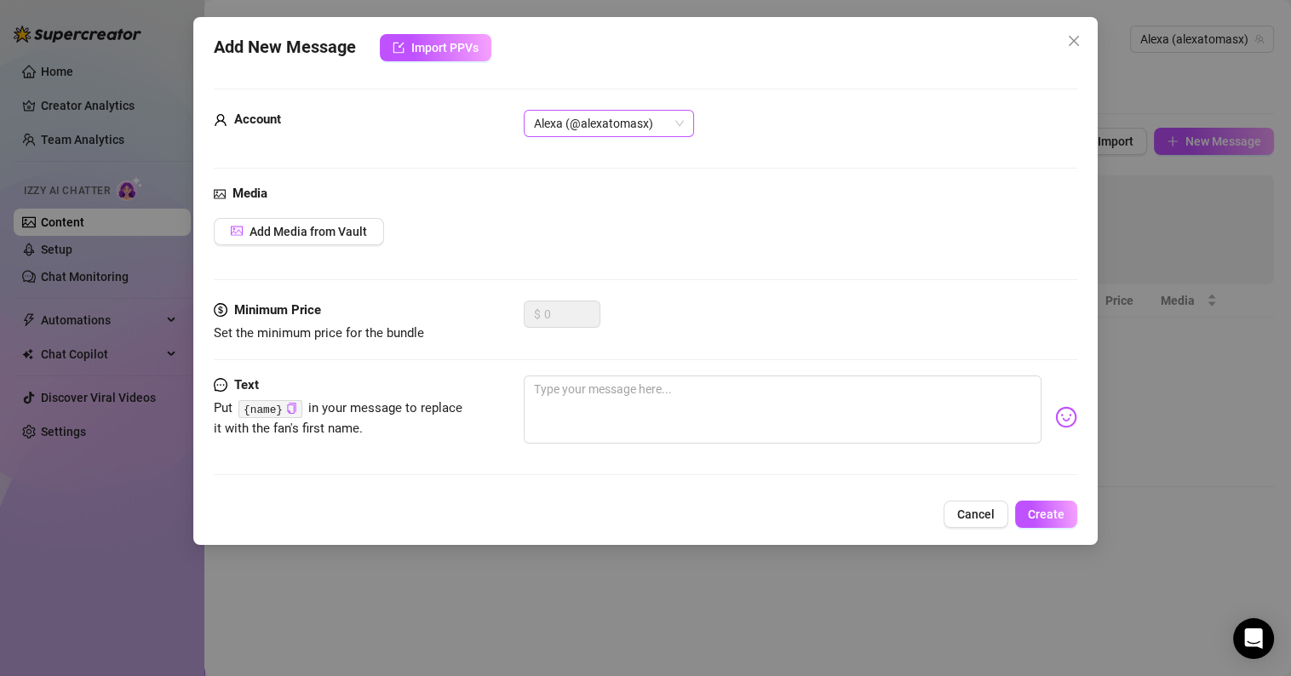
click at [679, 123] on span "Alexa (@alexatomasx)" at bounding box center [609, 124] width 150 height 26
click at [1073, 36] on icon "close" at bounding box center [1074, 41] width 14 height 14
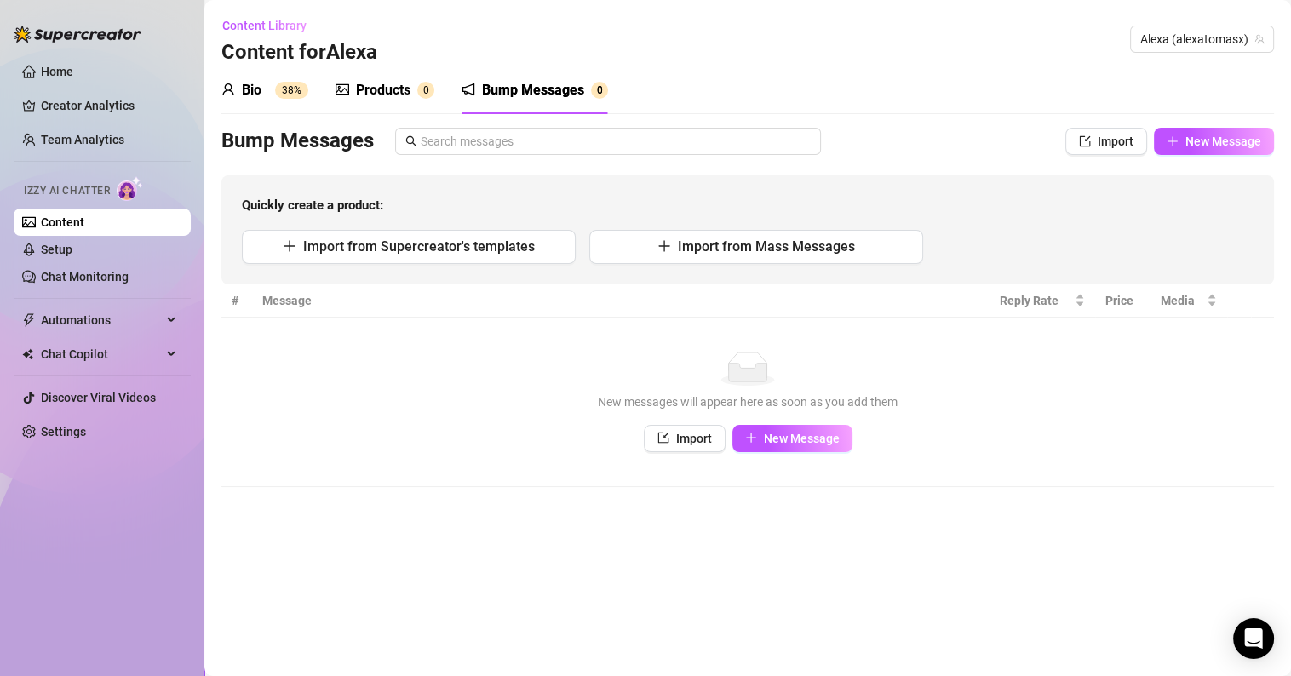
click at [388, 93] on div "Products" at bounding box center [383, 90] width 55 height 20
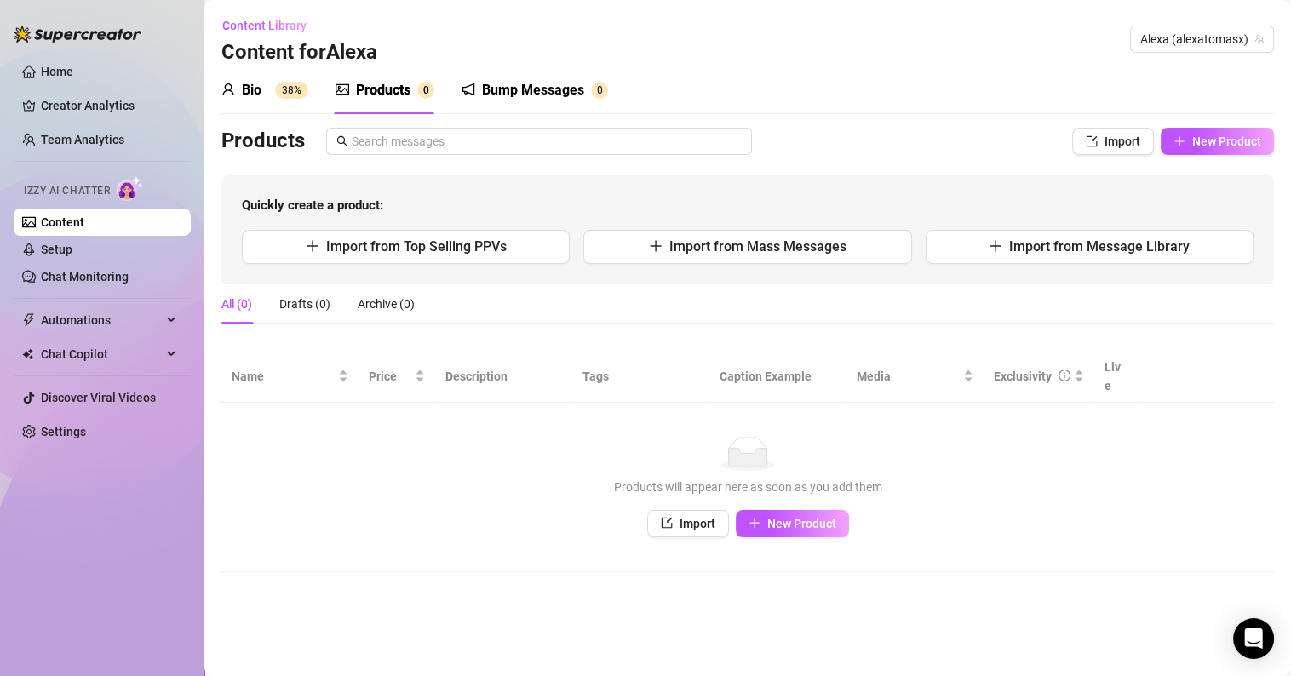
click at [239, 98] on div "Bio 38%" at bounding box center [264, 90] width 87 height 20
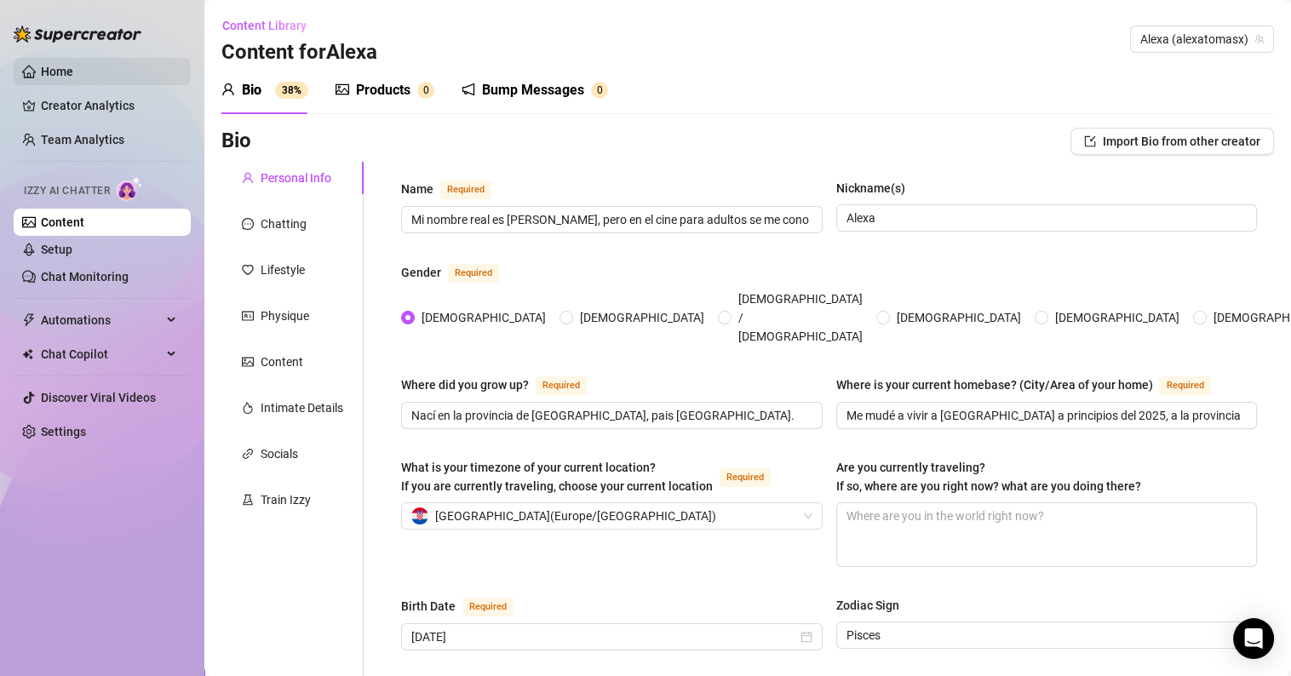
click at [69, 76] on link "Home" at bounding box center [57, 72] width 32 height 14
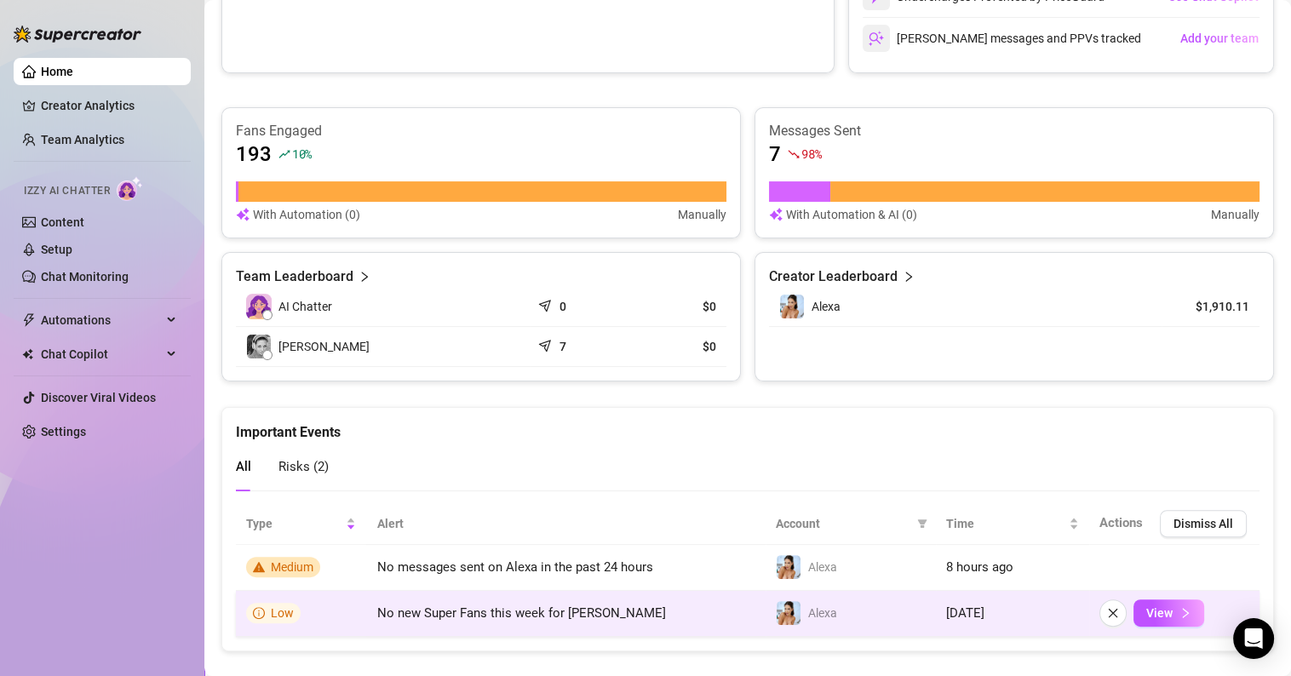
scroll to position [513, 0]
